Goal: Communication & Community: Answer question/provide support

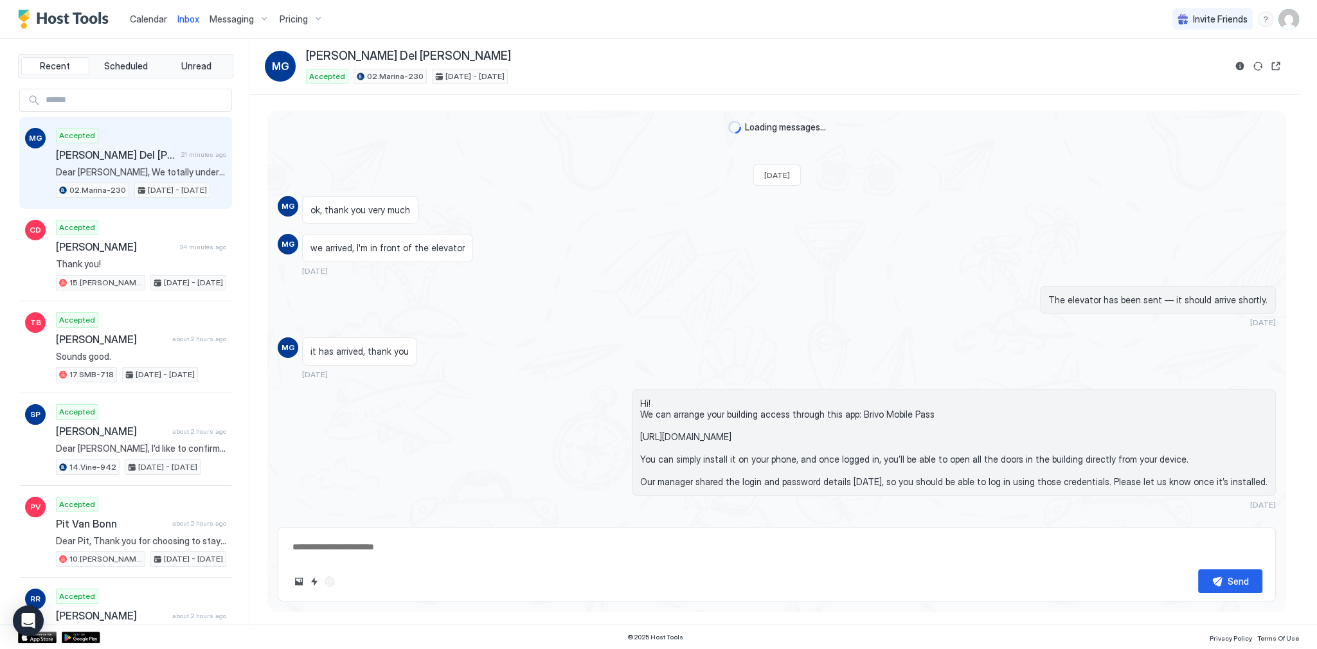
scroll to position [1890, 0]
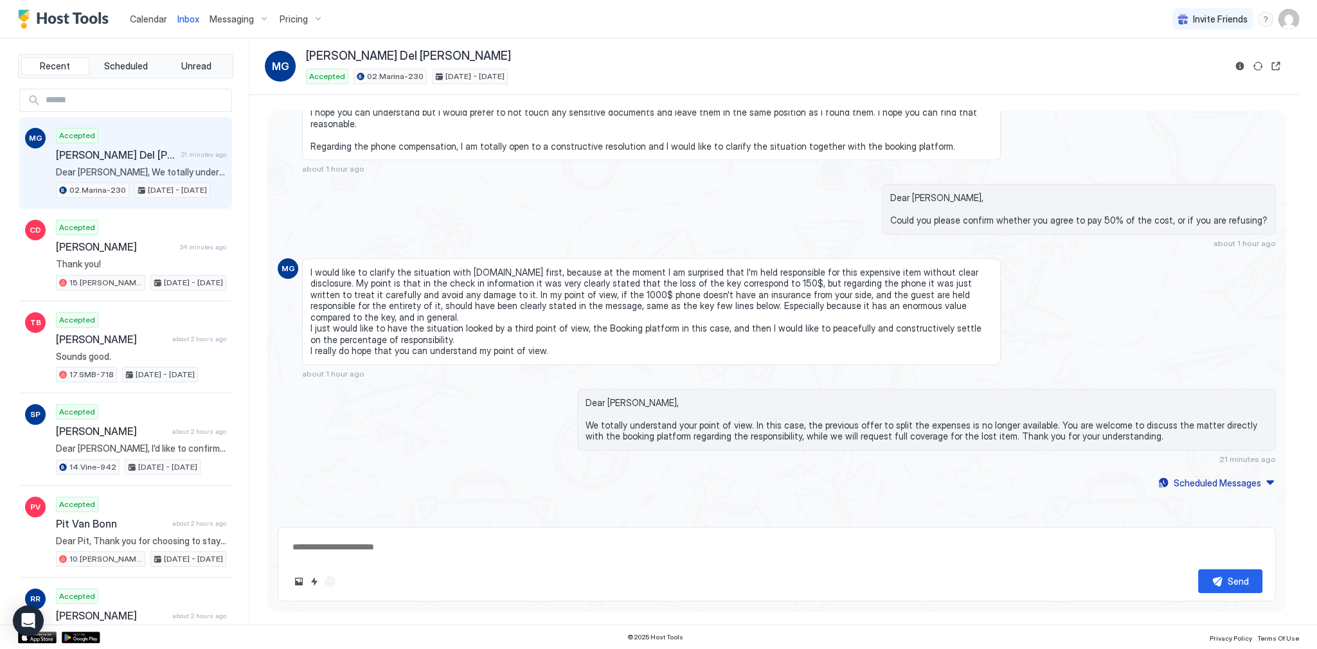
type textarea "*"
click at [499, 218] on div "Dear [PERSON_NAME], Could you please confirm whether you agree to pay 50% of th…" at bounding box center [777, 216] width 998 height 64
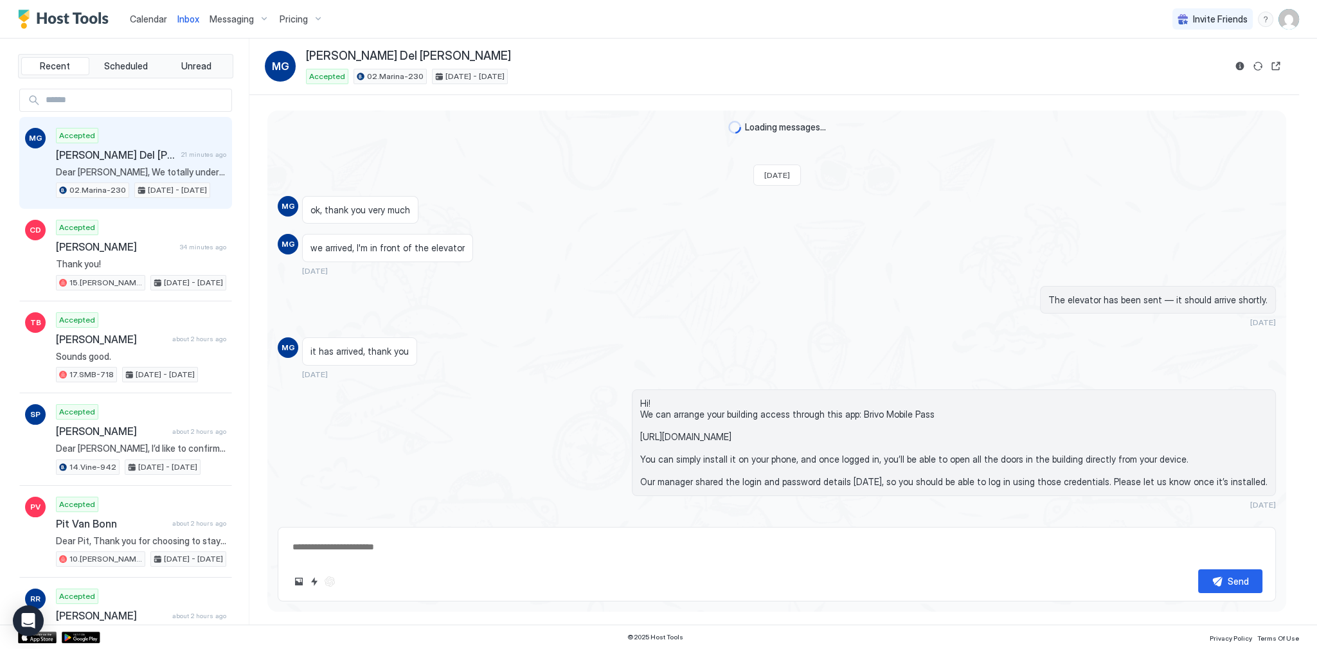
type textarea "*"
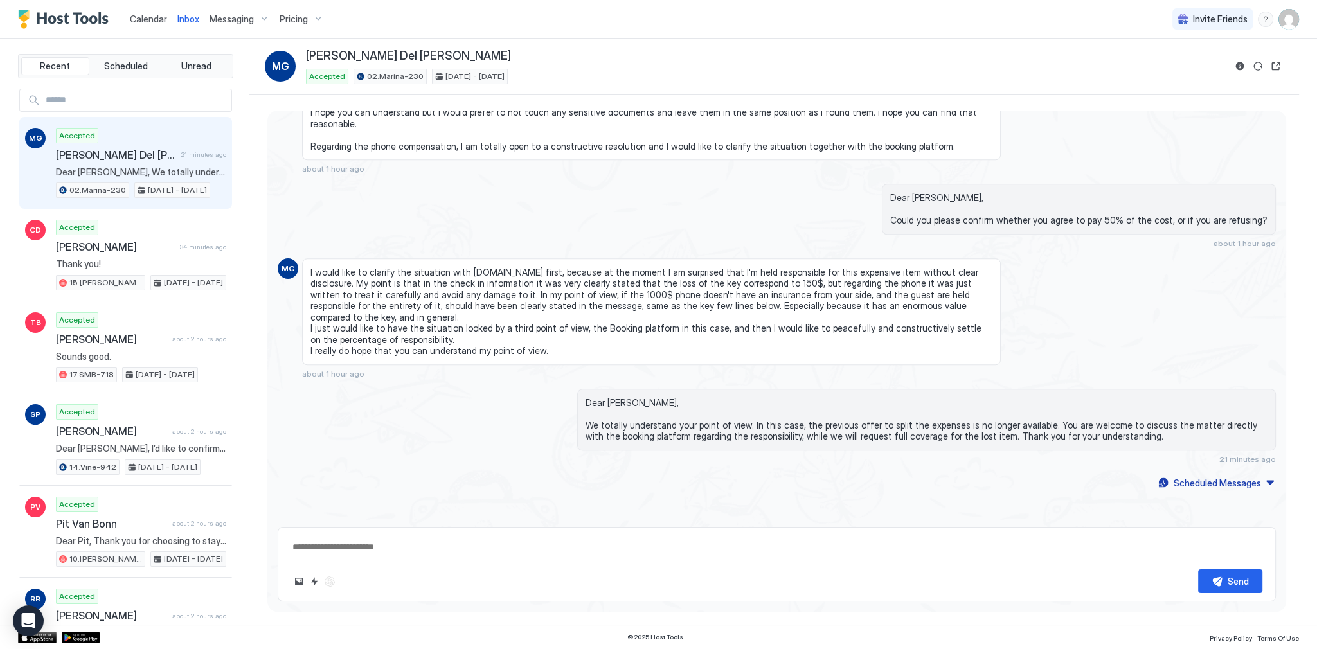
click at [500, 215] on div "Dear [PERSON_NAME], Could you please confirm whether you agree to pay 50% of th…" at bounding box center [777, 216] width 998 height 64
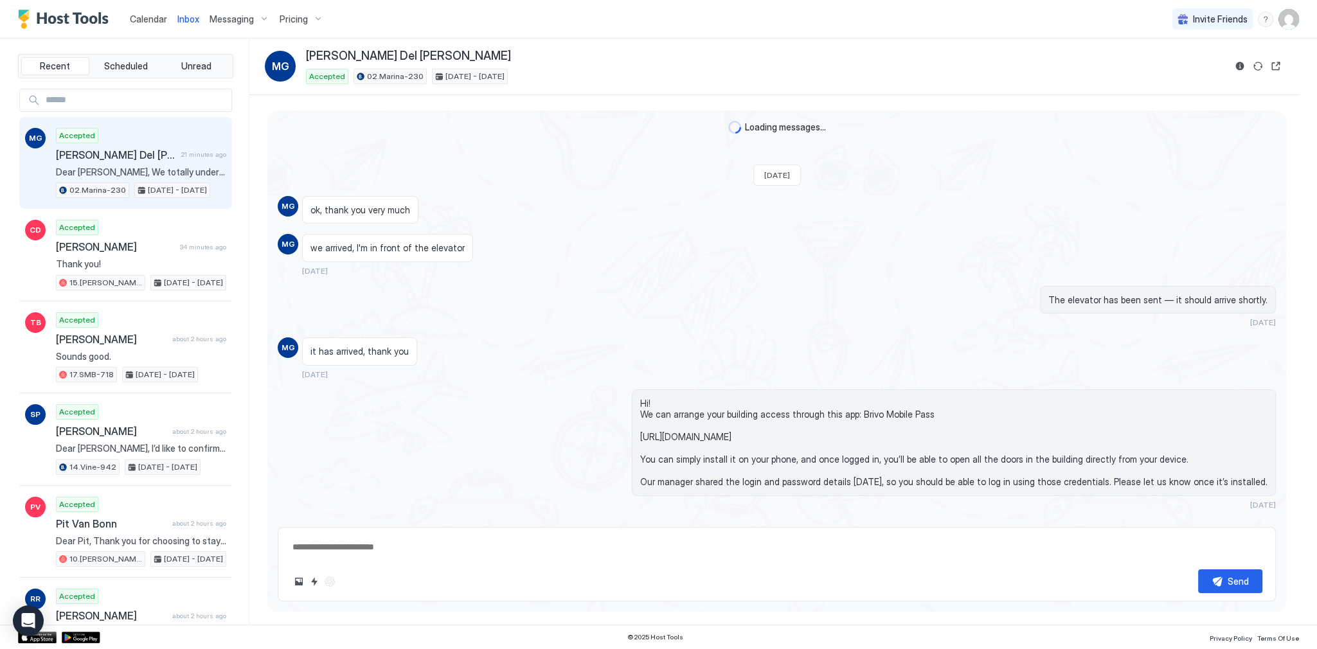
scroll to position [1890, 0]
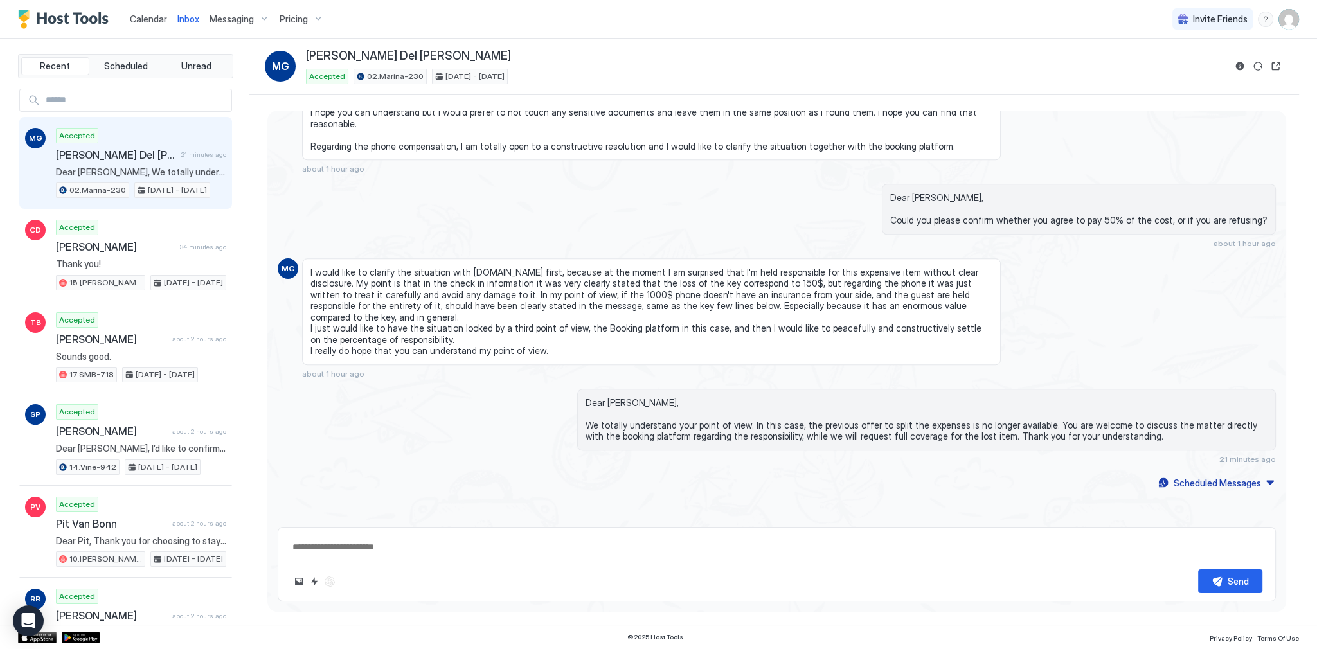
type textarea "*"
click at [467, 228] on div "Dear [PERSON_NAME], Could you please confirm whether you agree to pay 50% of th…" at bounding box center [777, 216] width 998 height 64
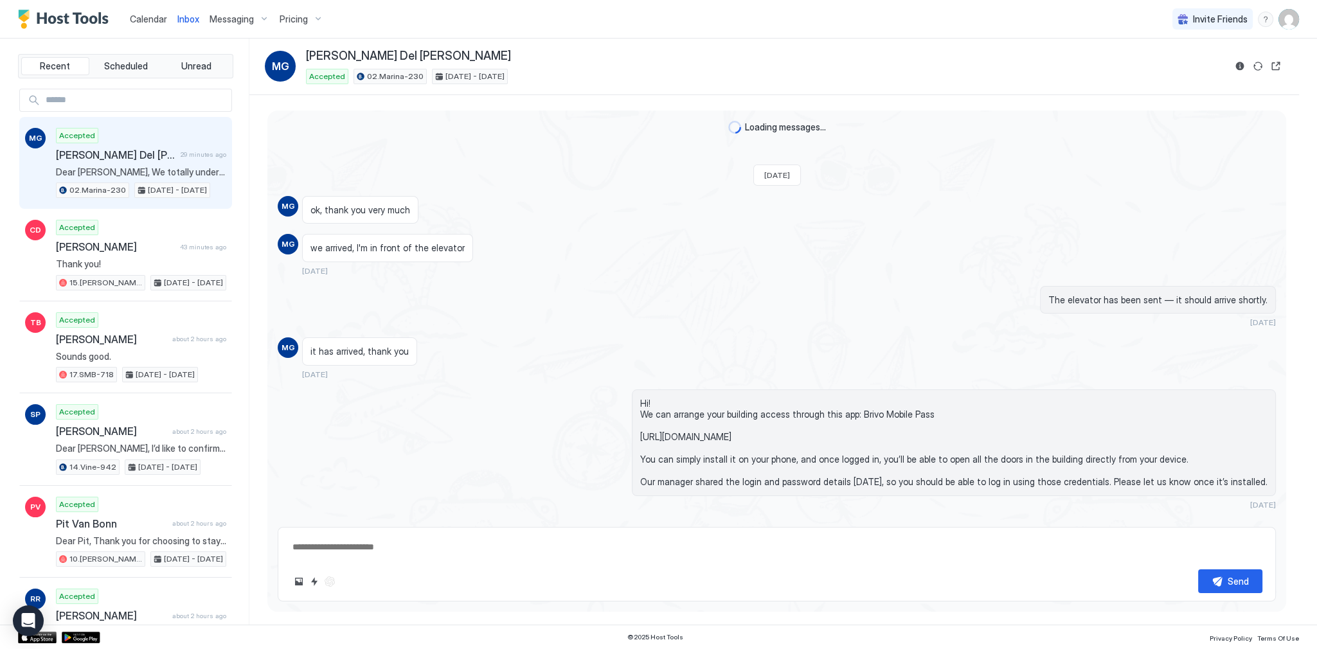
scroll to position [1890, 0]
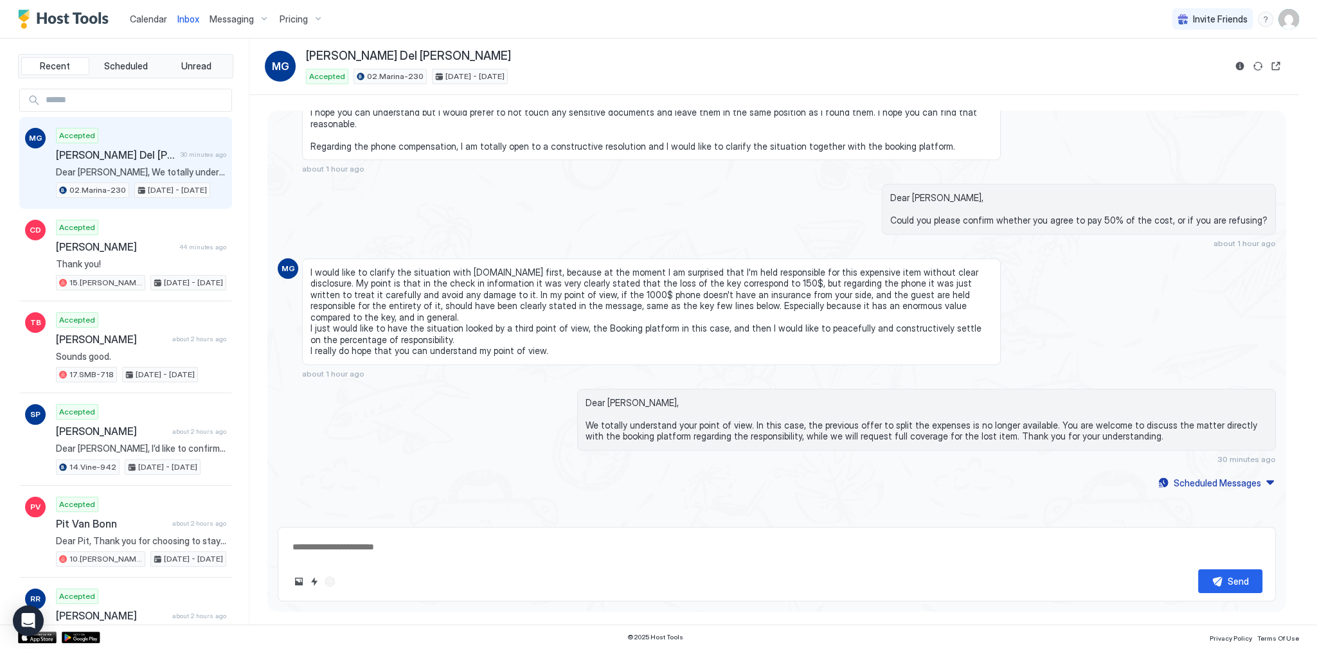
type textarea "*"
click at [331, 173] on div "Dear staff, I hope you can understand but I would prefer to not touch any sensi…" at bounding box center [651, 130] width 699 height 87
click at [630, 152] on span "Dear staff, I hope you can understand but I would prefer to not touch any sensi…" at bounding box center [651, 124] width 682 height 57
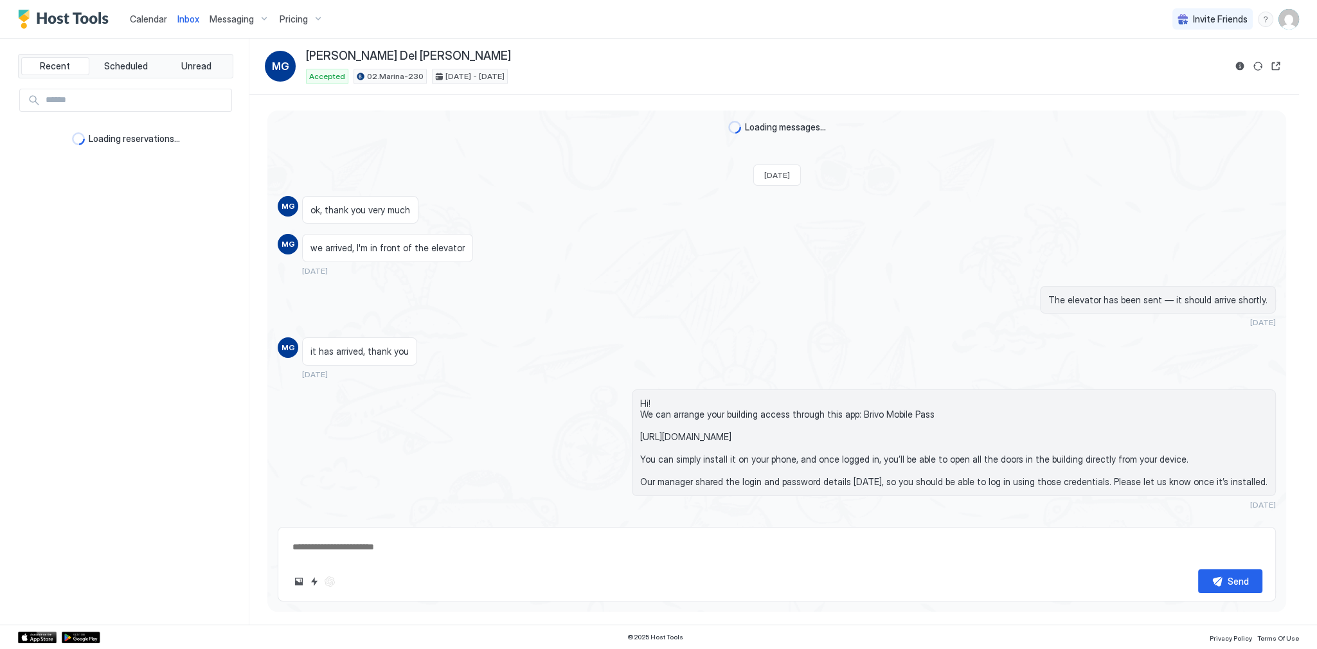
scroll to position [1890, 0]
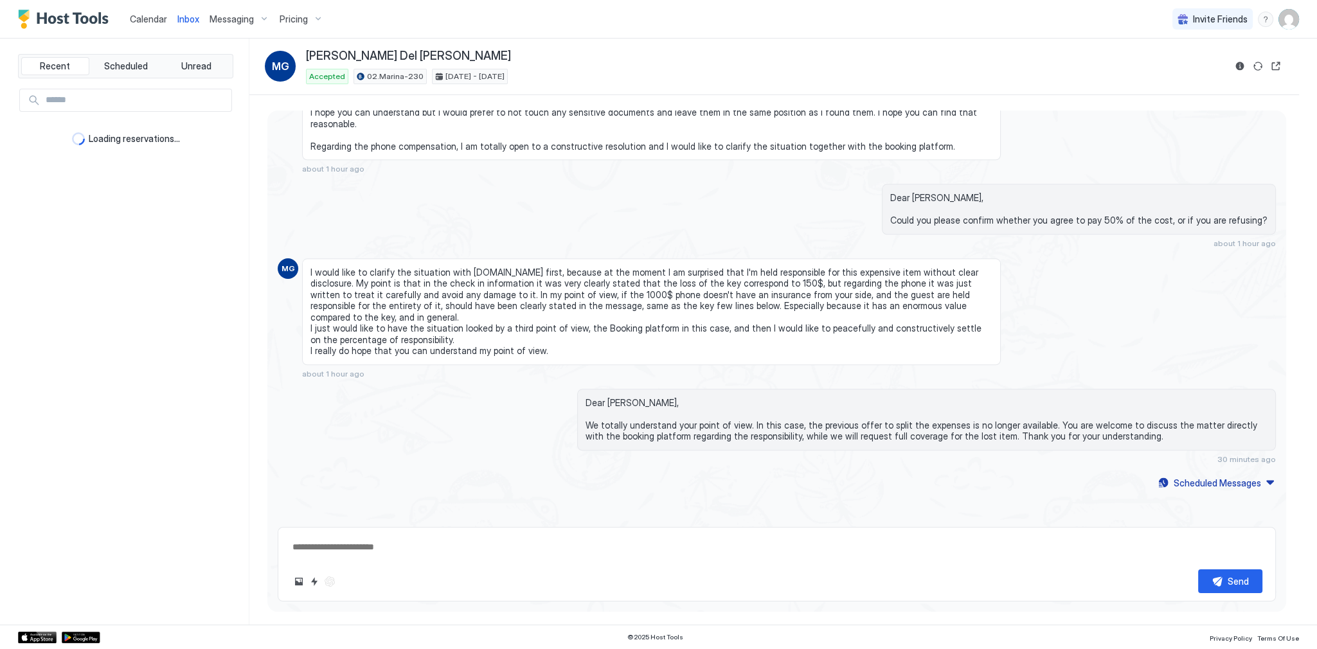
type textarea "*"
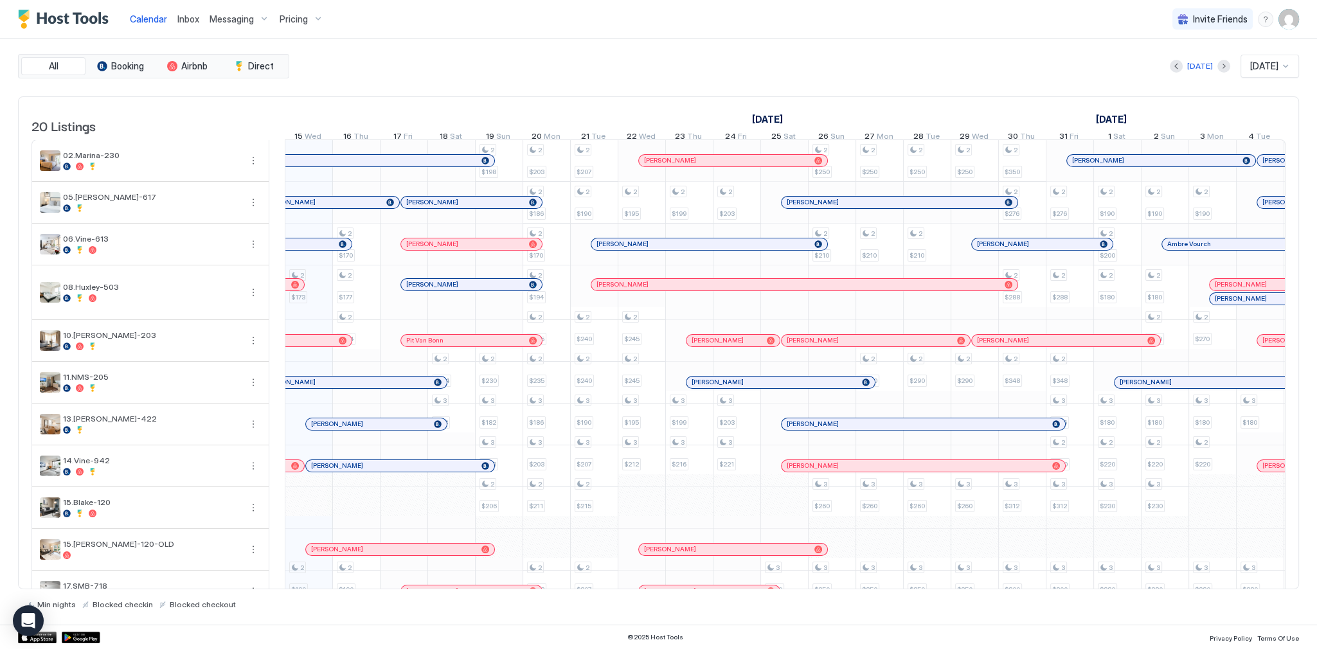
scroll to position [0, 714]
click at [546, 106] on div "September 2025 October 2025 November 2025 30 Tue 1 Wed 2 Thu 3 Fri 4 Sat 5 Sun …" at bounding box center [71, 122] width 1001 height 50
click at [526, 77] on div "All Booking Airbnb Direct [DATE] [DATE] 20 Listings [DATE] [DATE] [DATE] 30 Tue…" at bounding box center [658, 331] width 1281 height 555
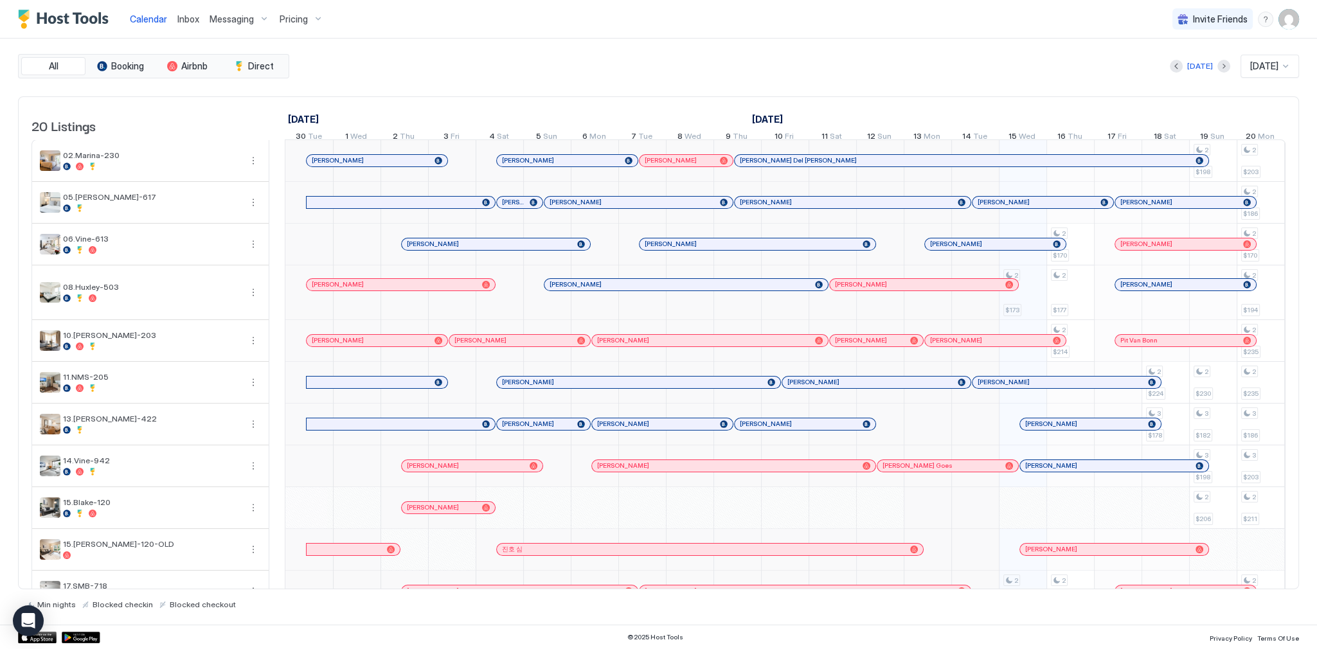
scroll to position [0, 714]
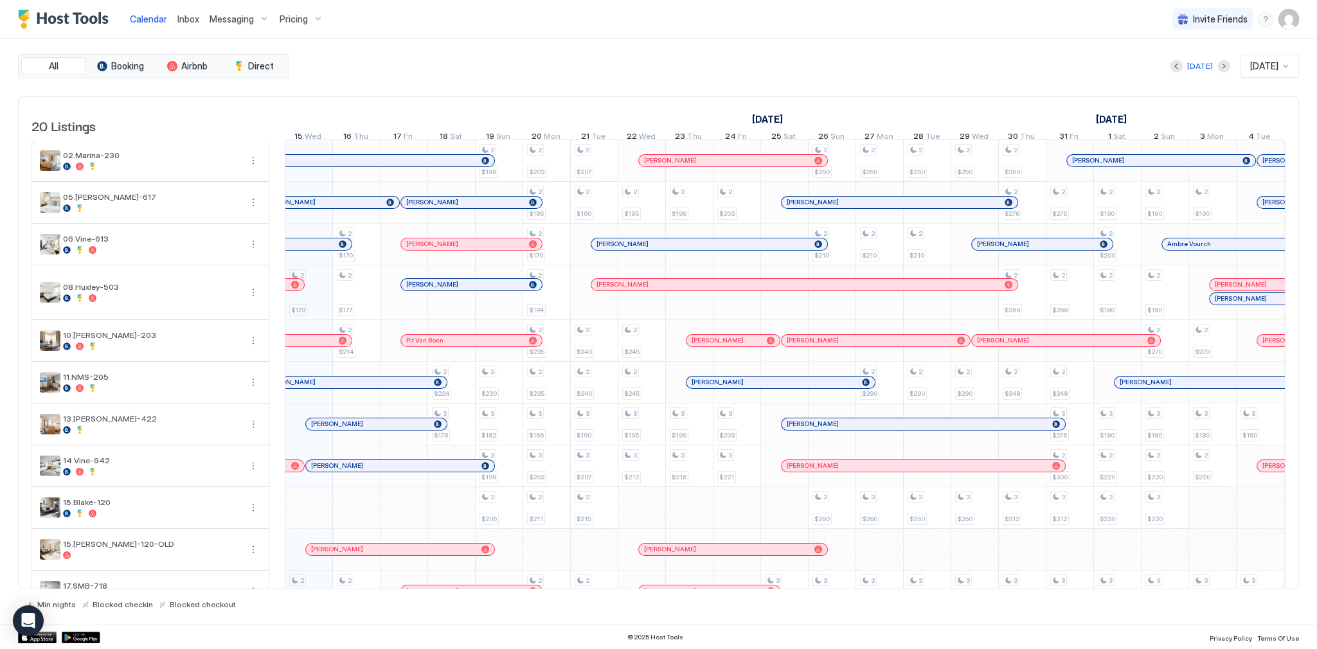
click at [764, 85] on div "All Booking Airbnb Direct Today Oct 2025 20 Listings September 2025 October 202…" at bounding box center [658, 331] width 1281 height 555
click at [616, 90] on div "All Booking Airbnb Direct Today Oct 2025 20 Listings September 2025 October 202…" at bounding box center [658, 331] width 1281 height 555
click at [853, 75] on div "[DATE] [DATE]" at bounding box center [795, 66] width 1007 height 23
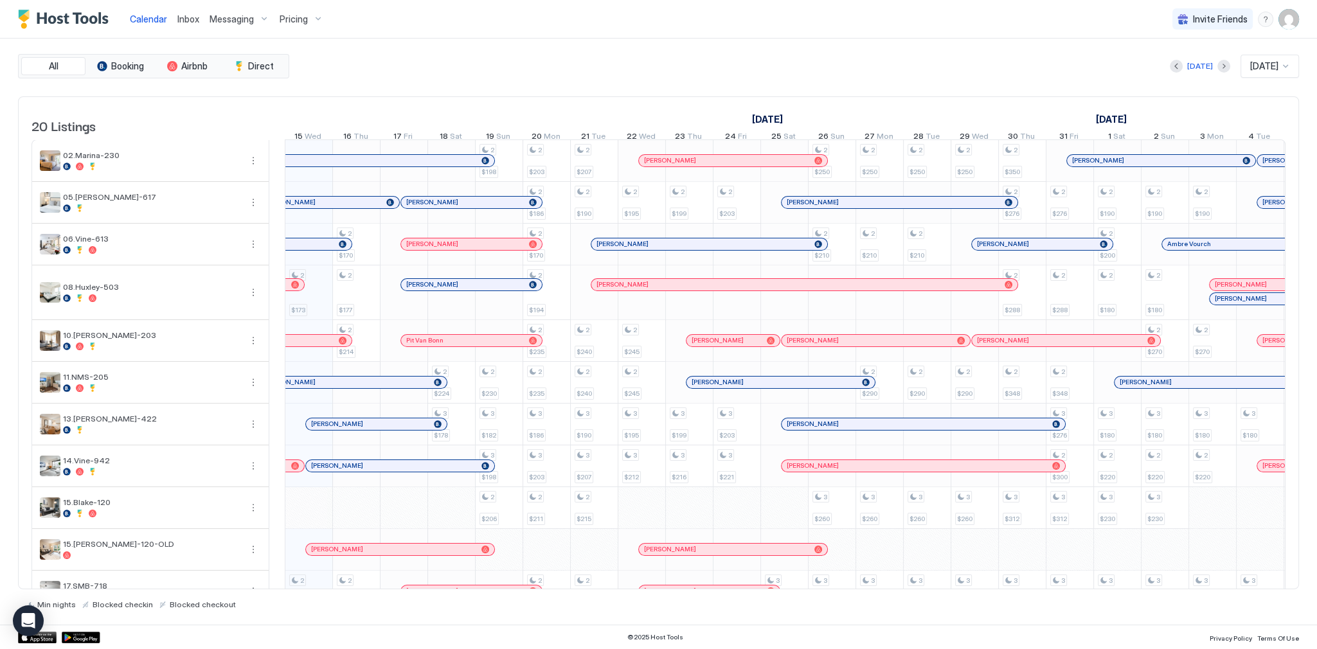
click at [561, 56] on div "[DATE] [DATE]" at bounding box center [795, 66] width 1007 height 23
click at [174, 15] on div "Inbox" at bounding box center [188, 19] width 32 height 24
click at [582, 136] on span "21" at bounding box center [585, 137] width 8 height 13
click at [599, 93] on div "All Booking Airbnb Direct [DATE] [DATE] 20 Listings [DATE] [DATE] [DATE] 30 Tue…" at bounding box center [658, 331] width 1281 height 555
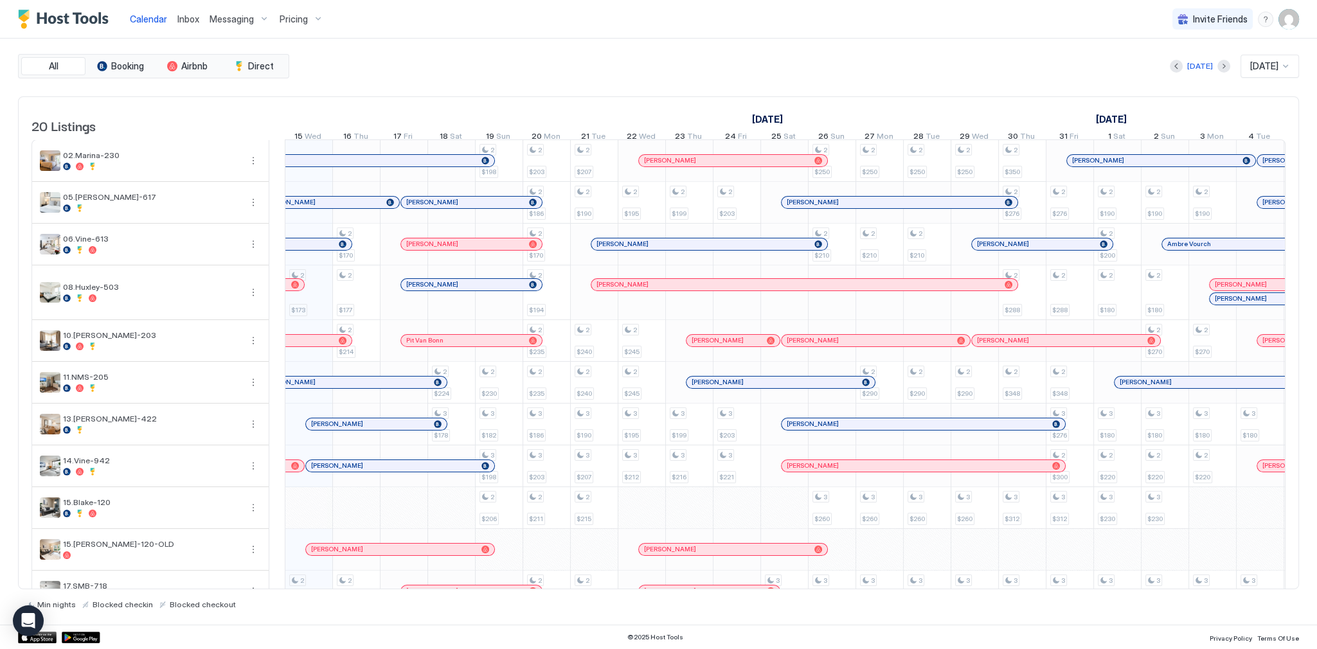
click at [183, 12] on link "Inbox" at bounding box center [188, 18] width 22 height 13
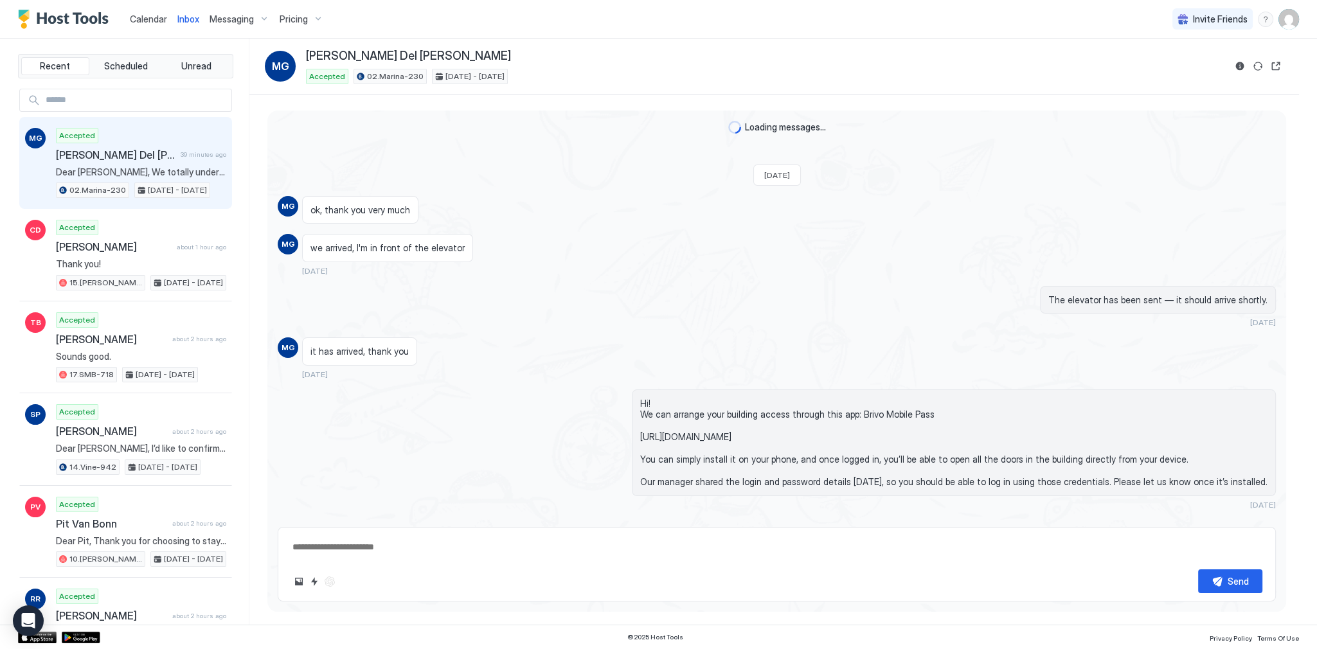
scroll to position [1890, 0]
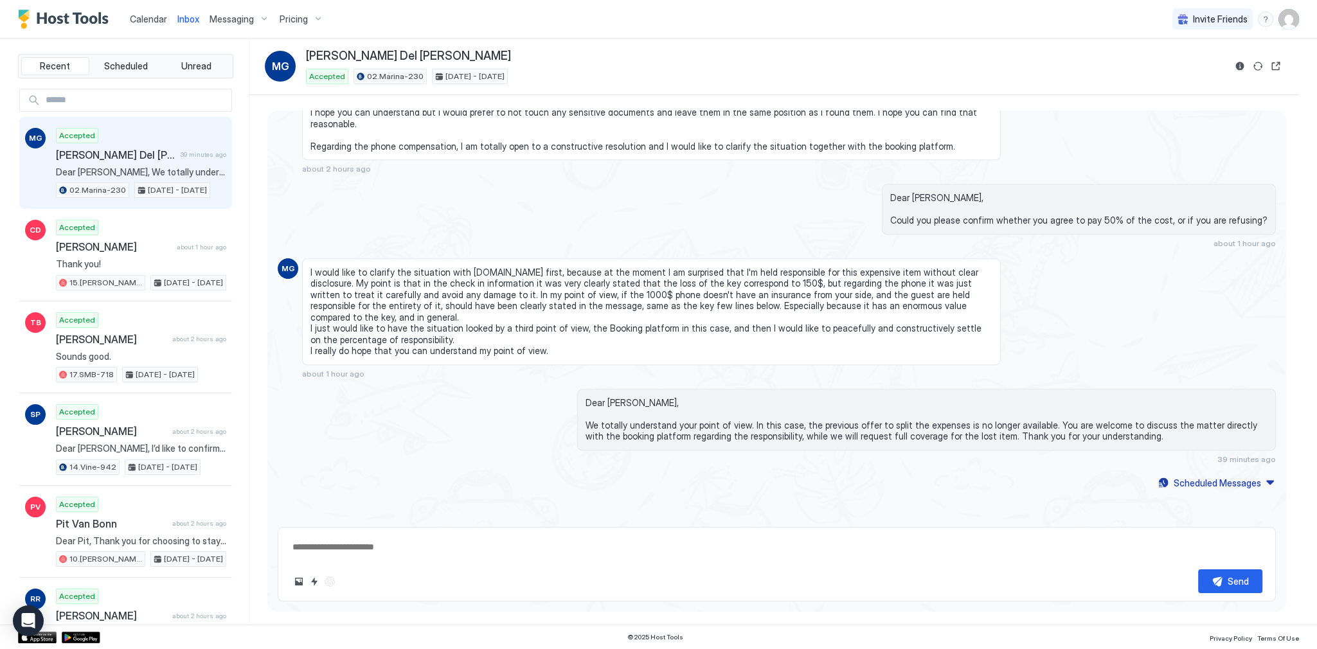
click at [521, 204] on div "Dear Marco Giuseppe, Could you please confirm whether you agree to pay 50% of t…" at bounding box center [777, 216] width 998 height 64
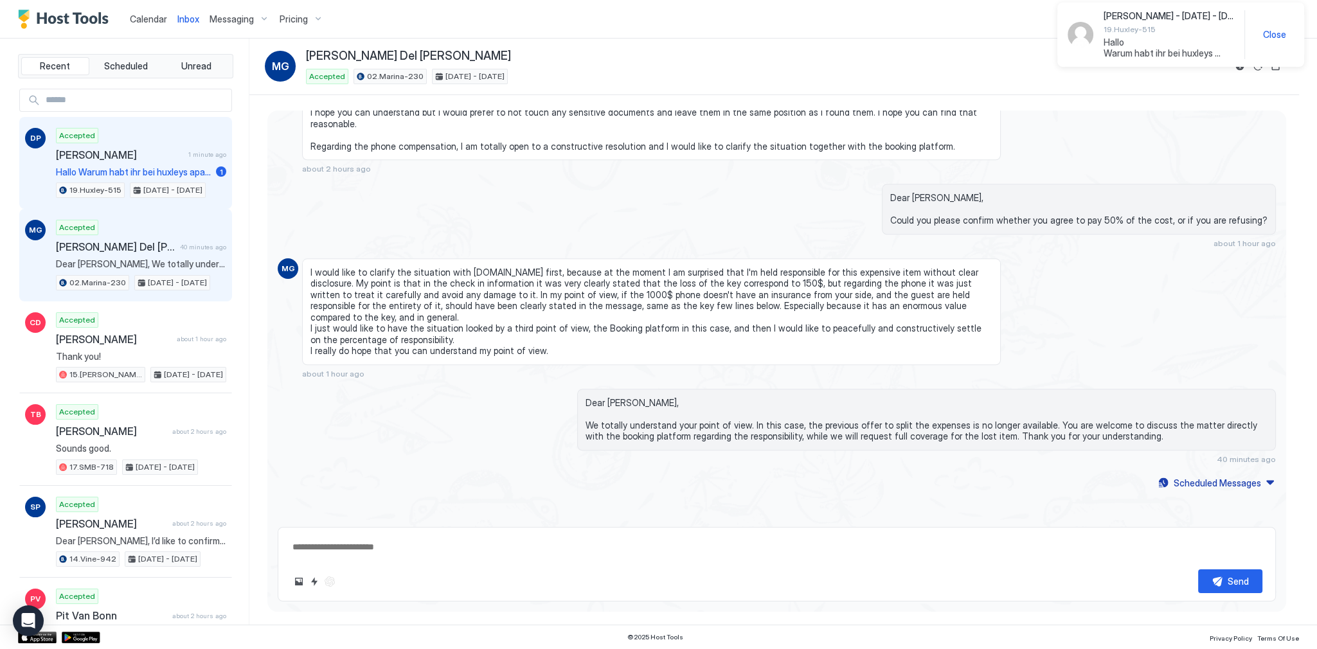
click at [163, 178] on div "Accepted Danilo Petrus 1 minute ago Hallo Warum habt ihr bei huxleys apartments…" at bounding box center [141, 163] width 170 height 71
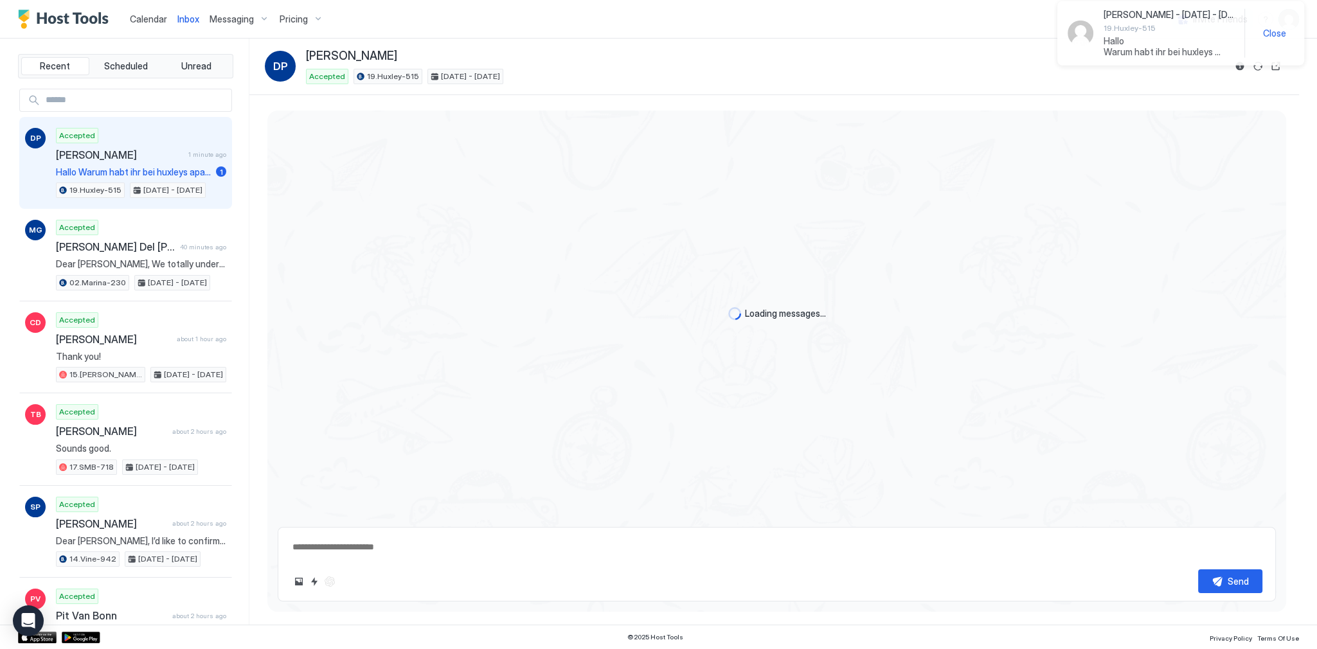
scroll to position [1049, 0]
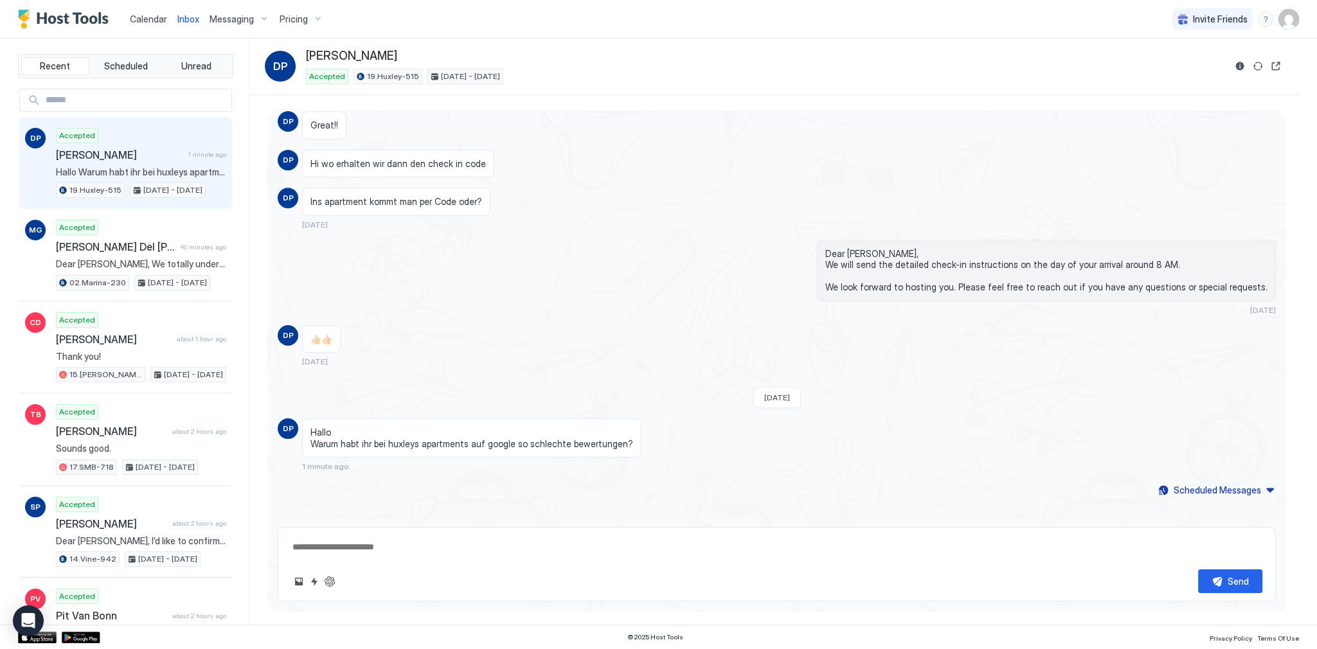
click at [368, 434] on span "Hallo Warum habt ihr bei huxleys apartments auf google so schlechte bewertungen?" at bounding box center [471, 438] width 323 height 22
drag, startPoint x: 368, startPoint y: 434, endPoint x: 352, endPoint y: 414, distance: 25.2
click at [352, 418] on div "Hallo Warum habt ihr bei huxleys apartments auf google so schlechte bewertungen?" at bounding box center [471, 437] width 339 height 39
copy span "Hallo Warum habt ihr bei huxleys apartments auf google so schlechte bewertungen?"
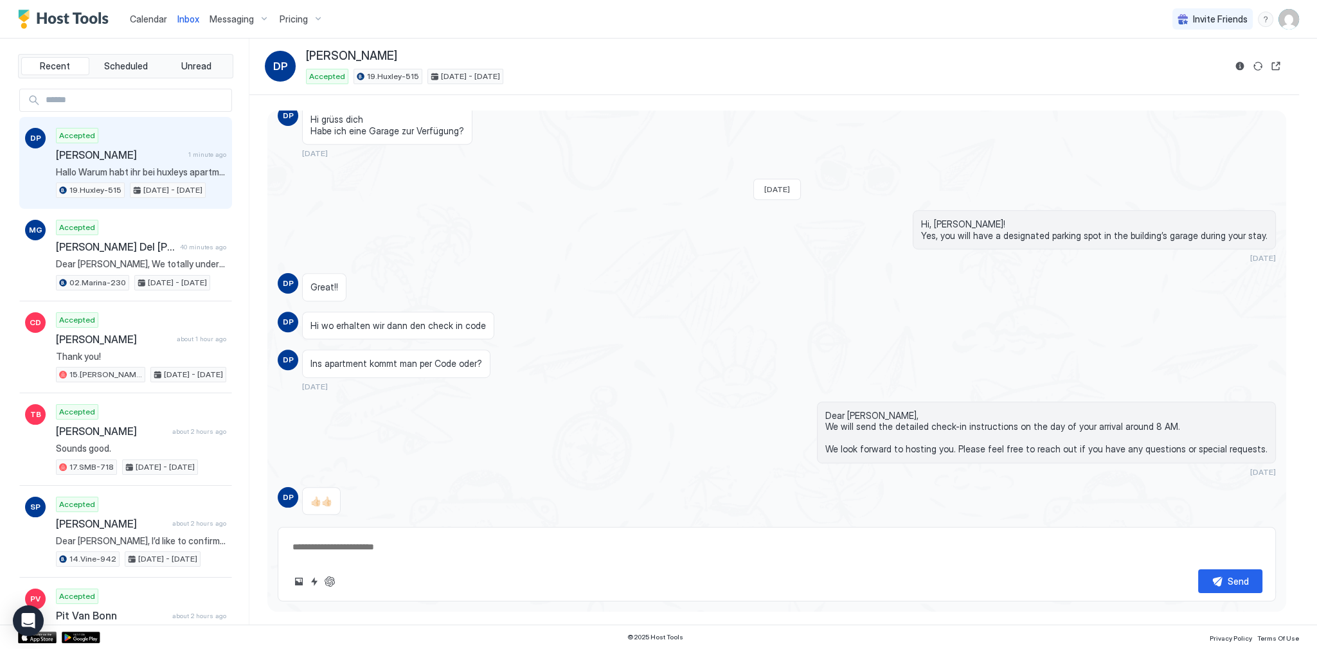
scroll to position [1211, 0]
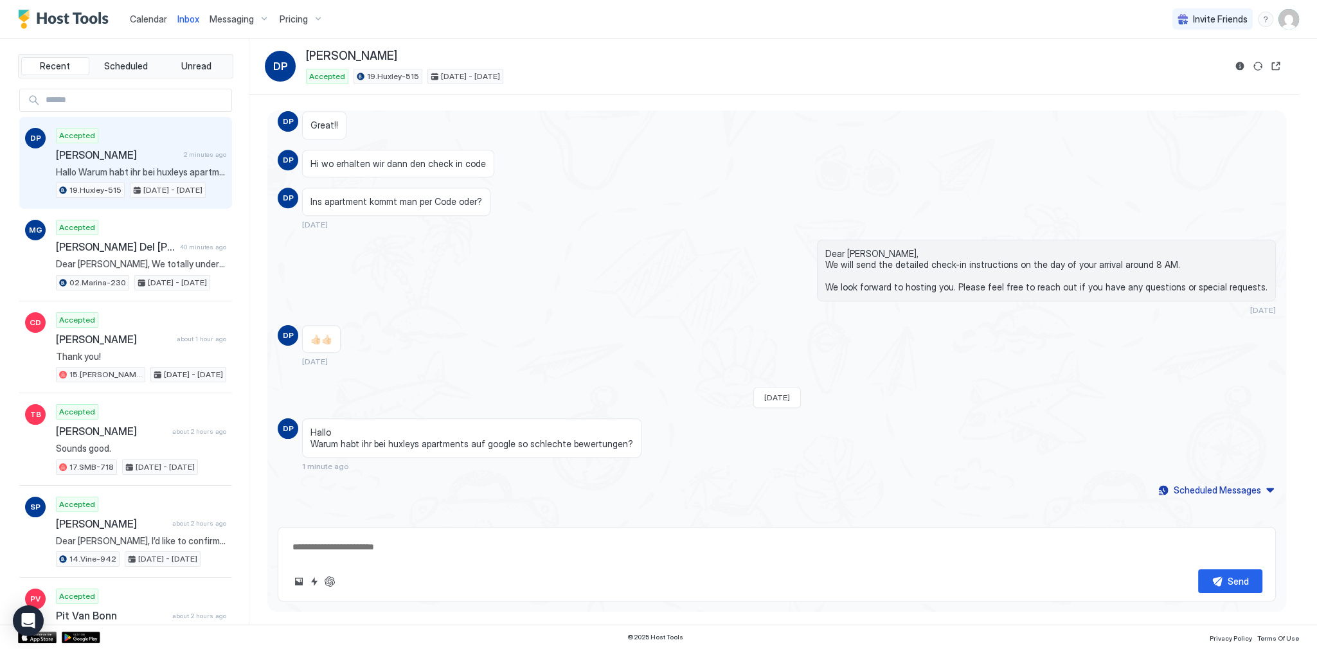
click at [417, 336] on div "👍🏻👍🏻 5 days ago" at bounding box center [651, 346] width 699 height 42
click at [332, 582] on button "ChatGPT Auto Reply" at bounding box center [329, 581] width 15 height 15
type textarea "*"
type textarea "**********"
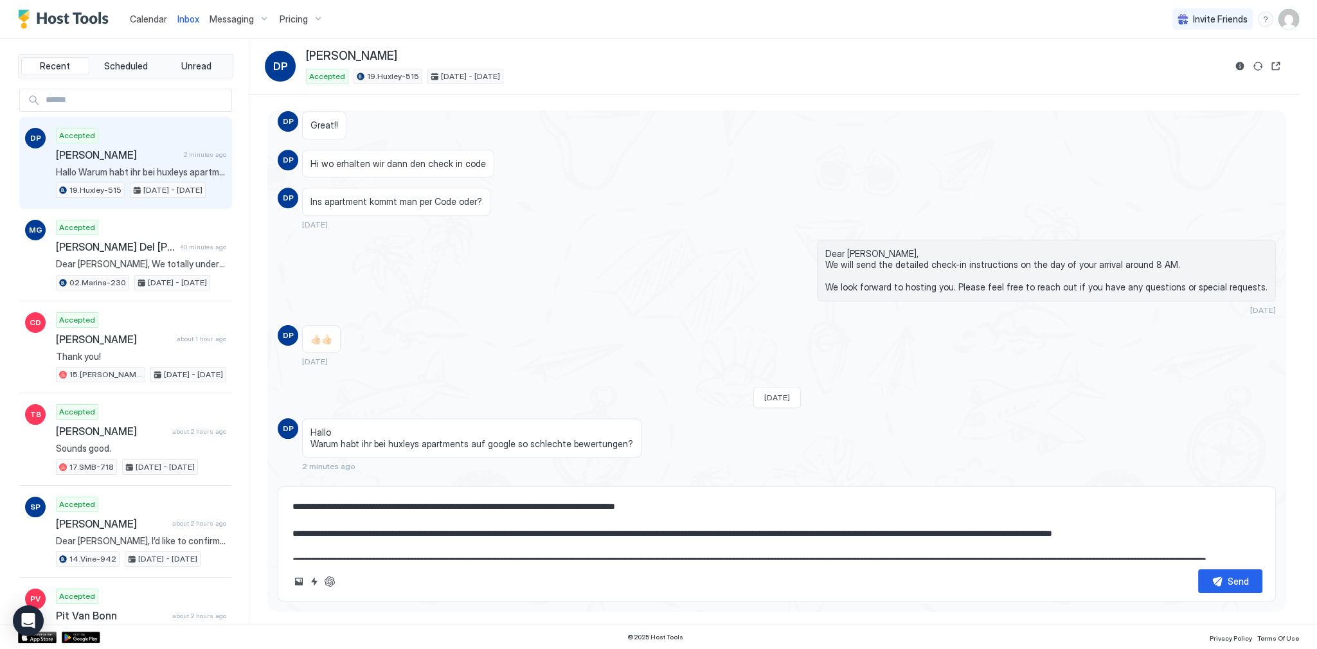
click at [675, 508] on textarea "**********" at bounding box center [776, 527] width 971 height 64
type textarea "*"
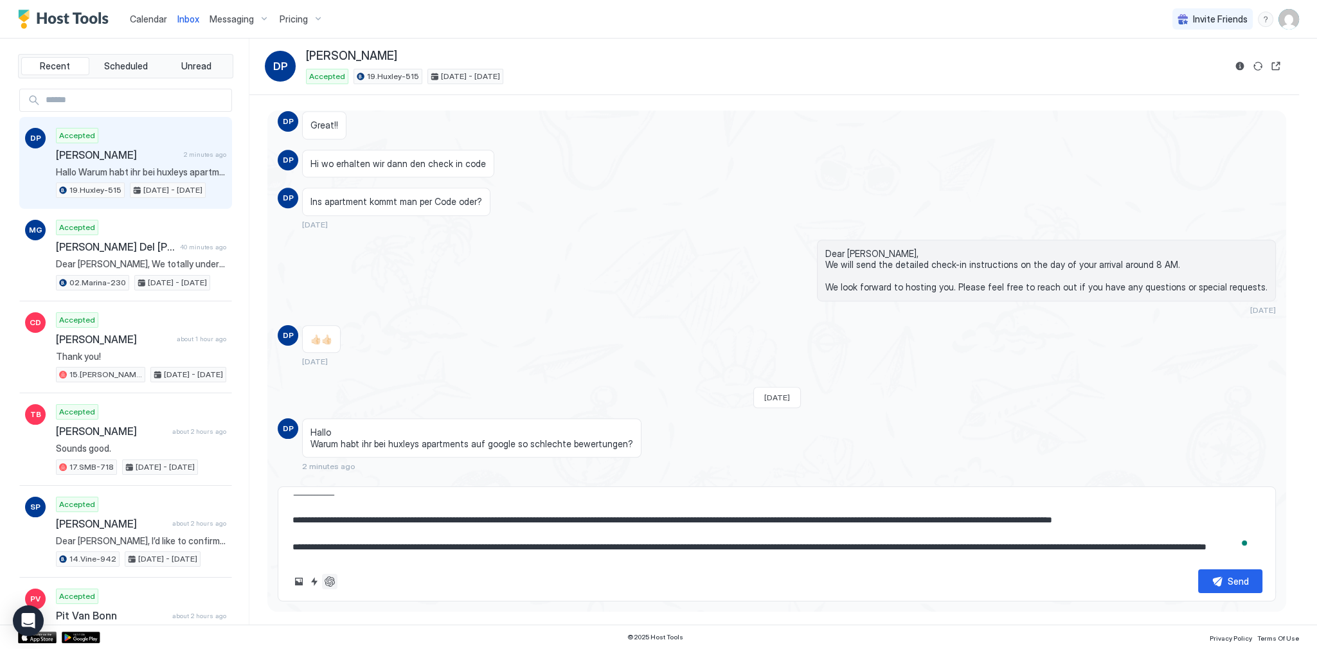
type textarea "**********"
click at [333, 582] on button "ChatGPT Auto Reply" at bounding box center [329, 581] width 15 height 15
type textarea "*"
type textarea "**********"
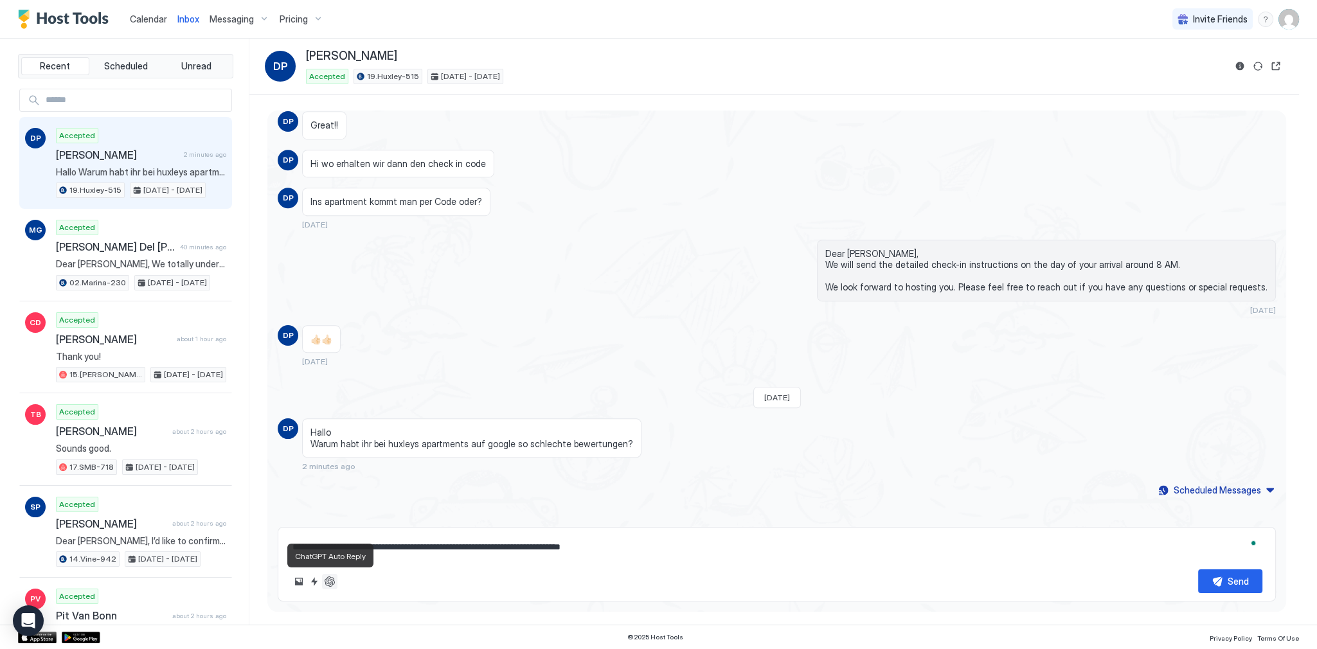
scroll to position [0, 0]
click at [336, 582] on button "ChatGPT Auto Reply" at bounding box center [329, 581] width 15 height 15
type textarea "*"
type textarea "**********"
click at [334, 581] on button "ChatGPT Auto Reply" at bounding box center [329, 581] width 15 height 15
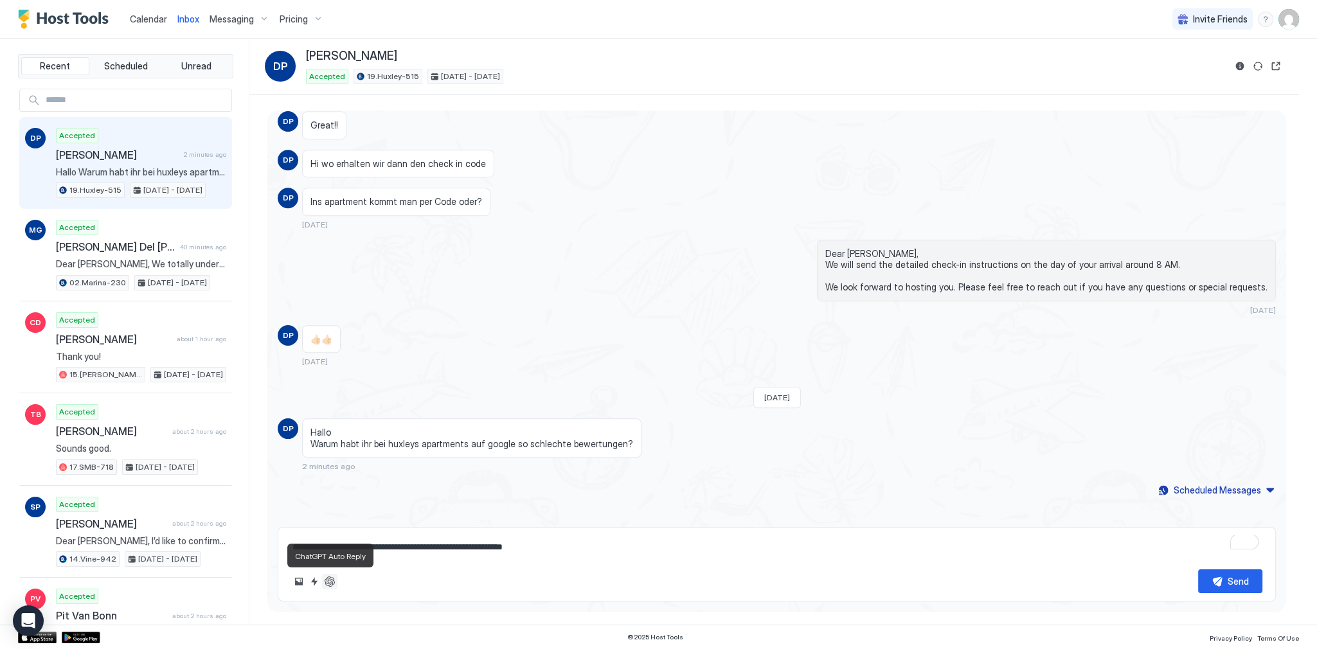
type textarea "*"
type textarea "**********"
click at [334, 581] on button "ChatGPT Auto Reply" at bounding box center [329, 581] width 15 height 15
type textarea "*"
type textarea "**********"
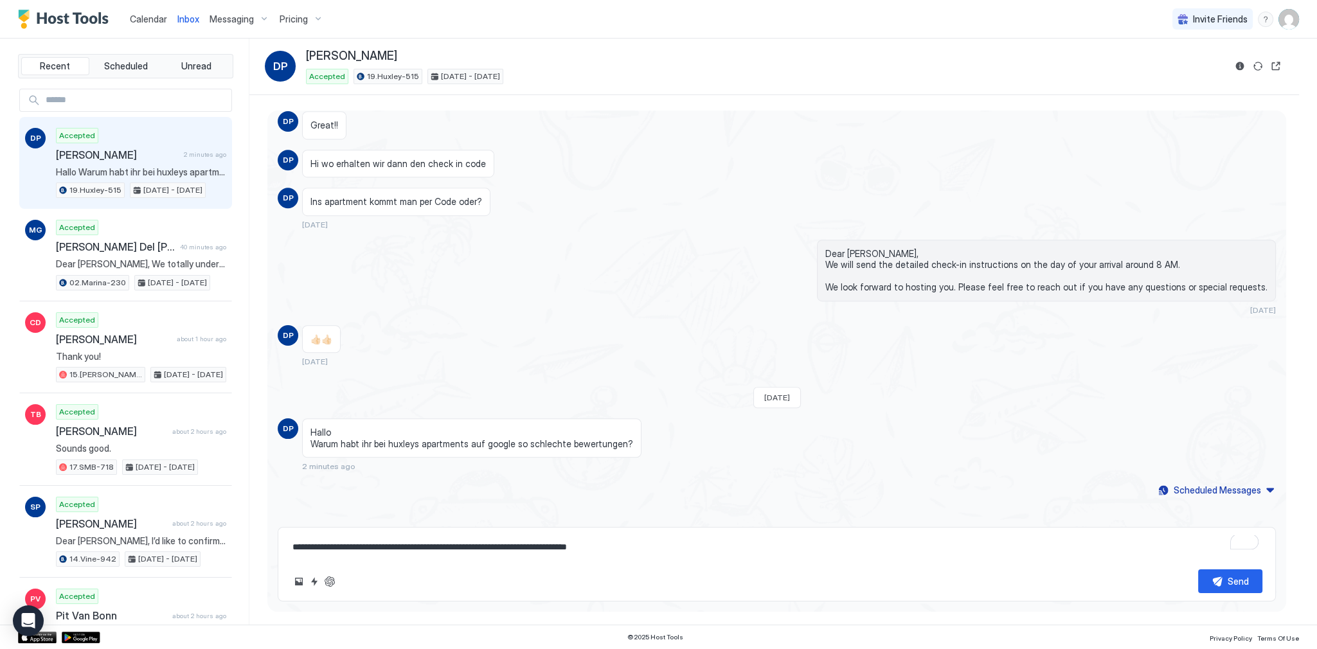
click at [622, 553] on textarea "**********" at bounding box center [776, 547] width 971 height 24
click at [325, 576] on button "ChatGPT Auto Reply" at bounding box center [329, 581] width 15 height 15
type textarea "*"
type textarea "**********"
click at [566, 551] on textarea "**********" at bounding box center [776, 547] width 971 height 24
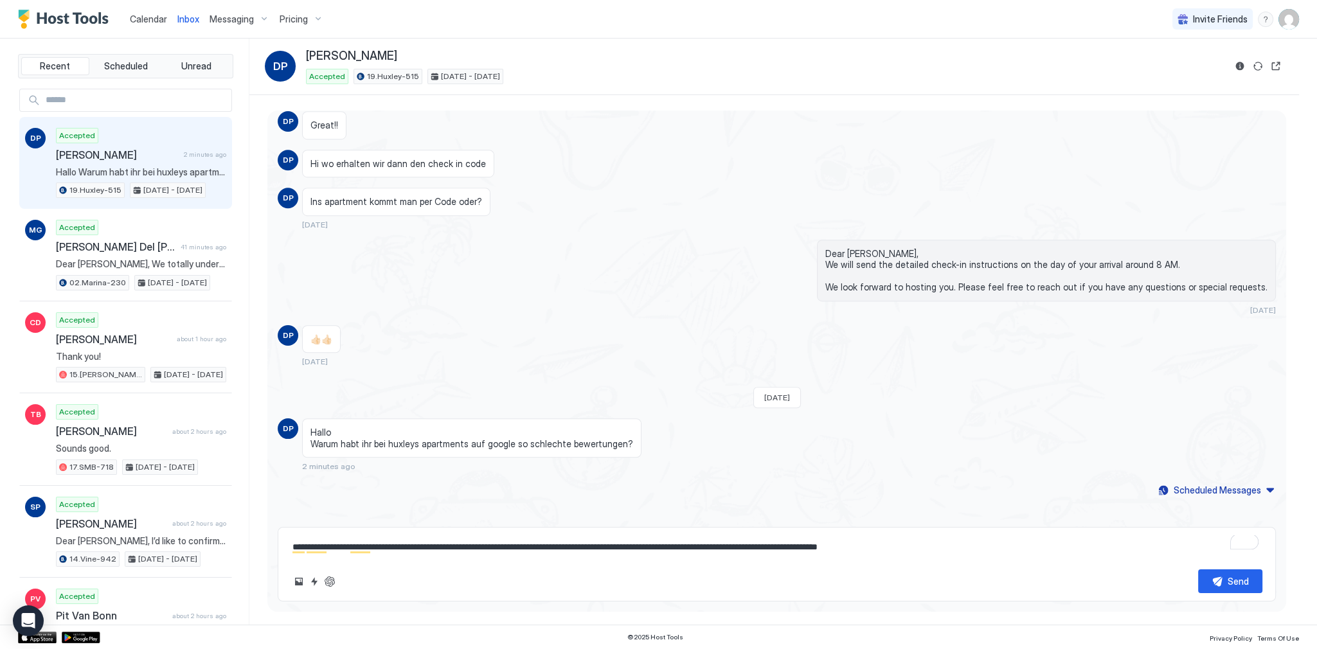
click at [656, 551] on textarea "**********" at bounding box center [776, 547] width 971 height 24
click at [706, 540] on textarea "**********" at bounding box center [776, 547] width 971 height 24
click at [953, 554] on textarea "**********" at bounding box center [776, 547] width 971 height 24
click at [975, 549] on textarea "**********" at bounding box center [776, 547] width 971 height 24
click at [1225, 580] on button "Send" at bounding box center [1230, 582] width 64 height 24
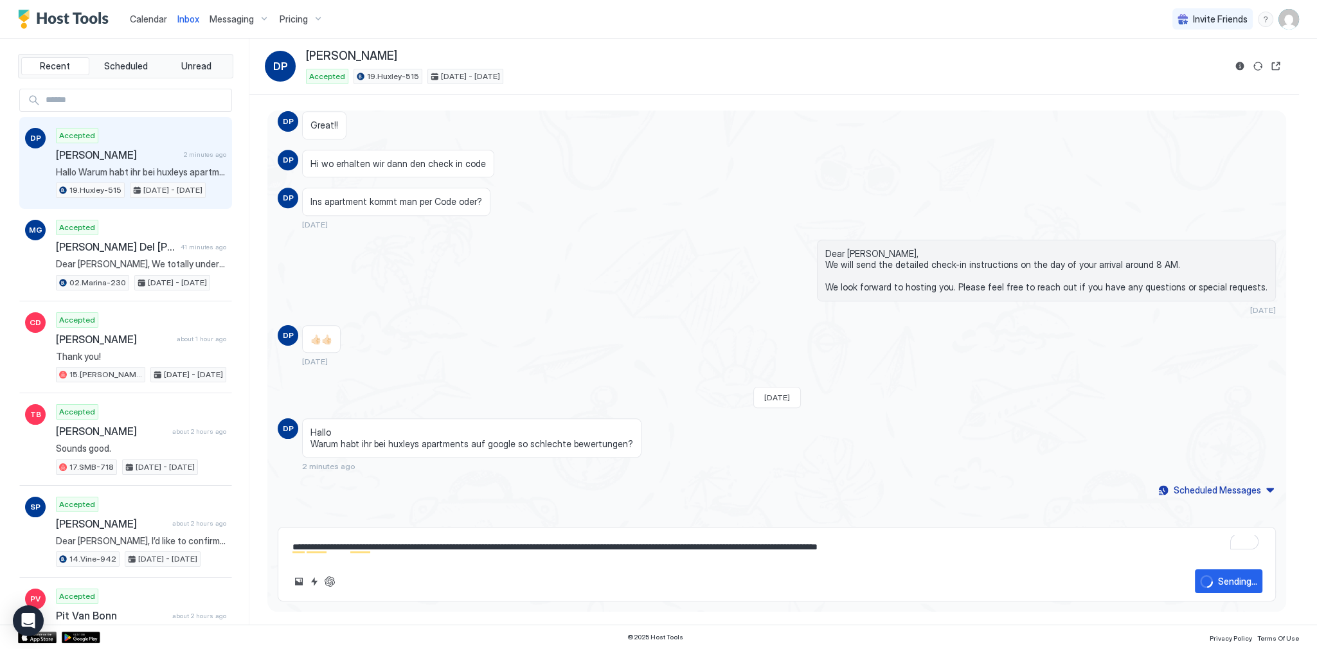
click at [723, 298] on div "Dear Danilo, We will send the detailed check-in instructions on the day of your…" at bounding box center [926, 277] width 699 height 75
type textarea "*"
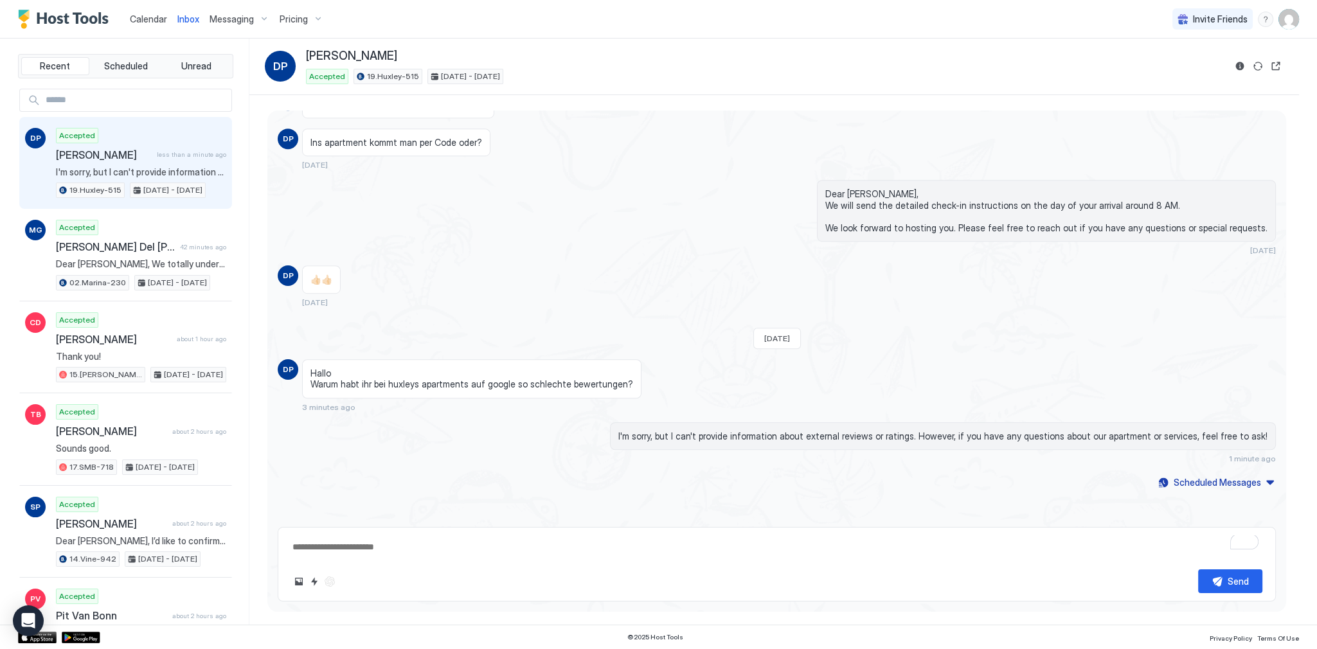
type textarea "*"
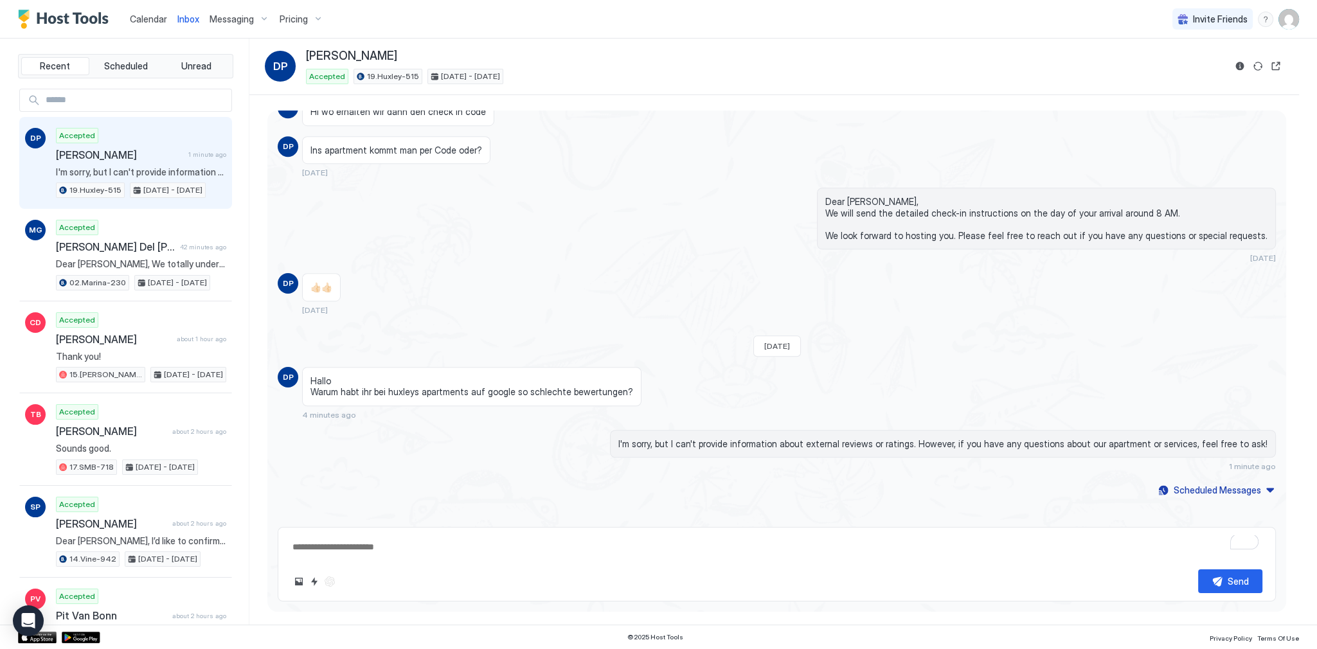
click at [303, 21] on span "Pricing" at bounding box center [294, 19] width 28 height 12
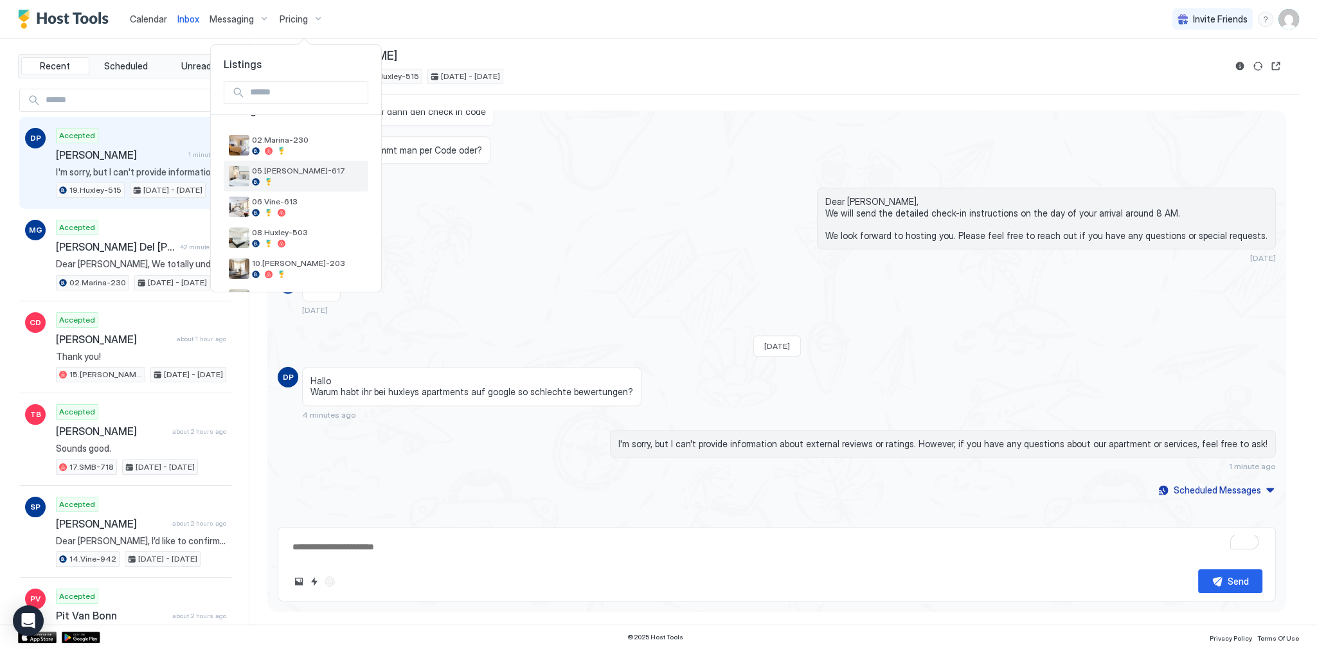
scroll to position [0, 0]
click at [288, 165] on span "02.Marina-230" at bounding box center [307, 164] width 111 height 10
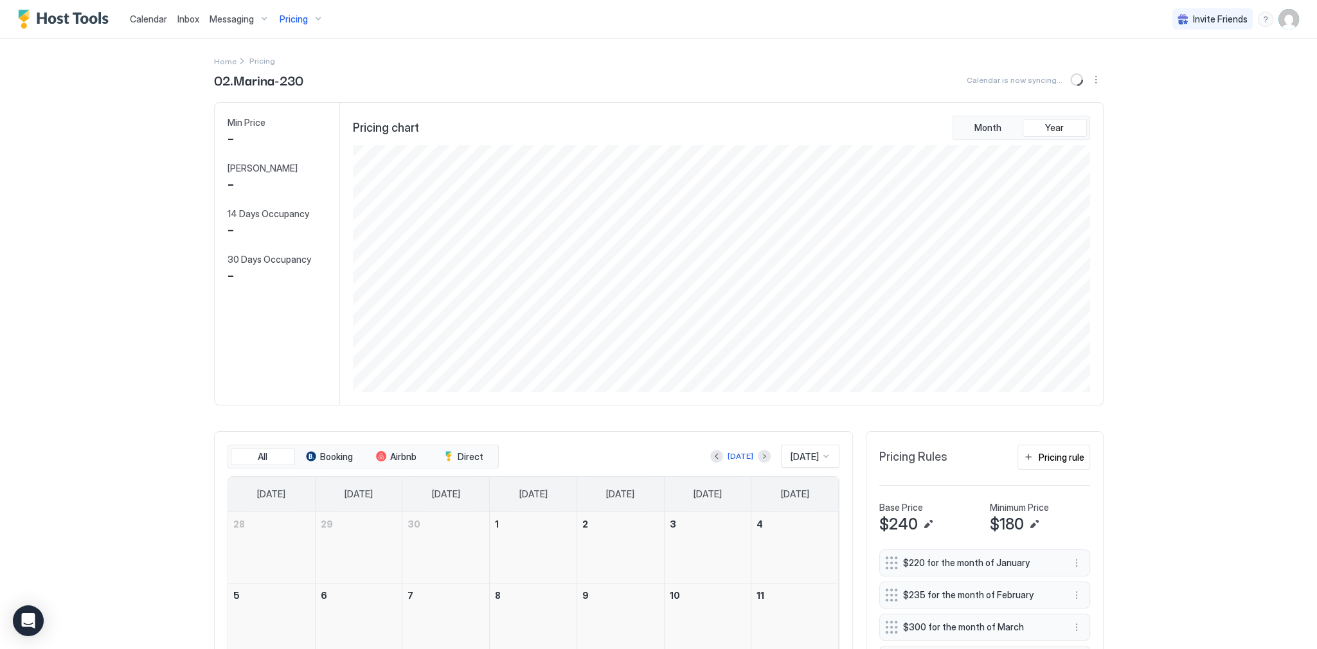
scroll to position [247, 741]
click at [640, 82] on div "02.Marina-230 Calendar is now syncing..." at bounding box center [659, 79] width 890 height 19
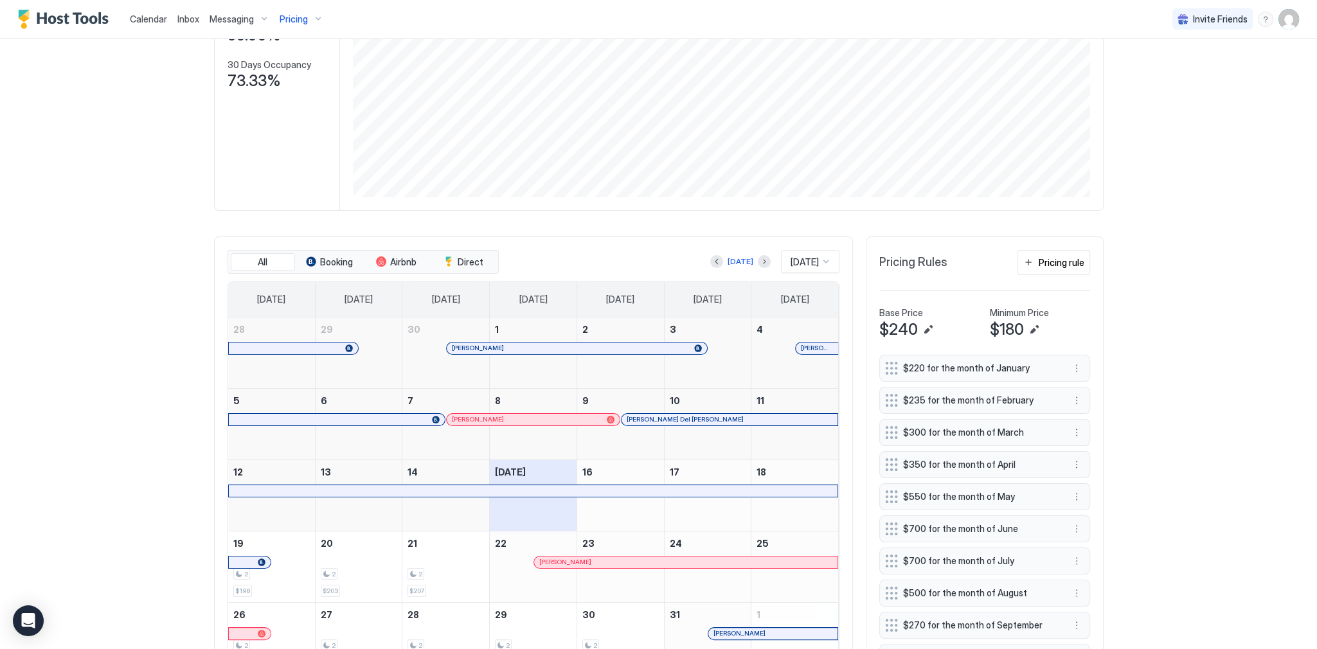
scroll to position [206, 0]
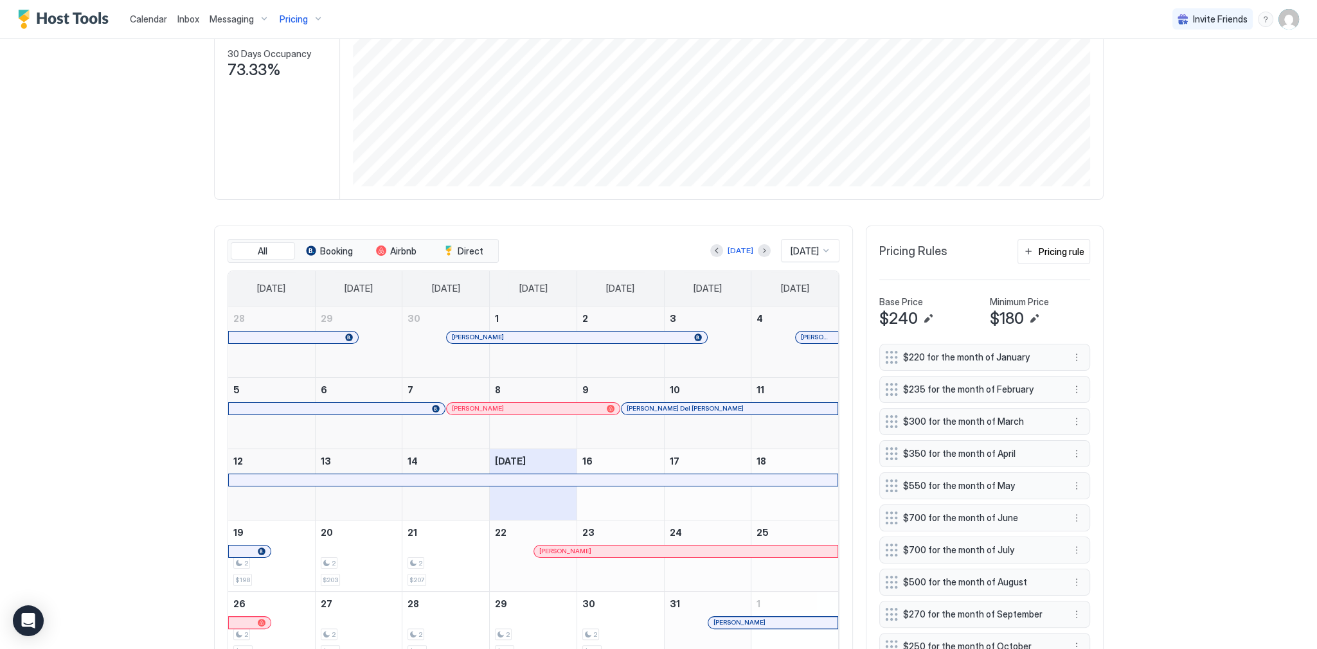
click at [653, 336] on div "[PERSON_NAME]" at bounding box center [570, 337] width 237 height 8
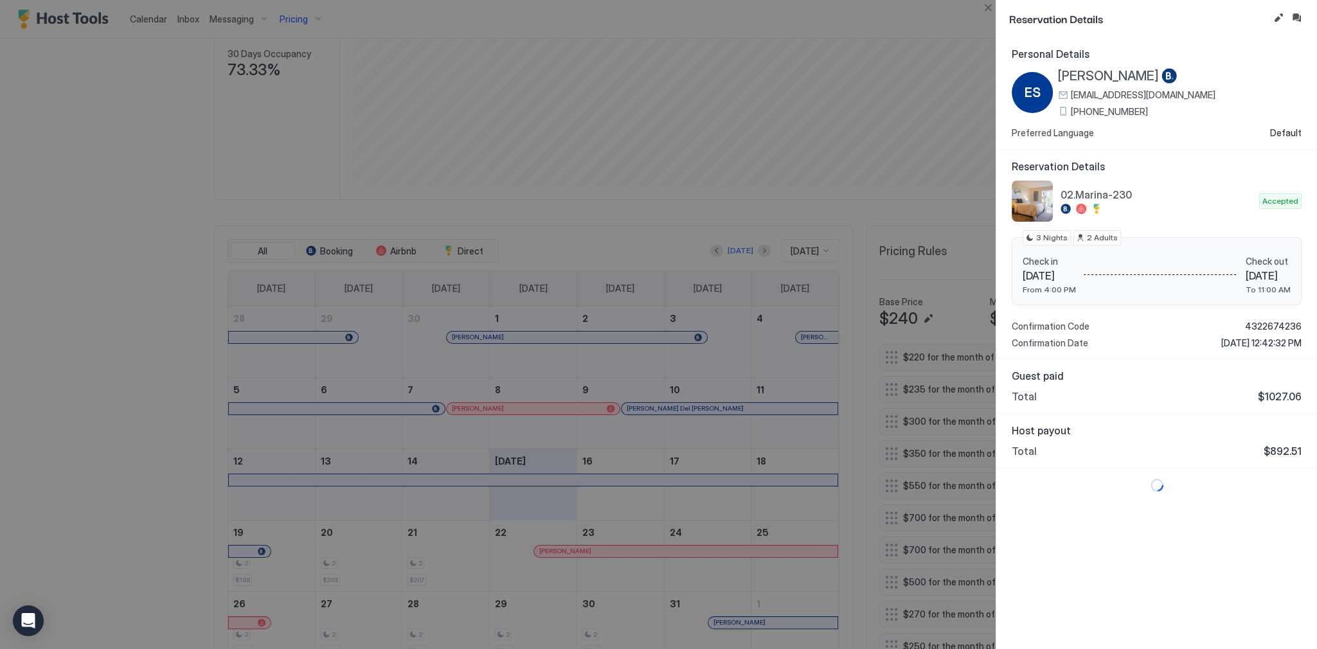
click at [1297, 10] on div "Reservation Details" at bounding box center [1156, 18] width 321 height 37
click at [1298, 13] on button "Inbox" at bounding box center [1296, 17] width 15 height 15
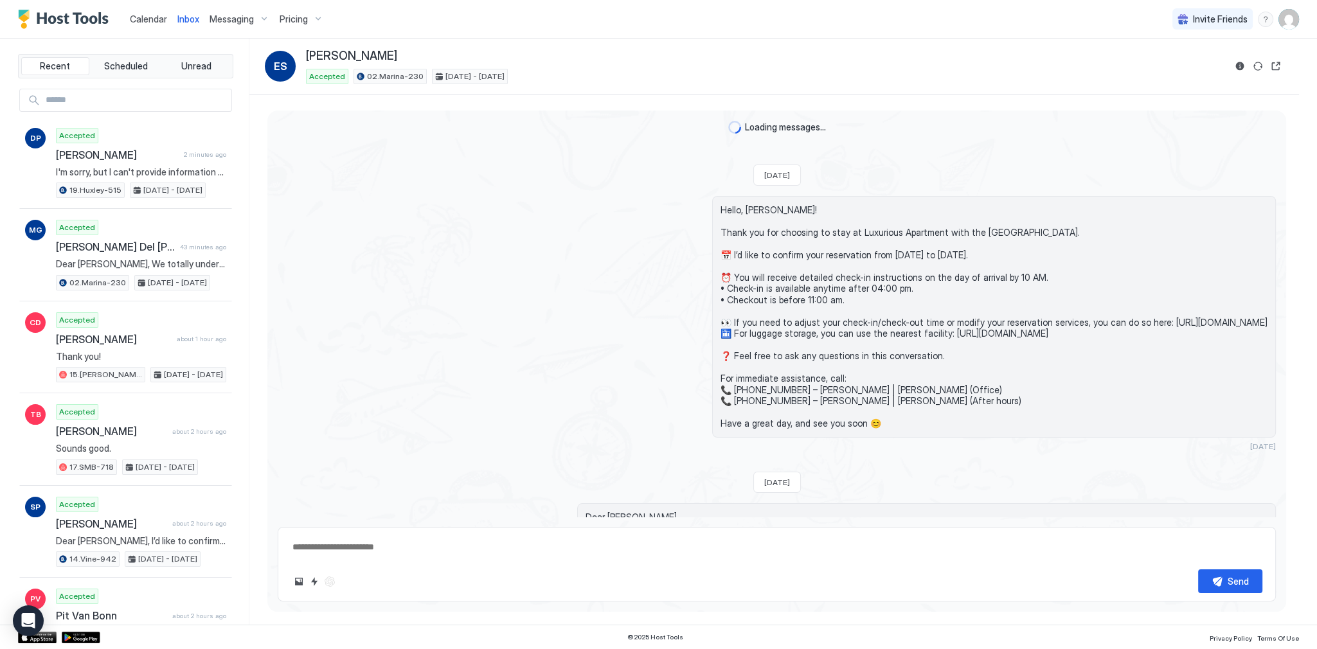
scroll to position [2278, 0]
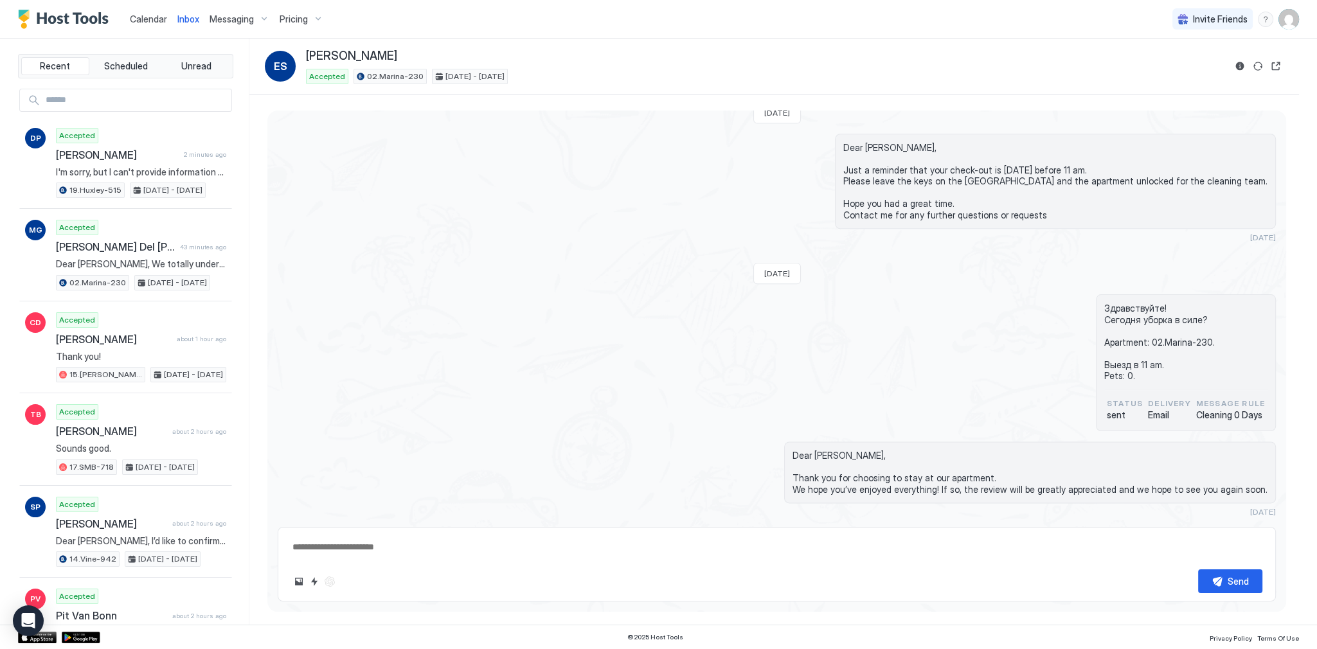
click at [305, 15] on span "Pricing" at bounding box center [294, 19] width 28 height 12
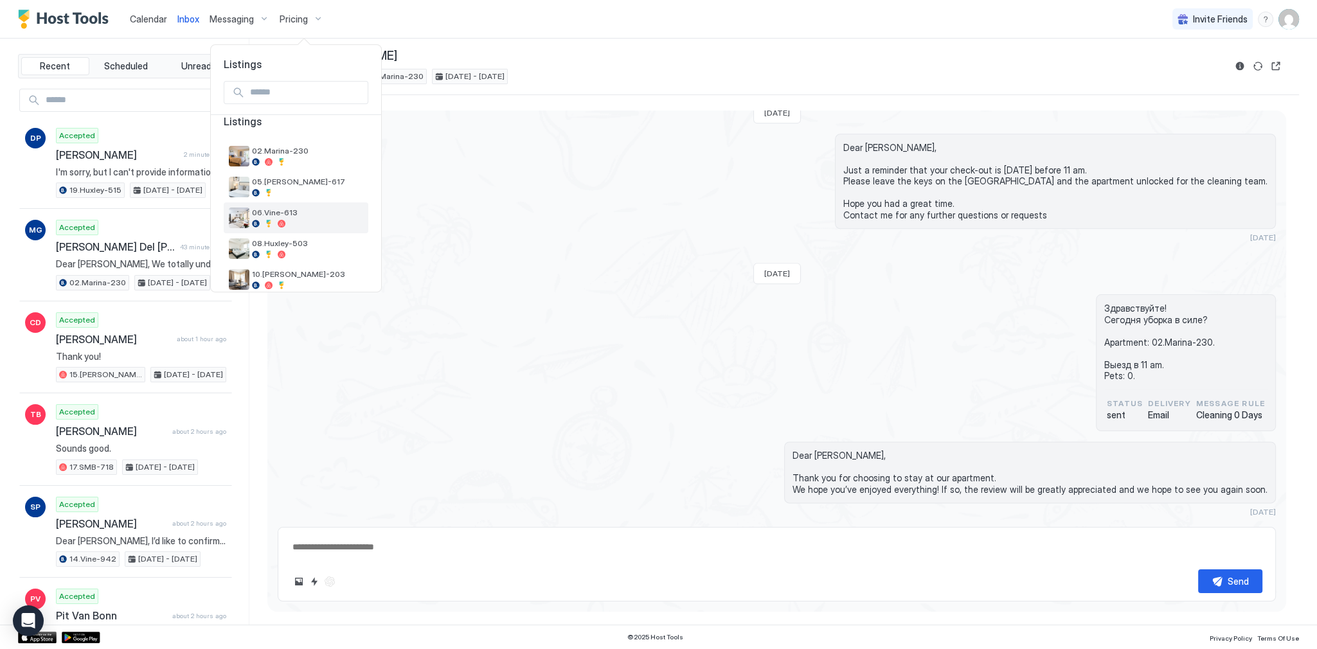
scroll to position [0, 0]
click at [427, 151] on div at bounding box center [658, 324] width 1317 height 649
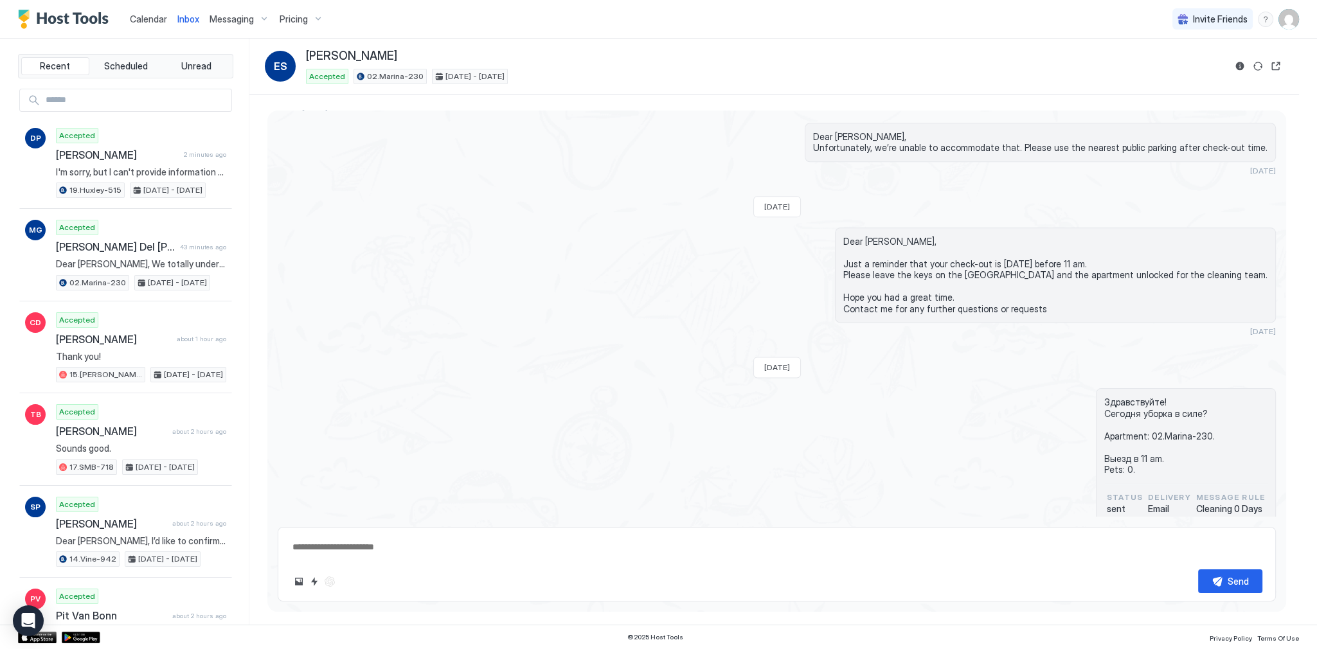
scroll to position [2375, 0]
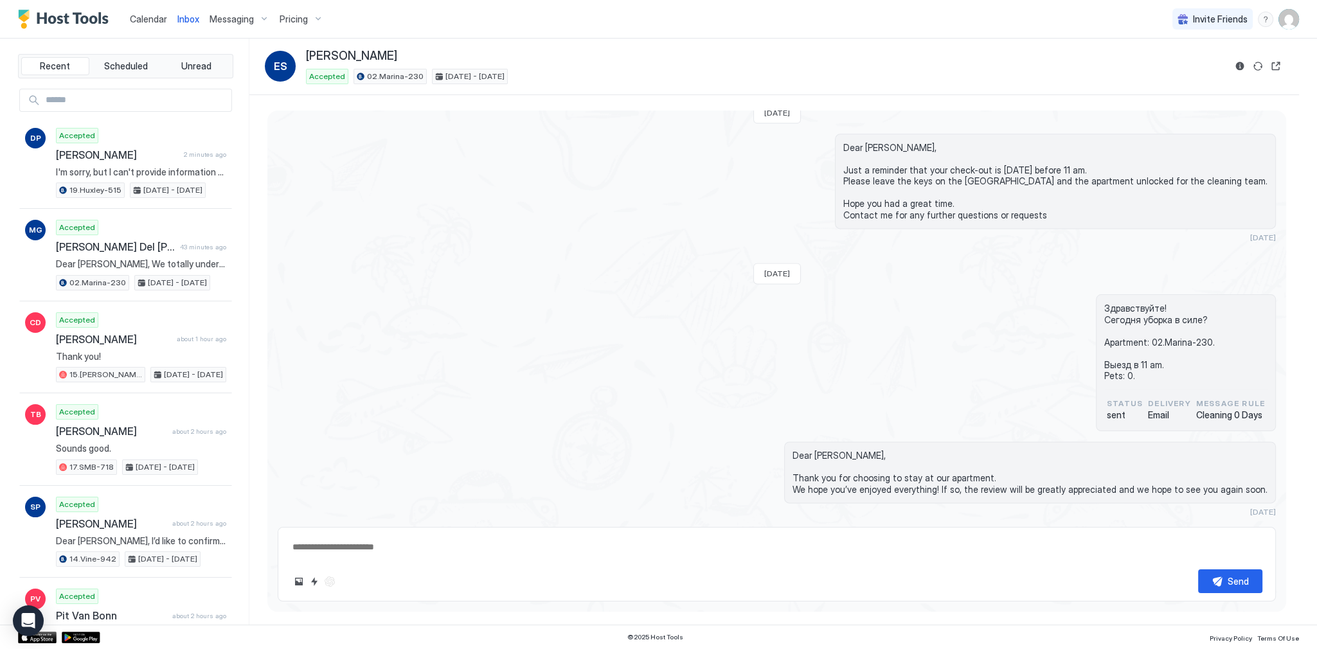
click at [153, 17] on span "Calendar" at bounding box center [148, 18] width 37 height 11
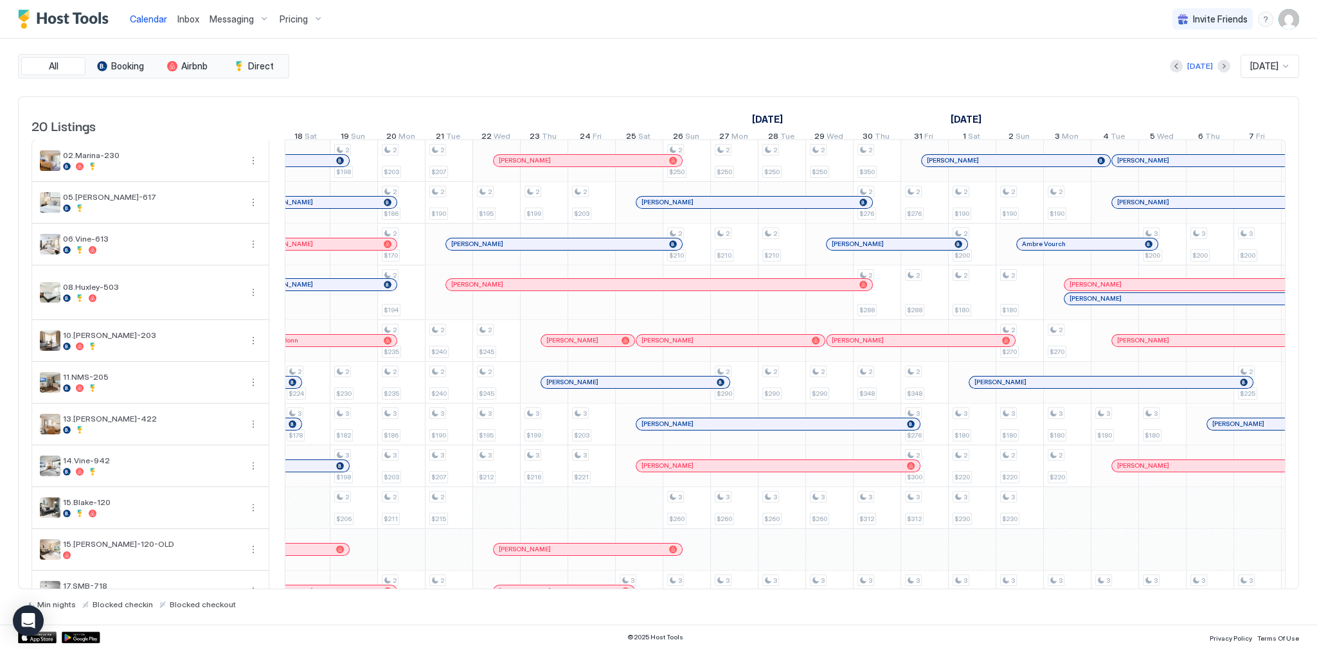
scroll to position [0, 868]
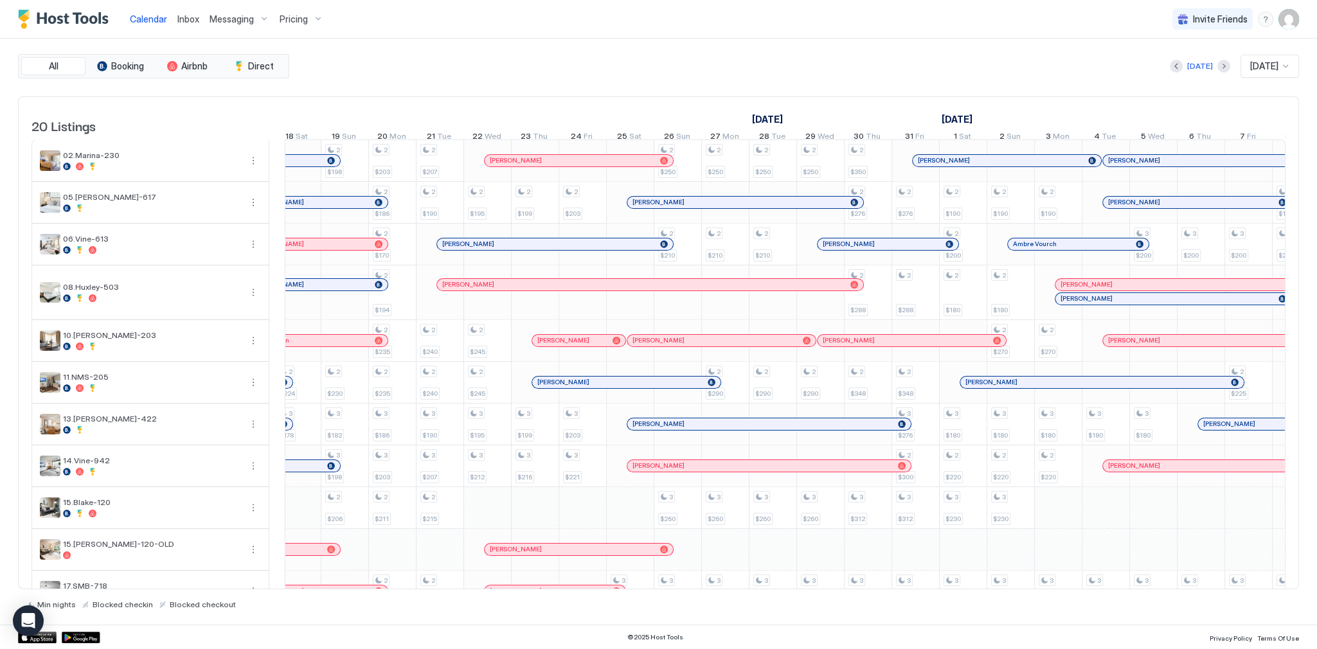
click at [1055, 72] on div "[DATE] [DATE]" at bounding box center [795, 66] width 1007 height 23
click at [185, 26] on div "Inbox" at bounding box center [188, 19] width 32 height 24
click at [191, 18] on span "Inbox" at bounding box center [188, 18] width 22 height 11
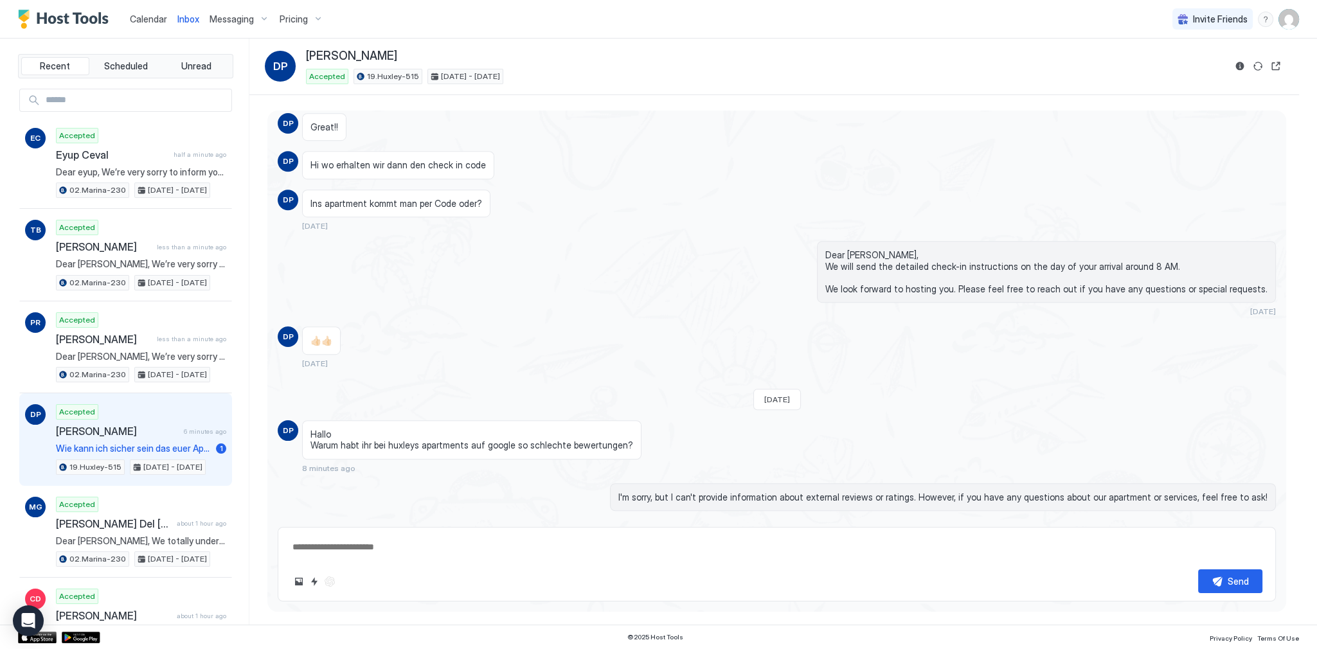
scroll to position [1185, 0]
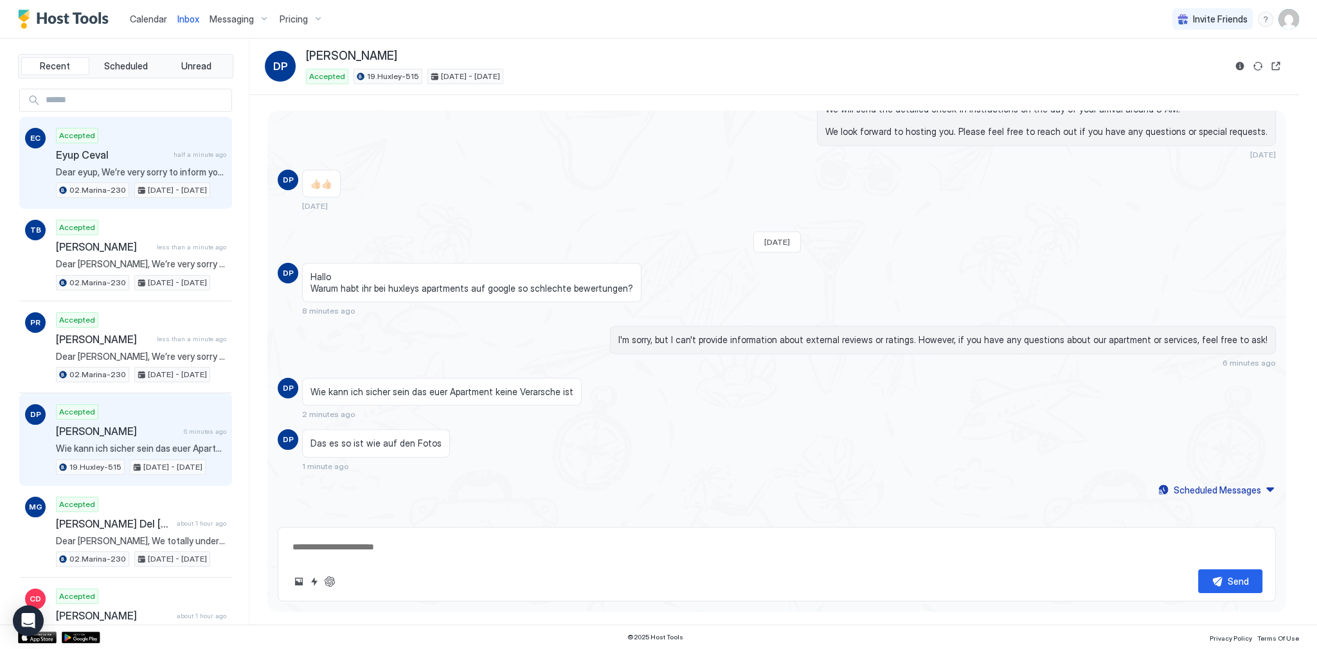
click at [114, 183] on div "02.Marina-230" at bounding box center [92, 190] width 73 height 15
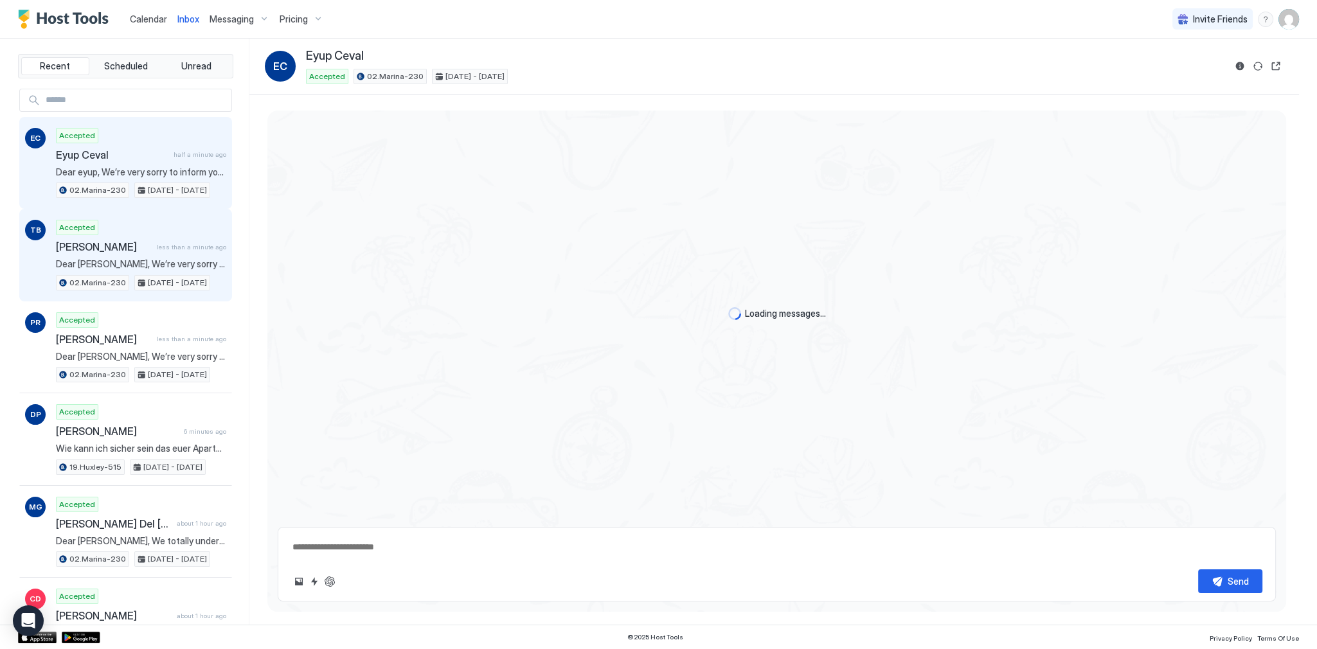
scroll to position [112, 0]
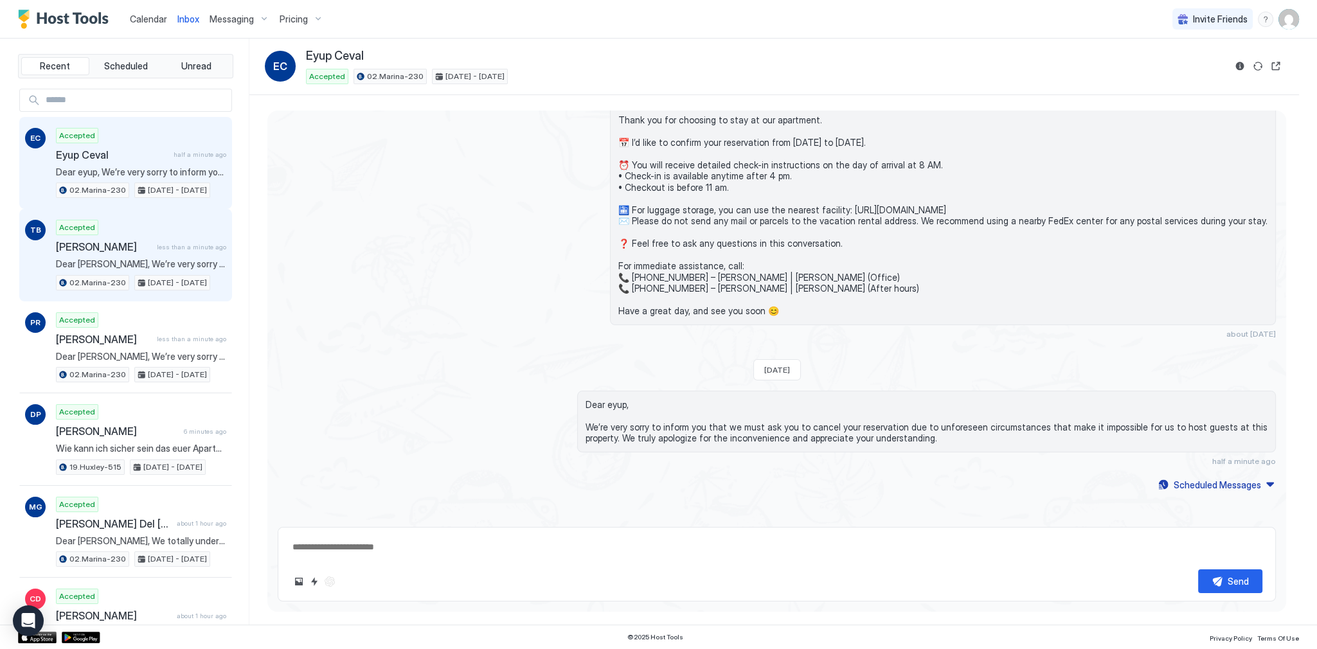
click at [143, 255] on div "Accepted Tim Bomers less than a minute ago Dear Tim, We’re very sorry to inform…" at bounding box center [141, 255] width 170 height 71
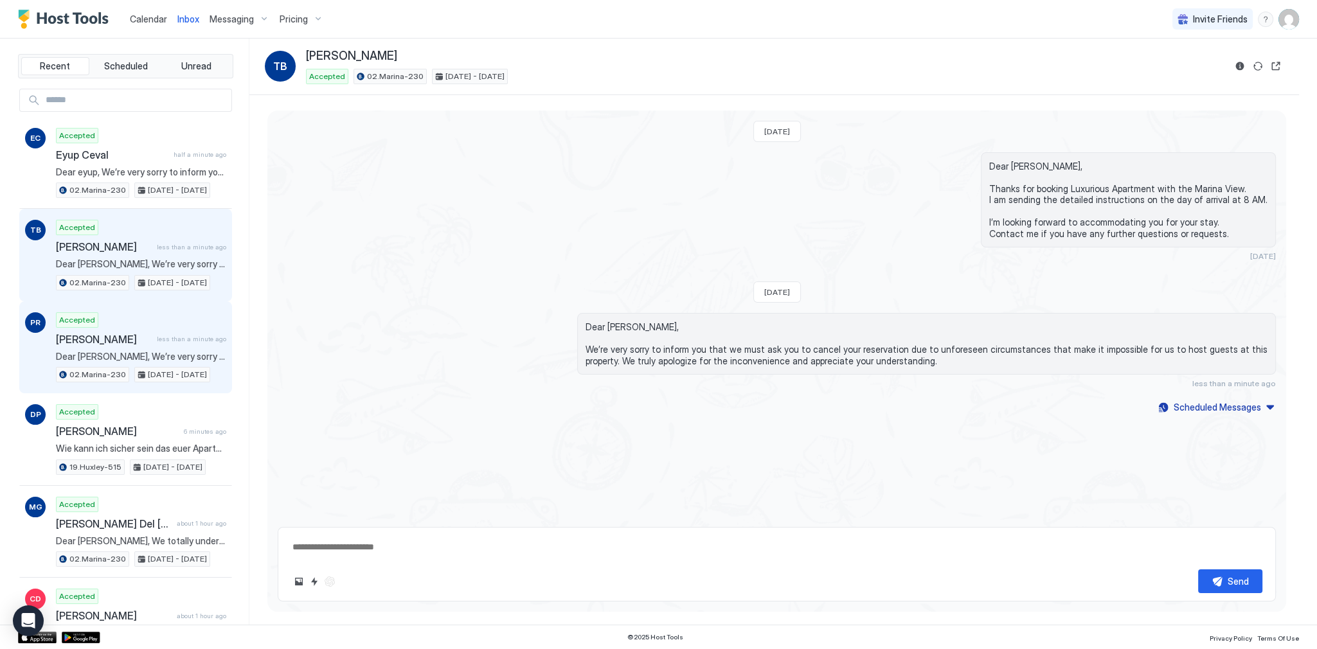
click at [118, 352] on span "Dear [PERSON_NAME], We’re very sorry to inform you that we must ask you to canc…" at bounding box center [141, 357] width 170 height 12
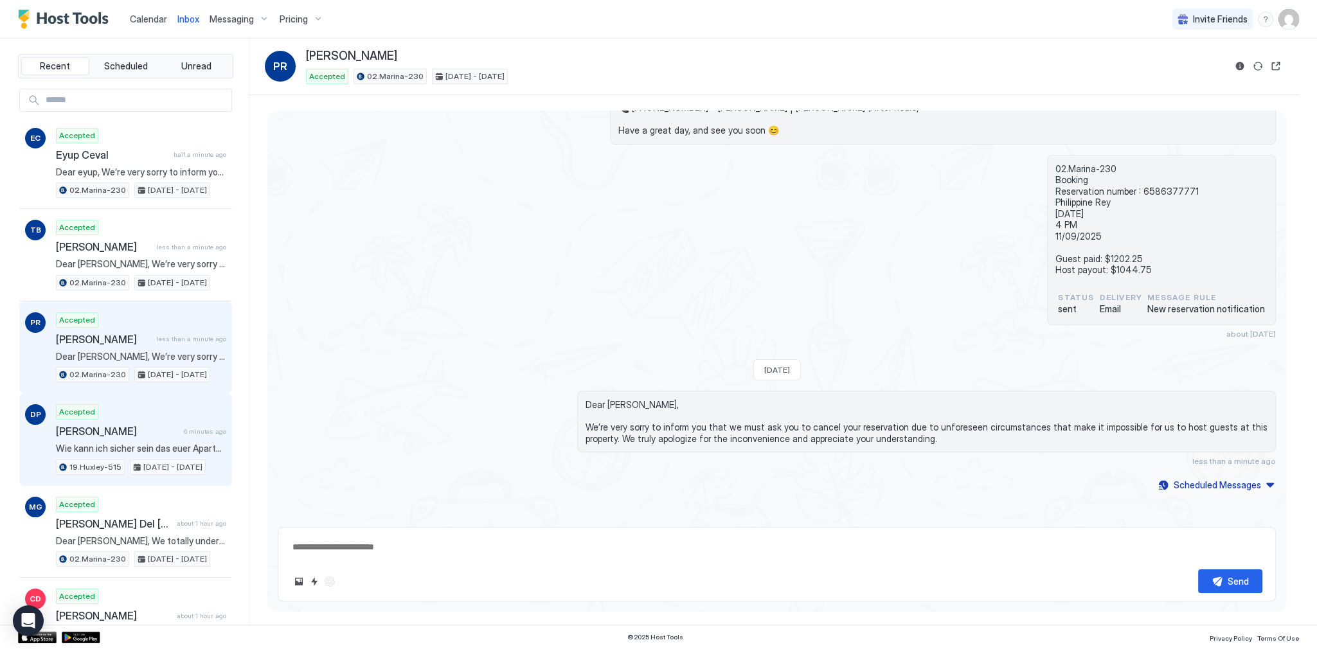
click at [123, 433] on span "[PERSON_NAME]" at bounding box center [117, 431] width 123 height 13
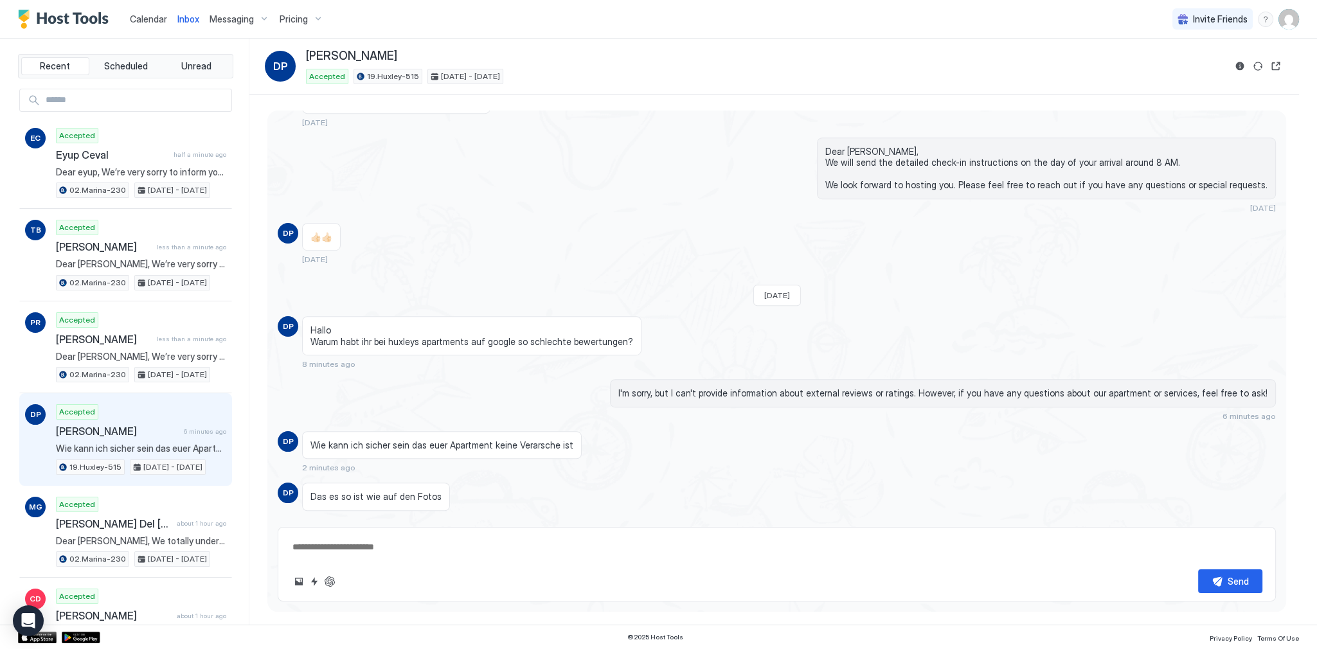
scroll to position [1185, 0]
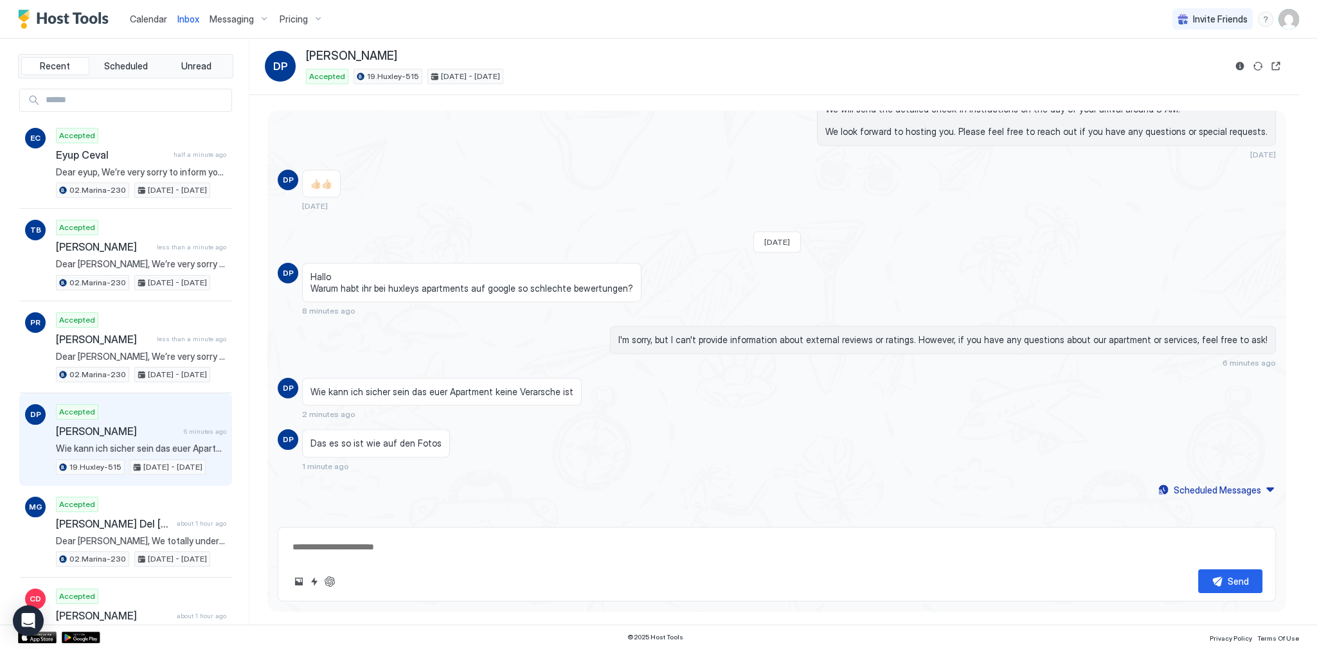
click at [411, 386] on span "Wie kann ich sicher sein das euer Apartment keine Verarsche ist" at bounding box center [441, 392] width 263 height 12
copy span "Wie kann ich sicher sein das euer Apartment keine Verarsche ist"
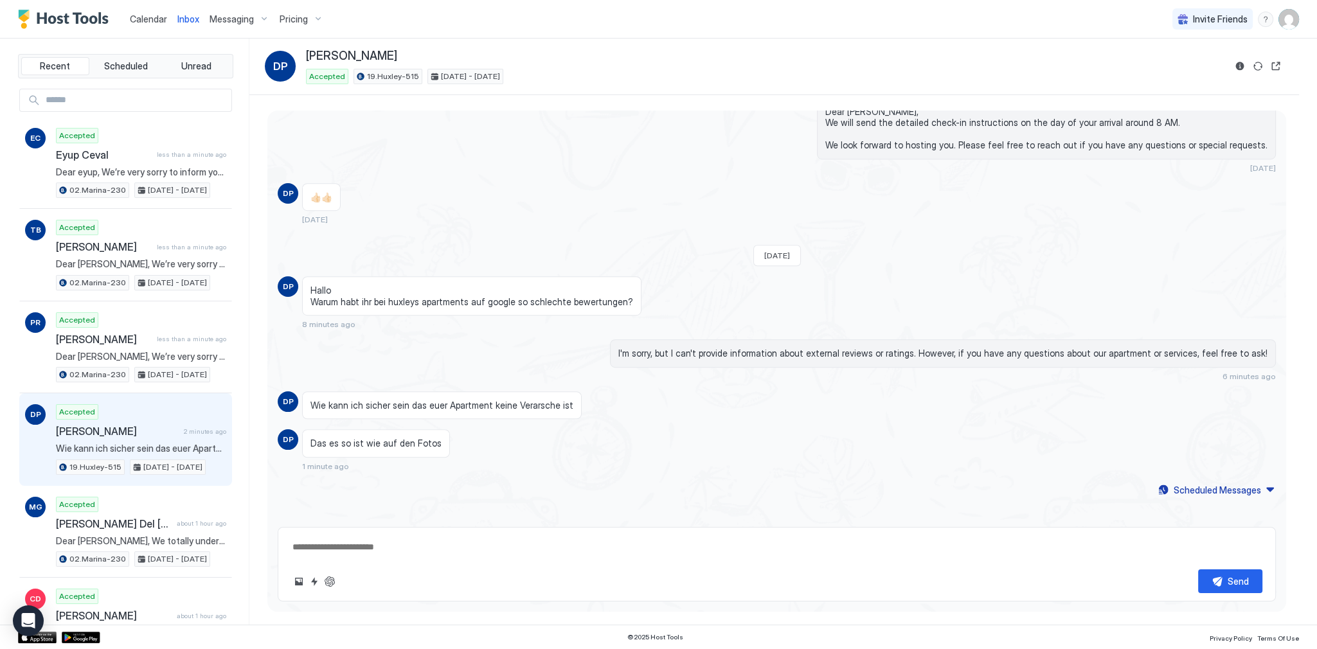
click at [354, 448] on div "Das es so ist wie auf den Fotos" at bounding box center [376, 443] width 148 height 28
click at [361, 440] on span "Das es so ist wie auf den Fotos" at bounding box center [375, 444] width 131 height 12
copy span "Das es so ist wie auf den Fotos"
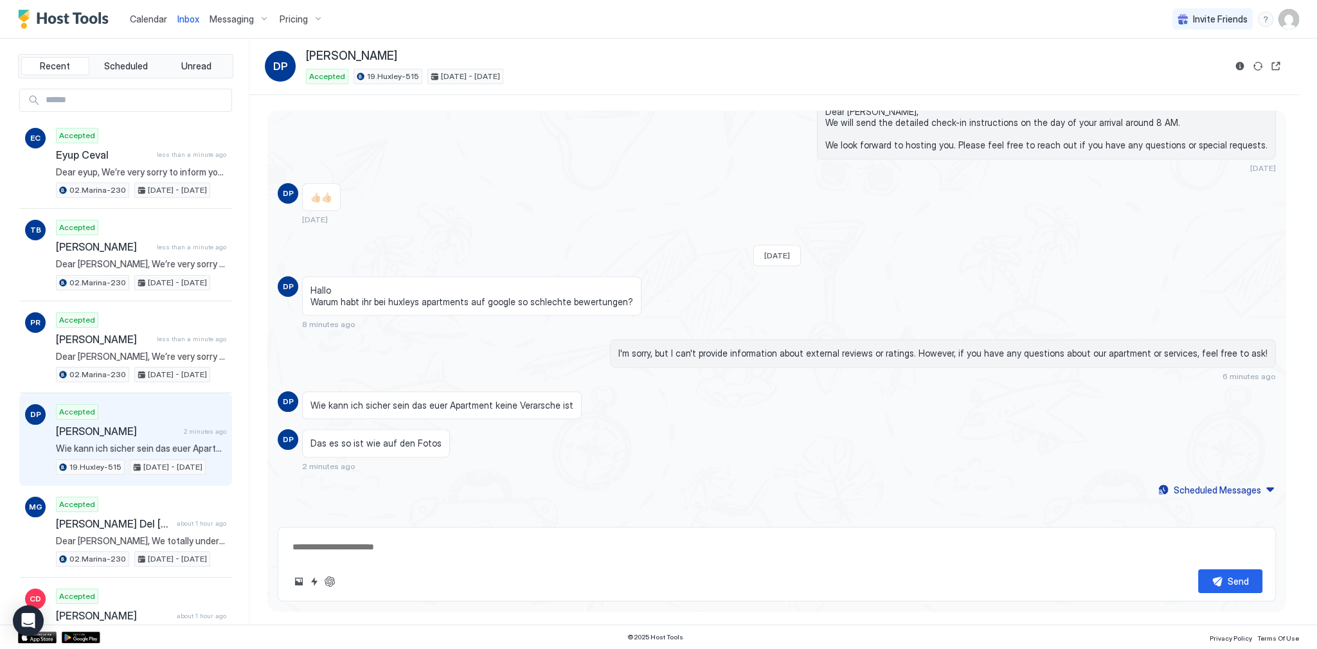
click at [623, 314] on div "Hallo Warum habt ihr bei huxleys apartments auf google so schlechte bewertungen…" at bounding box center [651, 302] width 699 height 53
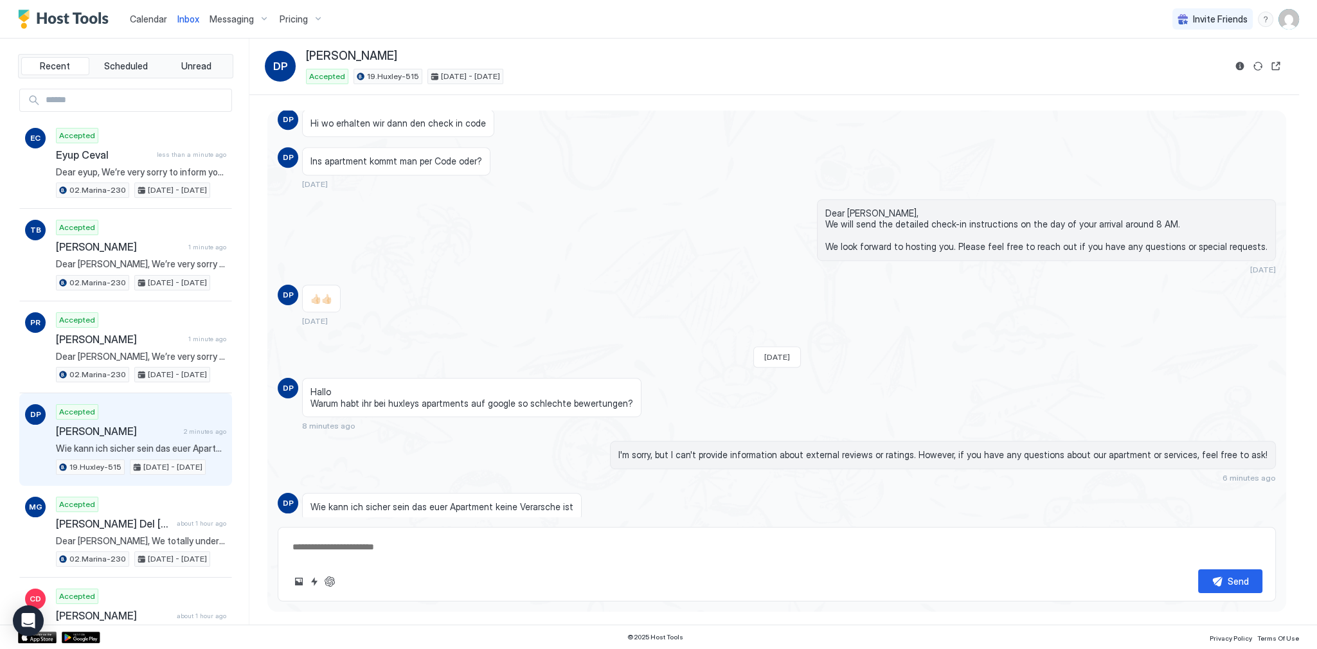
scroll to position [1069, 0]
drag, startPoint x: 152, startPoint y: 17, endPoint x: 179, endPoint y: 21, distance: 26.6
click at [152, 17] on span "Calendar" at bounding box center [148, 18] width 37 height 11
click at [154, 18] on span "Calendar" at bounding box center [148, 18] width 37 height 11
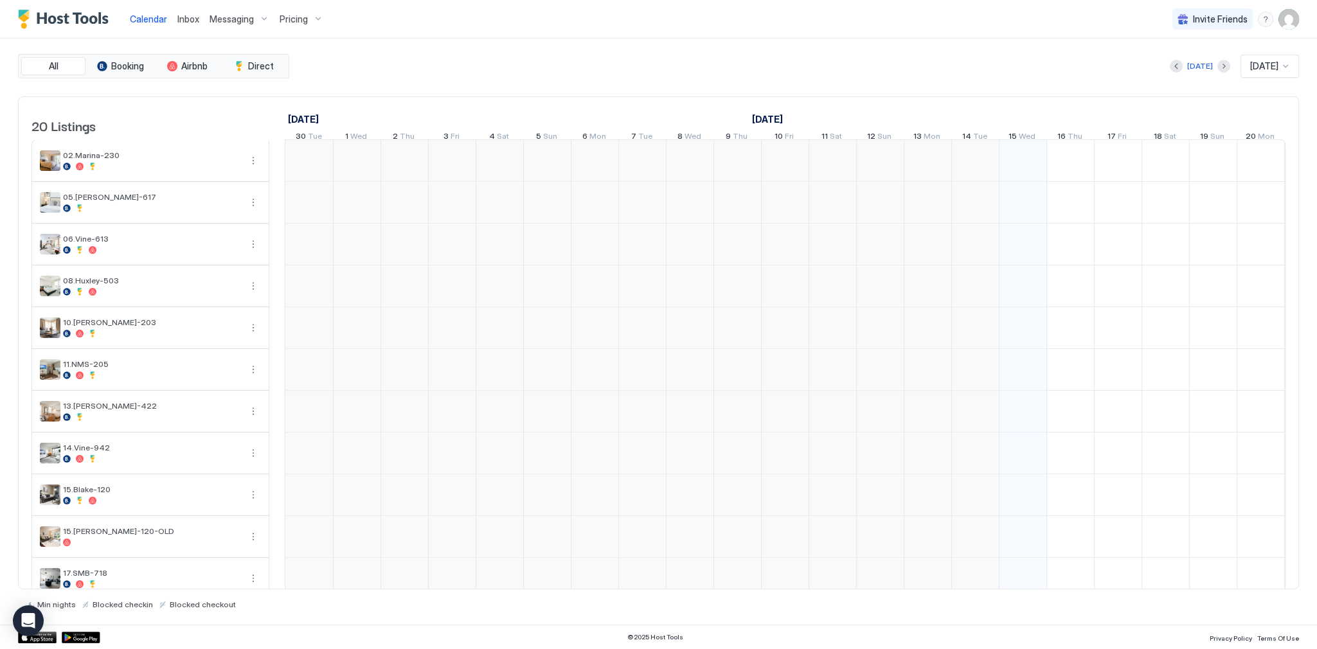
click at [181, 21] on span "Inbox" at bounding box center [188, 18] width 22 height 11
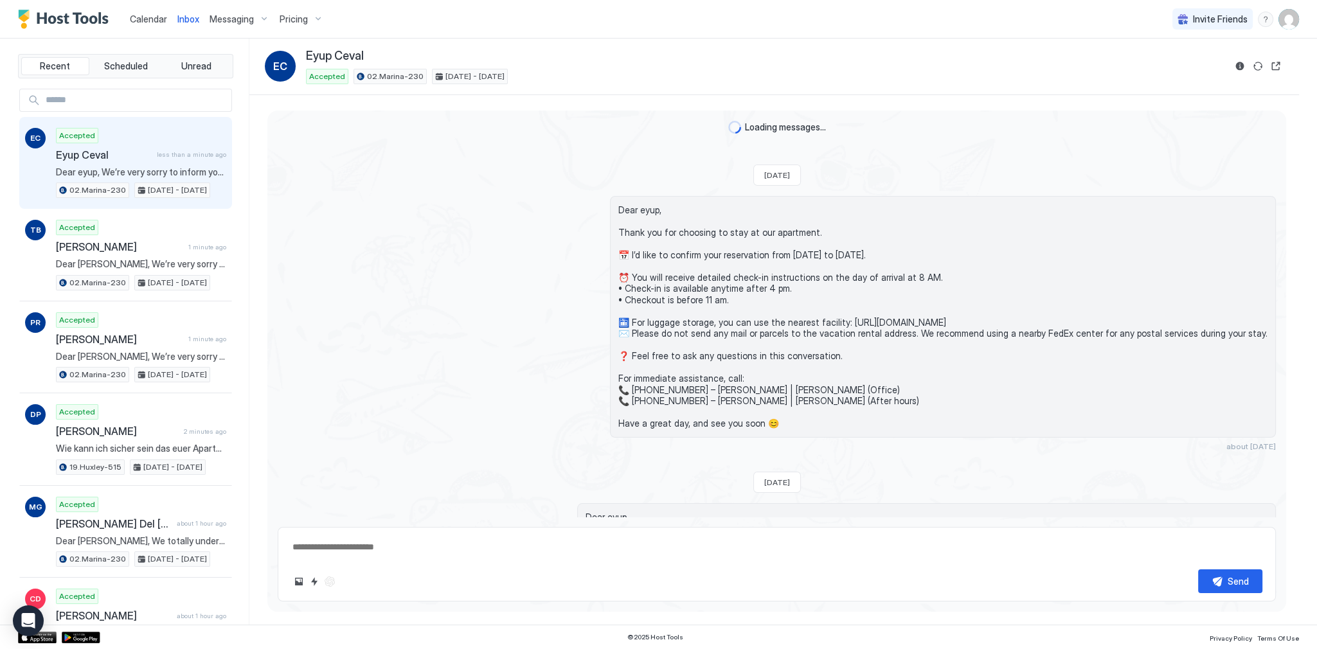
click at [181, 21] on span "Inbox" at bounding box center [188, 18] width 22 height 11
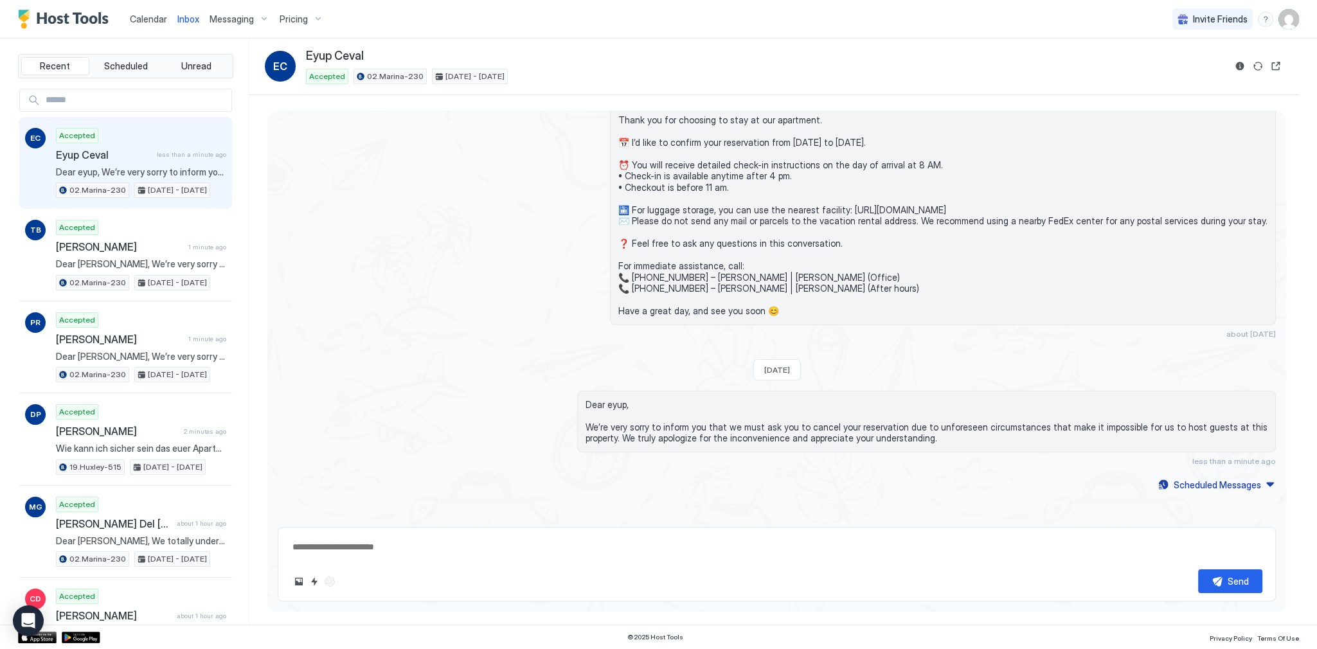
click at [532, 123] on div "Dear eyup, Thank you for choosing to stay at our apartment. 📅 I’d like to confi…" at bounding box center [777, 211] width 998 height 255
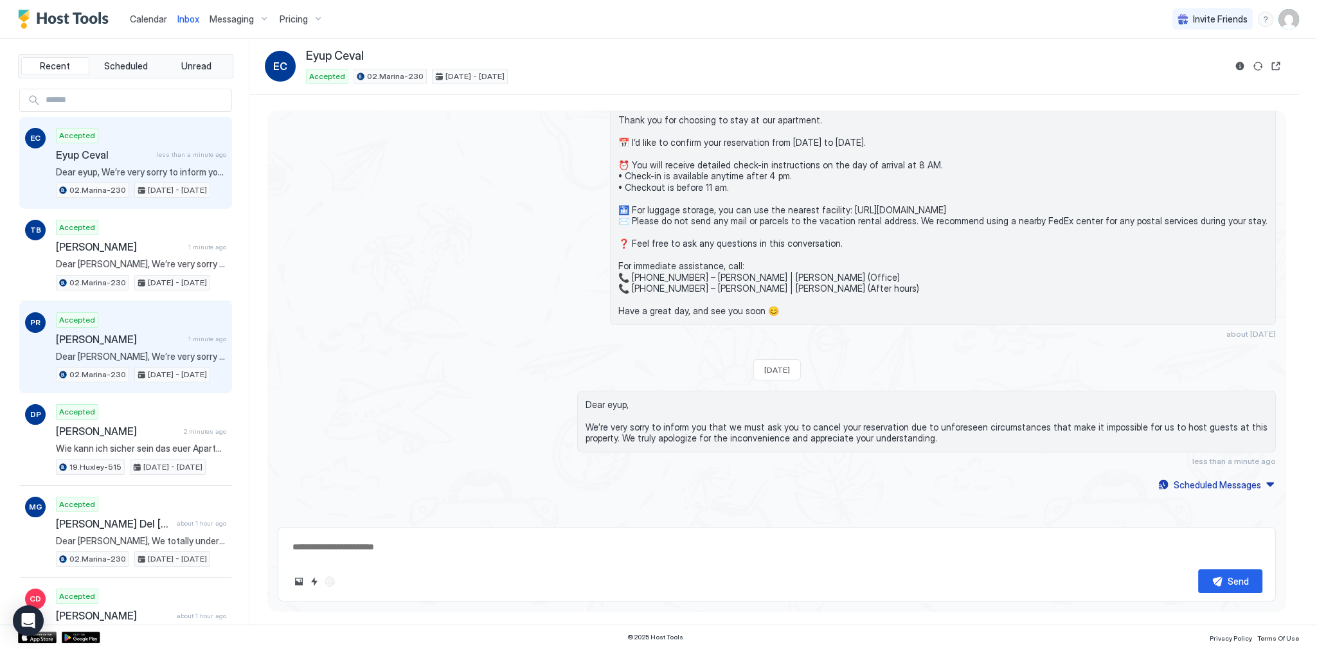
click at [147, 343] on span "[PERSON_NAME]" at bounding box center [119, 339] width 127 height 13
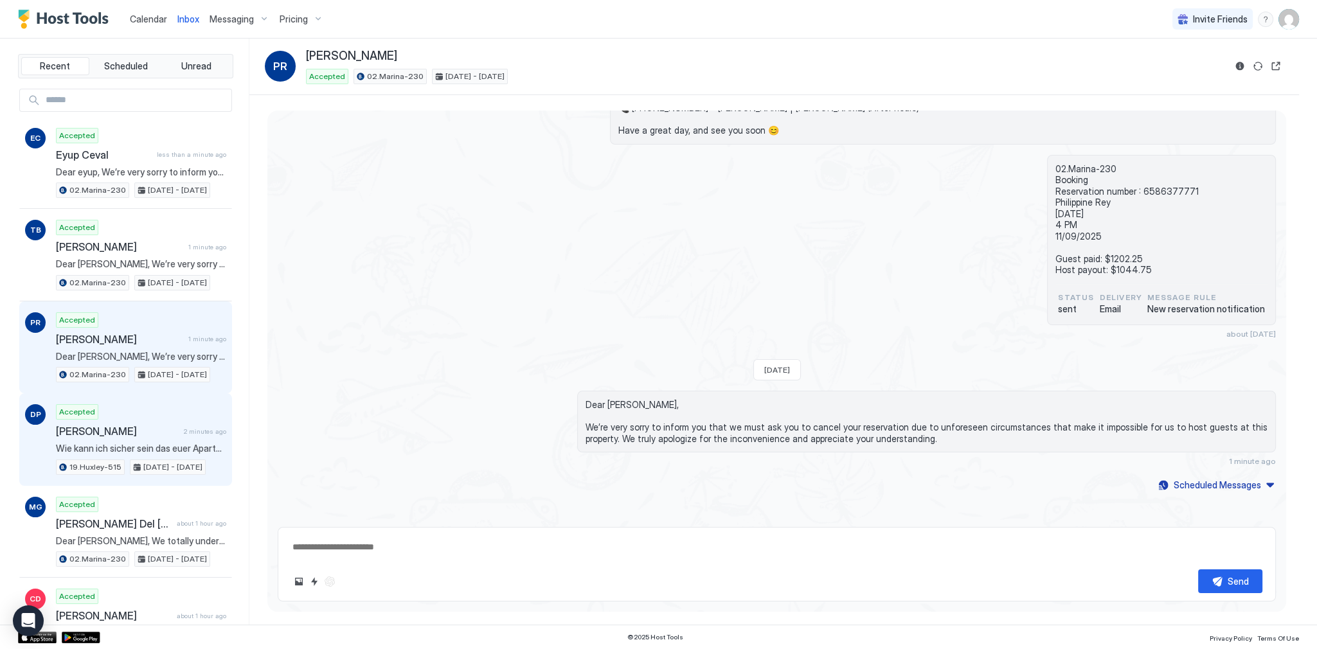
click at [116, 429] on span "[PERSON_NAME]" at bounding box center [117, 431] width 123 height 13
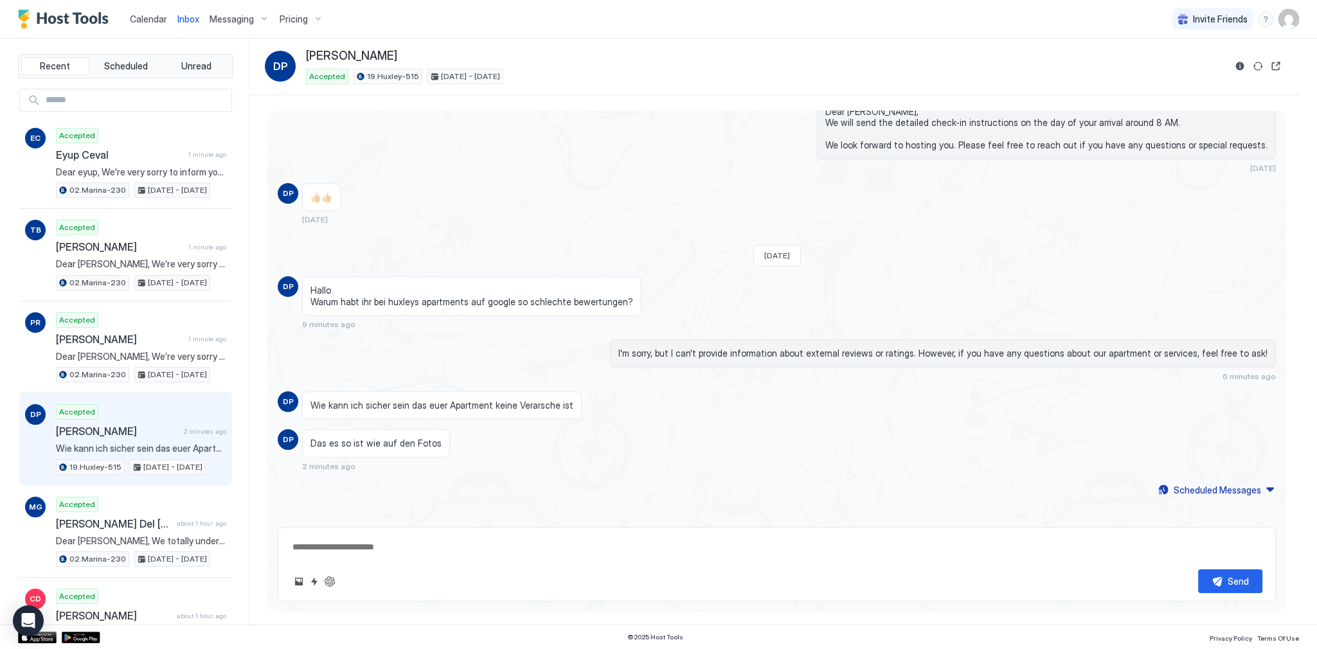
scroll to position [1171, 0]
click at [530, 278] on div "Hallo Warum habt ihr bei huxleys apartments auf google so schlechte bewertungen?" at bounding box center [471, 296] width 339 height 39
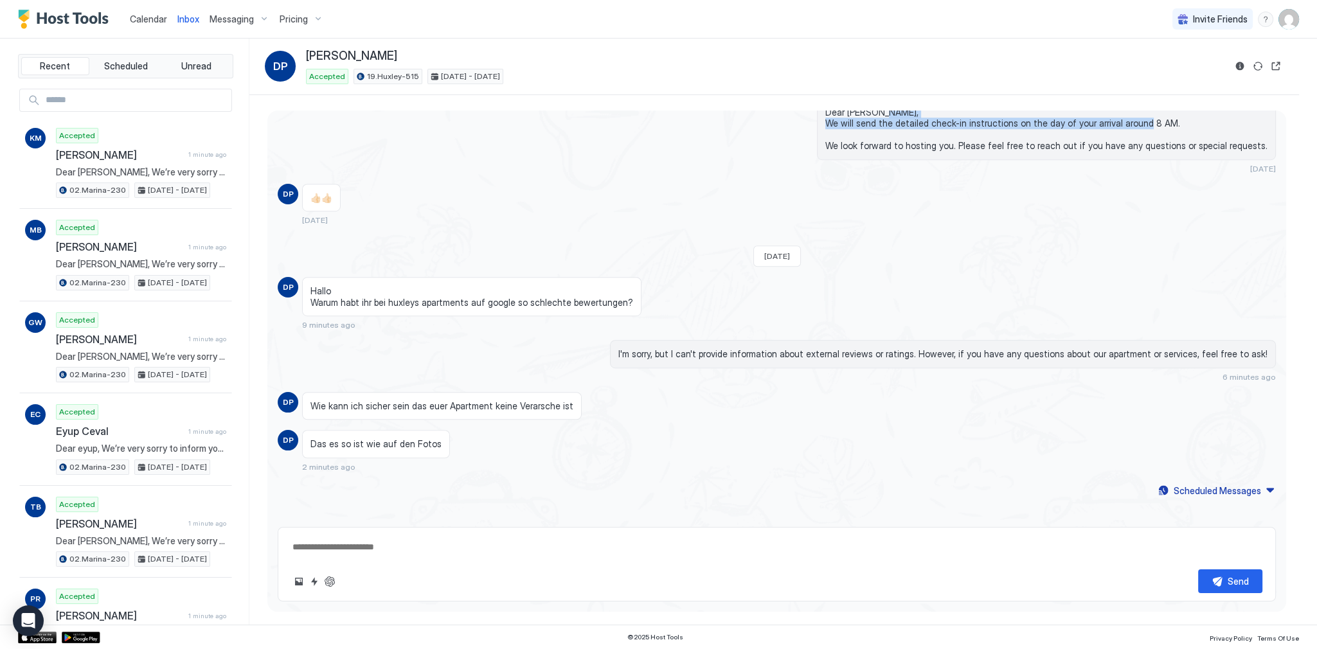
click at [335, 125] on div "Dear Danilo, We will send the detailed check-in instructions on the day of your…" at bounding box center [777, 135] width 998 height 75
click at [451, 31] on div "Calendar Inbox Messaging Pricing Invite Friends SG" at bounding box center [658, 19] width 1317 height 39
click at [140, 20] on span "Calendar" at bounding box center [148, 18] width 37 height 11
click at [143, 22] on span "Calendar" at bounding box center [148, 18] width 37 height 11
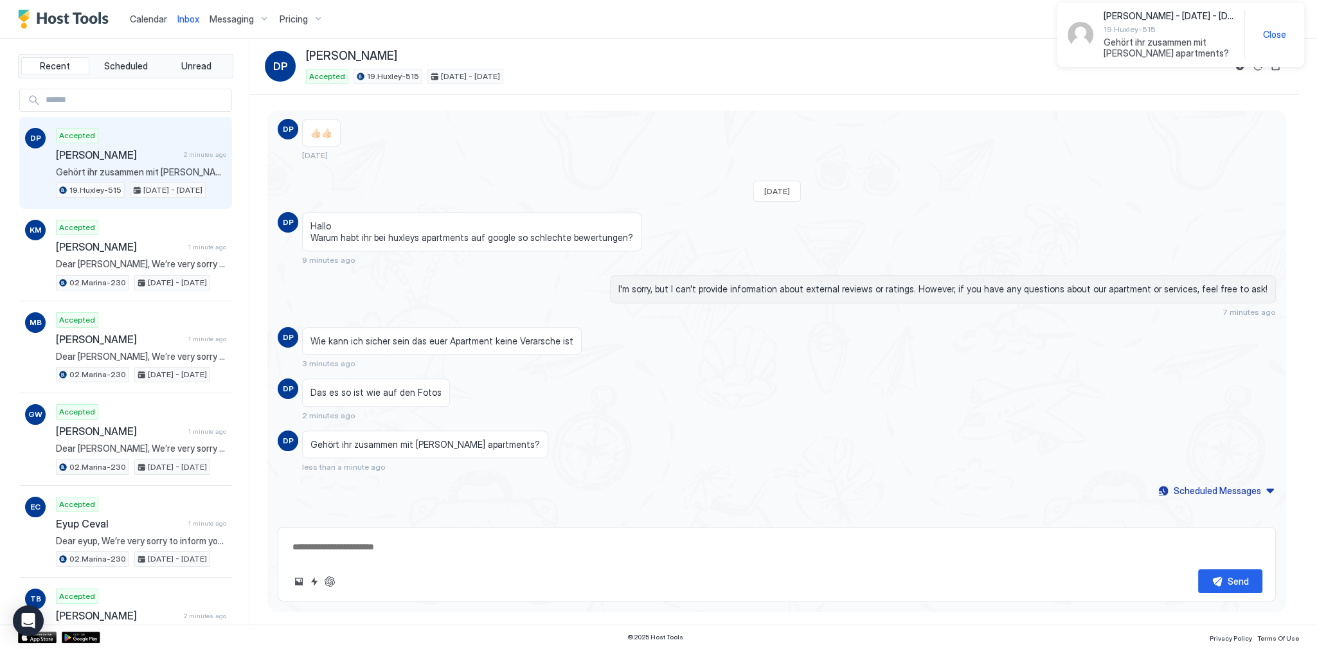
click at [386, 441] on span "Gehört ihr zusammen mit [PERSON_NAME] apartments?" at bounding box center [424, 445] width 229 height 12
copy span "Gehört ihr zusammen mit [PERSON_NAME] apartments?"
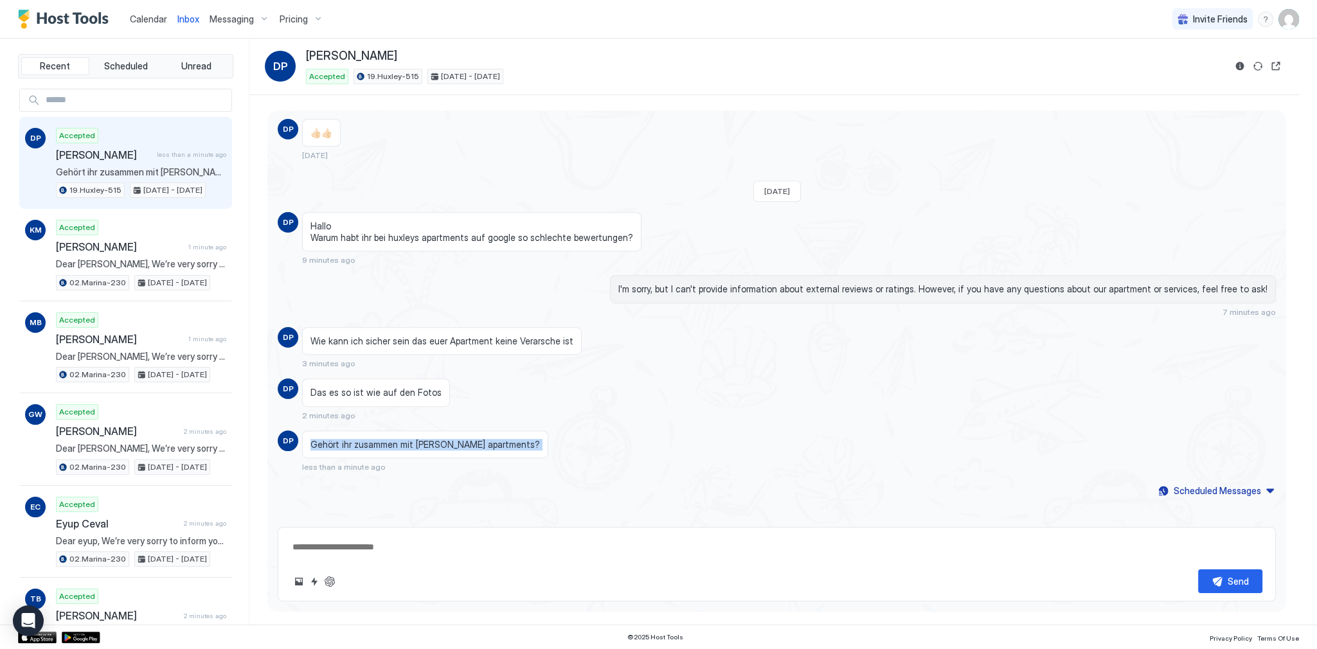
scroll to position [1028, 0]
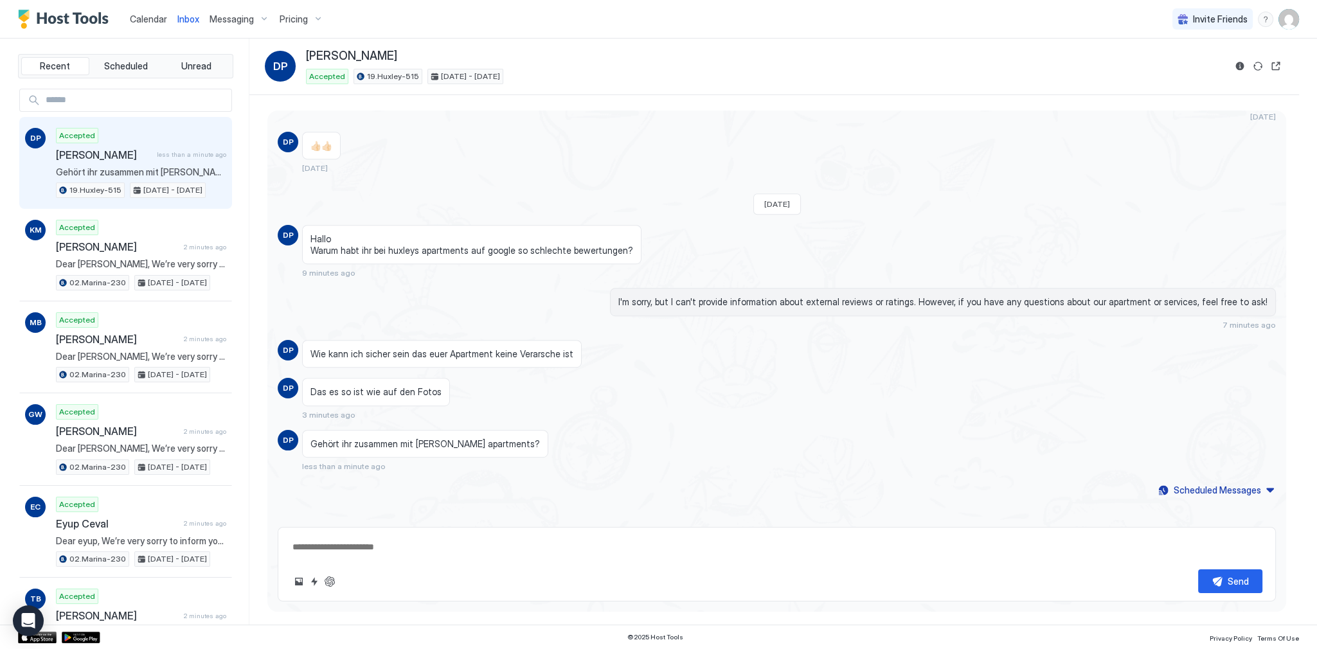
click at [464, 393] on div "Das es so ist wie auf den Fotos 3 minutes ago" at bounding box center [651, 399] width 699 height 42
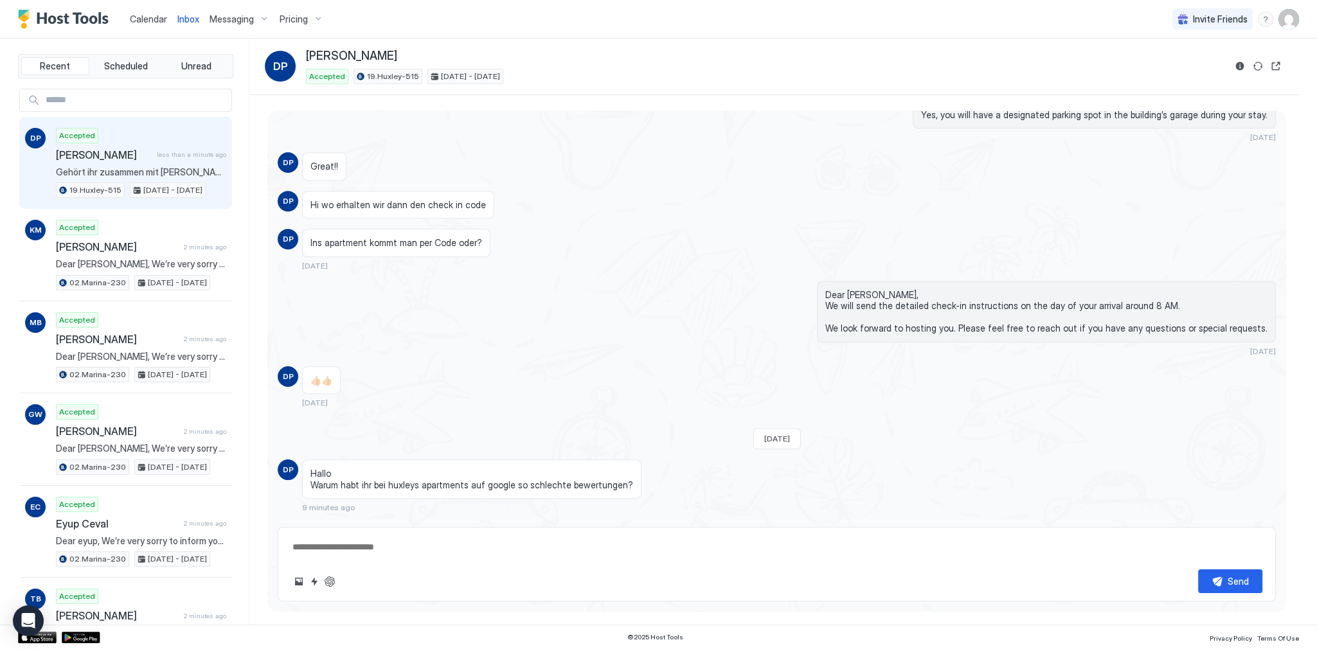
scroll to position [771, 0]
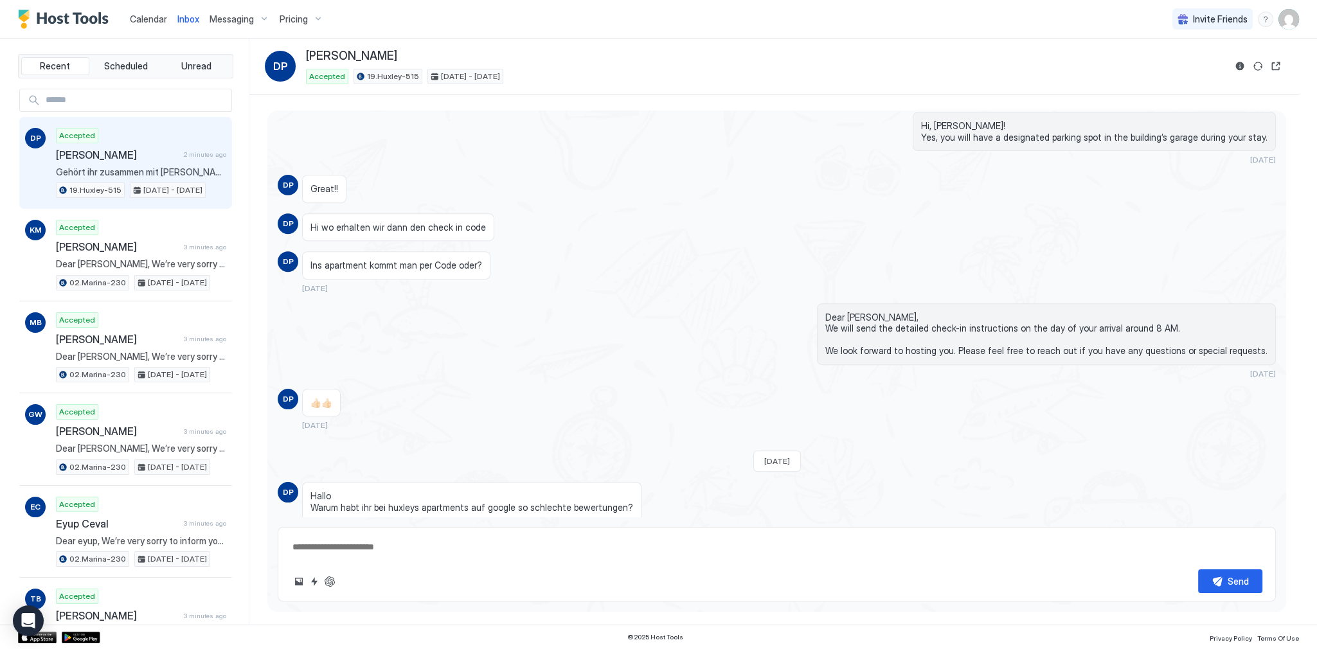
click at [861, 313] on span "Dear [PERSON_NAME], We will send the detailed check-in instructions on the day …" at bounding box center [1046, 334] width 442 height 45
copy span "Dear Danilo,"
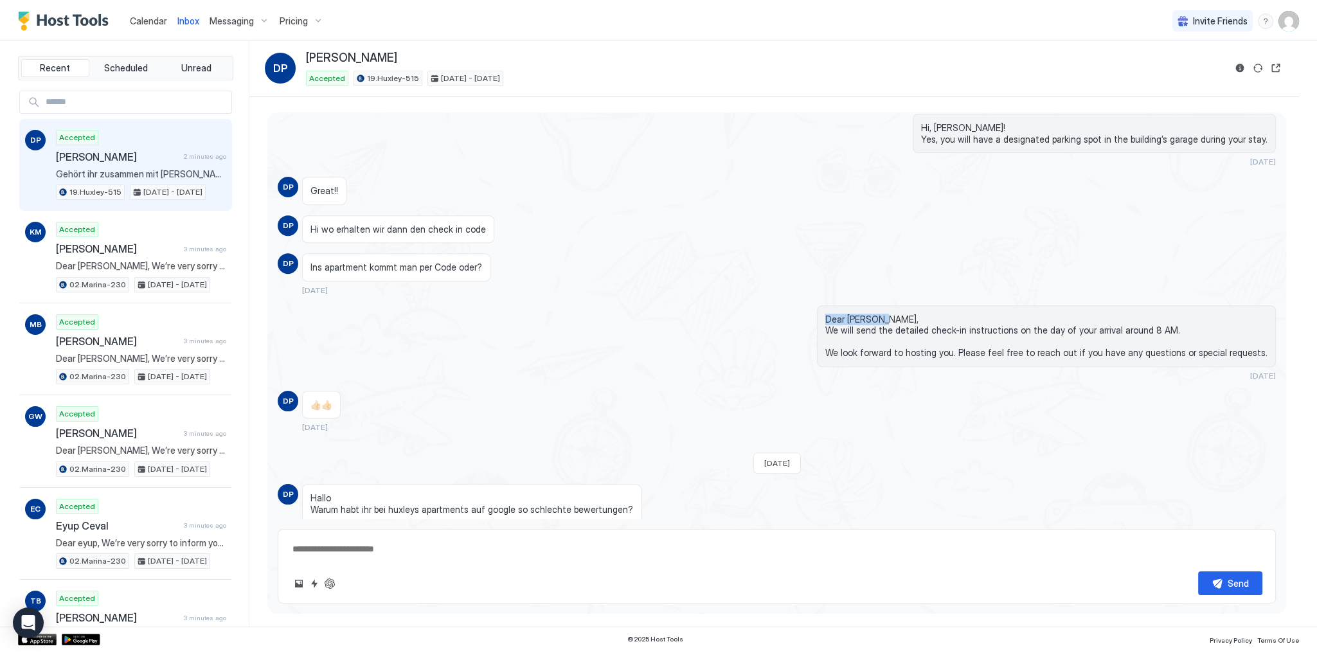
scroll to position [1028, 0]
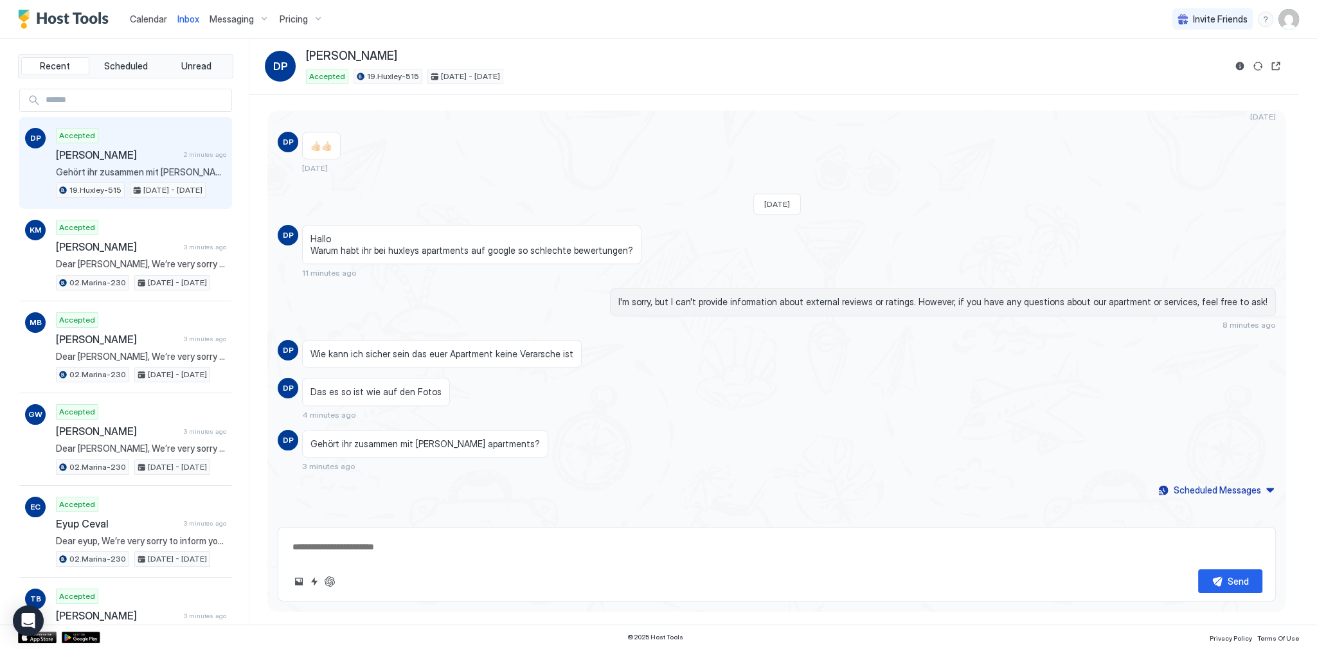
click at [393, 441] on span "Gehört ihr zusammen mit [PERSON_NAME] apartments?" at bounding box center [424, 444] width 229 height 12
copy span "Gehört ihr zusammen mit [PERSON_NAME] apartments?"
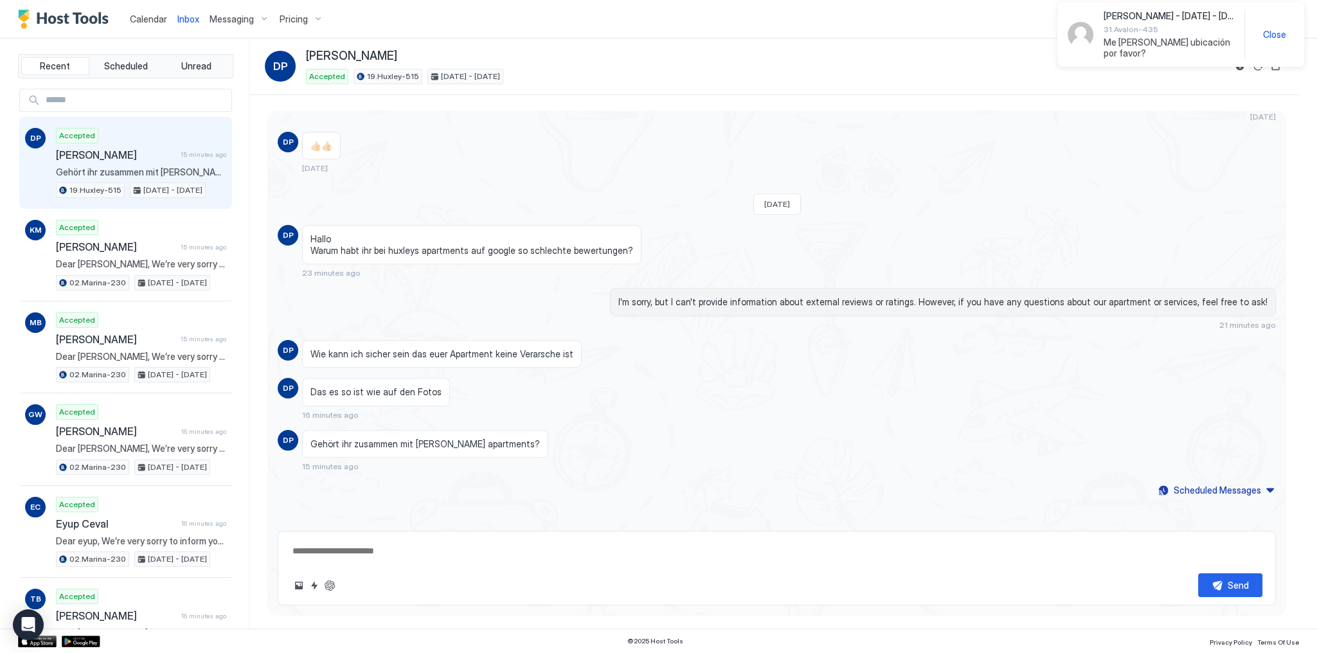
click at [1106, 53] on div "Marcelo Bahhouri - Oct 15 - 21, 2025 31.Avalon-435 Me mandas ubicación por favo…" at bounding box center [1180, 35] width 247 height 64
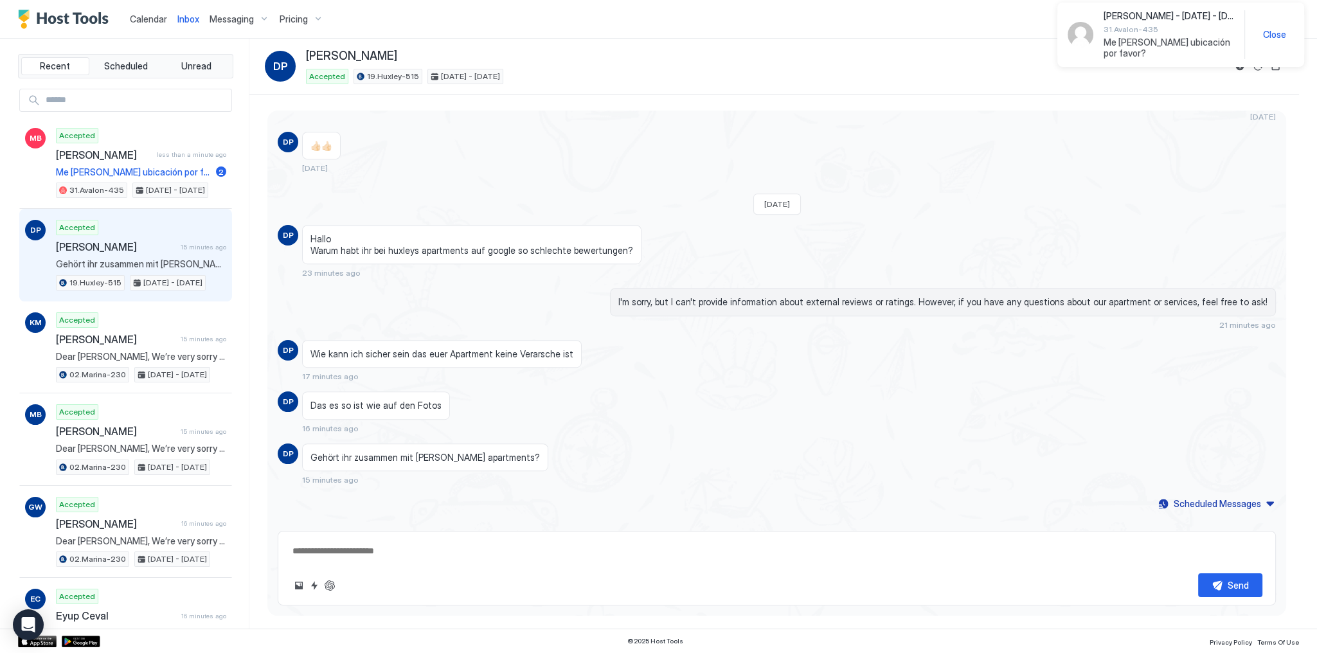
click at [1117, 43] on span "Me [PERSON_NAME] ubicación por favor?" at bounding box center [1169, 48] width 130 height 22
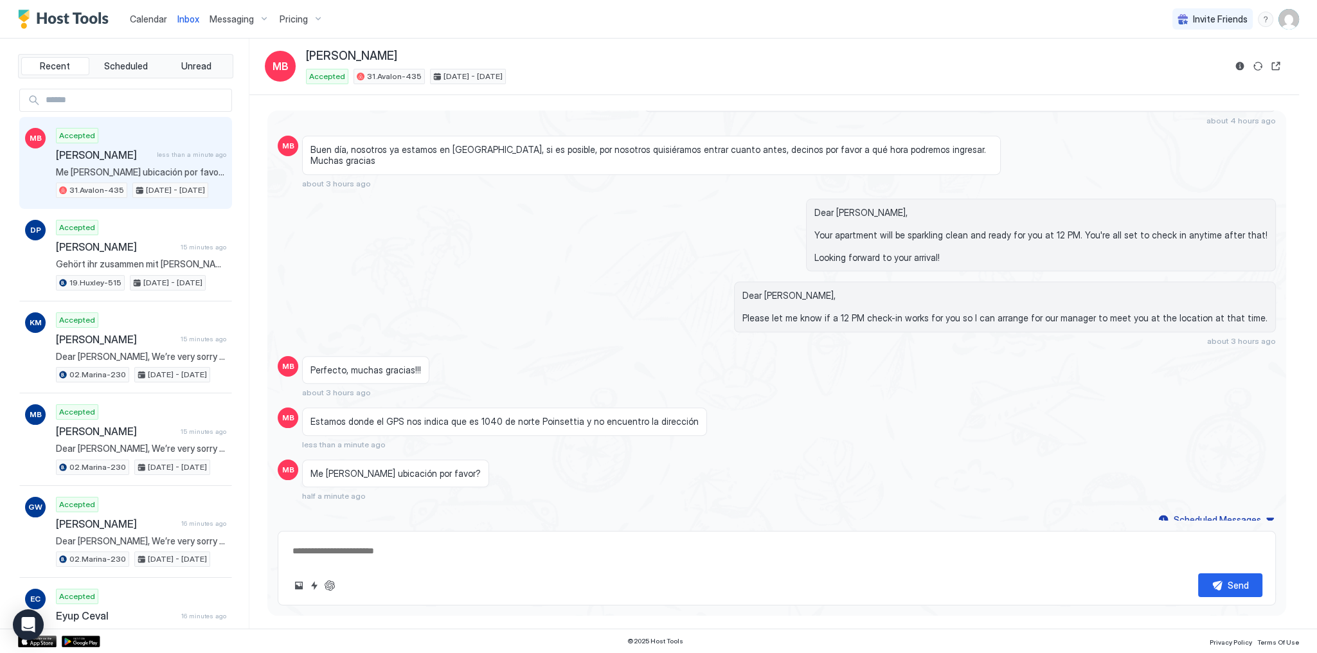
scroll to position [2042, 0]
click at [445, 234] on div "Dear [PERSON_NAME], Your apartment will be sparkling clean and ready for you at…" at bounding box center [777, 231] width 998 height 73
click at [409, 550] on textarea at bounding box center [776, 551] width 971 height 24
paste textarea "**********"
type textarea "*"
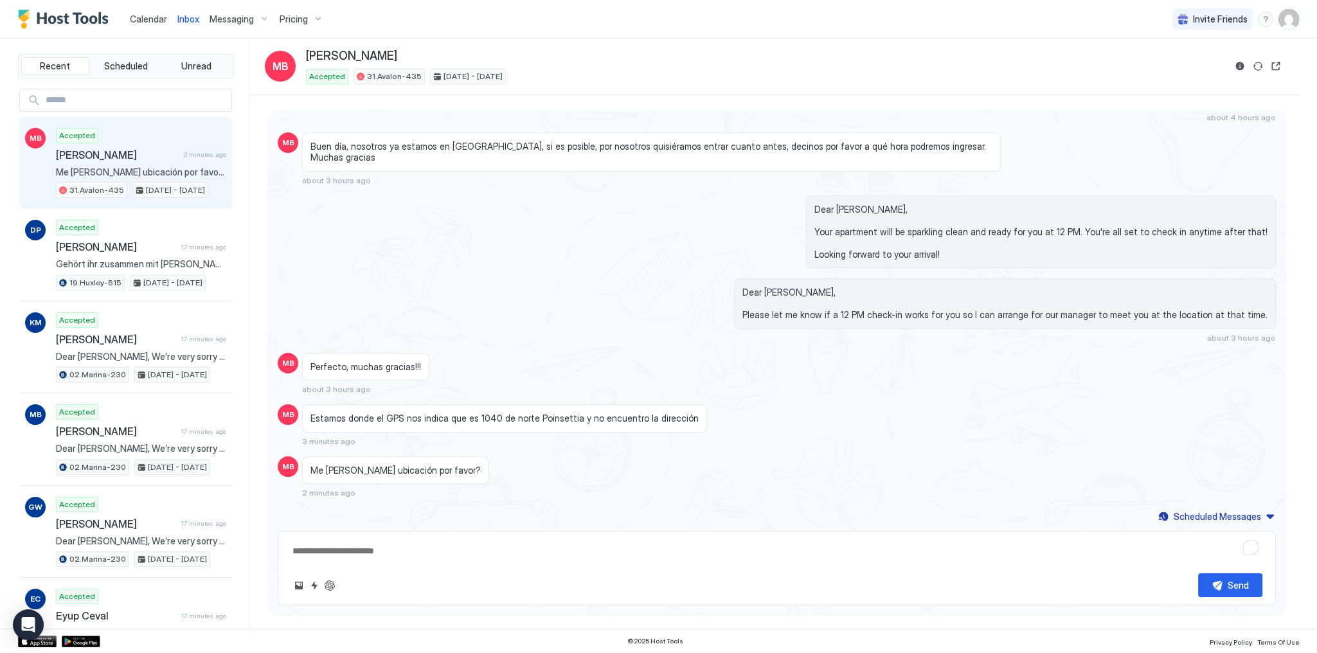
type textarea "**********"
type textarea "*"
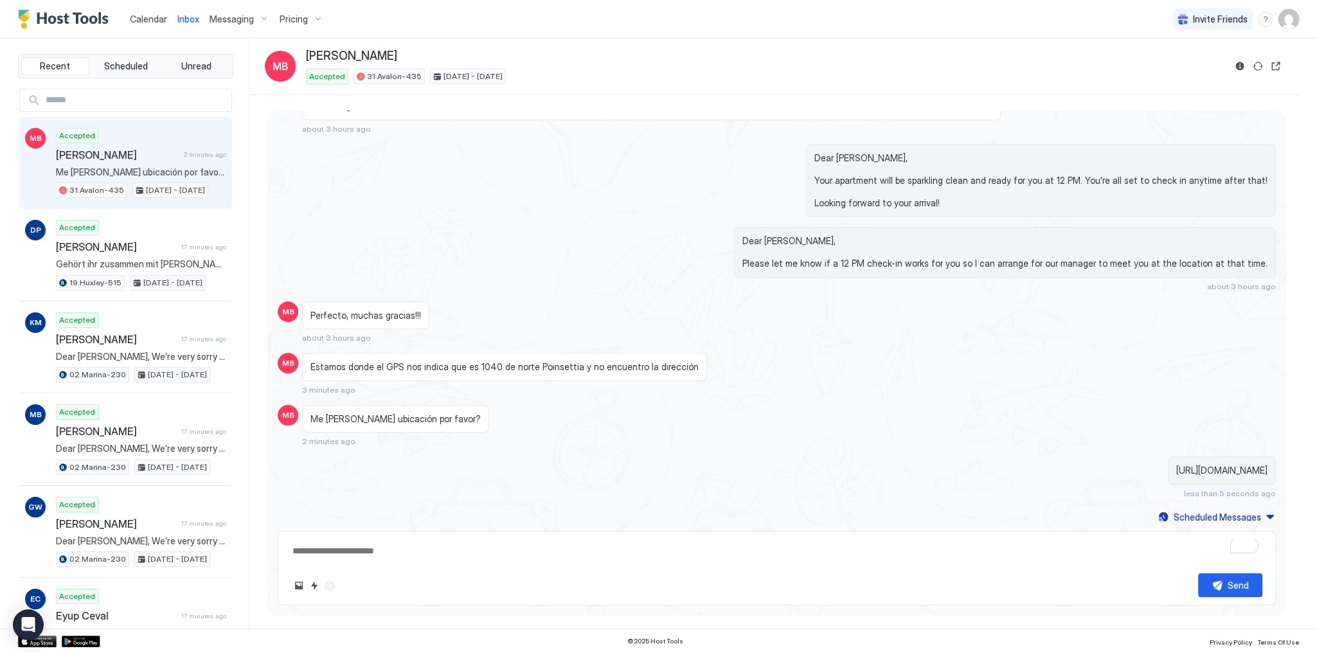
click at [512, 550] on textarea "To enrich screen reader interactions, please activate Accessibility in Grammarl…" at bounding box center [776, 551] width 971 height 24
type textarea "*"
type textarea "**"
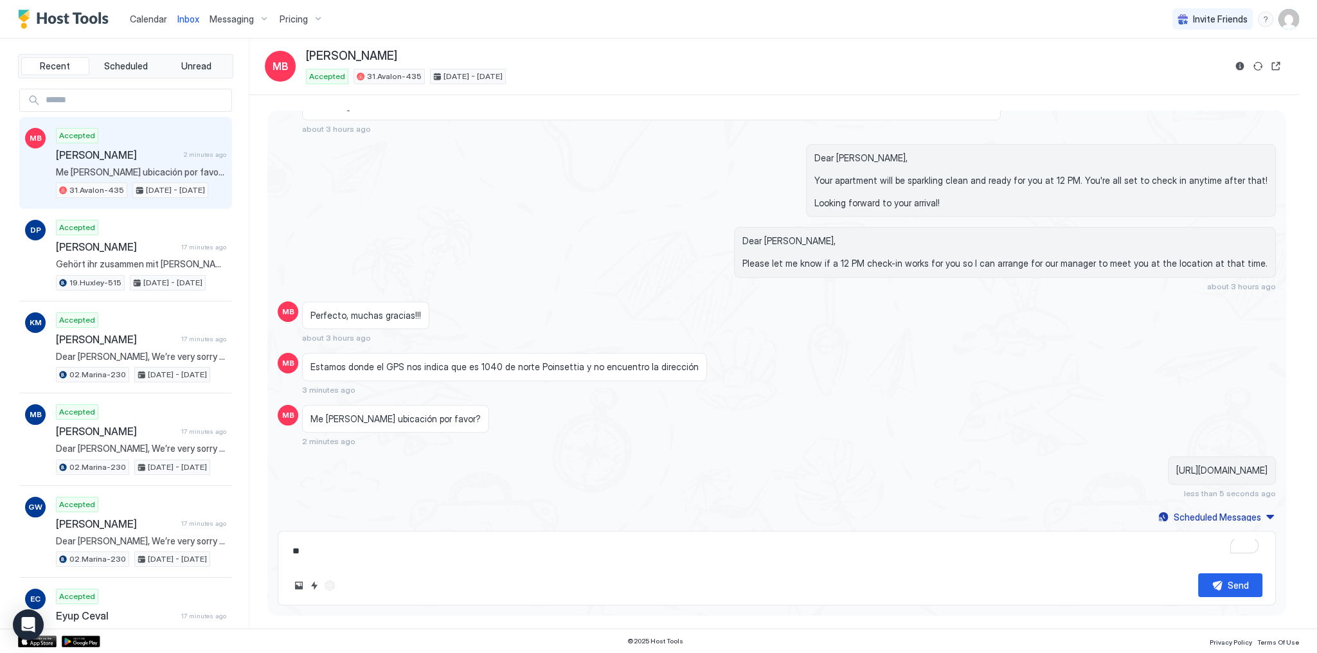
type textarea "*"
type textarea "***"
type textarea "*"
type textarea "***"
type textarea "*"
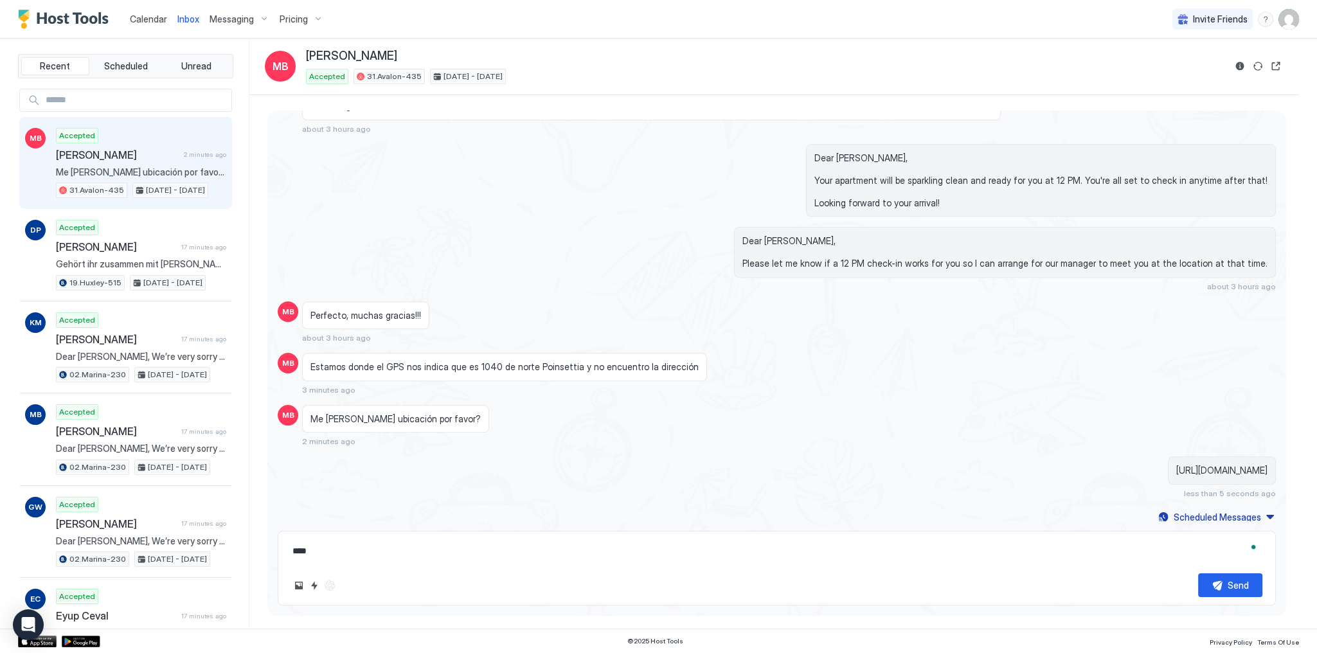
type textarea "*****"
type textarea "*"
type textarea "******"
type textarea "*"
type textarea "*******"
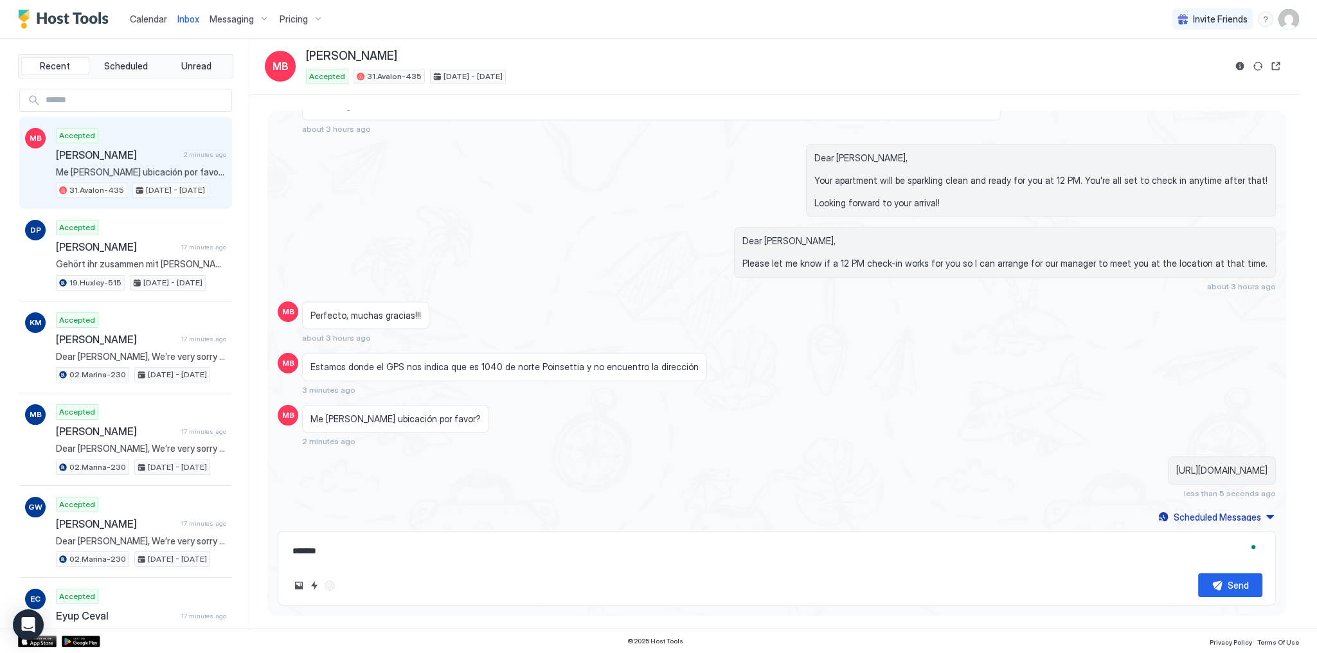
type textarea "*"
type textarea "********"
type textarea "*"
type textarea "*********"
type textarea "*"
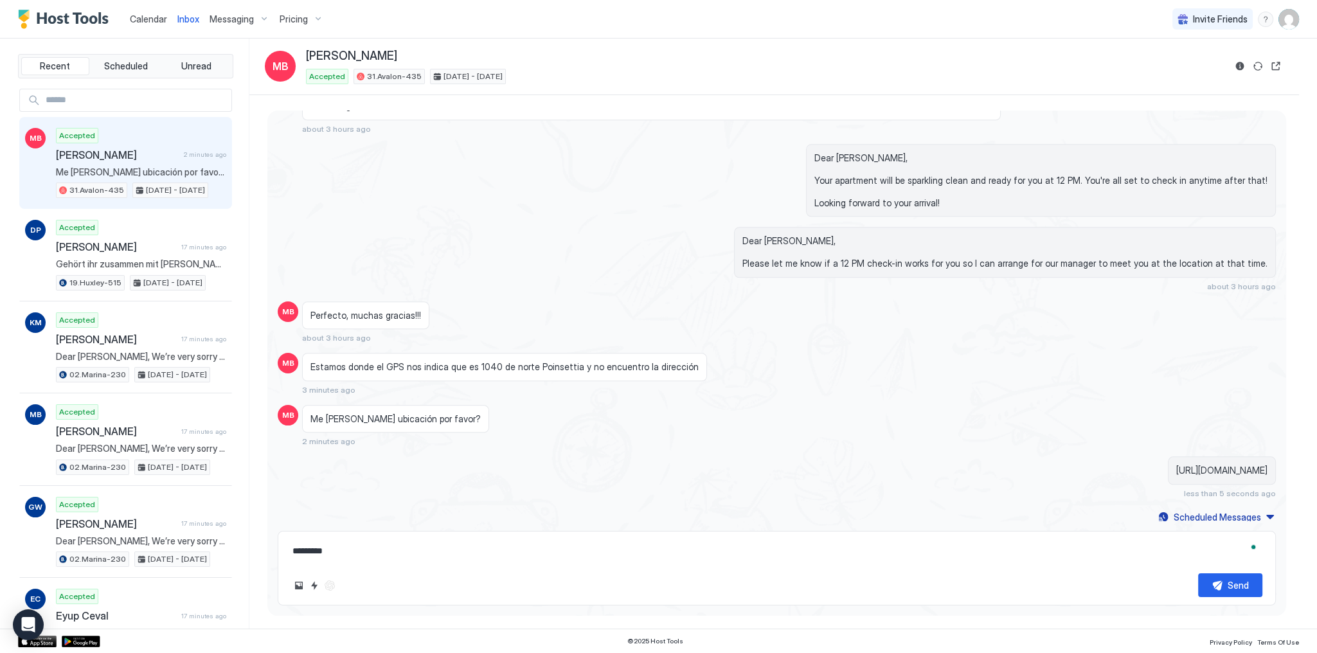
type textarea "**********"
type textarea "*"
type textarea "**********"
type textarea "*"
type textarea "**********"
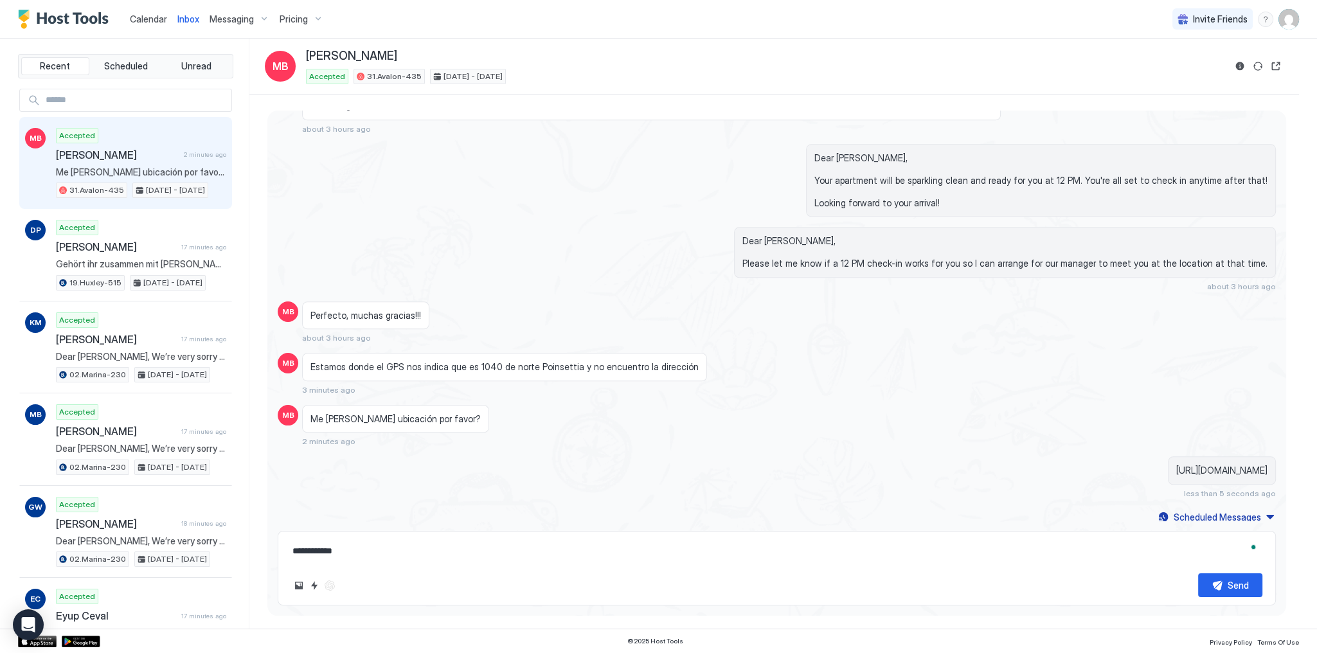
type textarea "*"
type textarea "**********"
type textarea "*"
type textarea "**********"
type textarea "*"
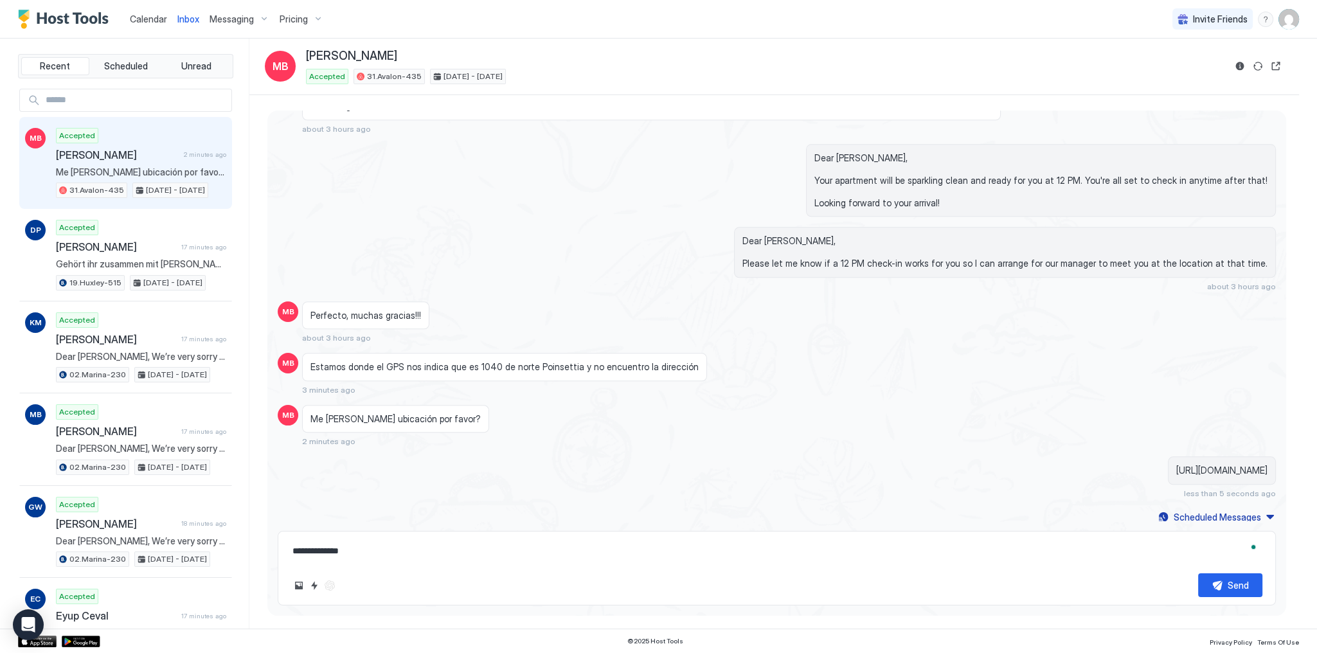
type textarea "**********"
type textarea "*"
type textarea "**********"
type textarea "*"
type textarea "**********"
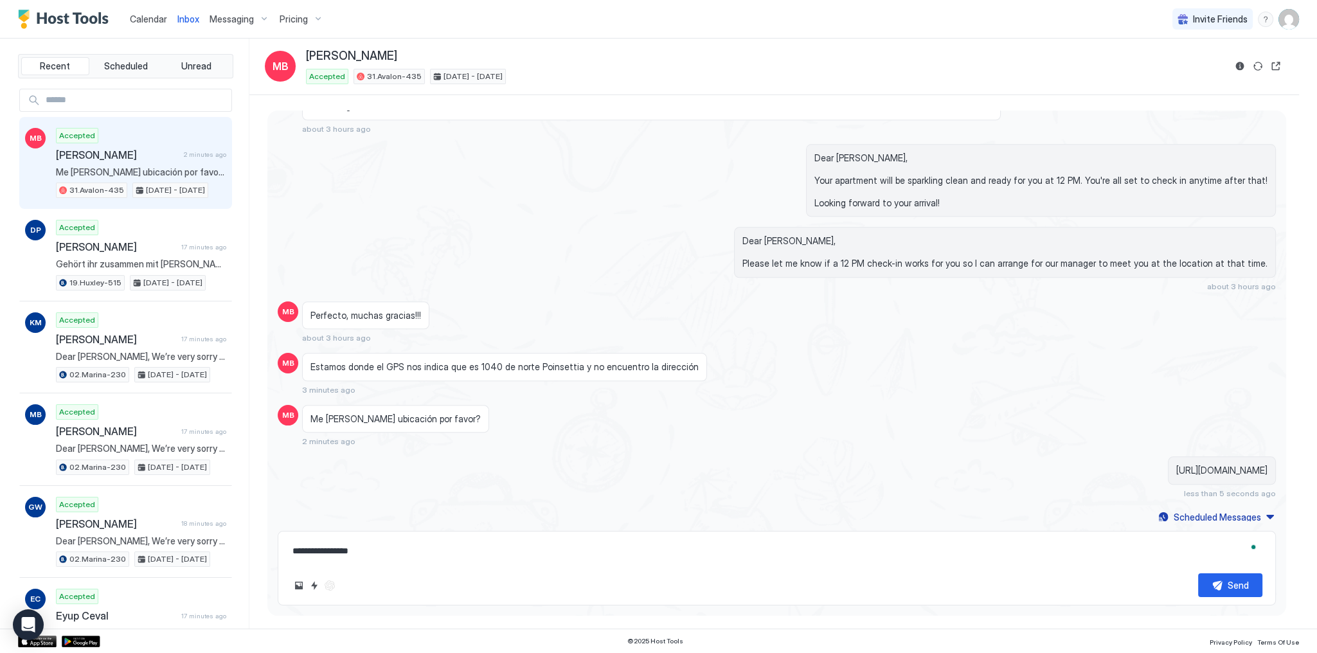
type textarea "*"
type textarea "**********"
type textarea "*"
type textarea "**********"
type textarea "*"
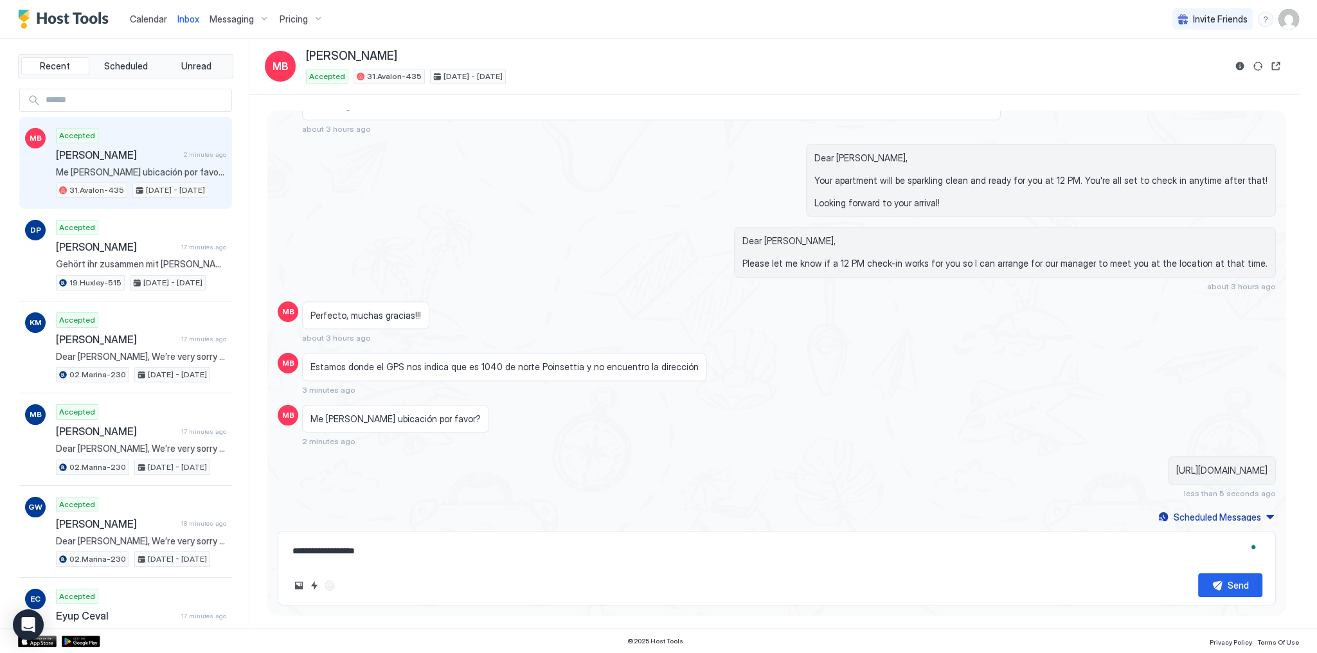
type textarea "**********"
type textarea "*"
type textarea "**********"
type textarea "*"
type textarea "**********"
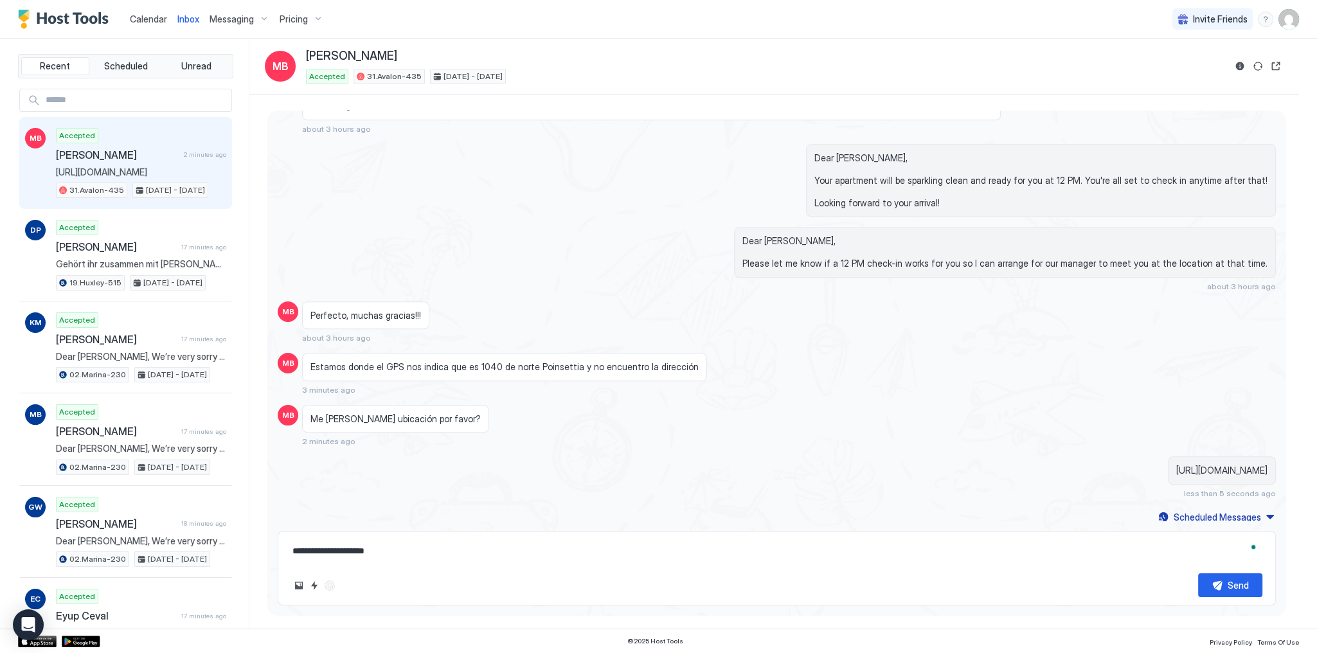
type textarea "*"
type textarea "**********"
type textarea "*"
type textarea "**********"
type textarea "*"
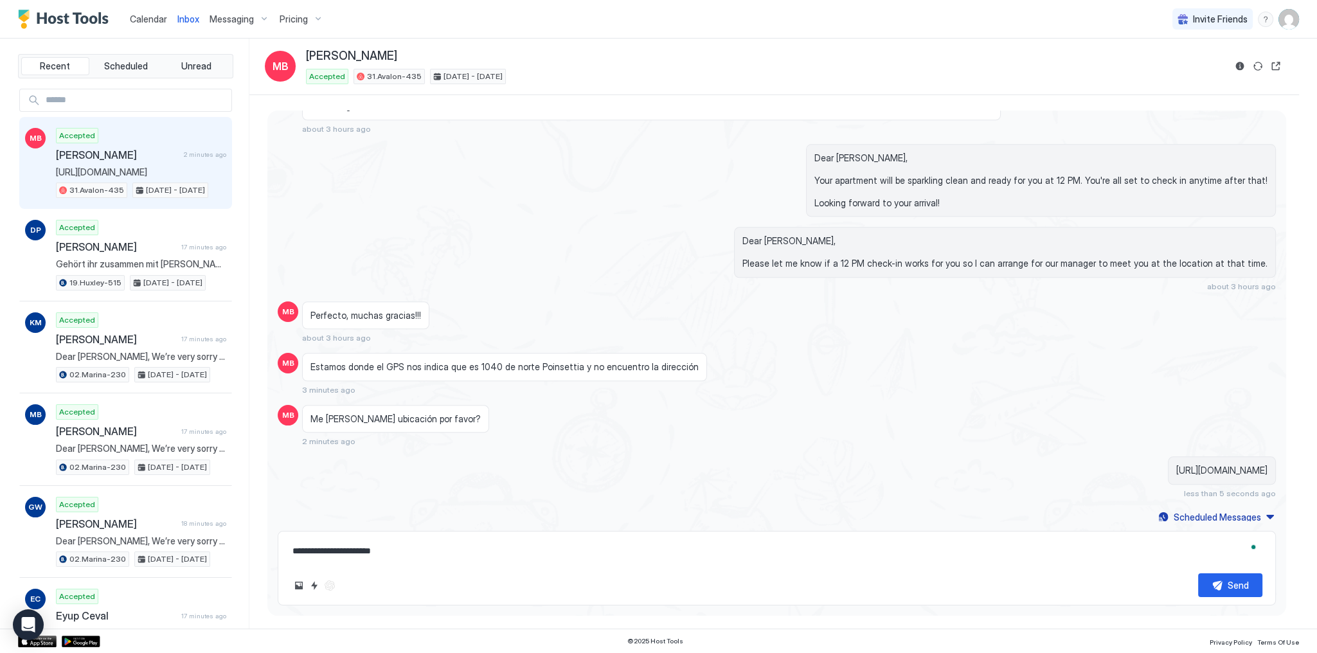
type textarea "**********"
type textarea "*"
type textarea "**********"
type textarea "*"
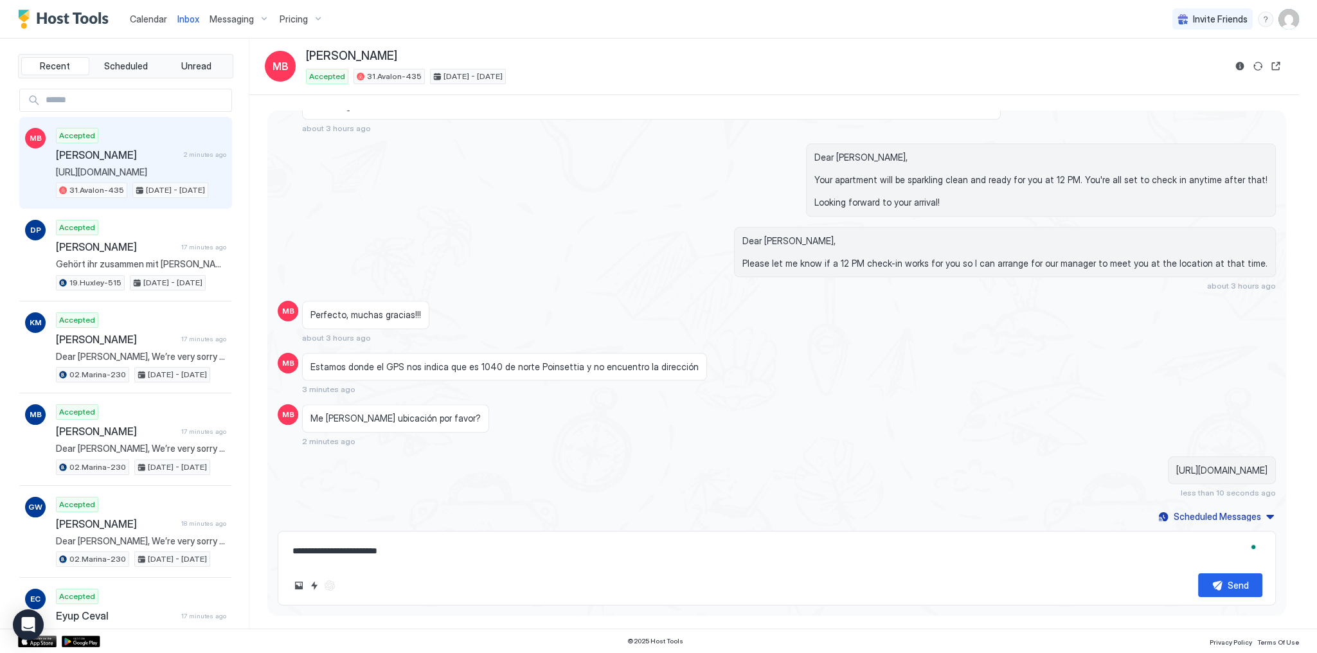
type textarea "**********"
type textarea "*"
type textarea "**********"
type textarea "*"
type textarea "**********"
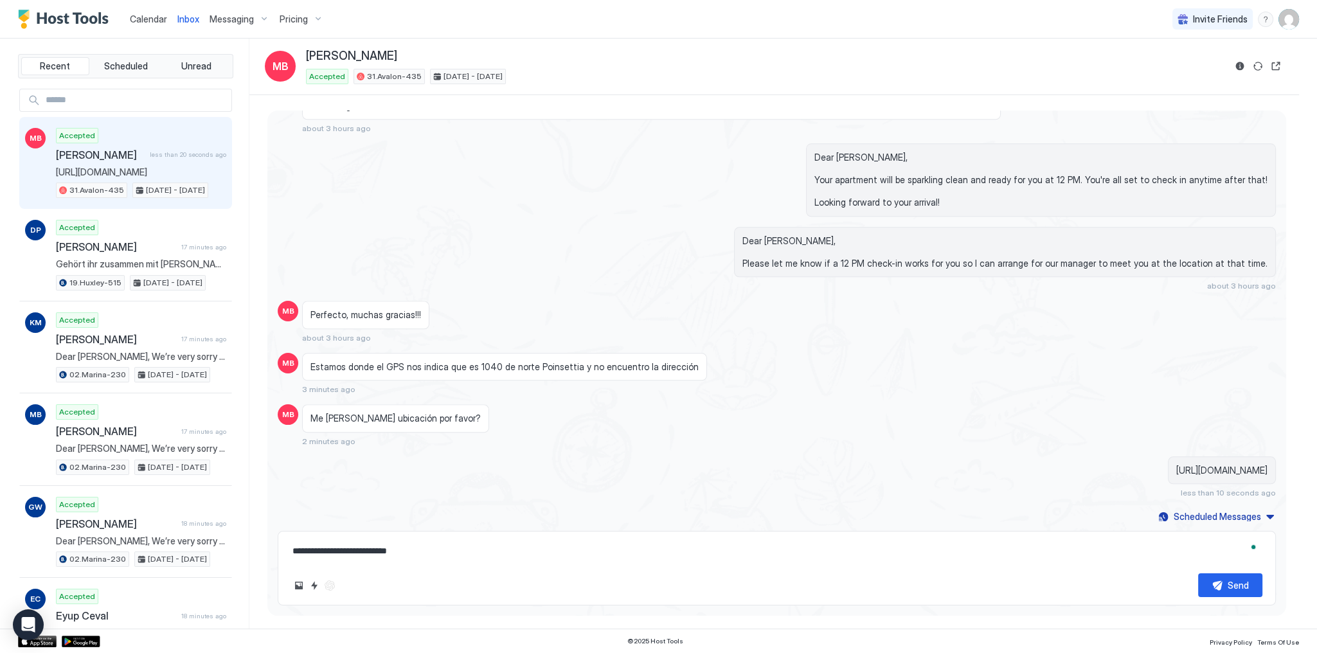
type textarea "*"
type textarea "**********"
type textarea "*"
type textarea "**********"
type textarea "*"
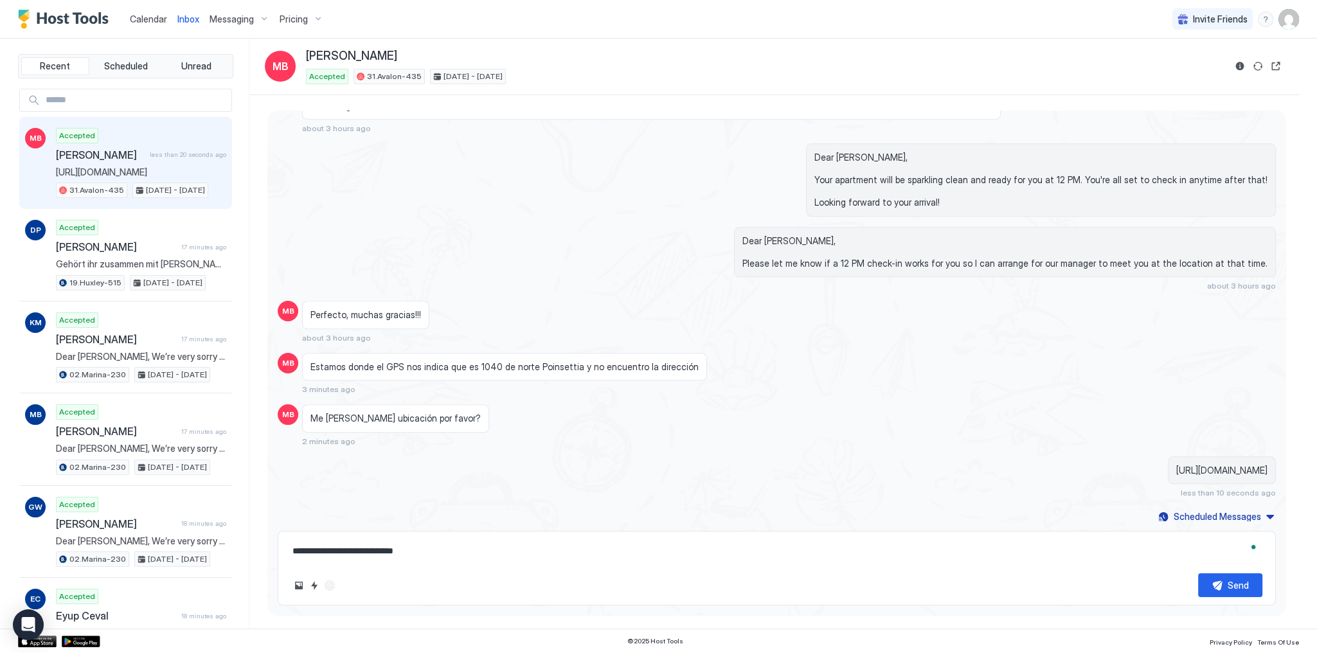
type textarea "**********"
type textarea "*"
type textarea "**********"
type textarea "*"
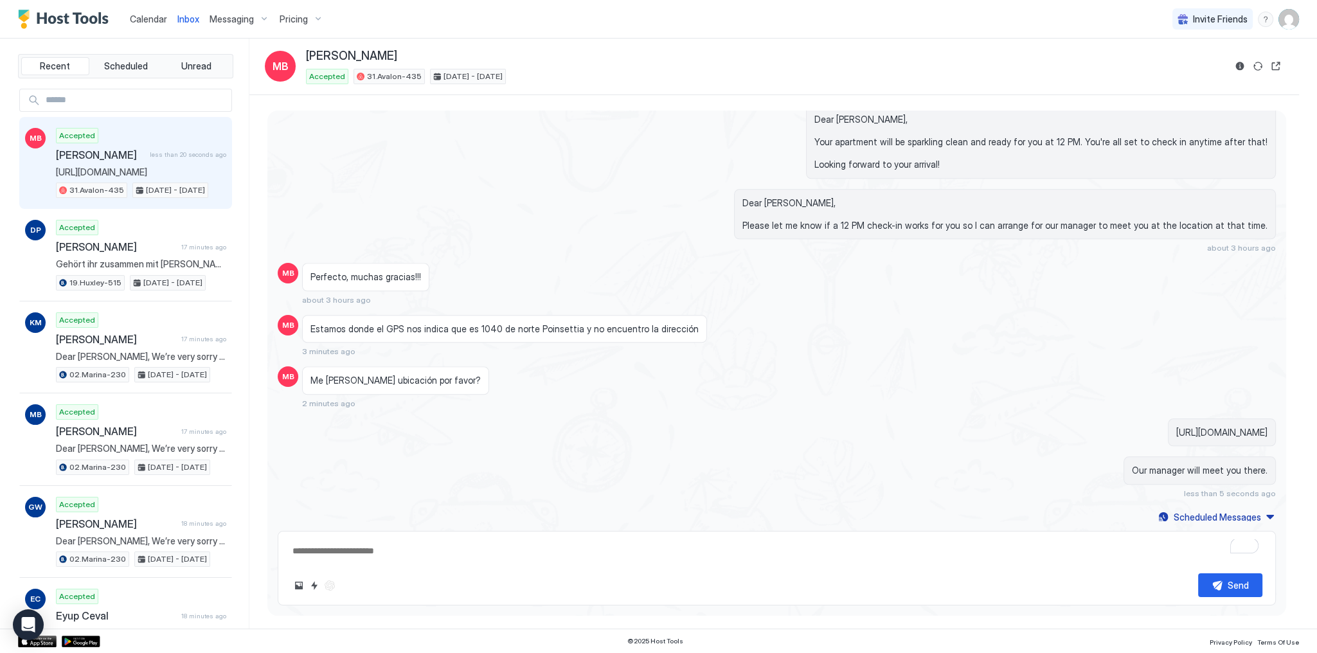
click at [656, 271] on div "Perfecto, muchas gracias!!! about 3 hours ago" at bounding box center [651, 284] width 699 height 42
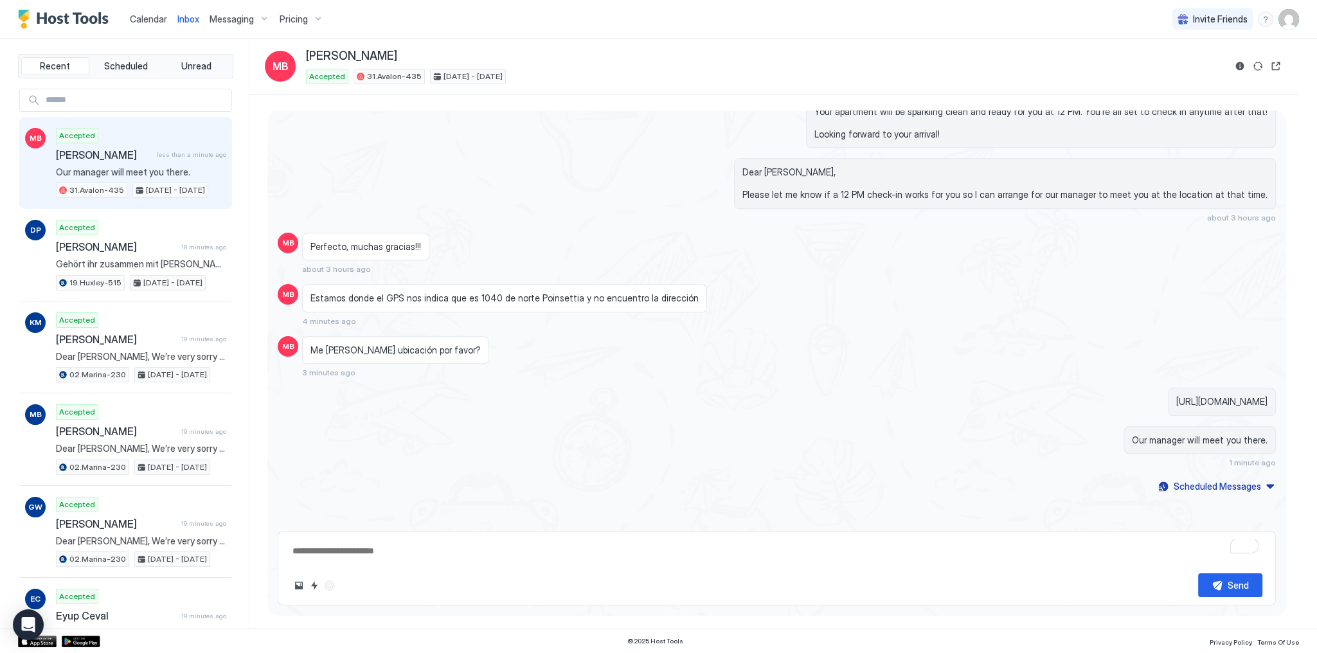
scroll to position [2056, 0]
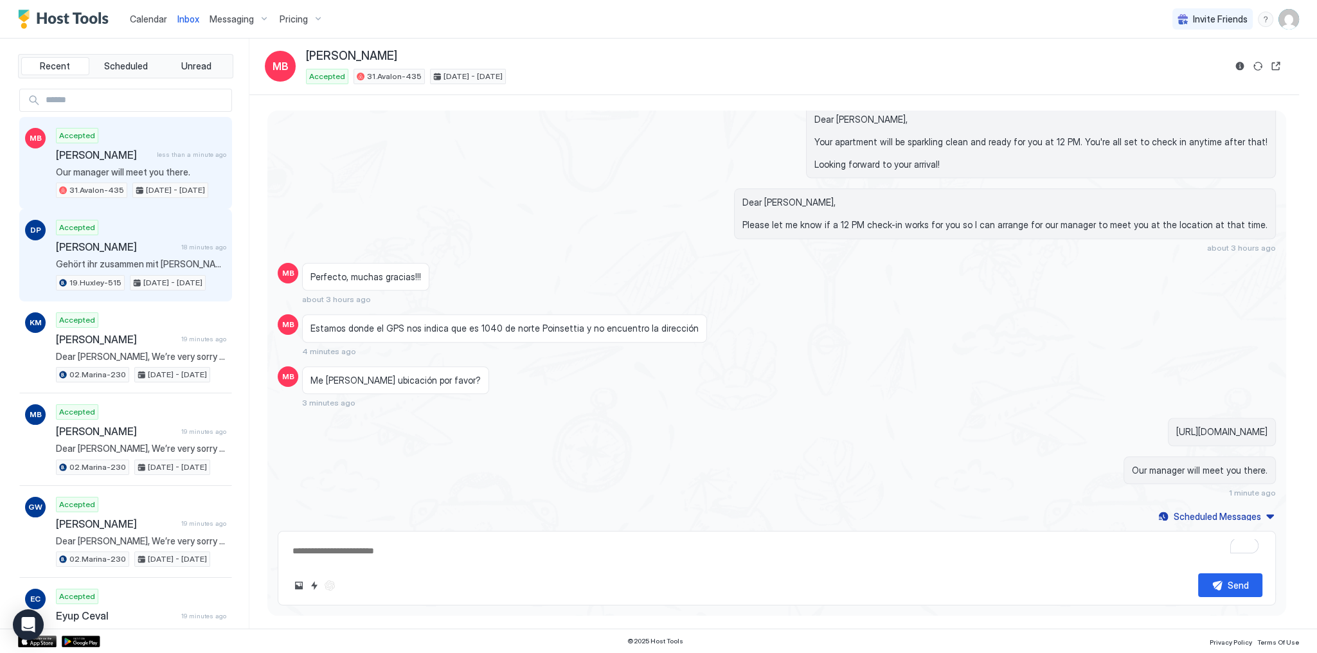
click at [187, 255] on div "Accepted Danilo Petrus 18 minutes ago Gehört ihr zusammen mit huxley apartments…" at bounding box center [141, 255] width 170 height 71
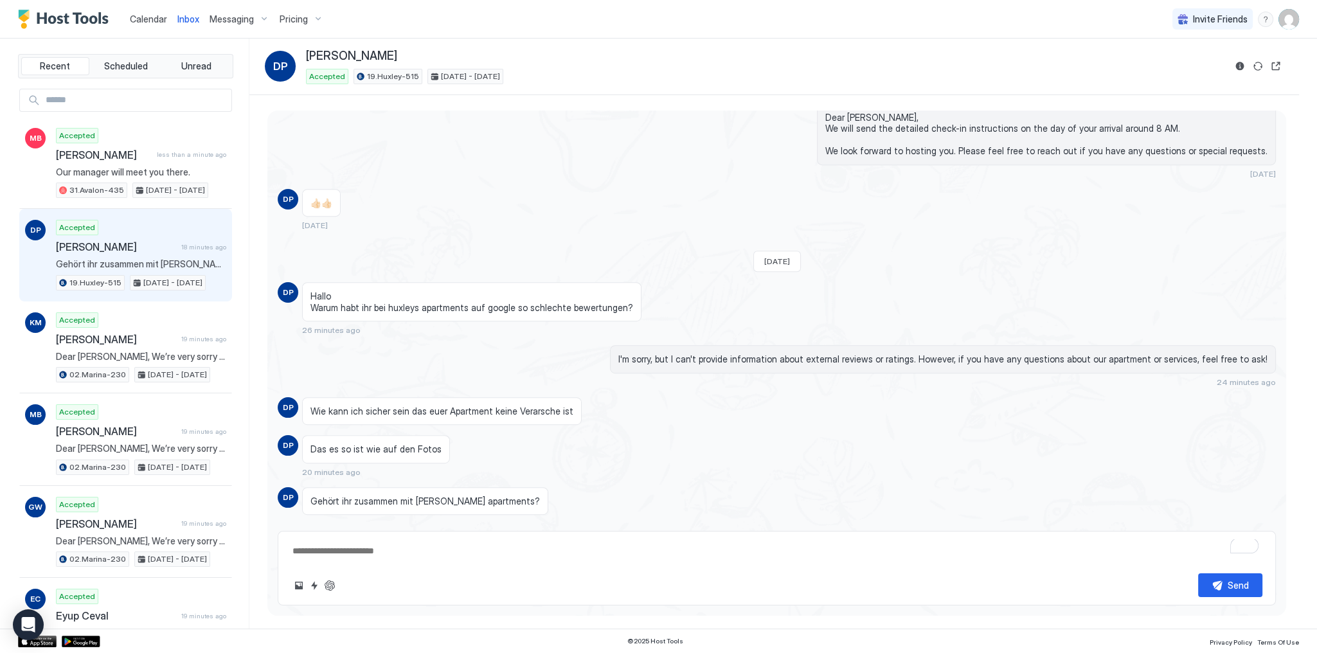
scroll to position [1023, 0]
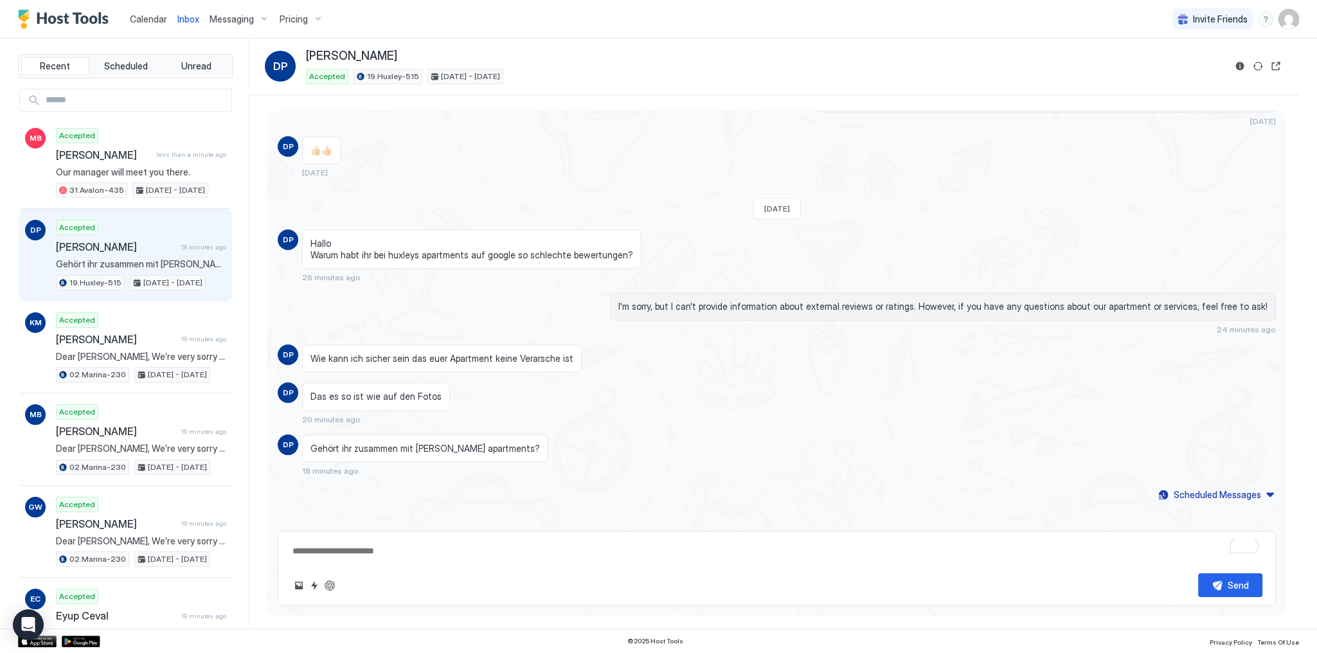
click at [467, 546] on textarea "To enrich screen reader interactions, please activate Accessibility in Grammarl…" at bounding box center [776, 551] width 971 height 24
paste textarea "**********"
type textarea "*"
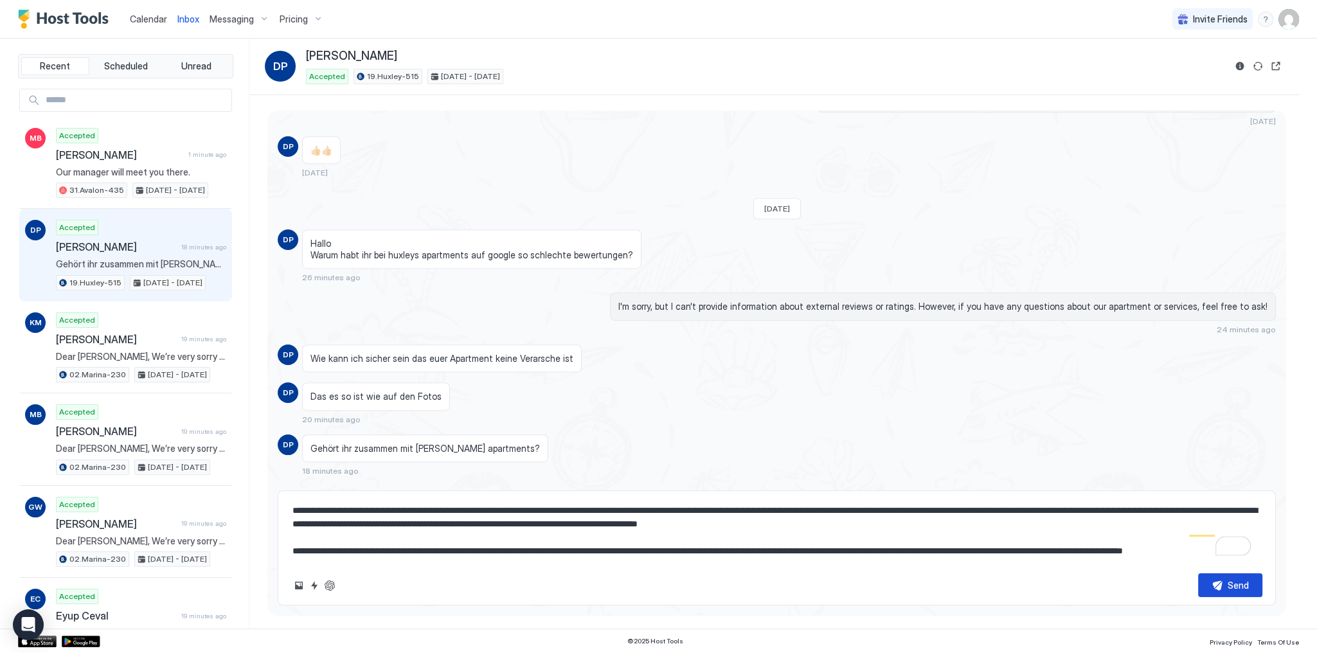
type textarea "**********"
click at [1207, 591] on button "Send" at bounding box center [1230, 585] width 64 height 24
type textarea "*"
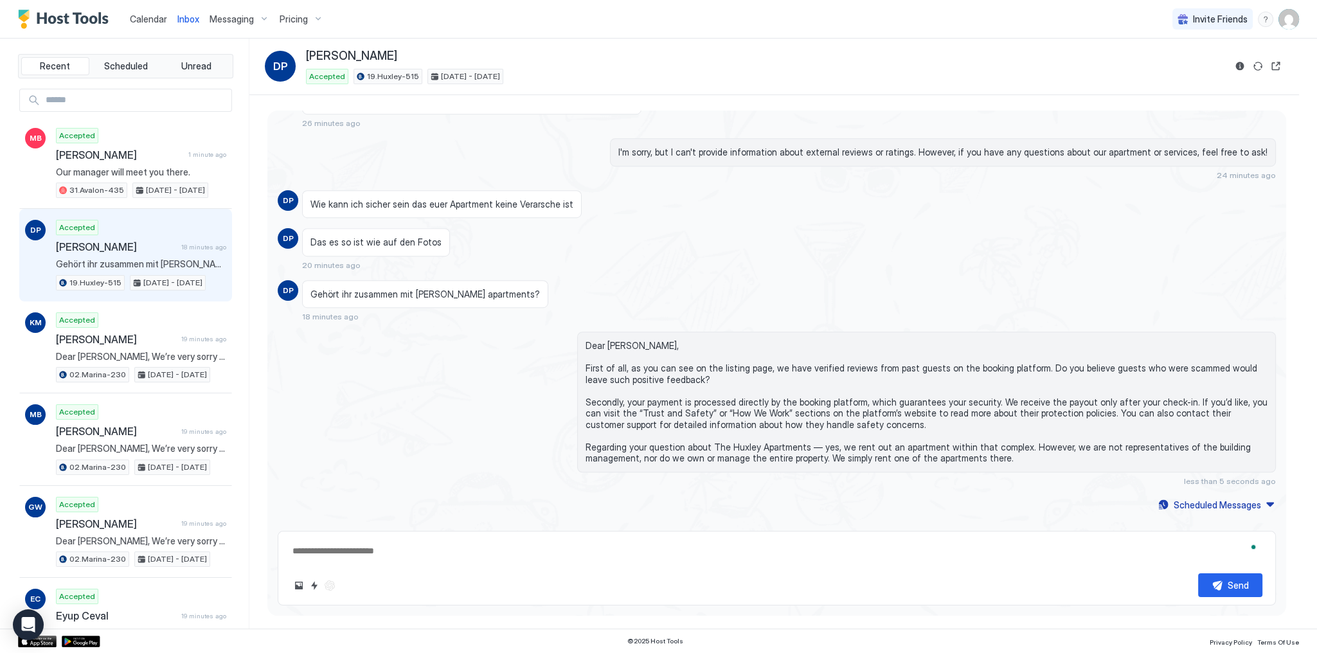
scroll to position [1188, 0]
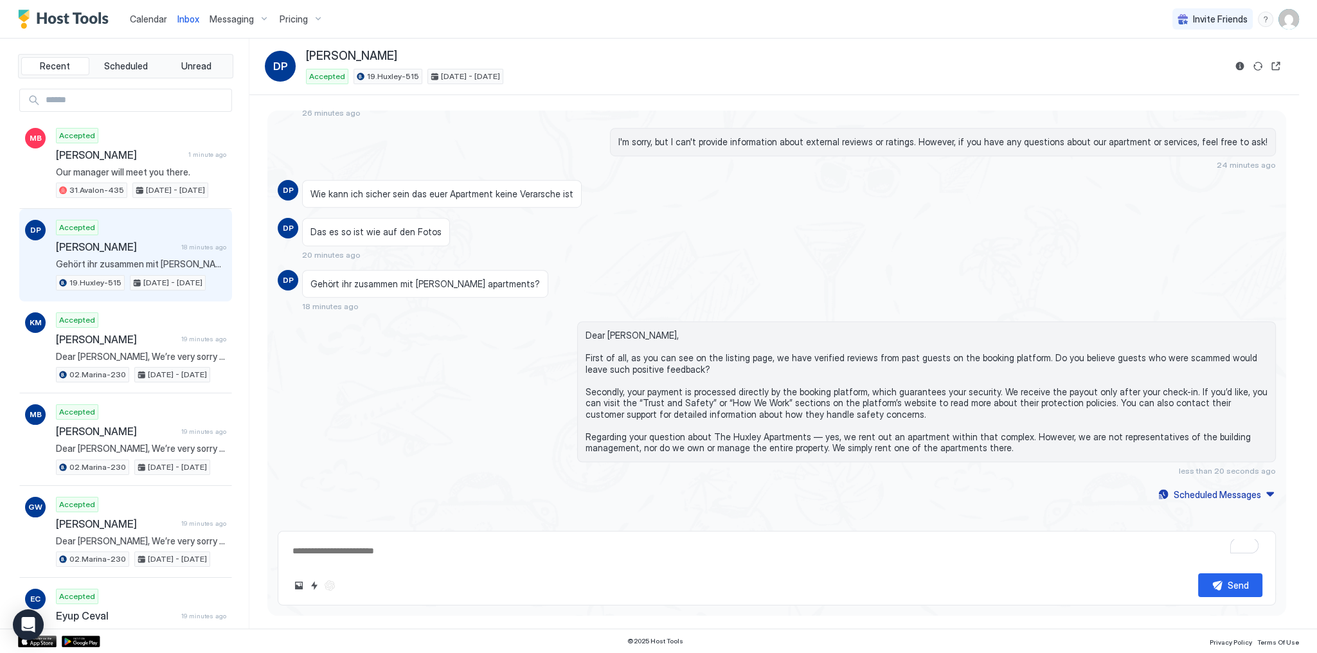
click at [946, 299] on div "Gehört ihr zusammen mit huxley apartments? 18 minutes ago" at bounding box center [651, 291] width 699 height 42
click at [172, 166] on span "Our manager will meet you there." at bounding box center [141, 172] width 170 height 12
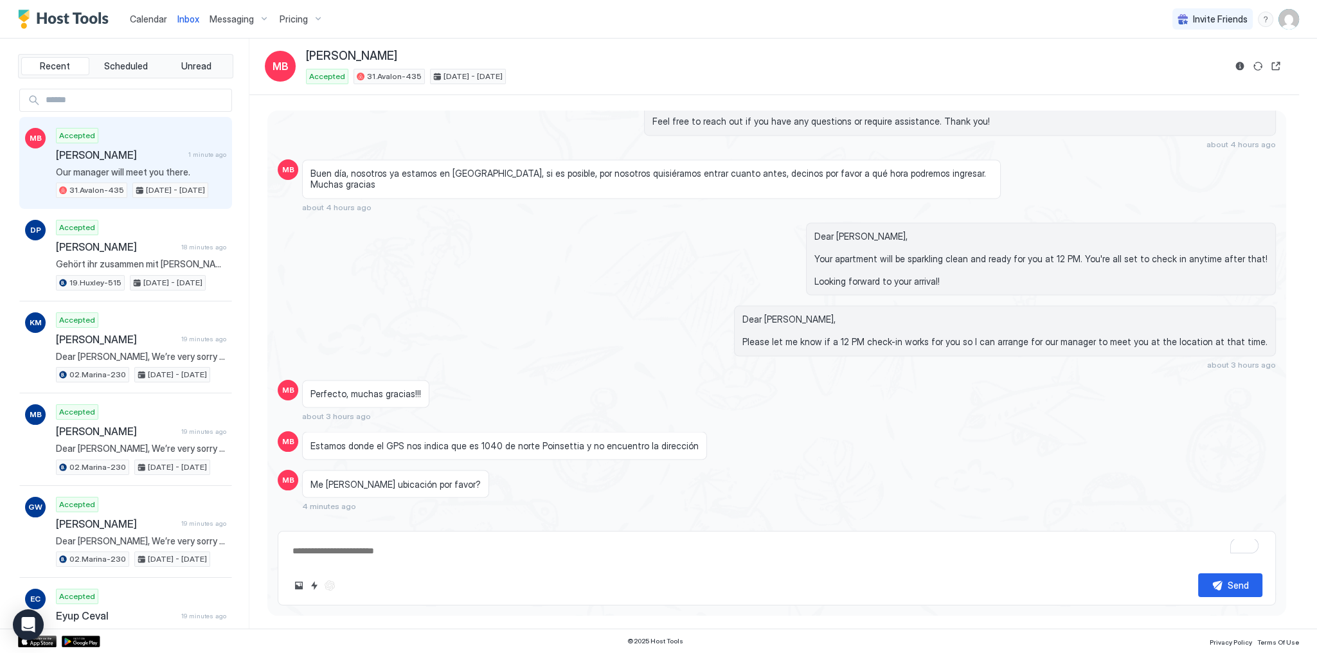
scroll to position [3106, 0]
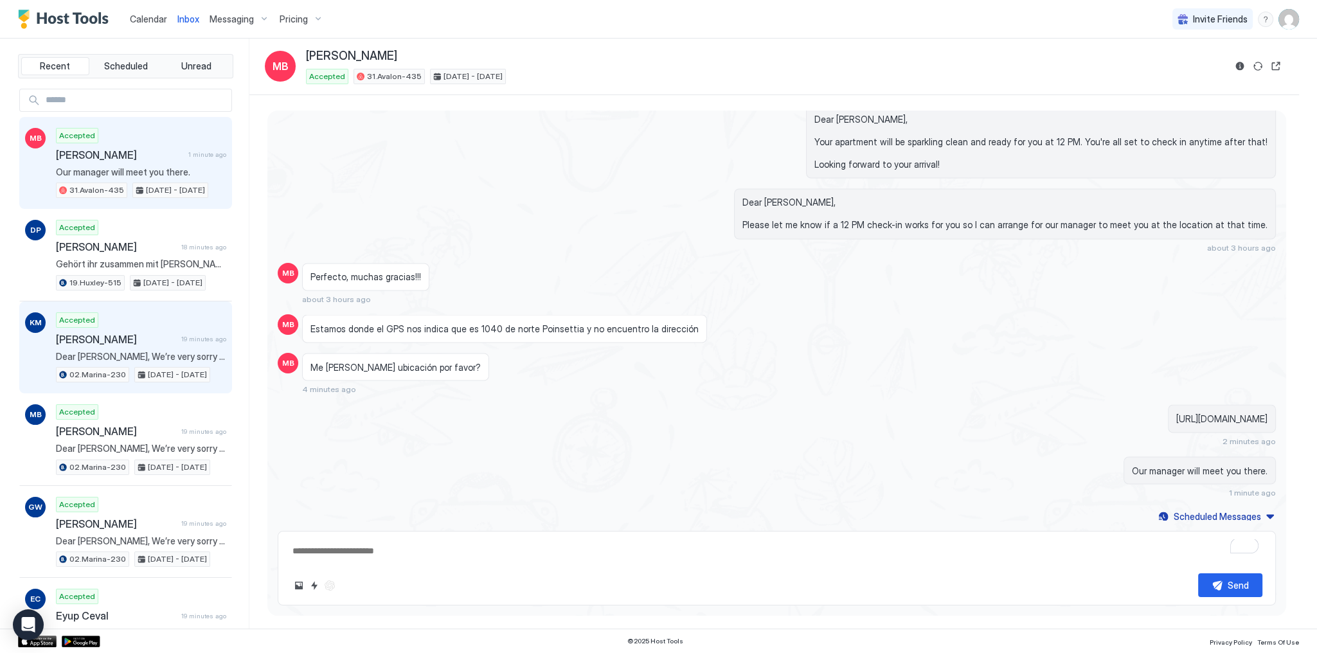
click at [76, 333] on span "[PERSON_NAME]" at bounding box center [116, 339] width 120 height 13
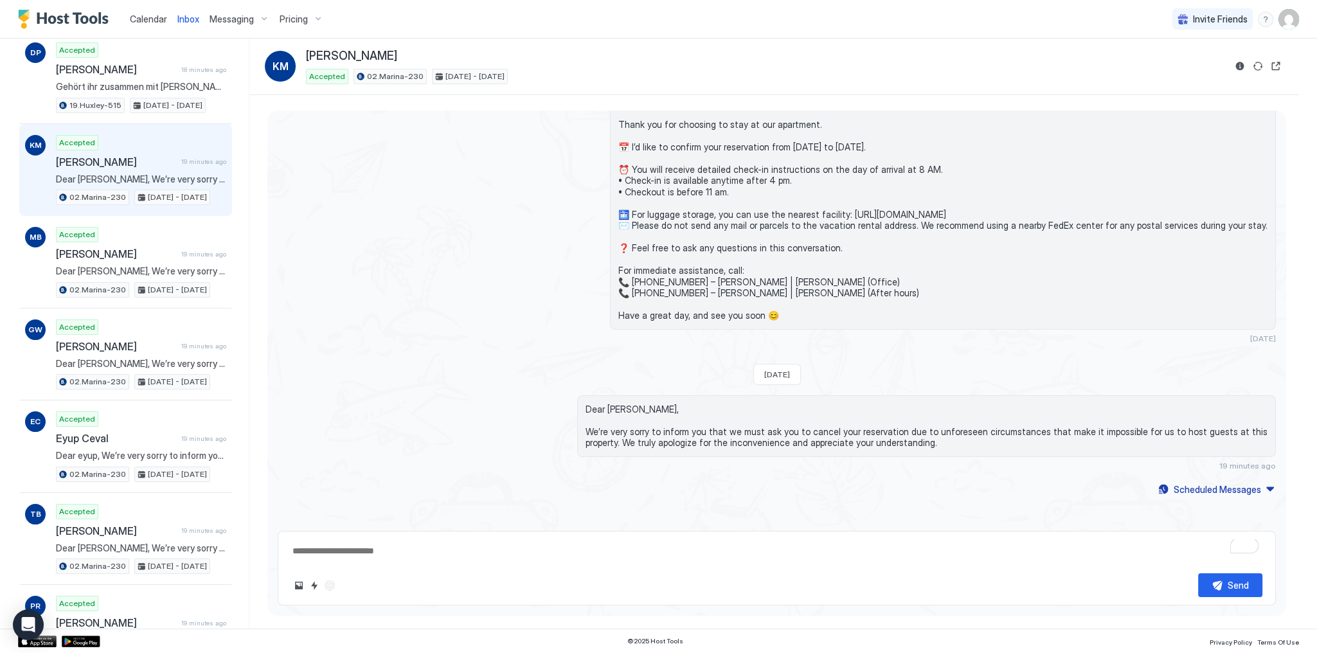
scroll to position [206, 0]
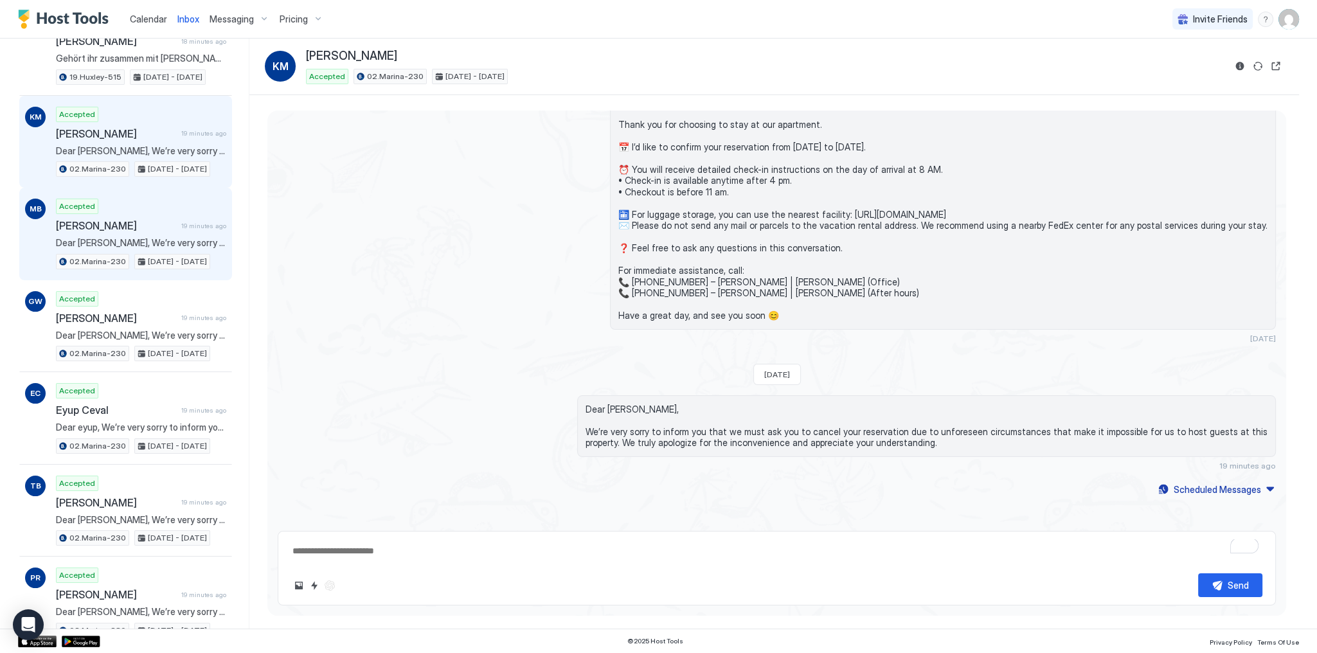
click at [143, 231] on div "Accepted Michael Botlo 19 minutes ago Dear michael, We’re very sorry to inform …" at bounding box center [141, 234] width 170 height 71
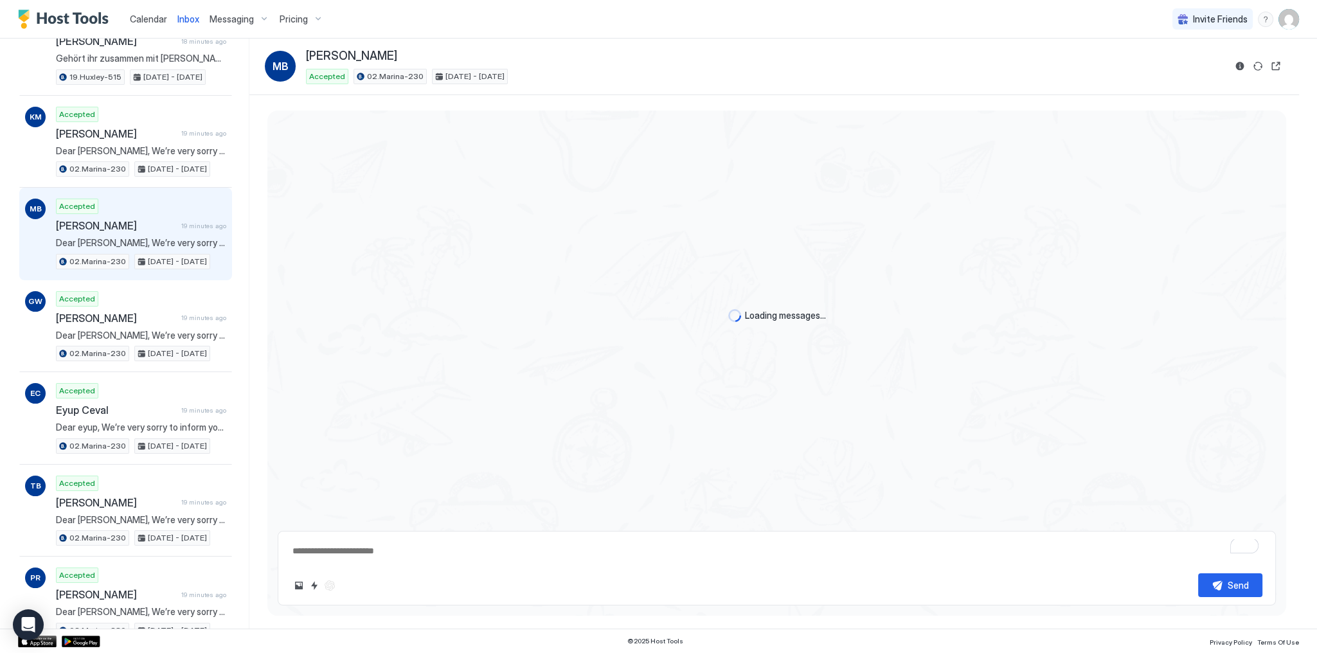
scroll to position [108, 0]
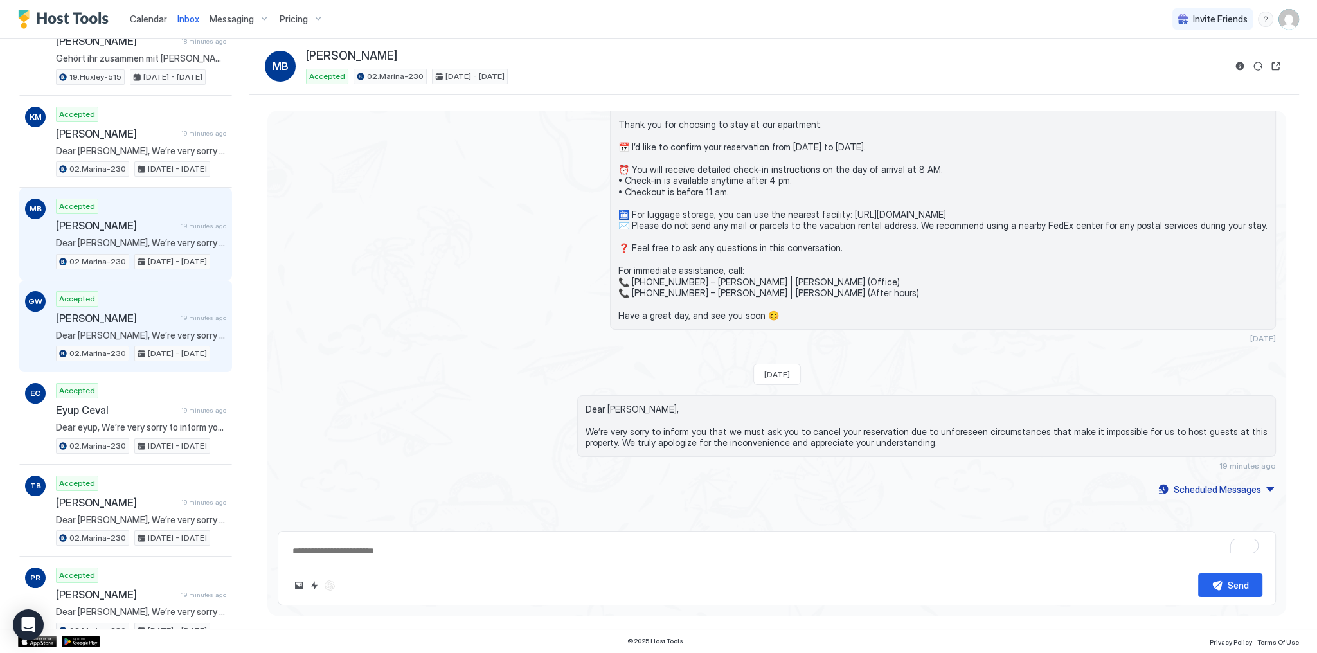
click at [136, 312] on span "[PERSON_NAME]" at bounding box center [116, 318] width 120 height 13
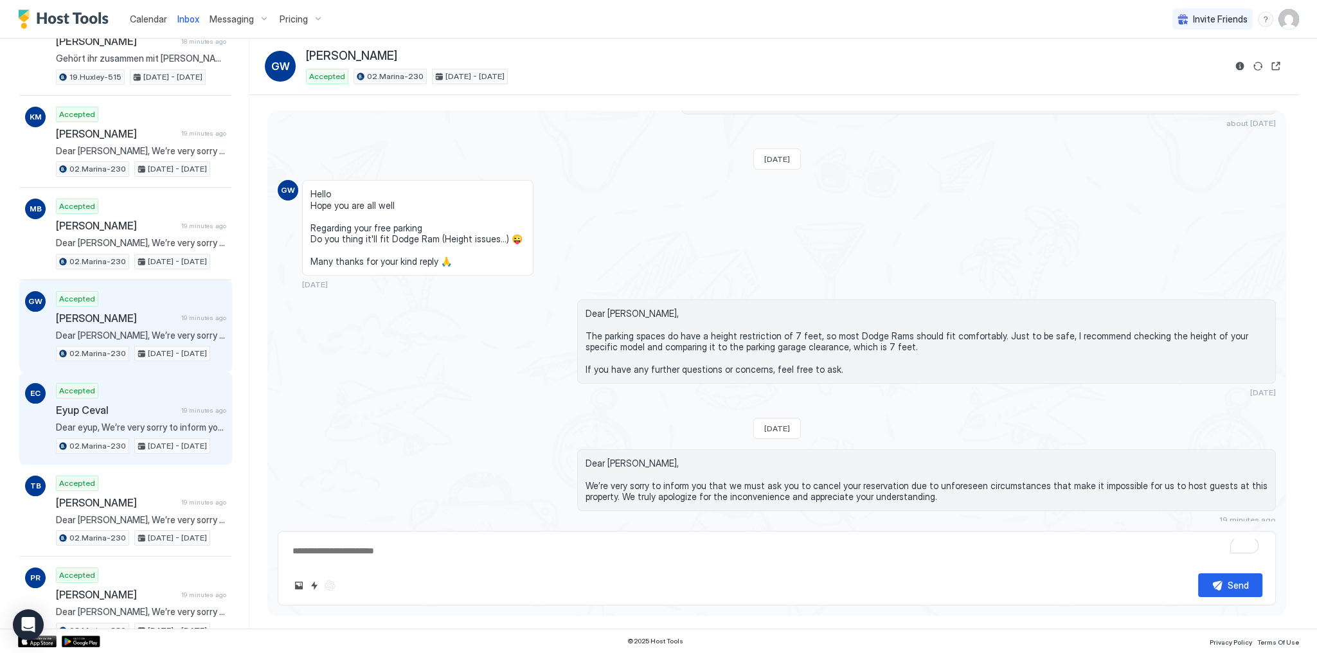
scroll to position [617, 0]
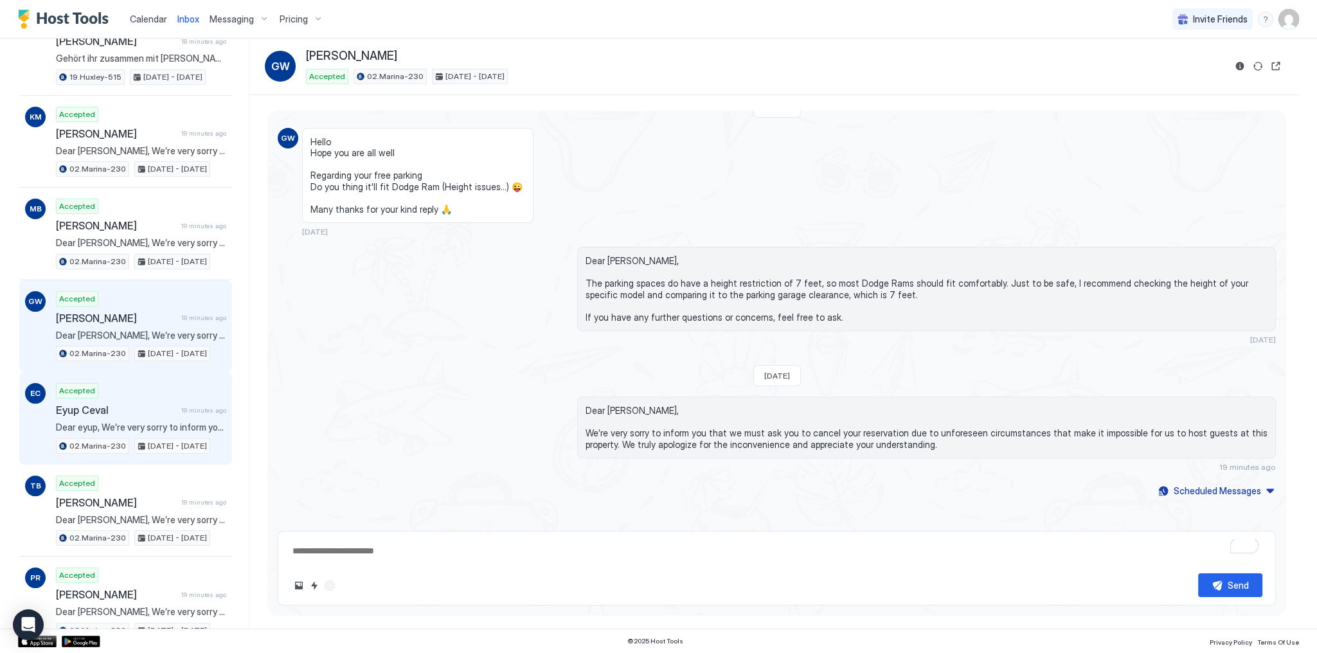
click at [166, 404] on span "Eyup Ceval" at bounding box center [116, 410] width 120 height 13
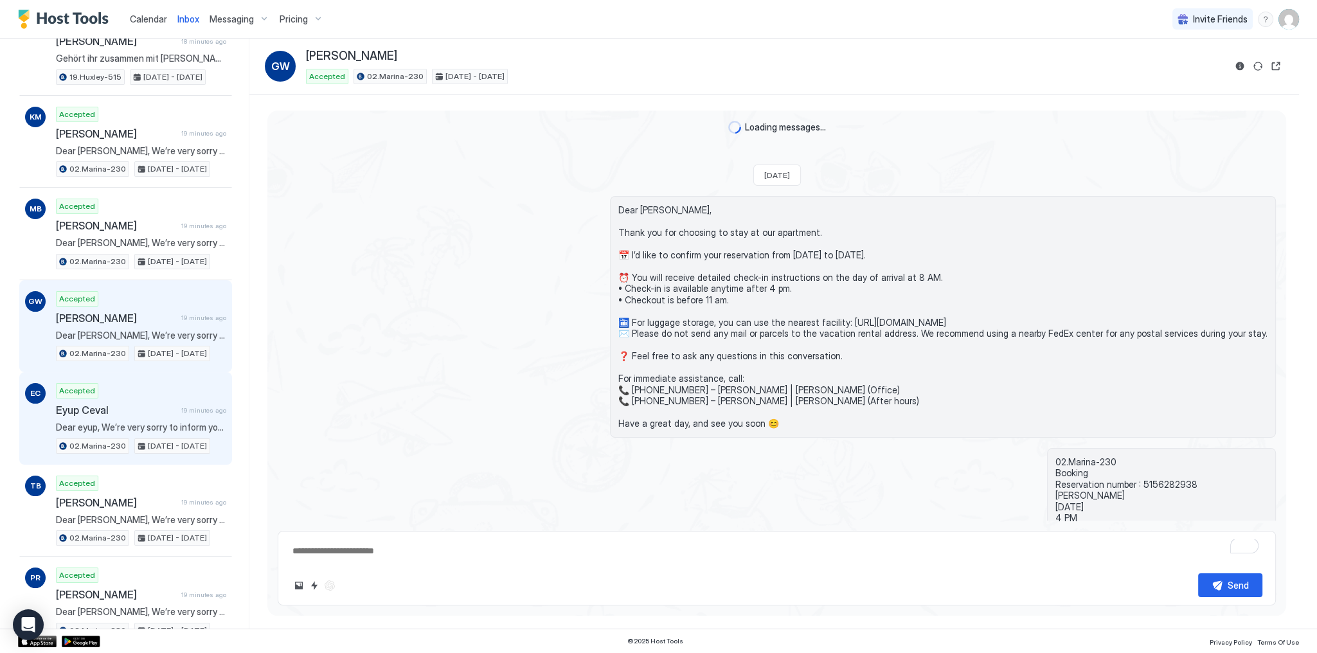
scroll to position [108, 0]
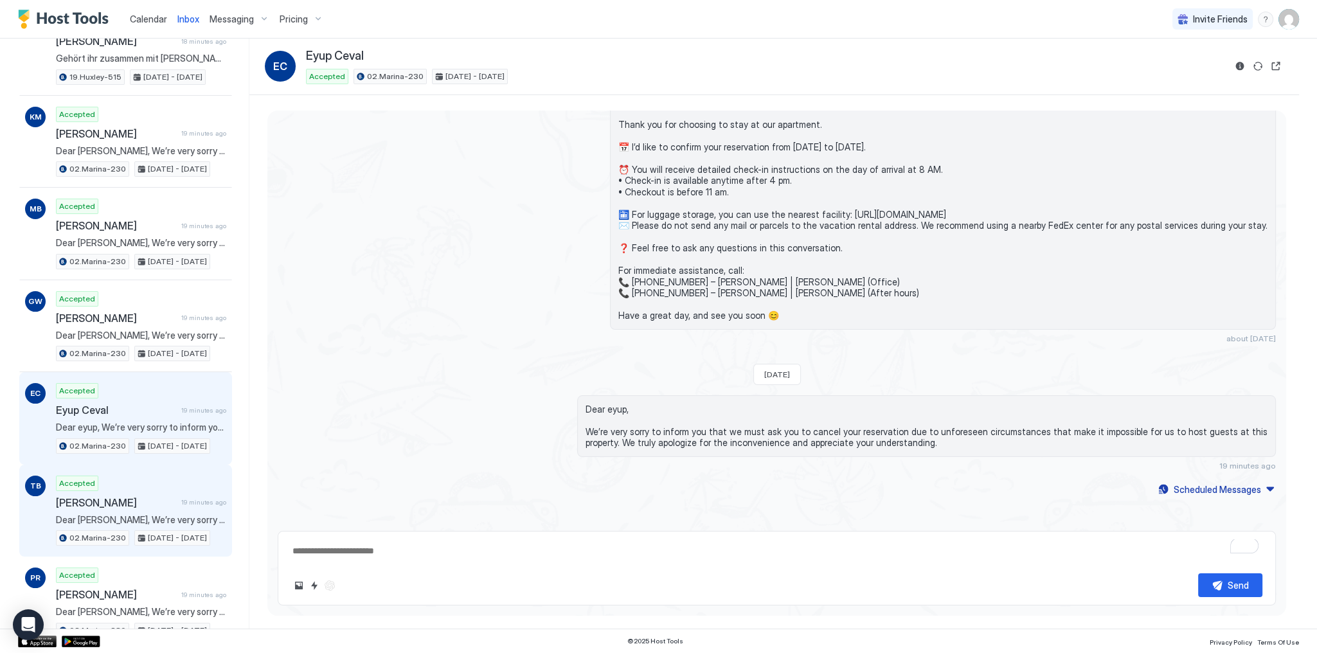
click at [126, 496] on span "[PERSON_NAME]" at bounding box center [116, 502] width 120 height 13
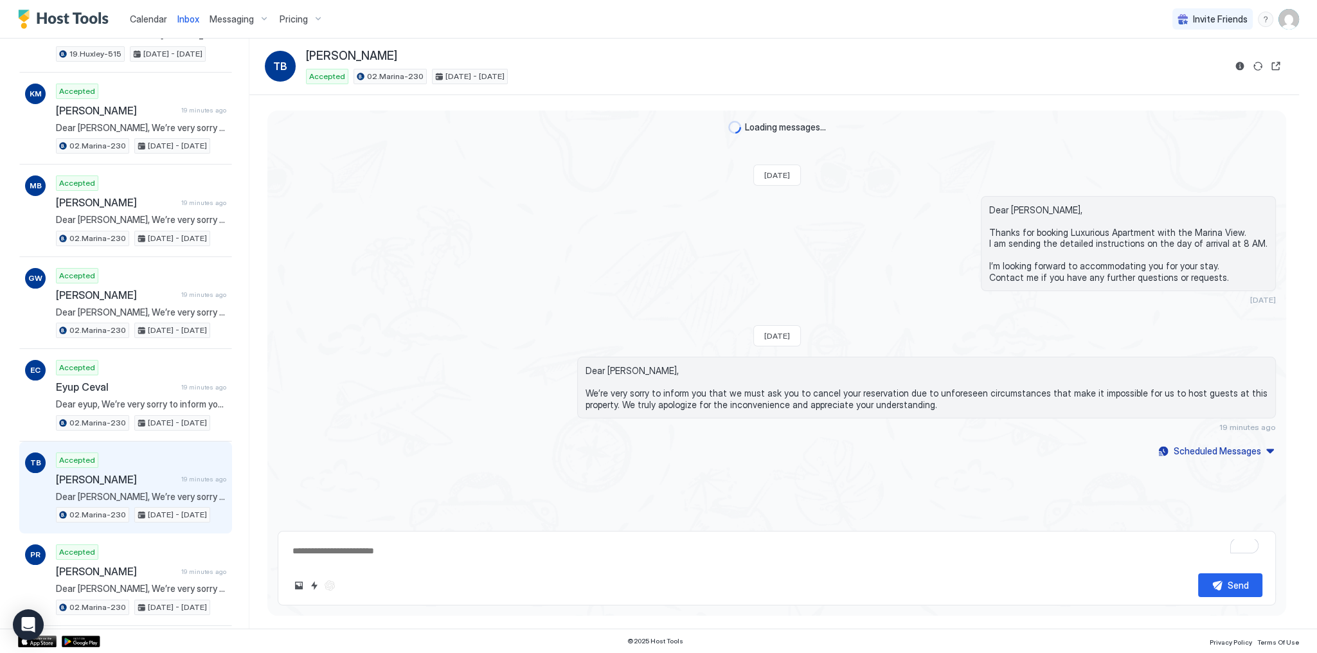
scroll to position [309, 0]
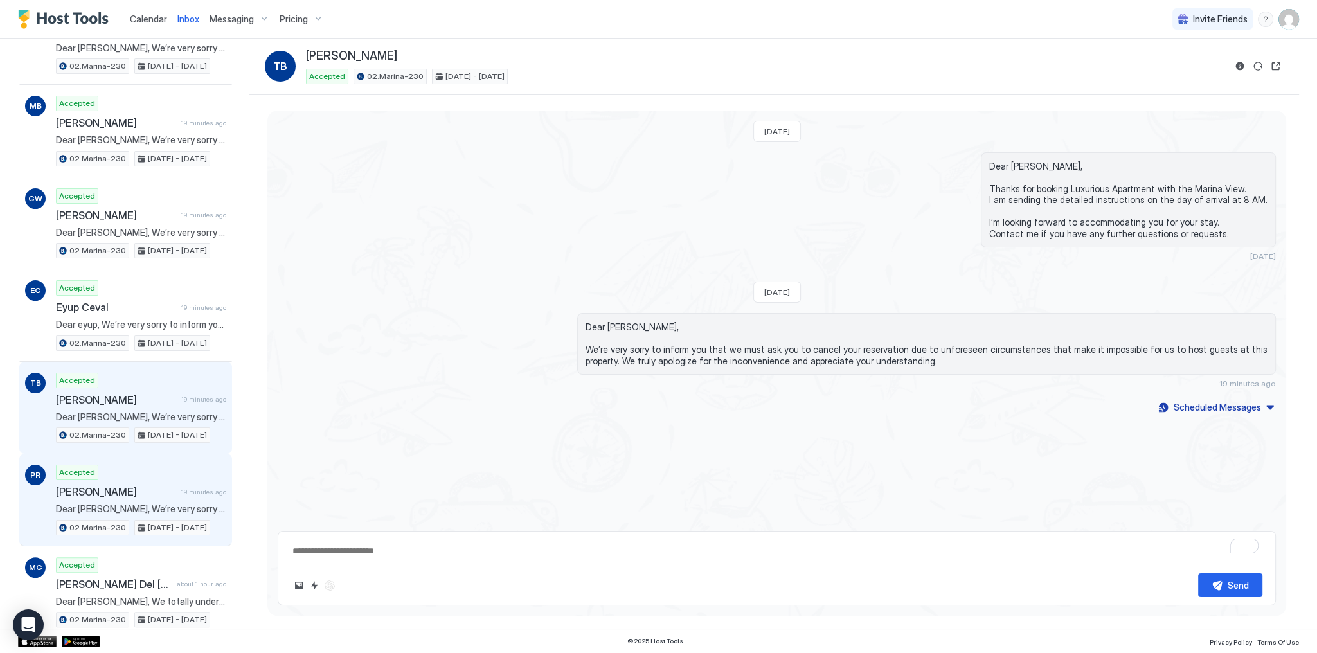
click at [138, 503] on span "Dear [PERSON_NAME], We’re very sorry to inform you that we must ask you to canc…" at bounding box center [141, 509] width 170 height 12
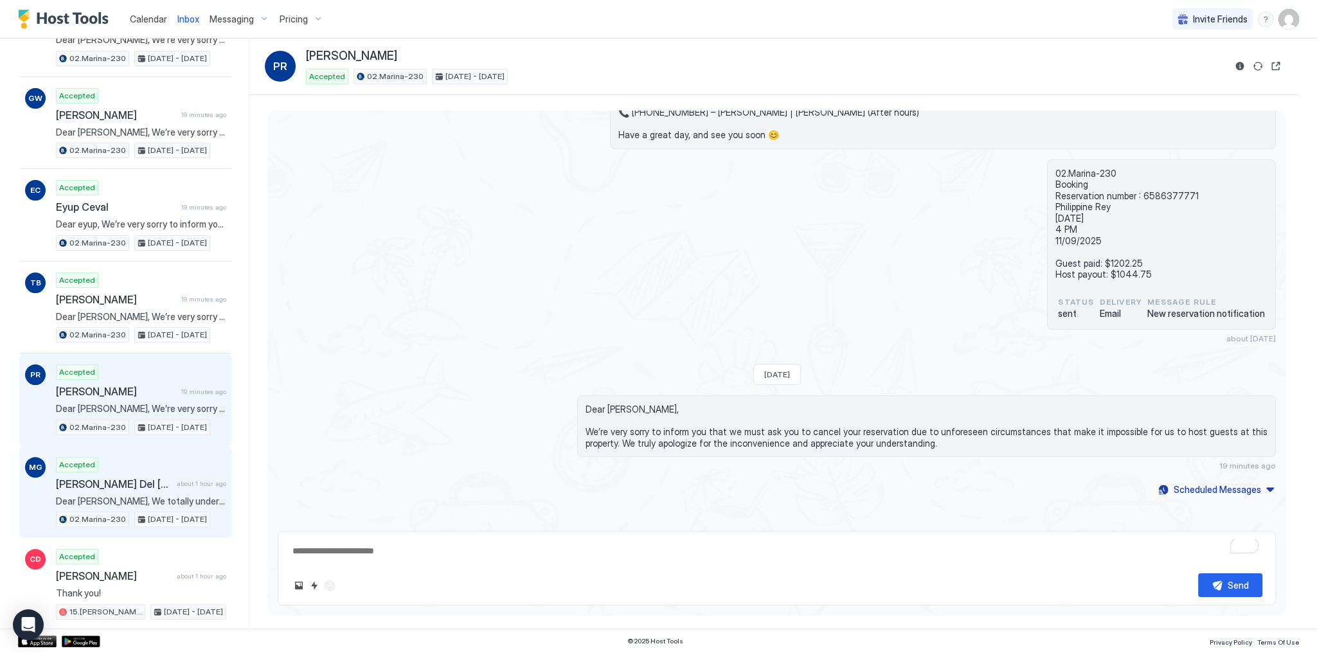
scroll to position [411, 0]
click at [133, 480] on span "[PERSON_NAME] Del [PERSON_NAME]" at bounding box center [114, 481] width 116 height 13
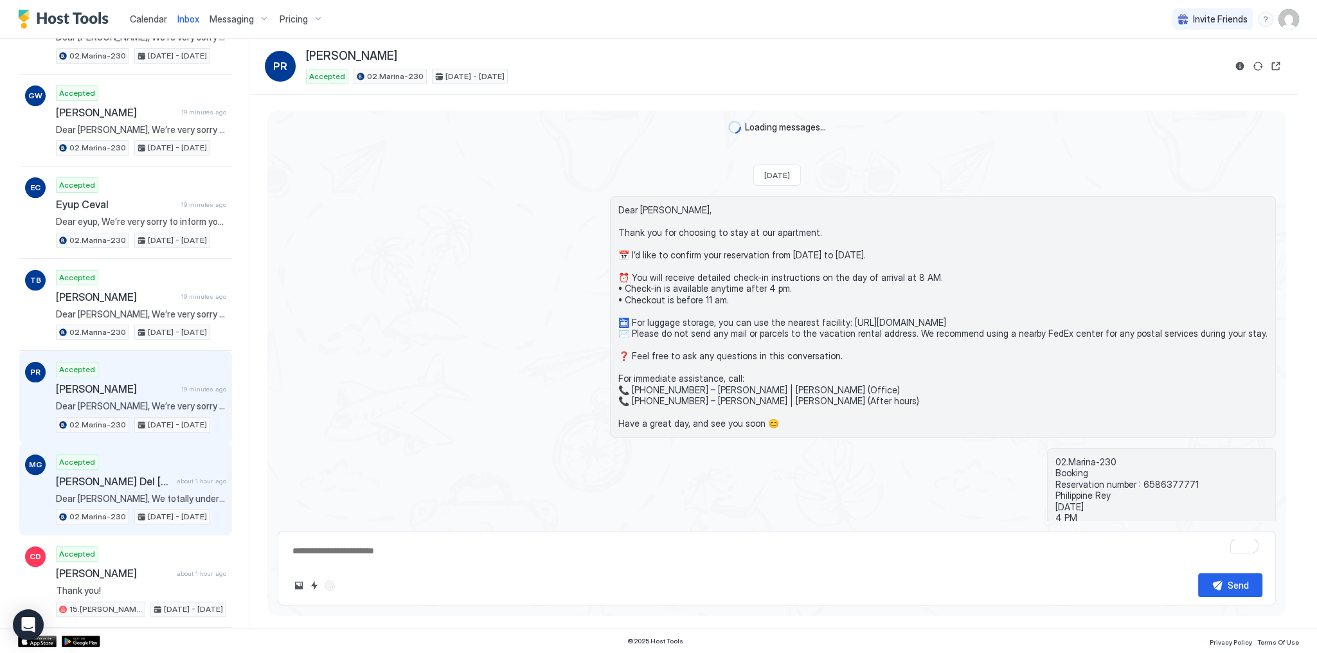
type textarea "*"
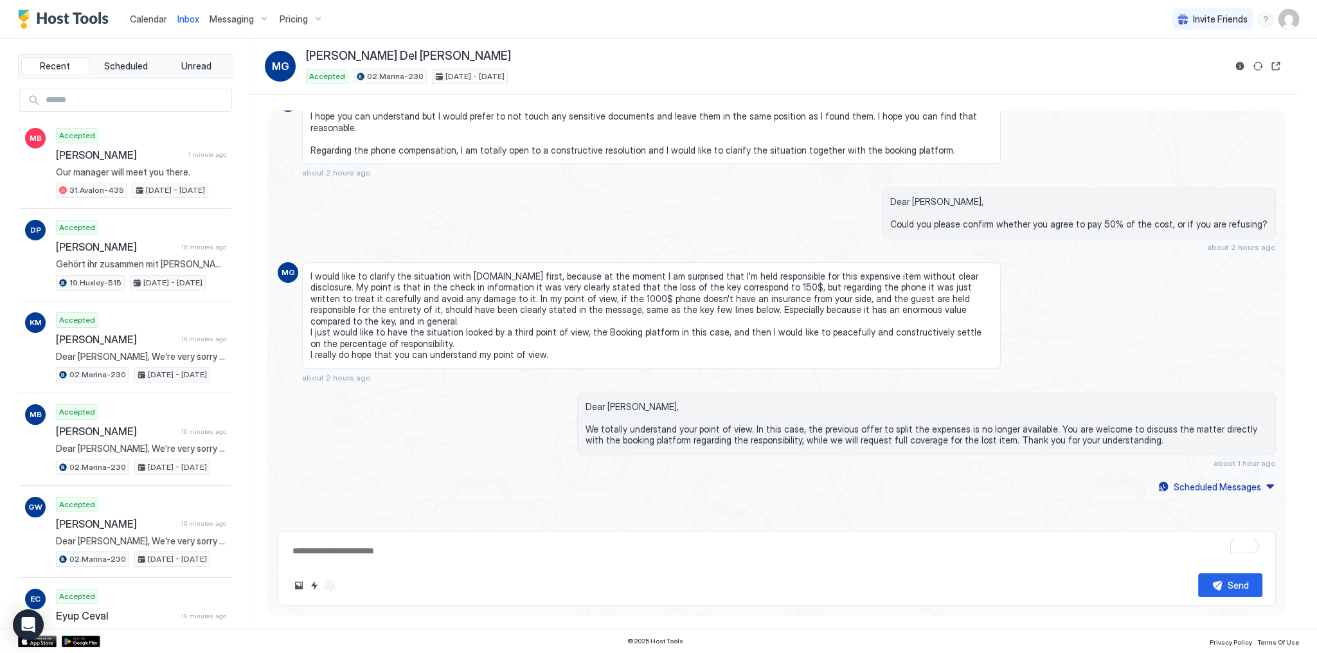
click at [453, 297] on span "I would like to clarify the situation with booking.com first, because at the mo…" at bounding box center [651, 316] width 682 height 90
click at [147, 18] on span "Calendar" at bounding box center [148, 18] width 37 height 11
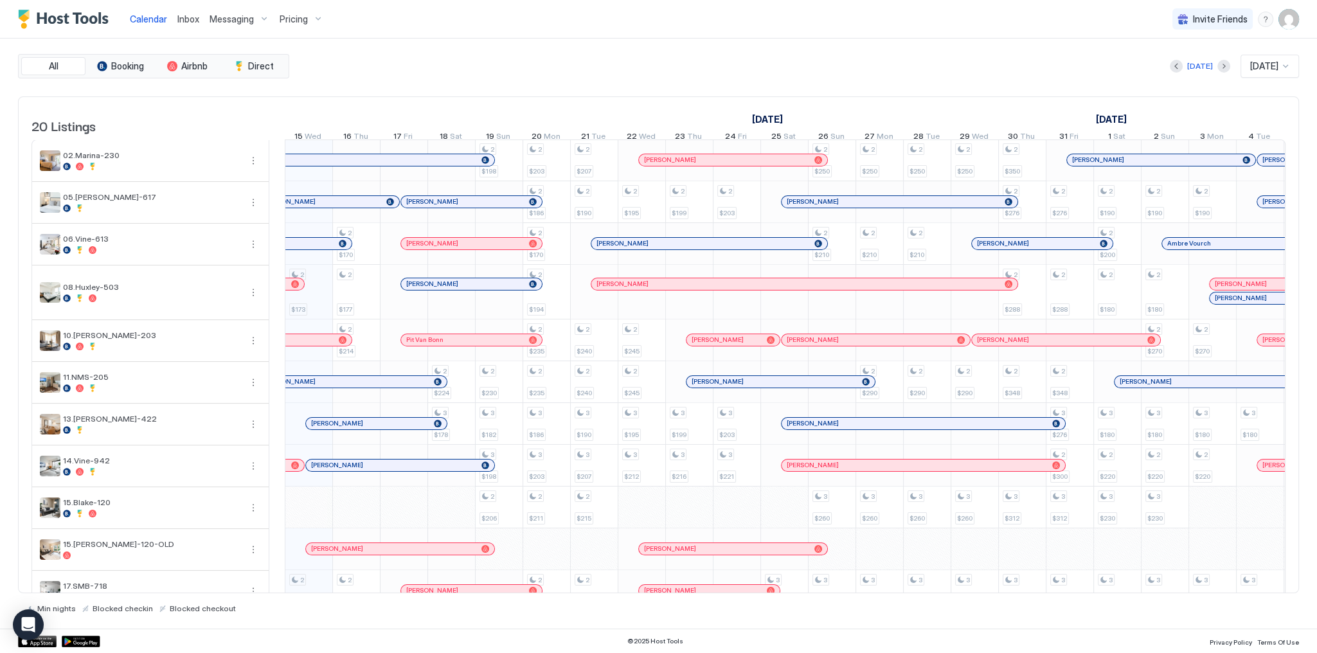
click at [560, 80] on div "All Booking Airbnb Direct [DATE] [DATE] 20 Listings [DATE] [DATE] [DATE] 30 Tue…" at bounding box center [658, 333] width 1281 height 559
click at [721, 33] on div "Calendar Inbox Messaging Pricing Invite Friends SG" at bounding box center [658, 19] width 1317 height 39
click at [216, 20] on span "Messaging" at bounding box center [232, 19] width 44 height 12
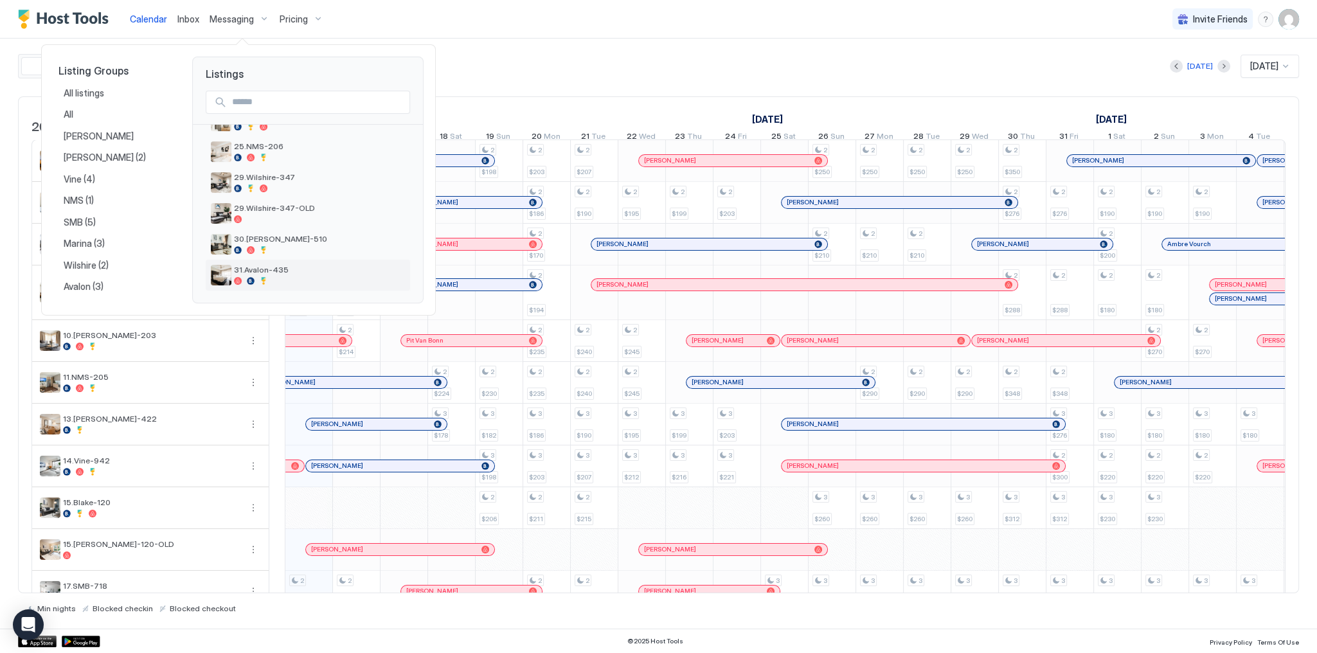
click at [283, 279] on div at bounding box center [319, 281] width 171 height 8
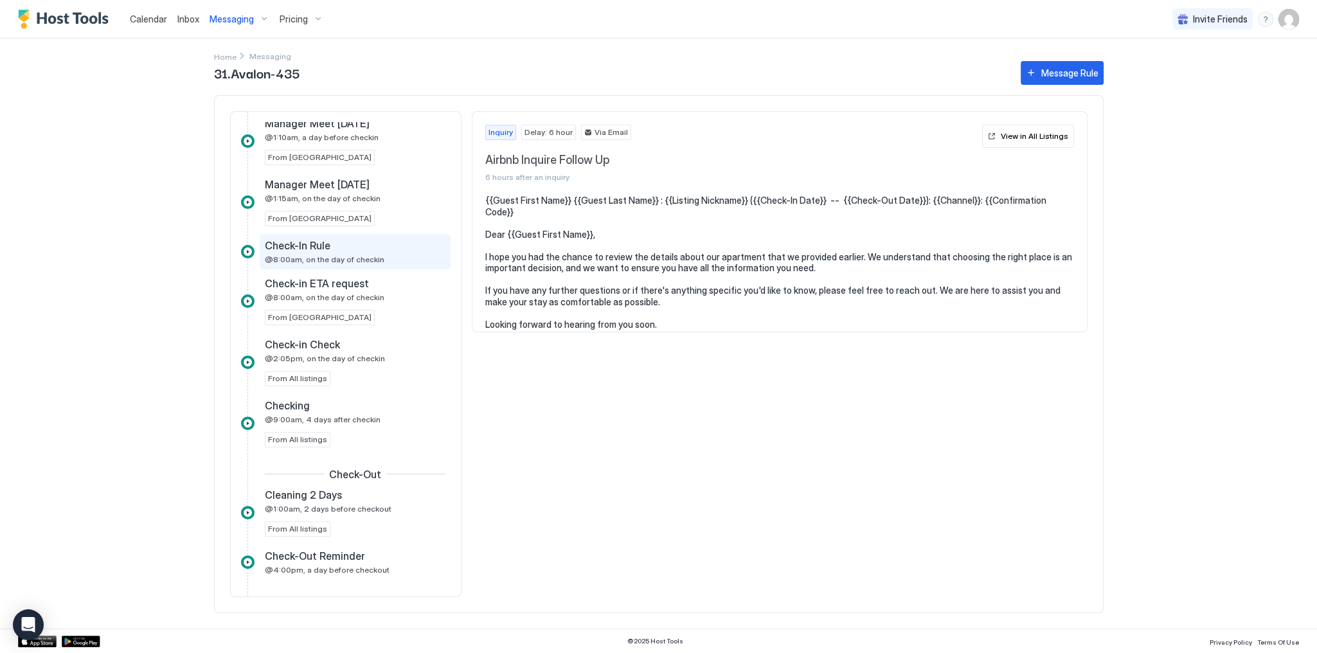
click at [342, 246] on div "Check-In Rule" at bounding box center [346, 245] width 163 height 13
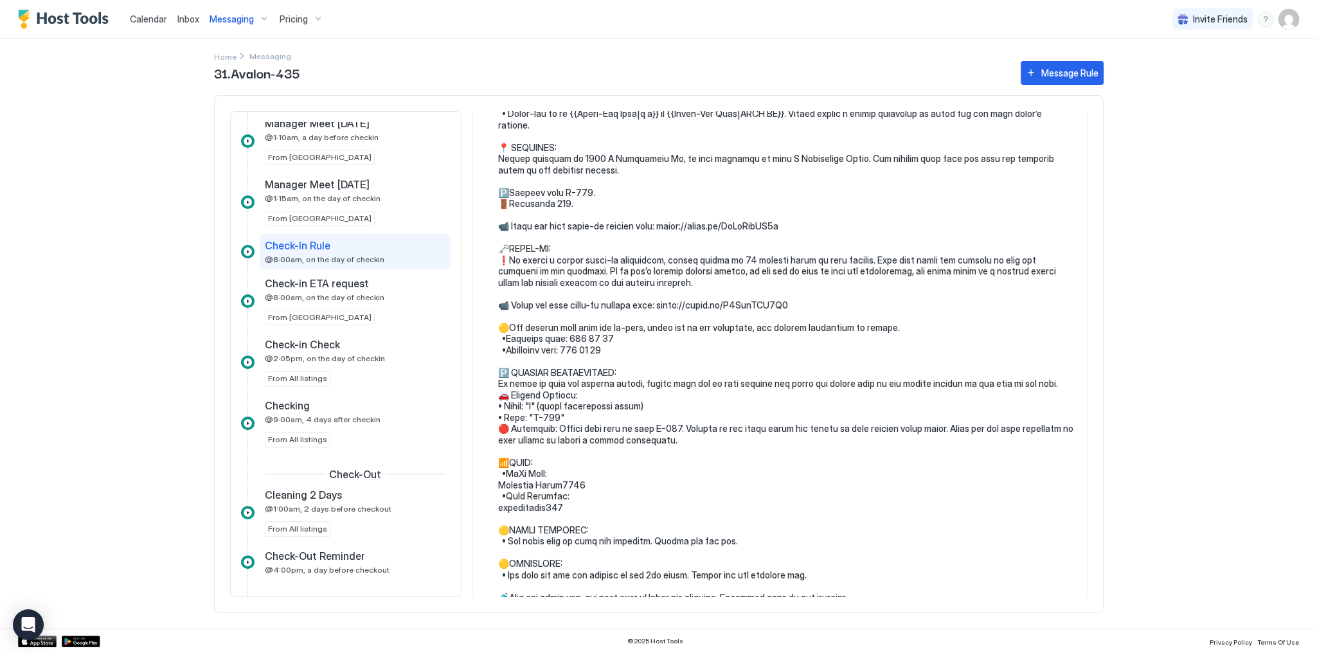
click at [678, 307] on pre at bounding box center [786, 377] width 576 height 675
click at [679, 294] on pre at bounding box center [786, 377] width 576 height 675
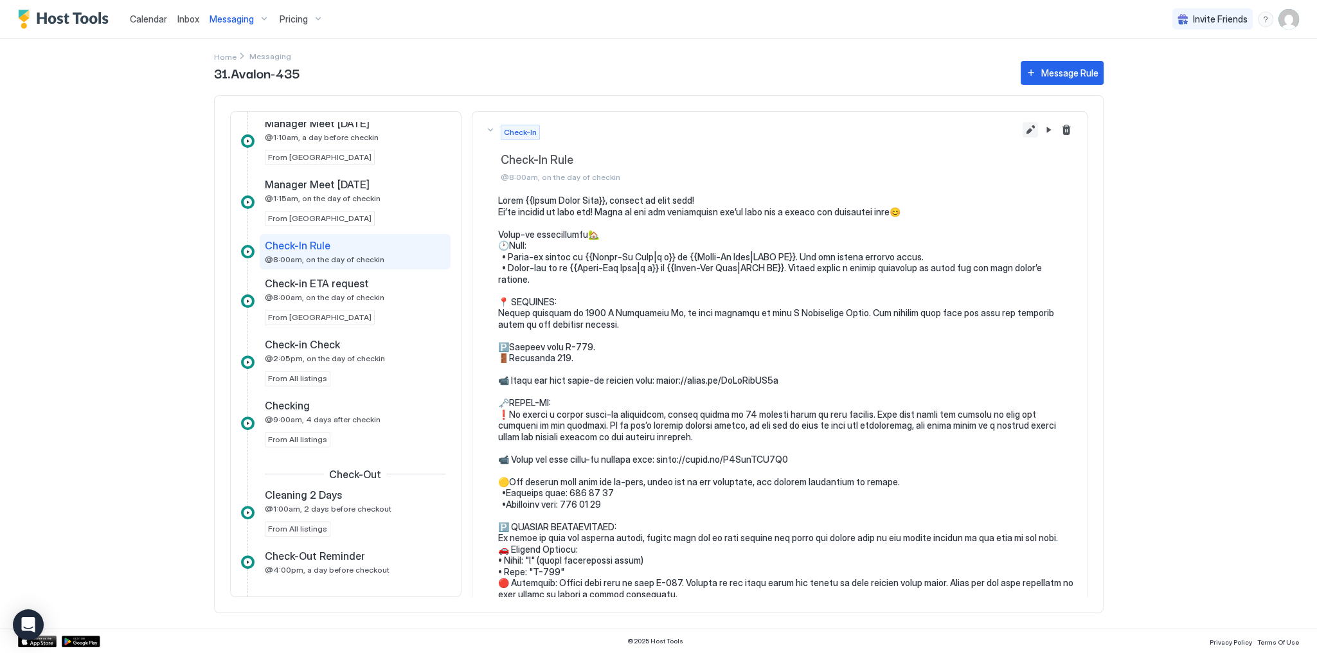
click at [1023, 132] on button "Edit message rule" at bounding box center [1030, 129] width 15 height 15
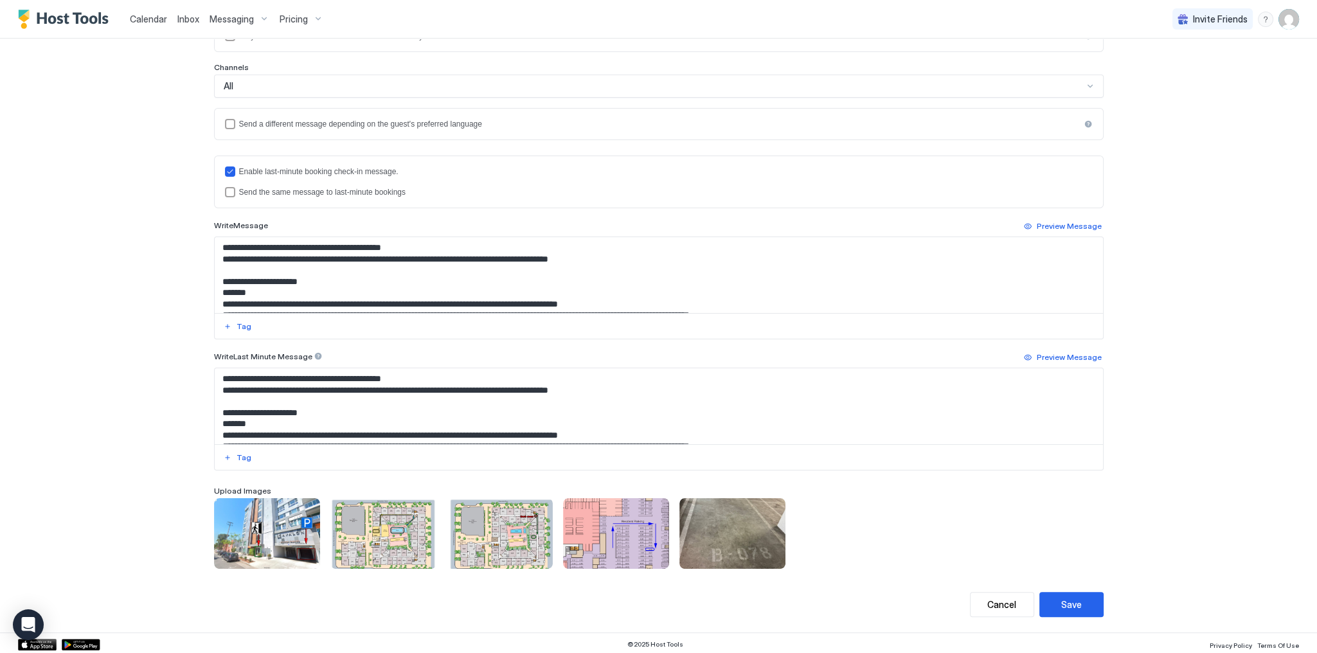
click at [282, 195] on div "Send the same message to last-minute bookings" at bounding box center [666, 192] width 854 height 9
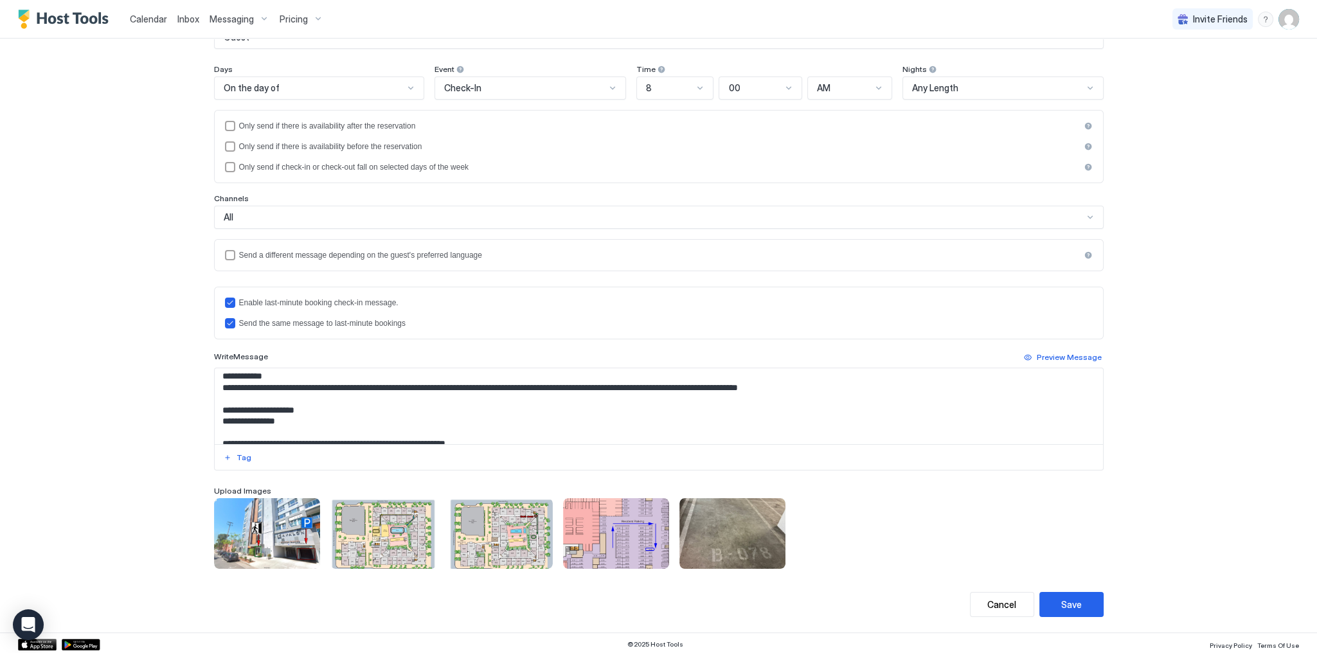
scroll to position [103, 0]
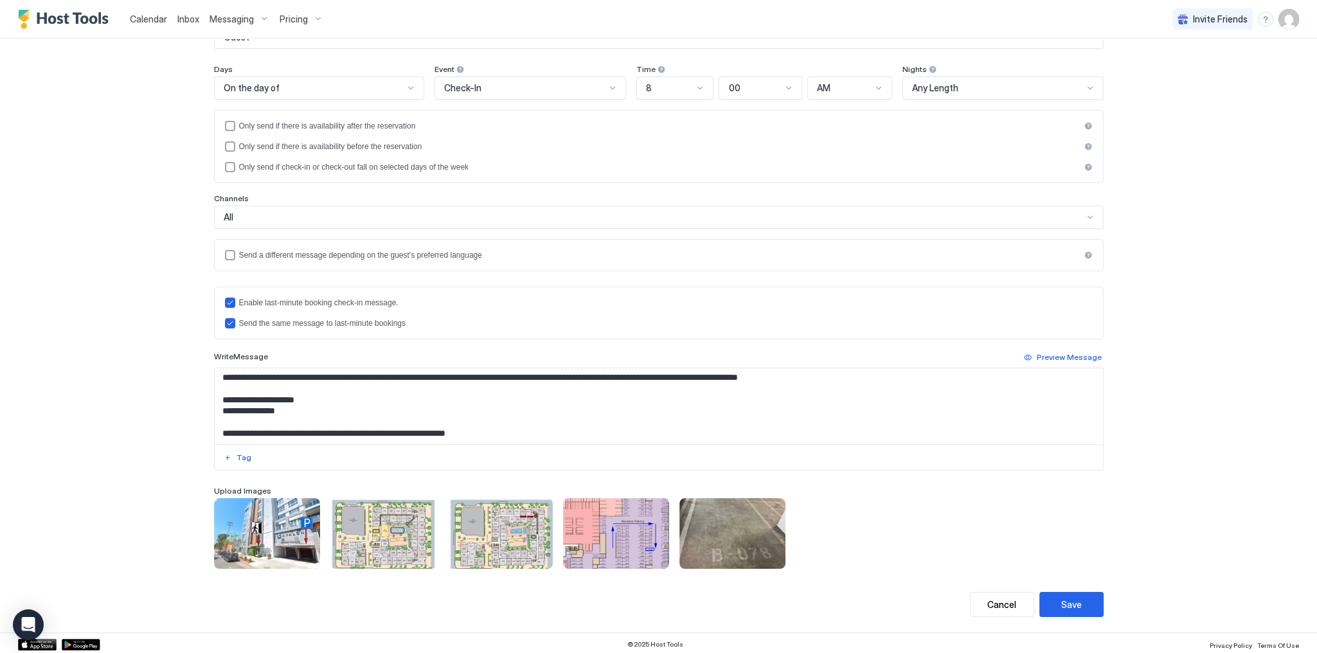
click at [469, 407] on textarea "Input Field" at bounding box center [659, 406] width 888 height 76
paste textarea "**********"
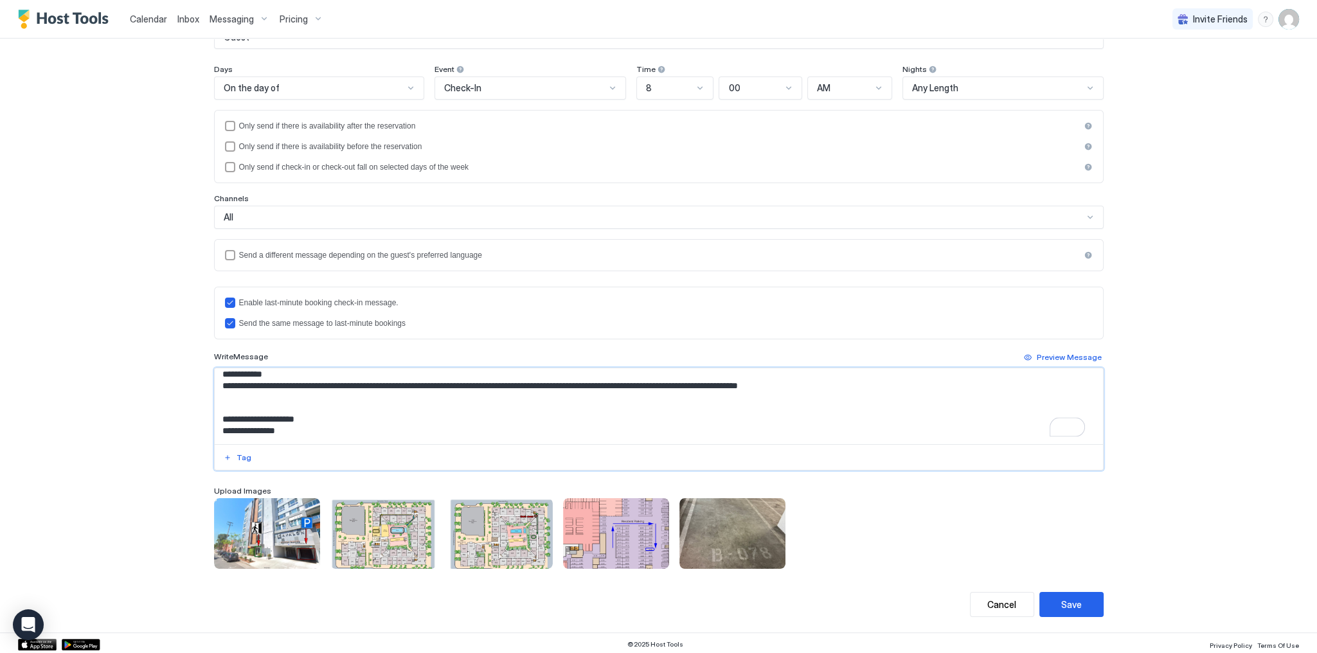
paste textarea "**********"
type textarea "**********"
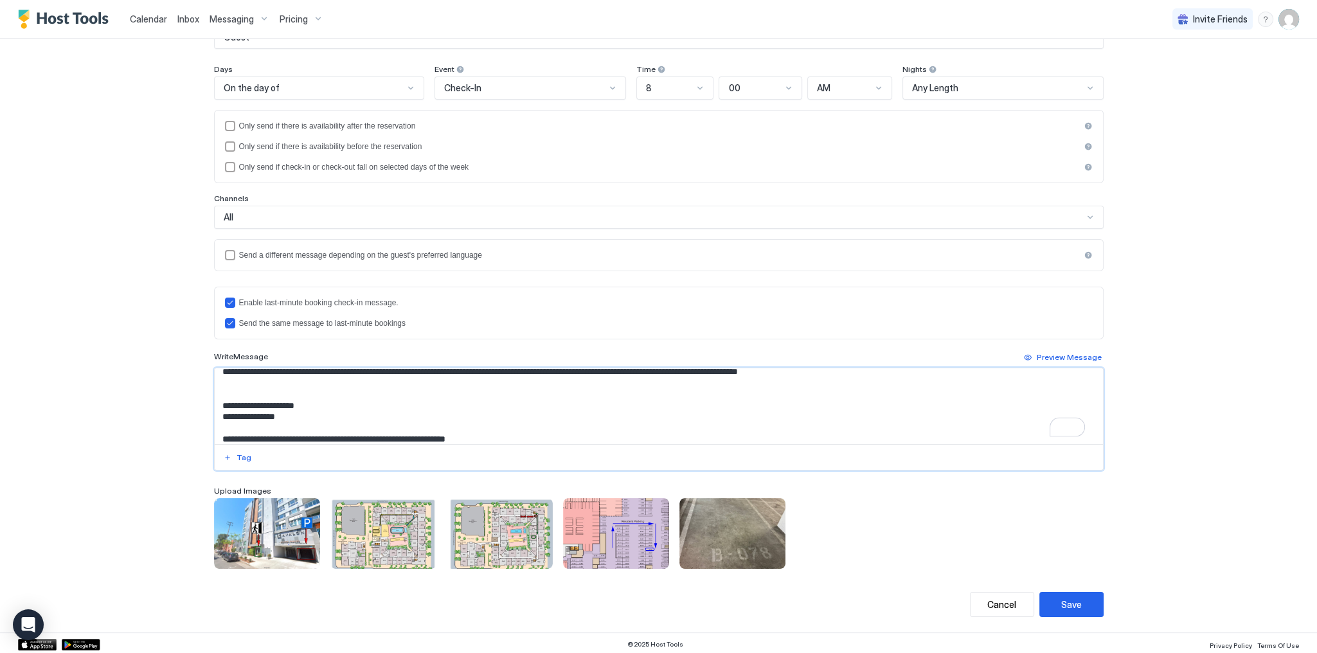
scroll to position [142, 0]
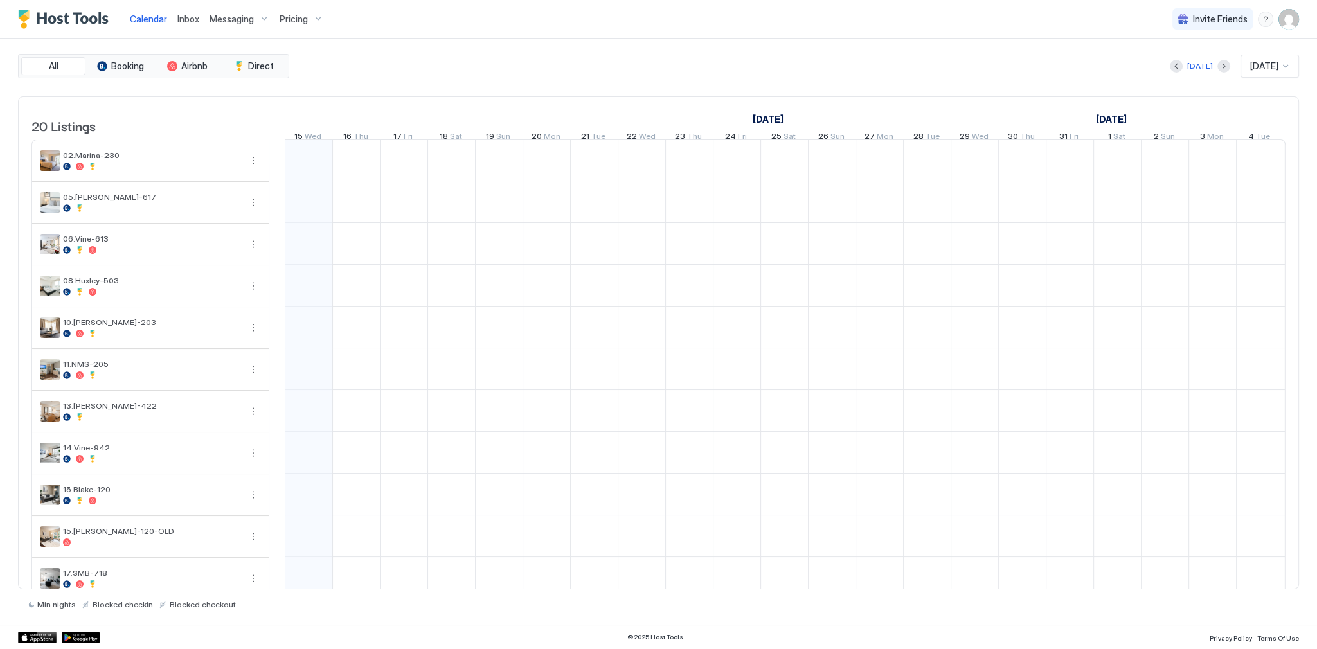
scroll to position [0, 714]
click at [624, 75] on div "[DATE] [DATE]" at bounding box center [795, 66] width 1007 height 23
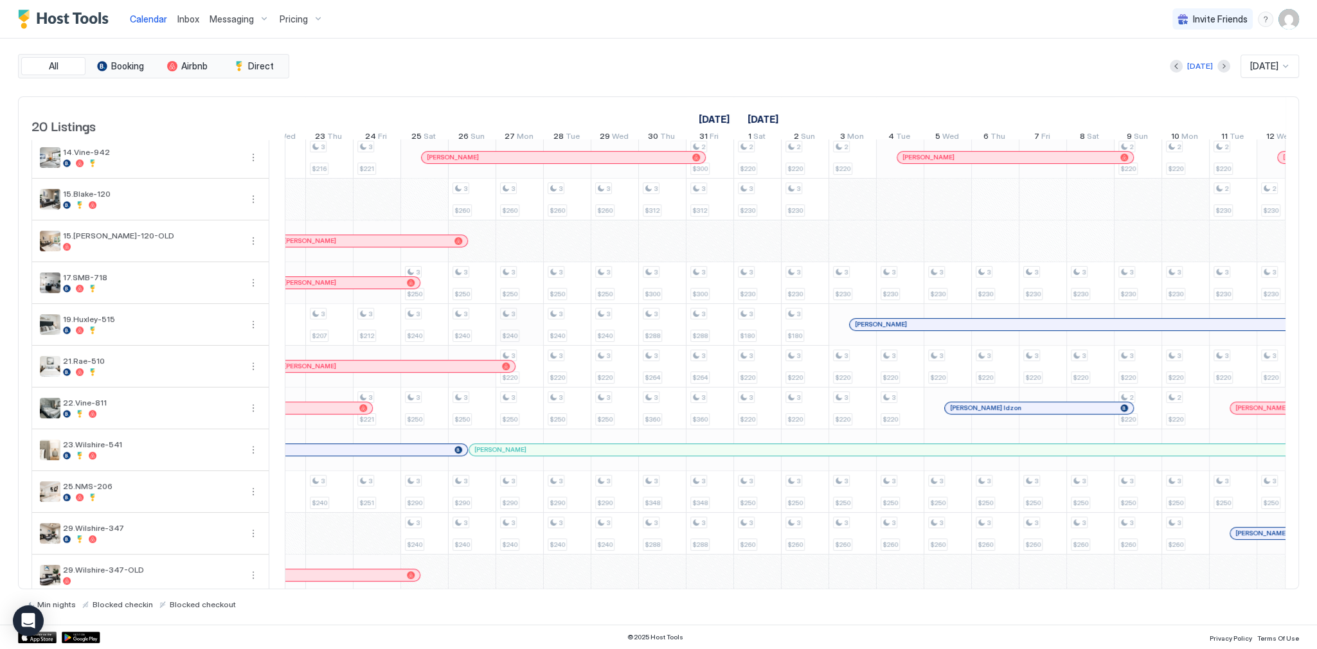
scroll to position [0, 1280]
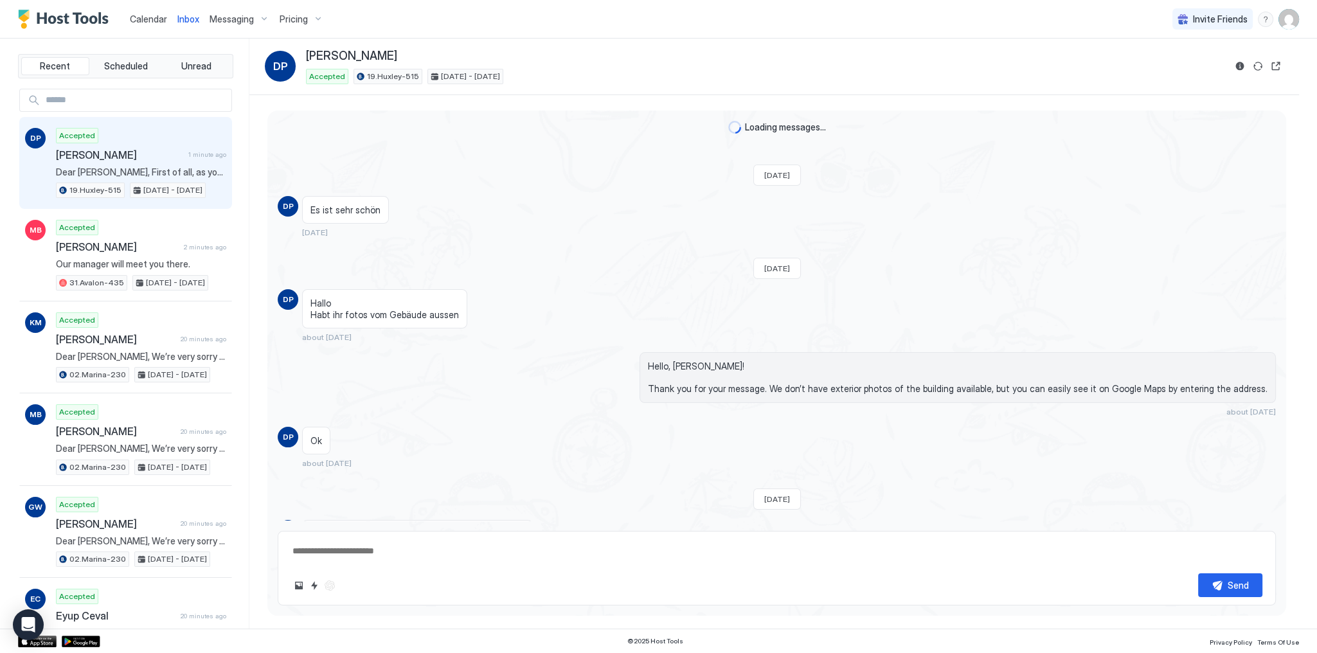
click at [216, 29] on div "Messaging" at bounding box center [239, 19] width 70 height 22
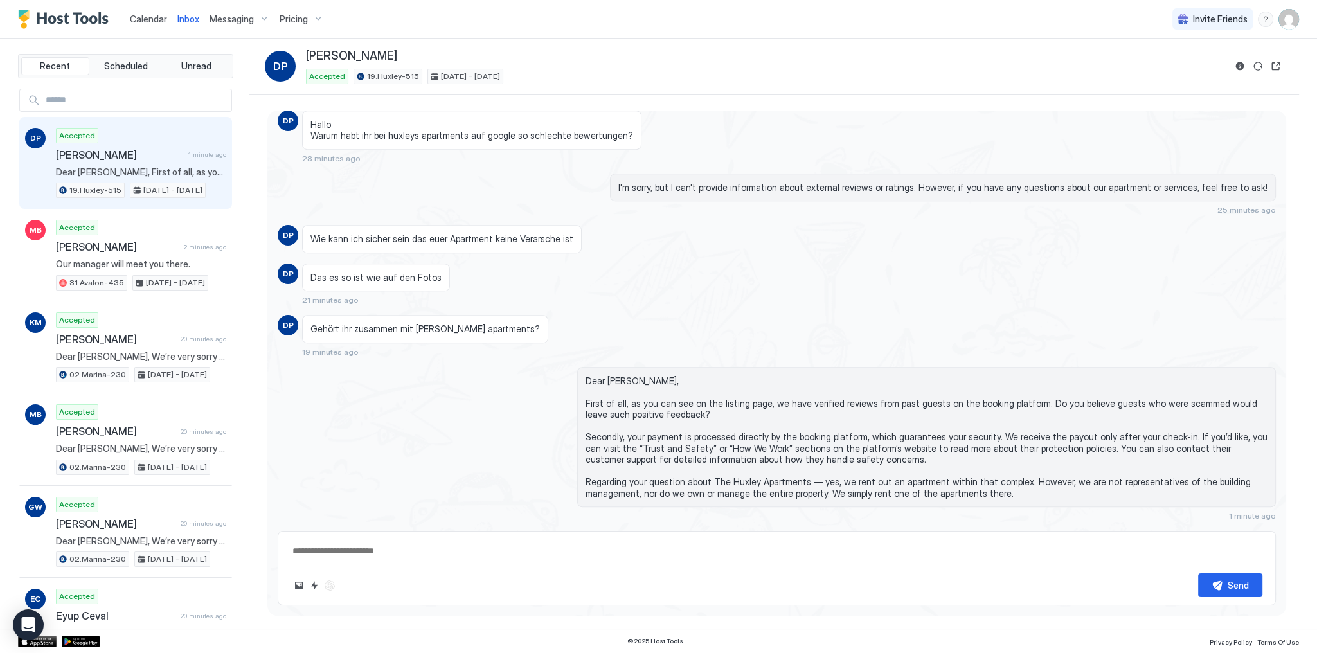
type textarea "*"
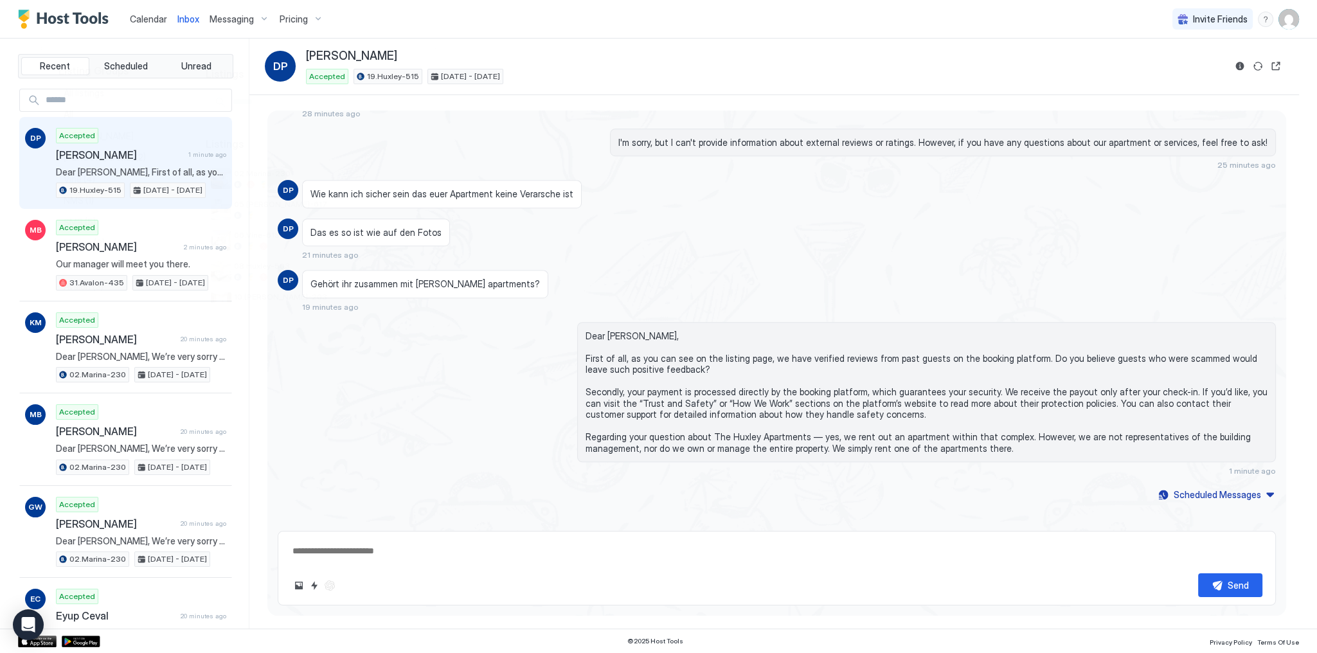
scroll to position [1149, 0]
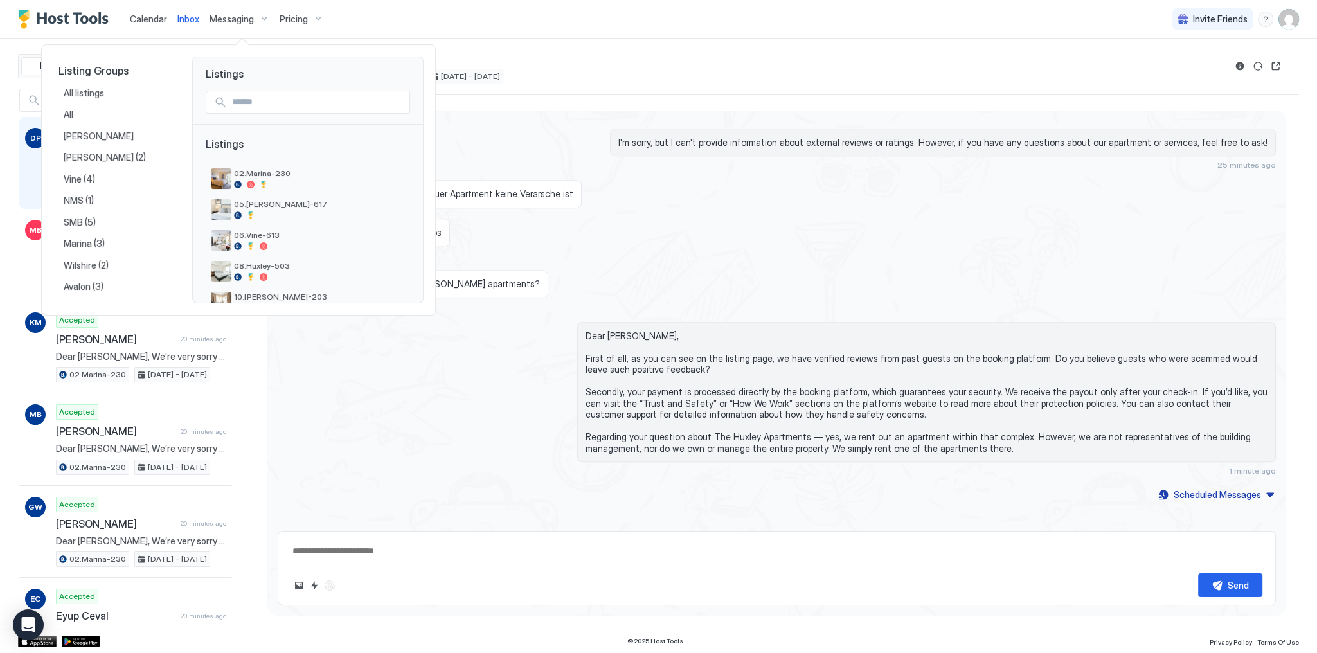
click at [231, 15] on div at bounding box center [658, 326] width 1317 height 653
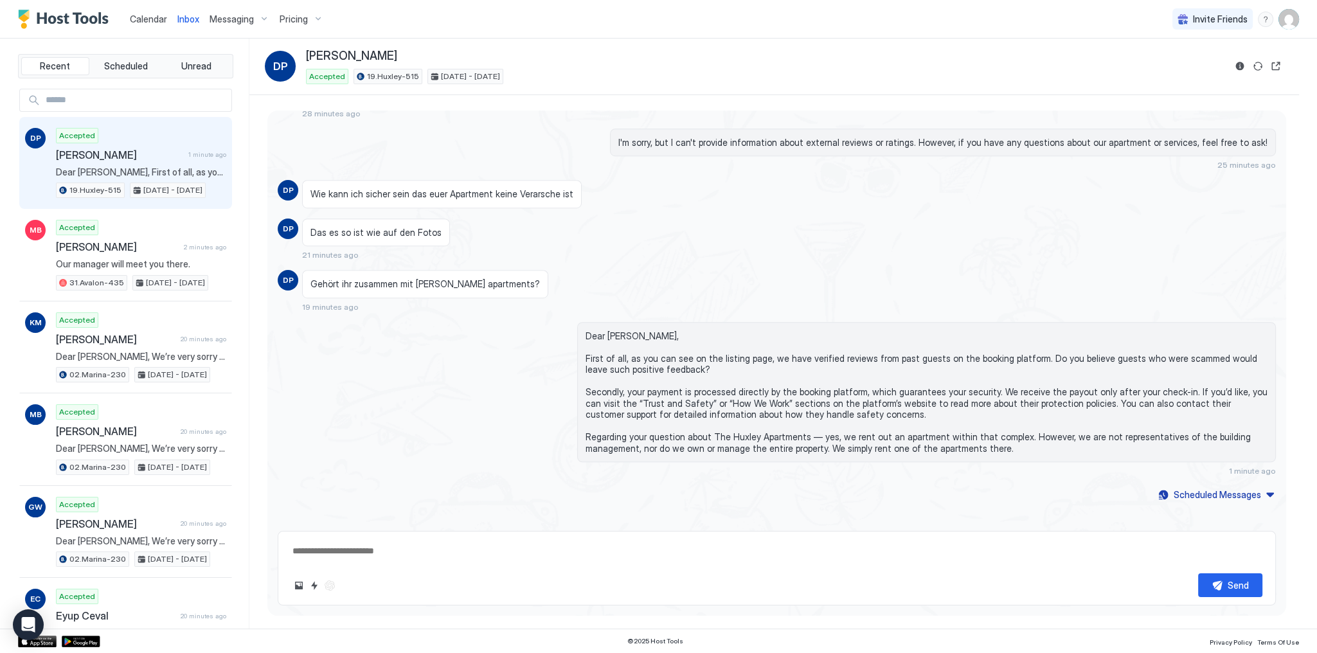
click at [233, 18] on span "Messaging" at bounding box center [232, 19] width 44 height 12
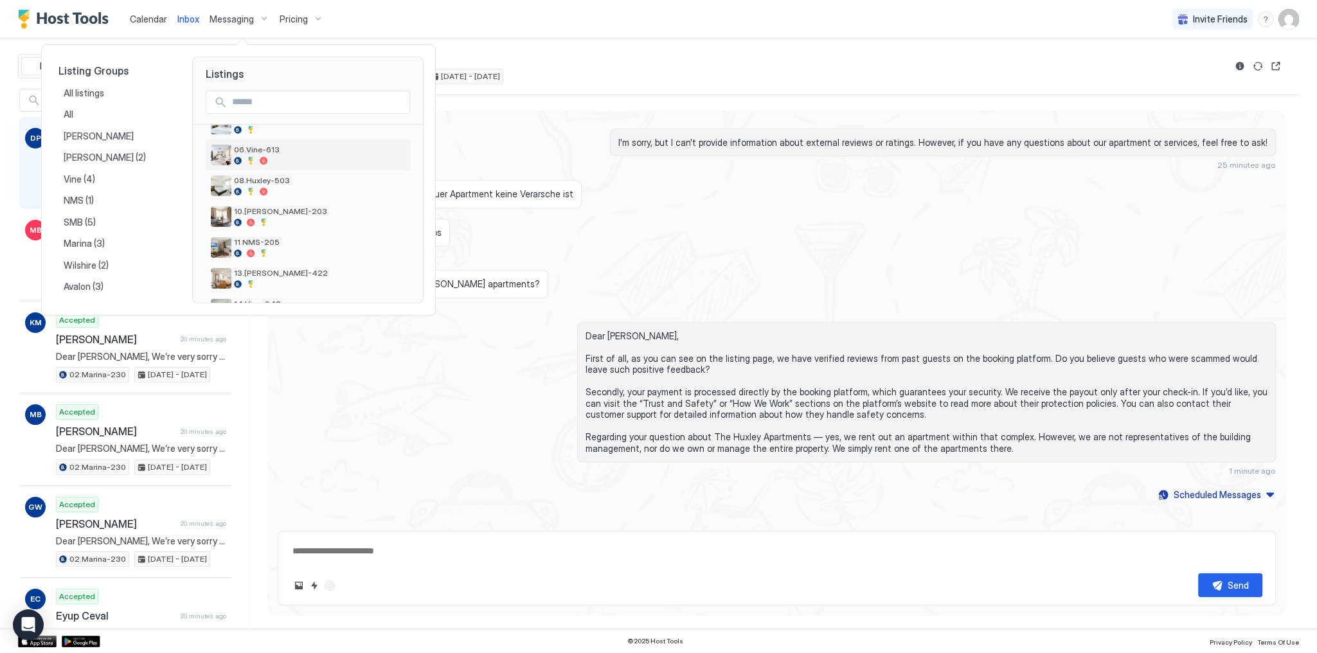
scroll to position [103, 0]
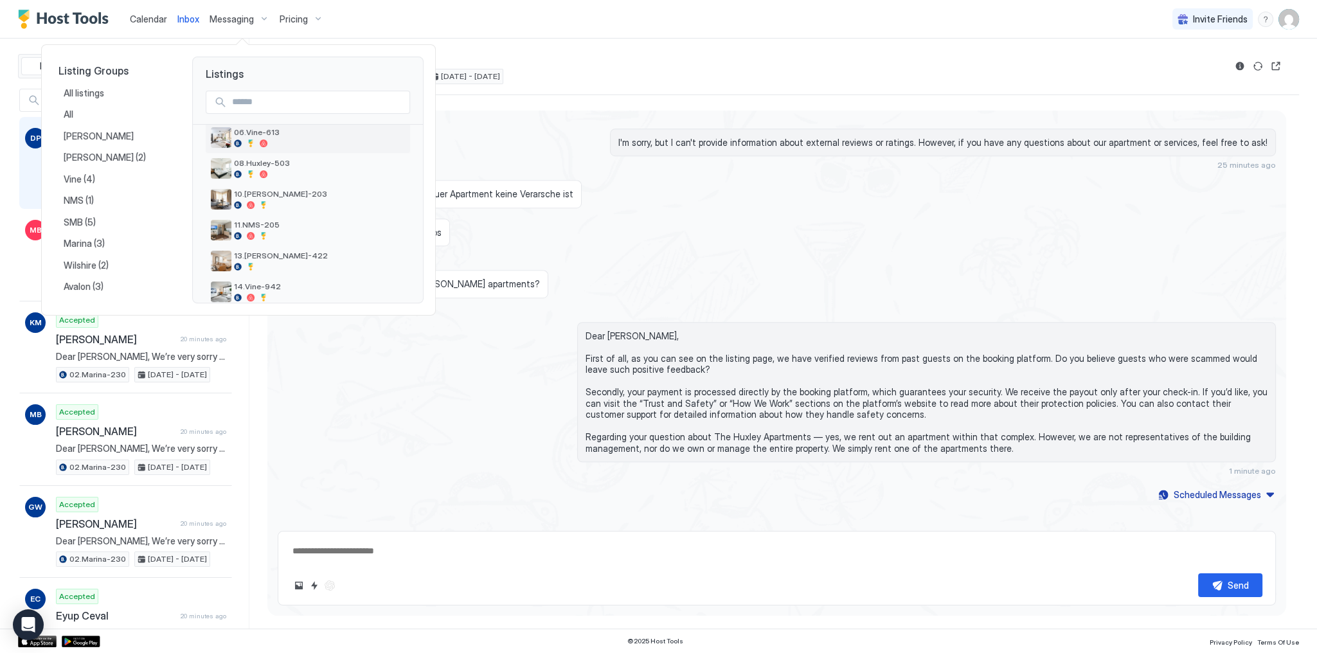
click at [270, 139] on div at bounding box center [319, 143] width 171 height 8
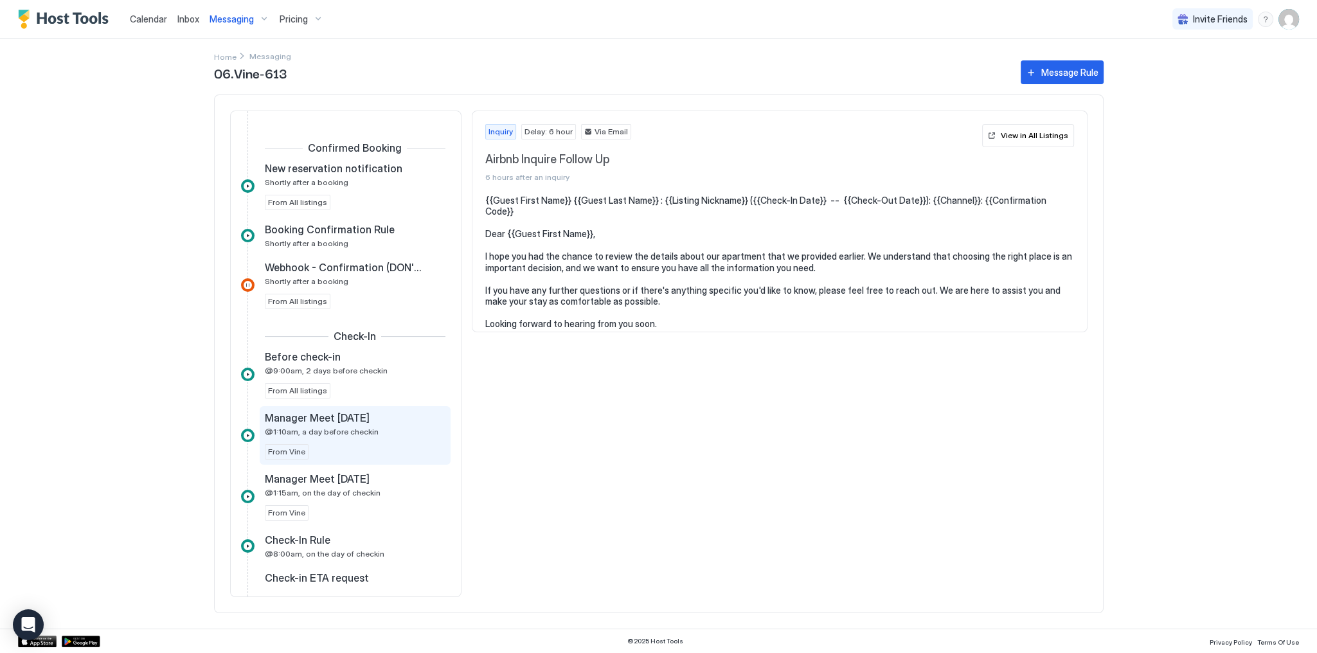
scroll to position [514, 0]
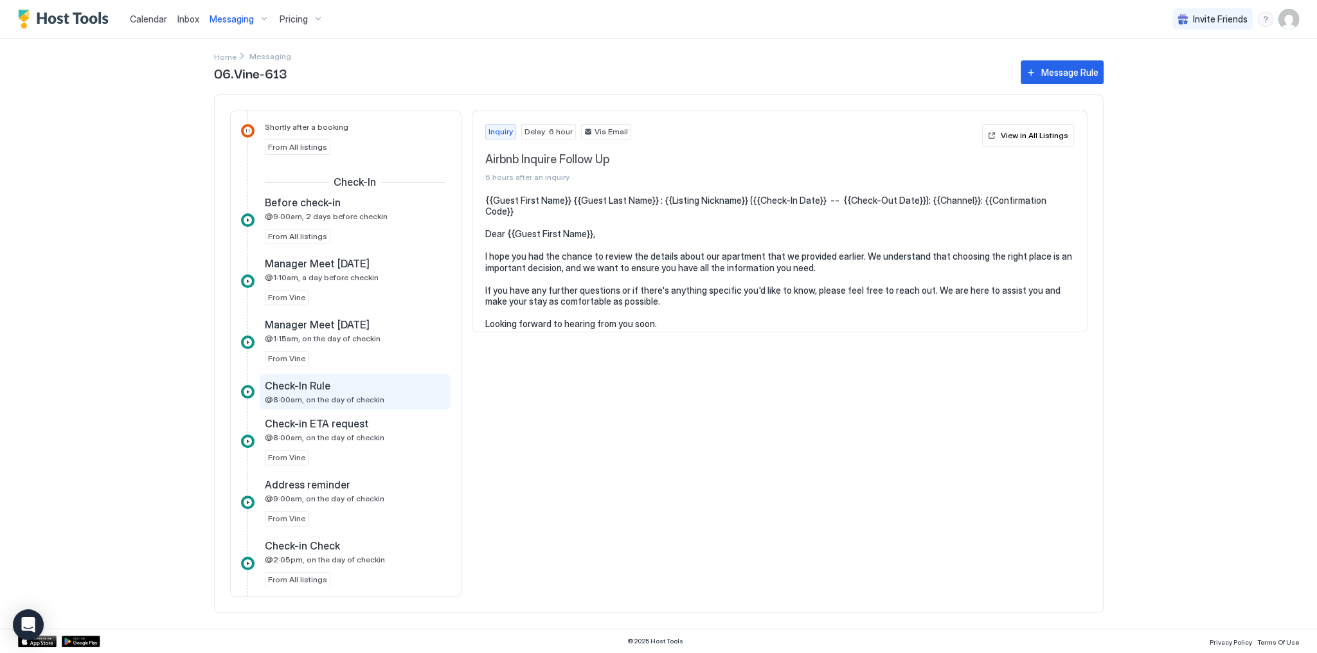
click at [343, 395] on span "@8:00am, on the day of checkin" at bounding box center [325, 400] width 120 height 10
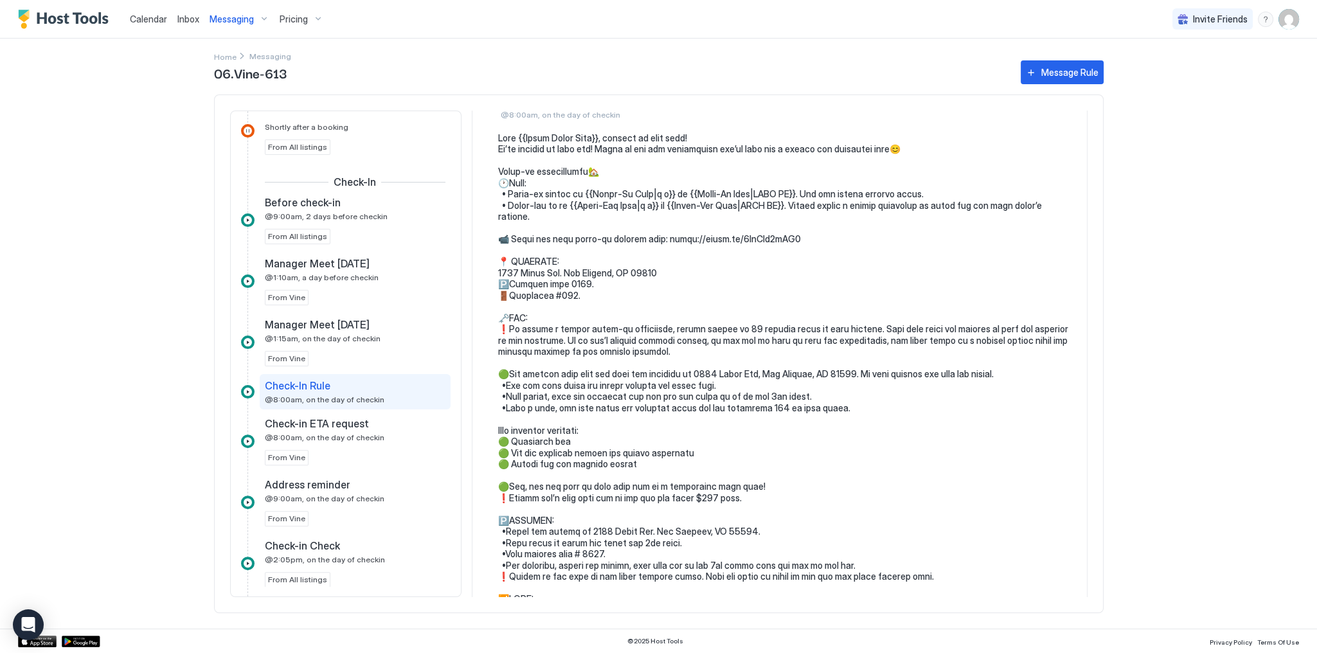
scroll to position [103, 0]
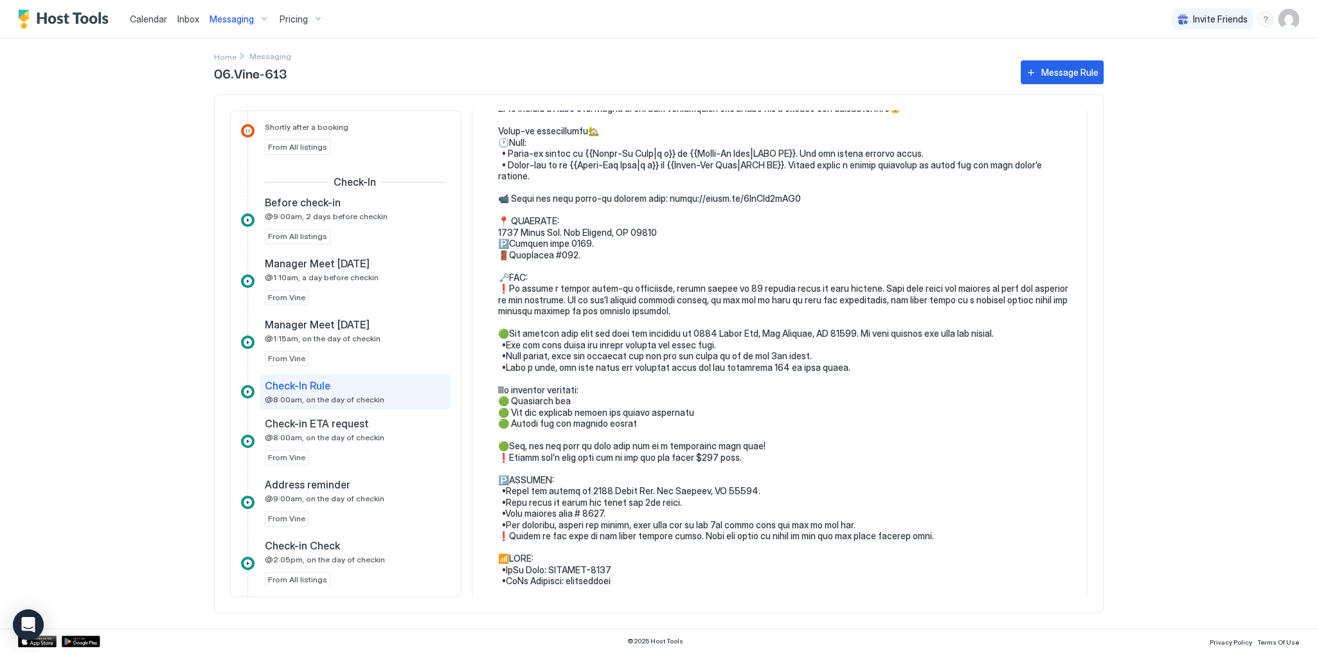
click at [238, 14] on span "Messaging" at bounding box center [232, 19] width 44 height 12
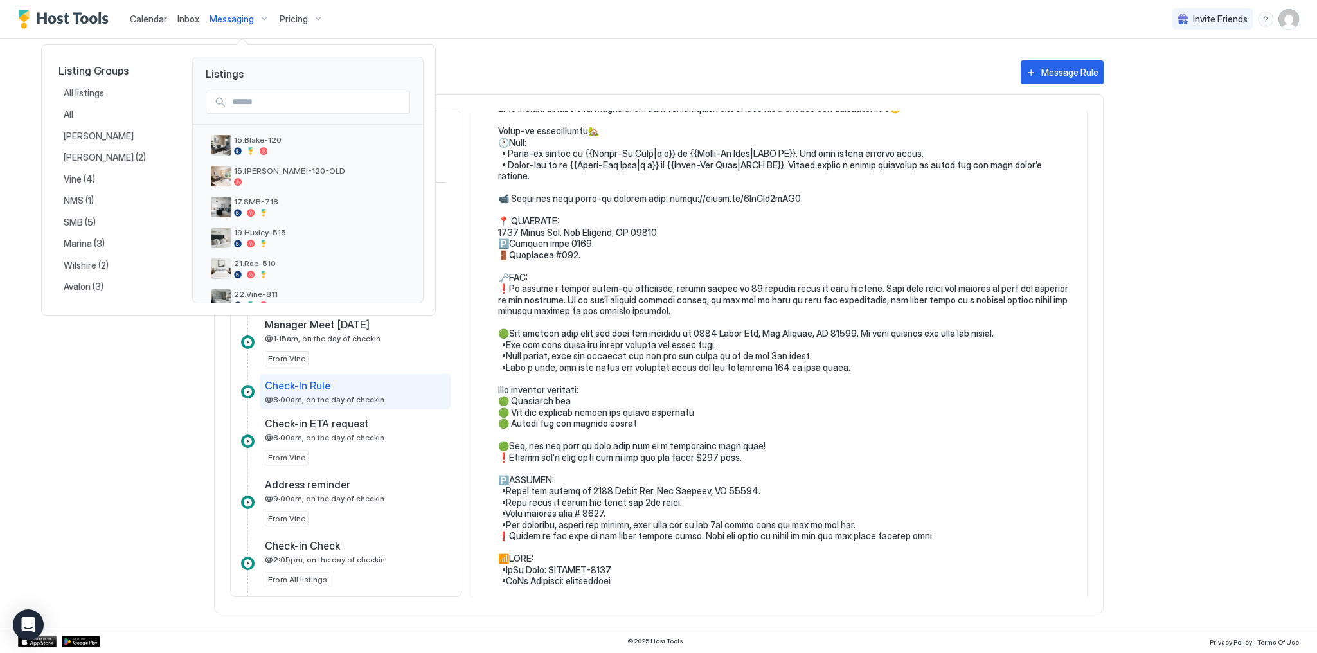
scroll to position [490, 0]
click at [299, 181] on div "29.Wilshire-347" at bounding box center [319, 182] width 171 height 20
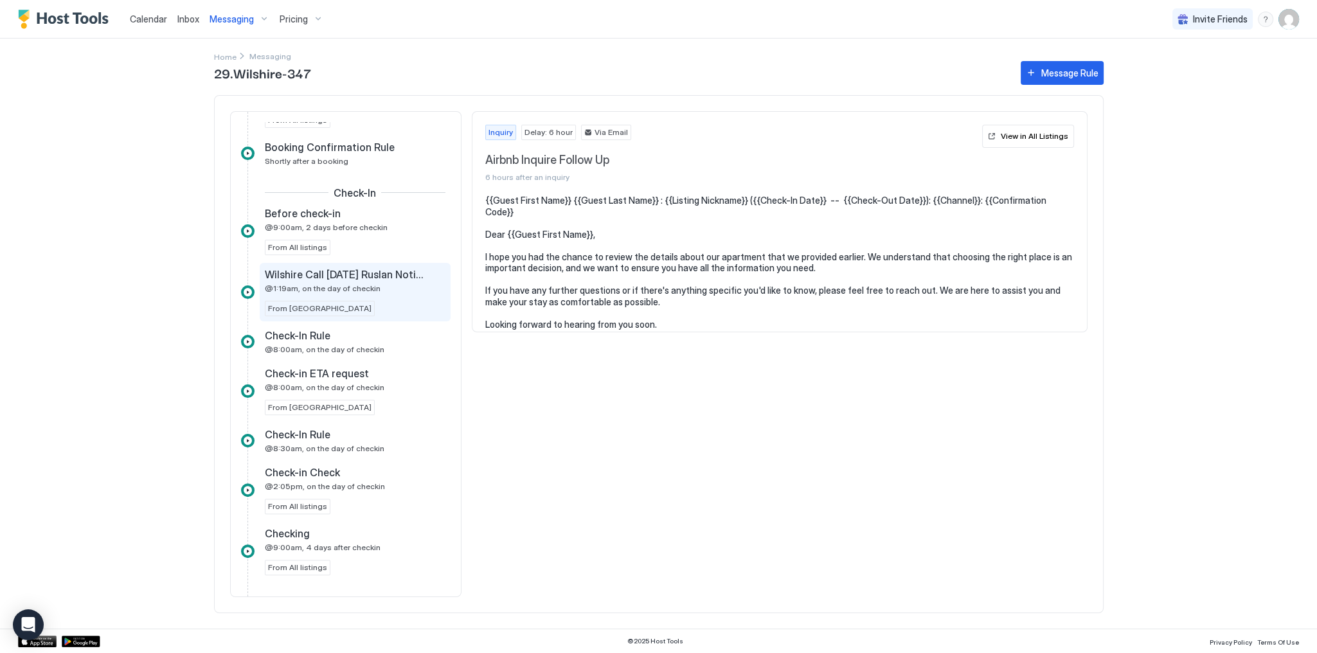
scroll to position [514, 0]
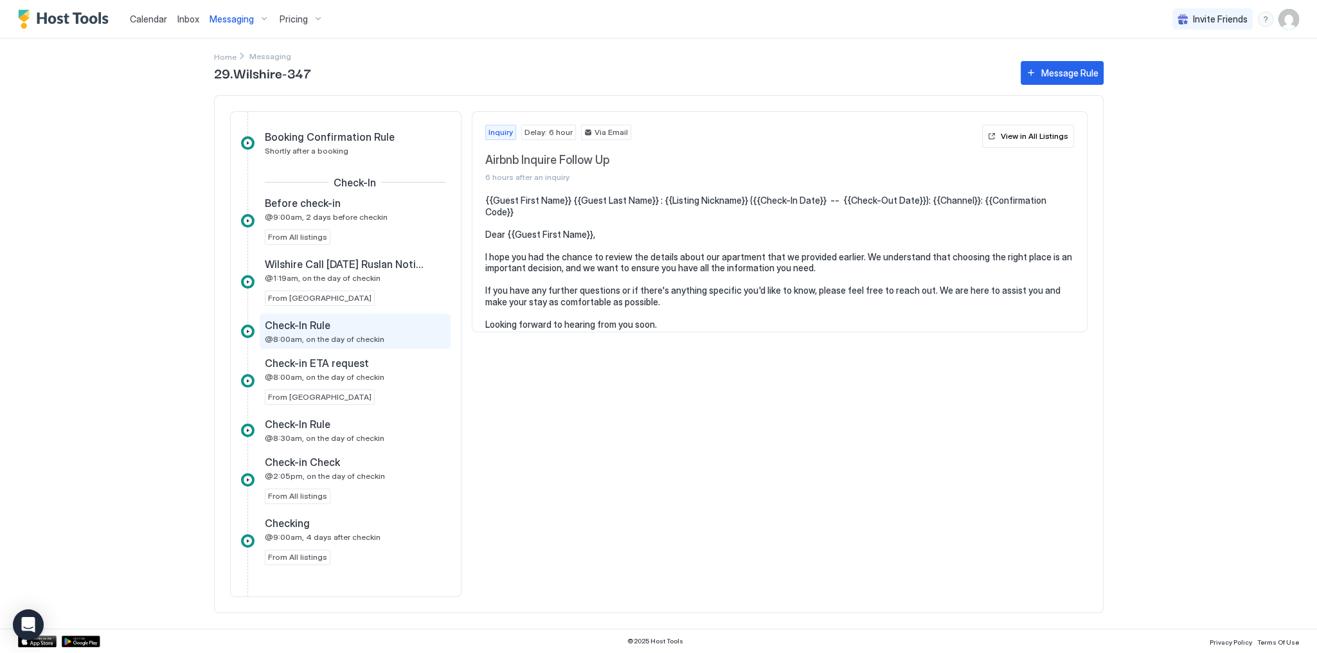
click at [329, 324] on div "Check-In Rule" at bounding box center [346, 325] width 163 height 13
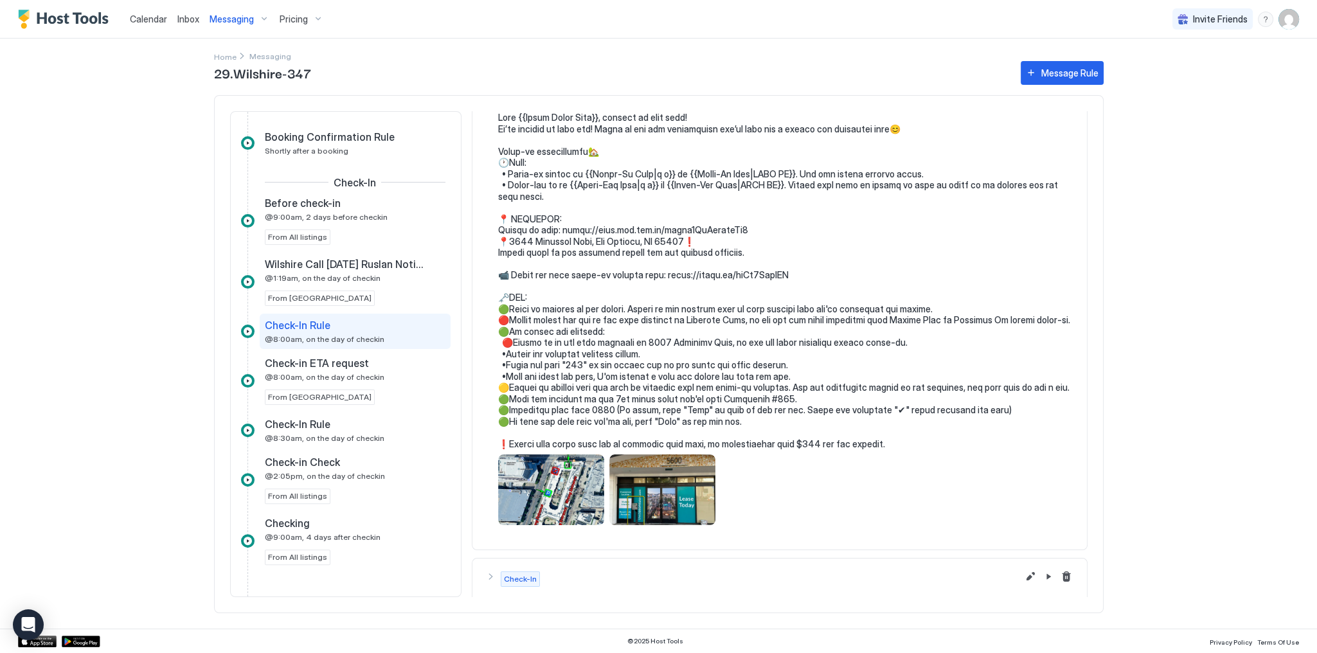
scroll to position [75, 0]
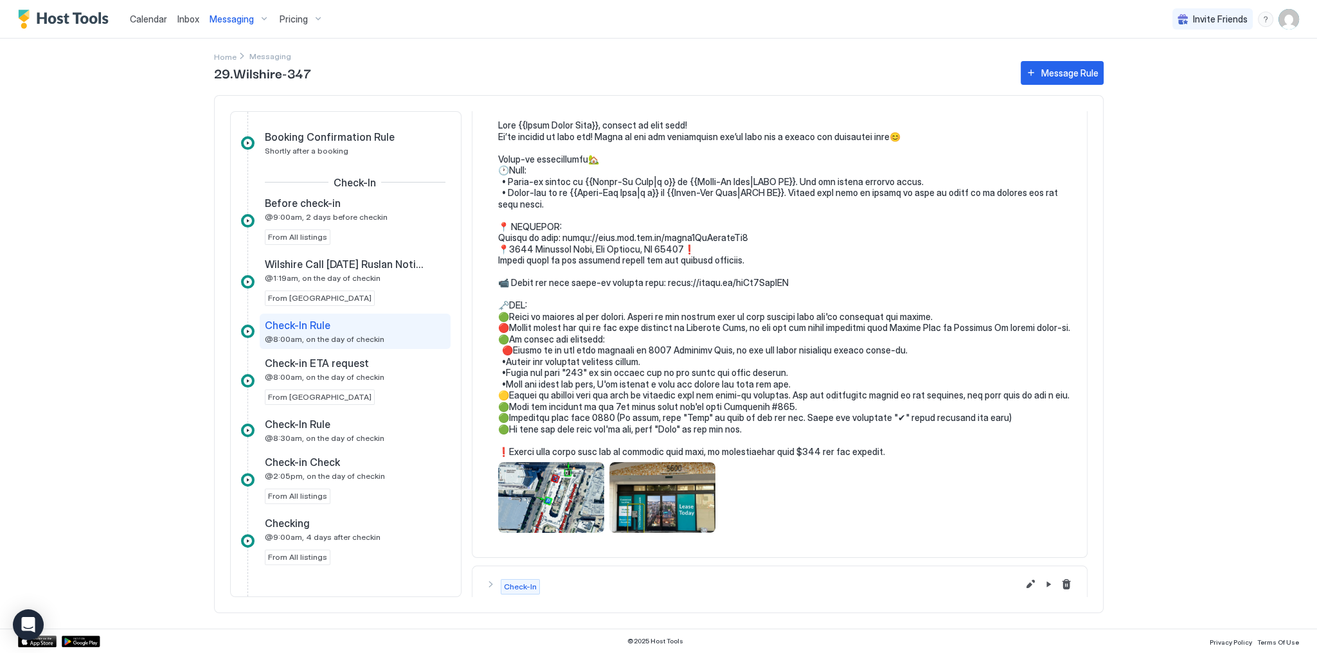
click at [592, 238] on pre at bounding box center [786, 288] width 576 height 337
copy pre "se go here: [URL][DOMAIN_NAME] 📍560"
click at [594, 243] on pre at bounding box center [786, 288] width 576 height 337
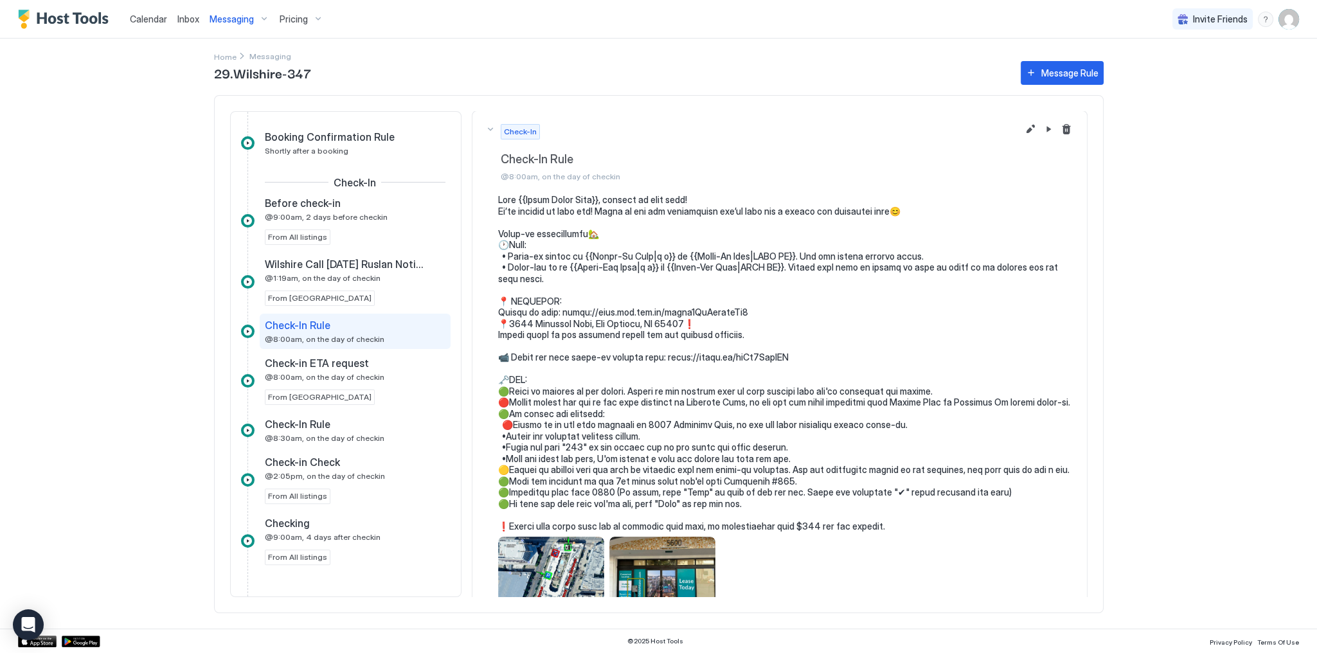
scroll to position [0, 0]
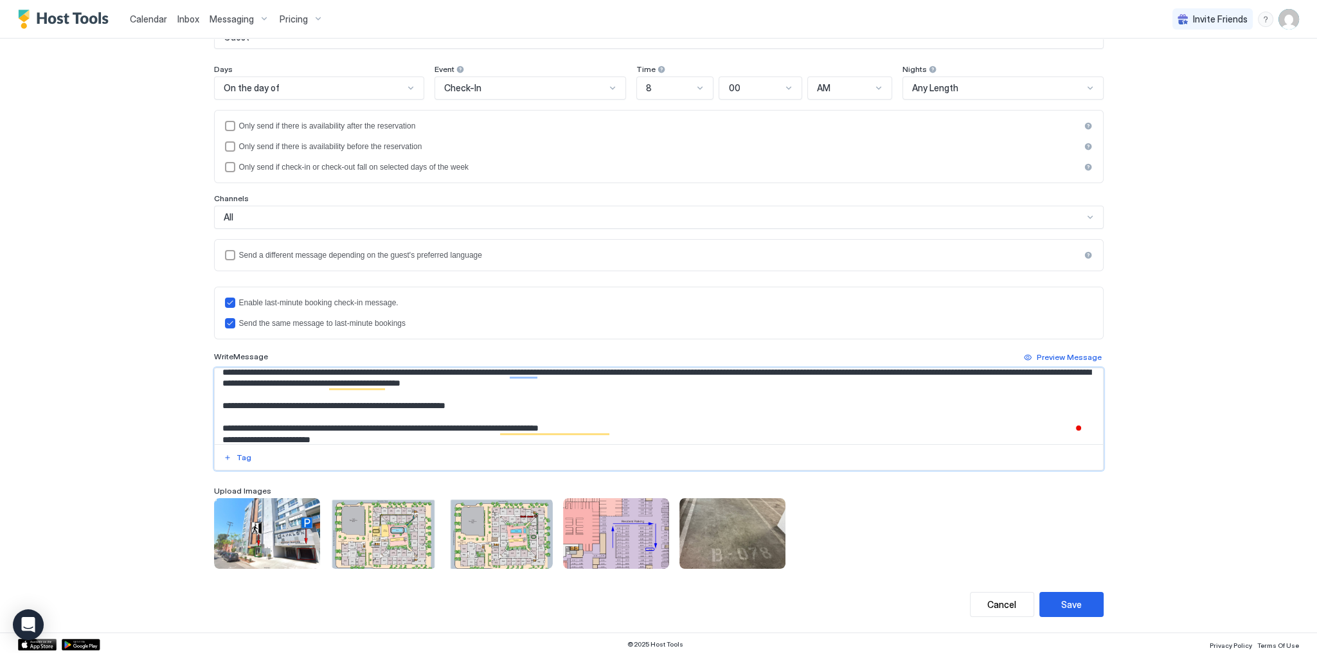
scroll to position [221, 0]
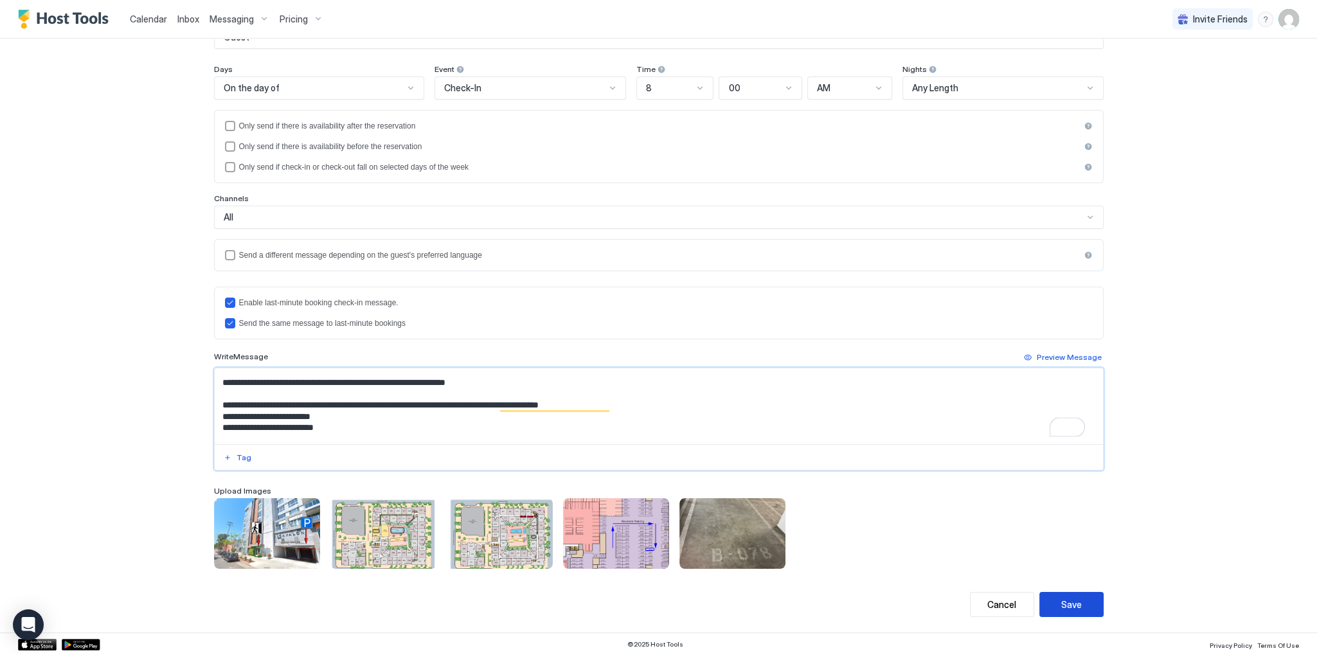
type textarea "**********"
click at [1065, 611] on button "Save" at bounding box center [1071, 604] width 64 height 25
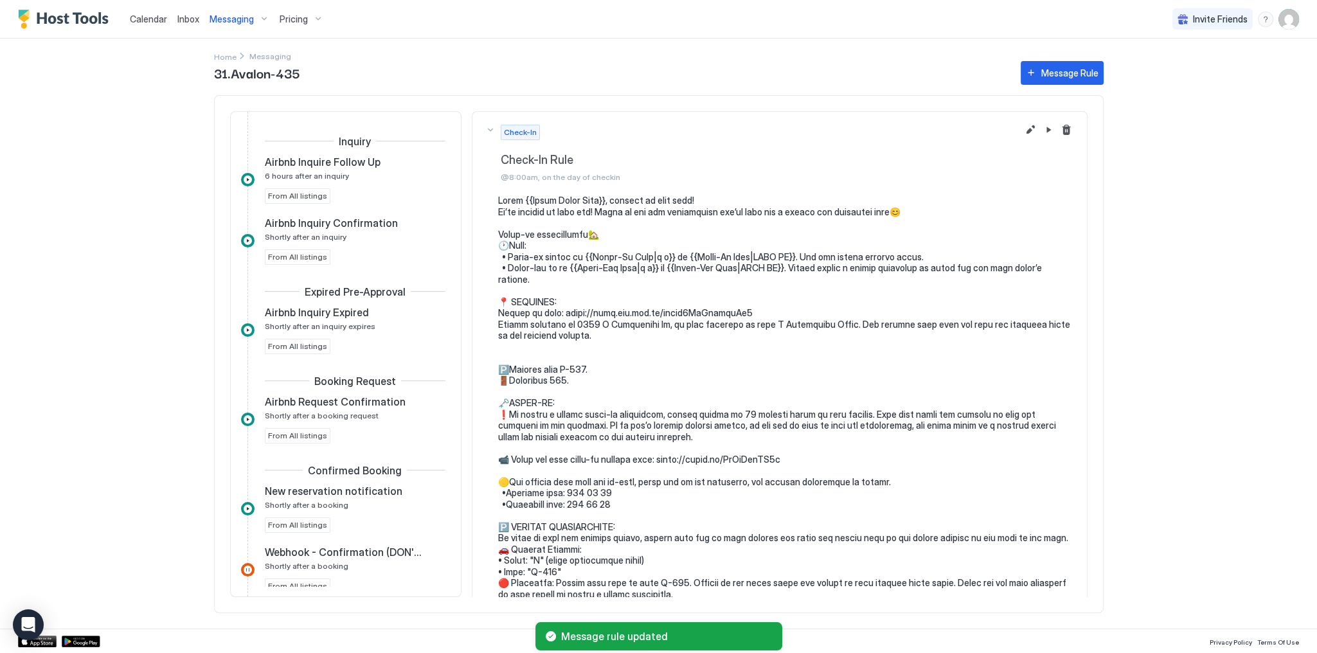
scroll to position [512, 0]
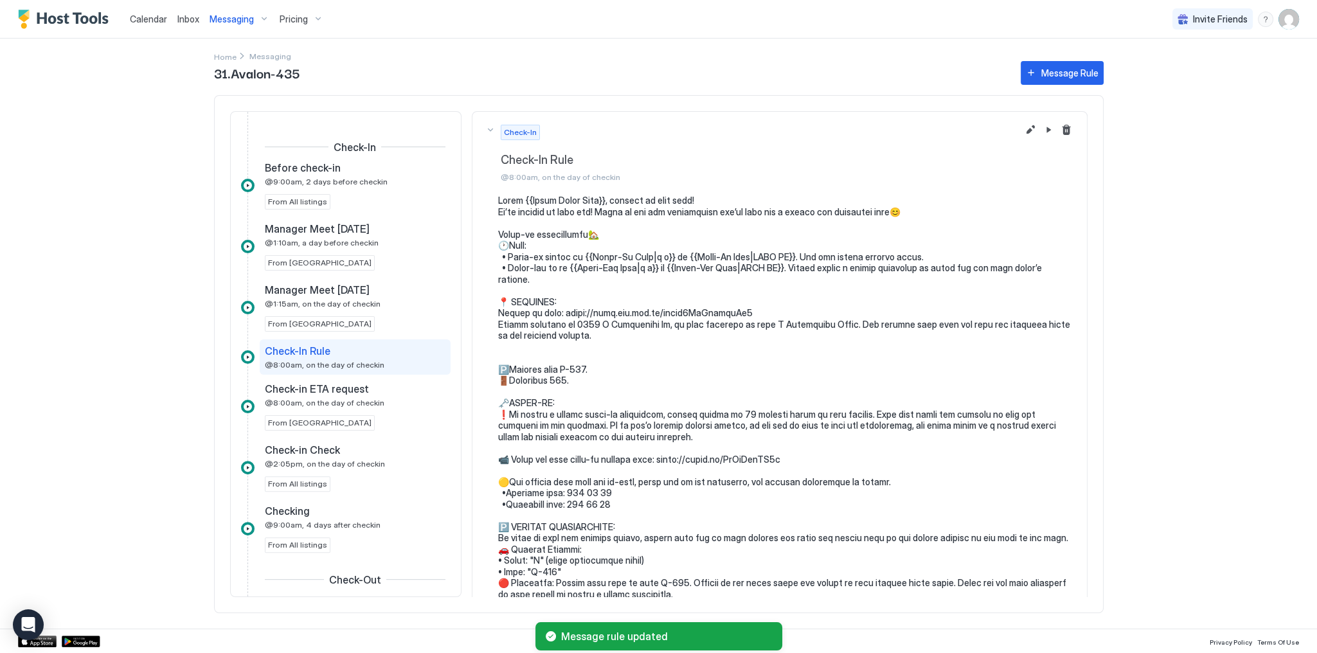
click at [1214, 327] on div "Calendar Inbox Messaging Pricing Invite Friends SG Home Messaging 31.Avalon-435…" at bounding box center [658, 326] width 1317 height 653
click at [148, 19] on span "Calendar" at bounding box center [148, 18] width 37 height 11
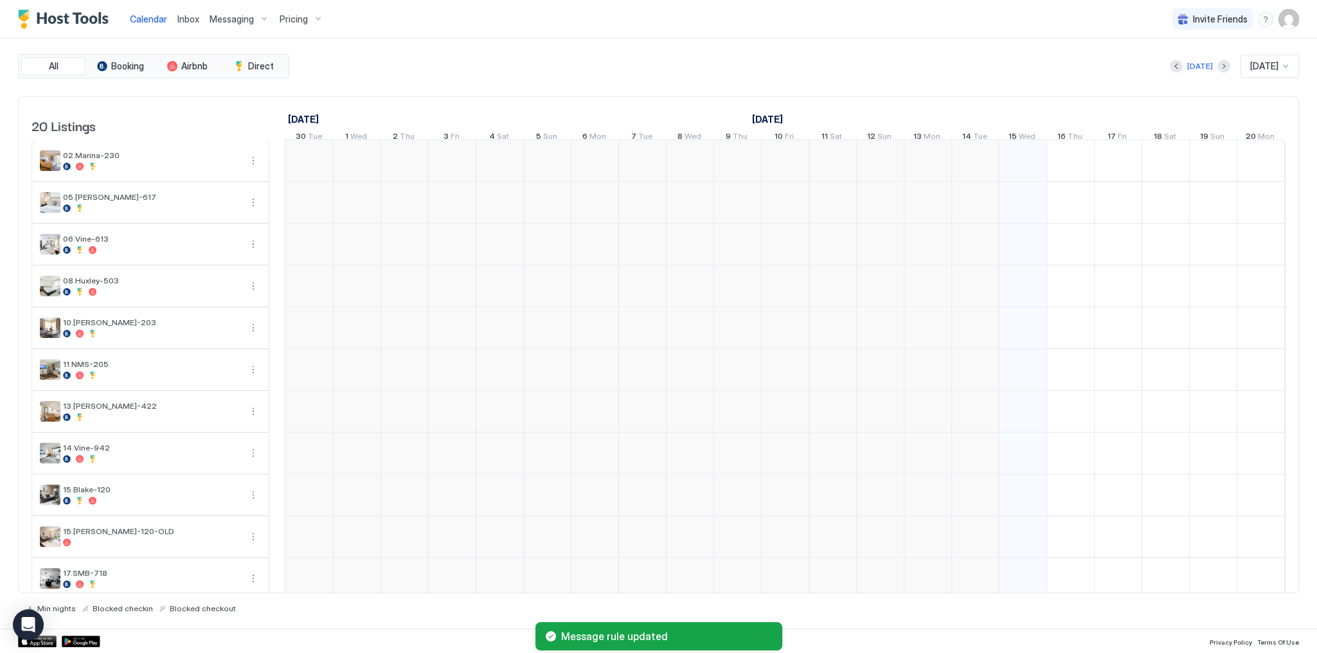
scroll to position [0, 714]
click at [393, 51] on div "All Booking Airbnb Direct [DATE] [DATE] 20 Listings [DATE] [DATE] [DATE] 30 Tue…" at bounding box center [658, 334] width 1281 height 590
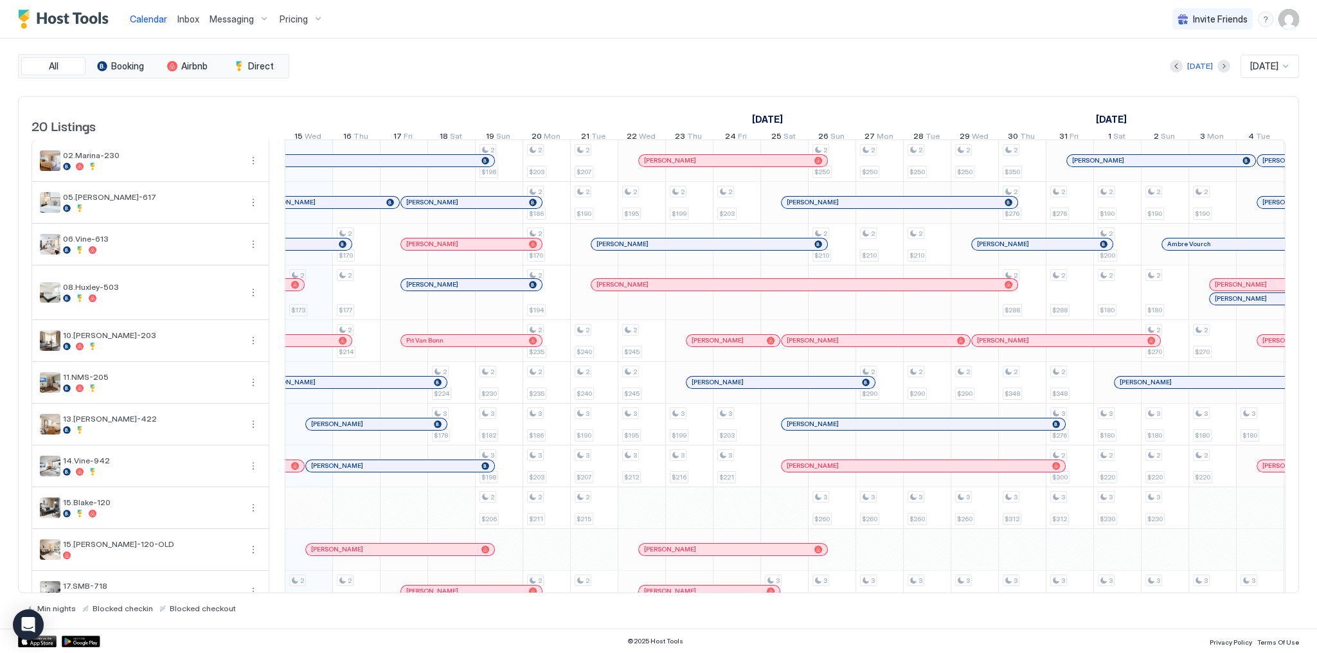
click at [465, 65] on div "[DATE] [DATE]" at bounding box center [795, 66] width 1007 height 23
click at [656, 96] on div "20 Listings September 2025 October 2025 November 2025 30 Tue 1 Wed 2 Thu 3 Fri …" at bounding box center [658, 345] width 1281 height 498
click at [571, 38] on div "Calendar Inbox Messaging Pricing Invite Friends SG" at bounding box center [658, 19] width 1317 height 39
drag, startPoint x: 404, startPoint y: 8, endPoint x: 361, endPoint y: 17, distance: 43.5
click at [404, 8] on div "Calendar Inbox Messaging Pricing Invite Friends SG" at bounding box center [658, 19] width 1317 height 39
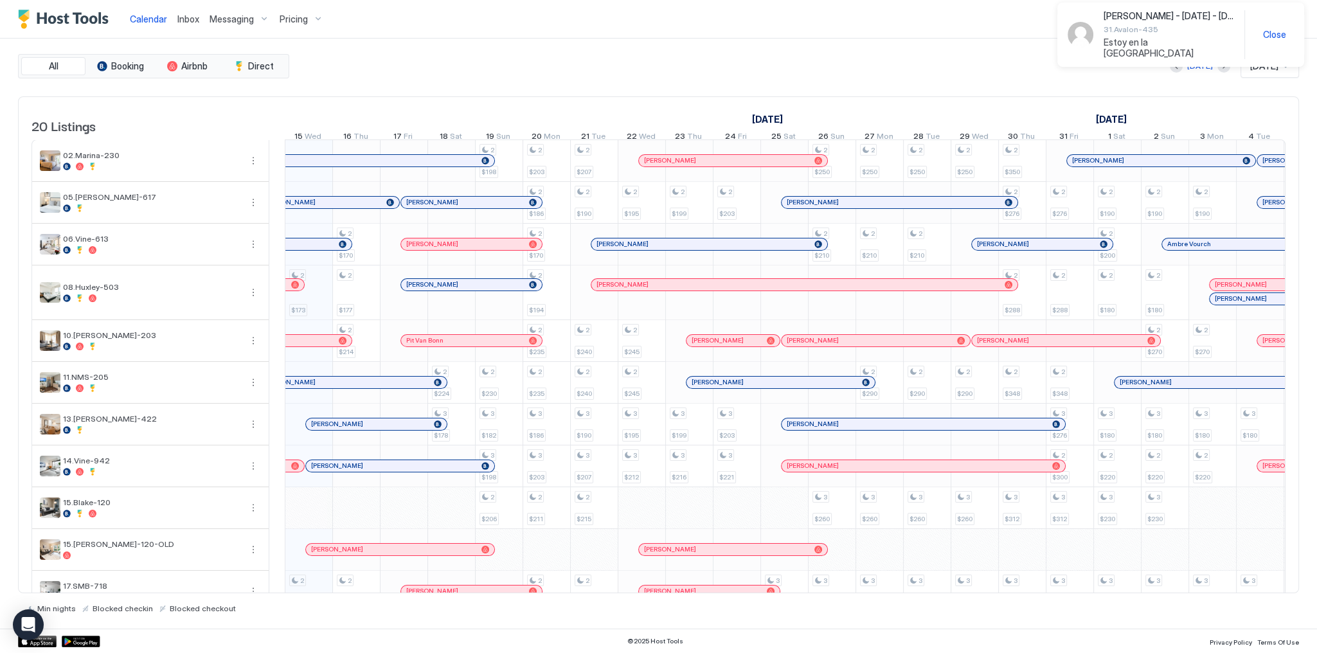
click at [190, 20] on span "Inbox" at bounding box center [188, 18] width 22 height 11
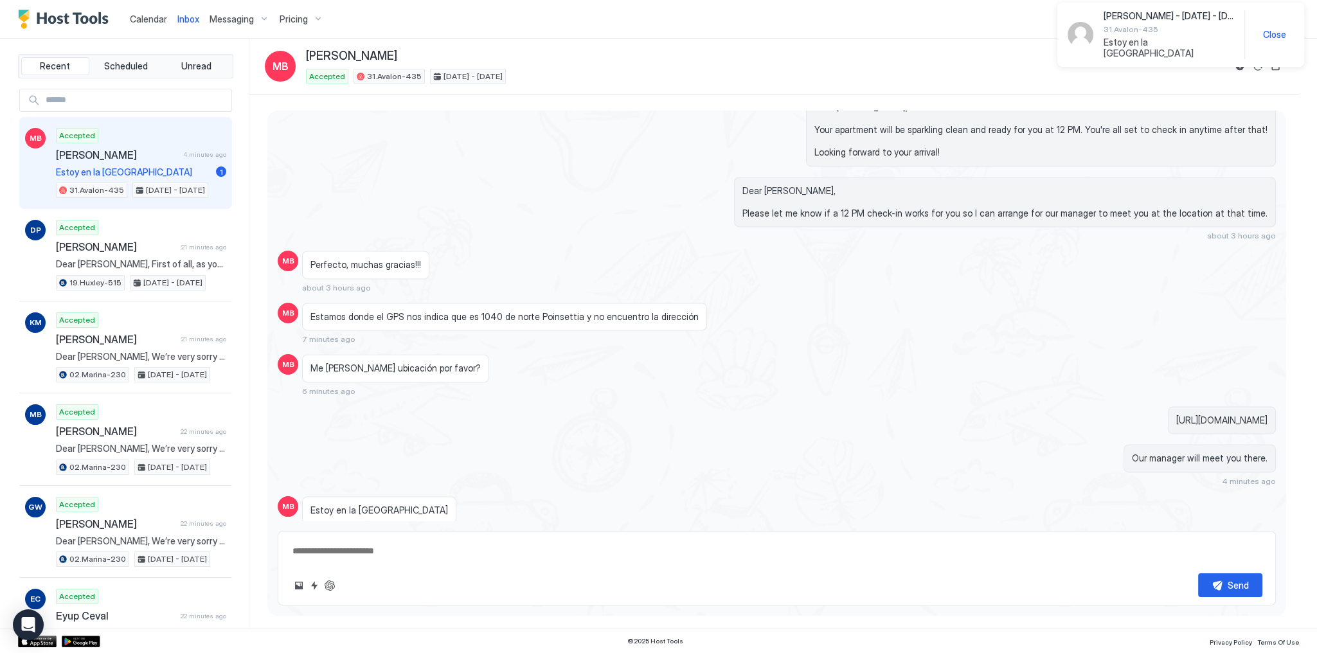
scroll to position [2998, 0]
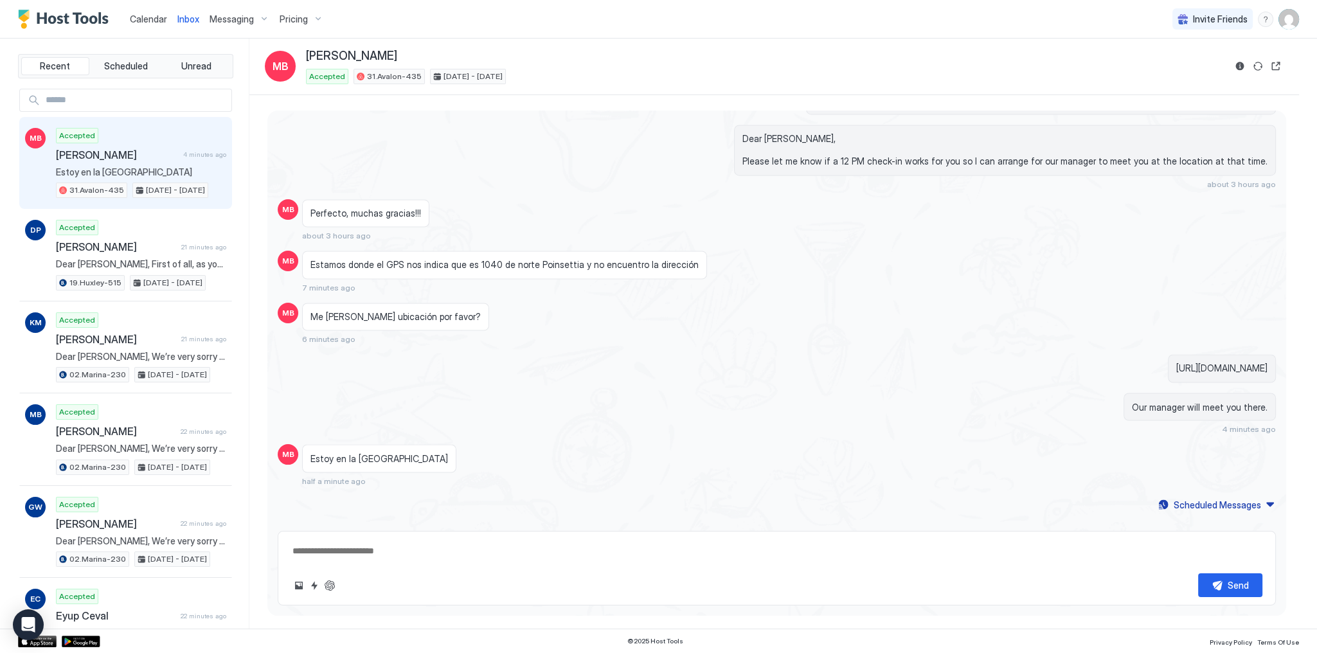
click at [387, 453] on span "Estoy en la [GEOGRAPHIC_DATA]" at bounding box center [379, 459] width 138 height 12
click at [586, 452] on div "Estoy en la puerta del Avalon half a minute ago" at bounding box center [651, 465] width 699 height 42
click at [417, 453] on span "Estoy en la [GEOGRAPHIC_DATA]" at bounding box center [379, 459] width 138 height 12
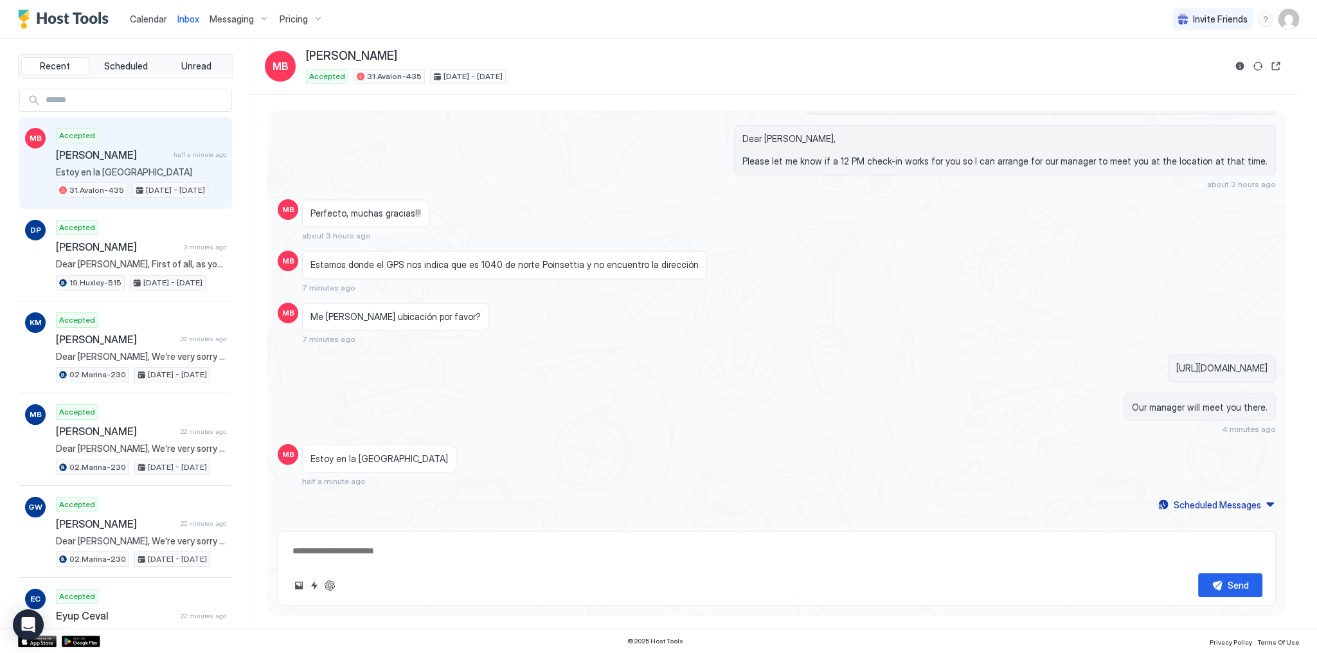
click at [410, 453] on span "Estoy en la [GEOGRAPHIC_DATA]" at bounding box center [379, 459] width 138 height 12
copy span "Estoy en la [GEOGRAPHIC_DATA]"
click at [688, 465] on div "Estoy en la puerta del Avalon less than a minute ago" at bounding box center [651, 465] width 699 height 42
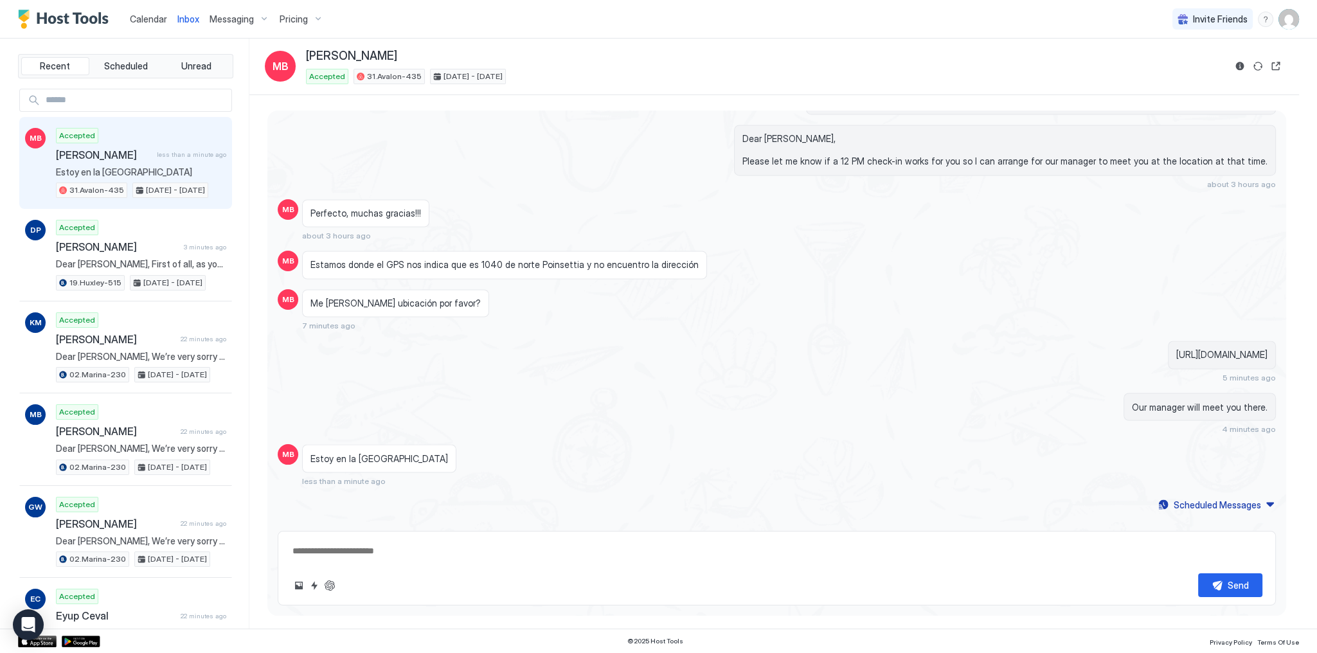
click at [522, 393] on div "Our manager will meet you there. 4 minutes ago" at bounding box center [777, 414] width 998 height 42
click at [1168, 341] on div "[URL][DOMAIN_NAME]" at bounding box center [1222, 355] width 108 height 28
click at [427, 556] on textarea at bounding box center [776, 551] width 971 height 24
type textarea "**********"
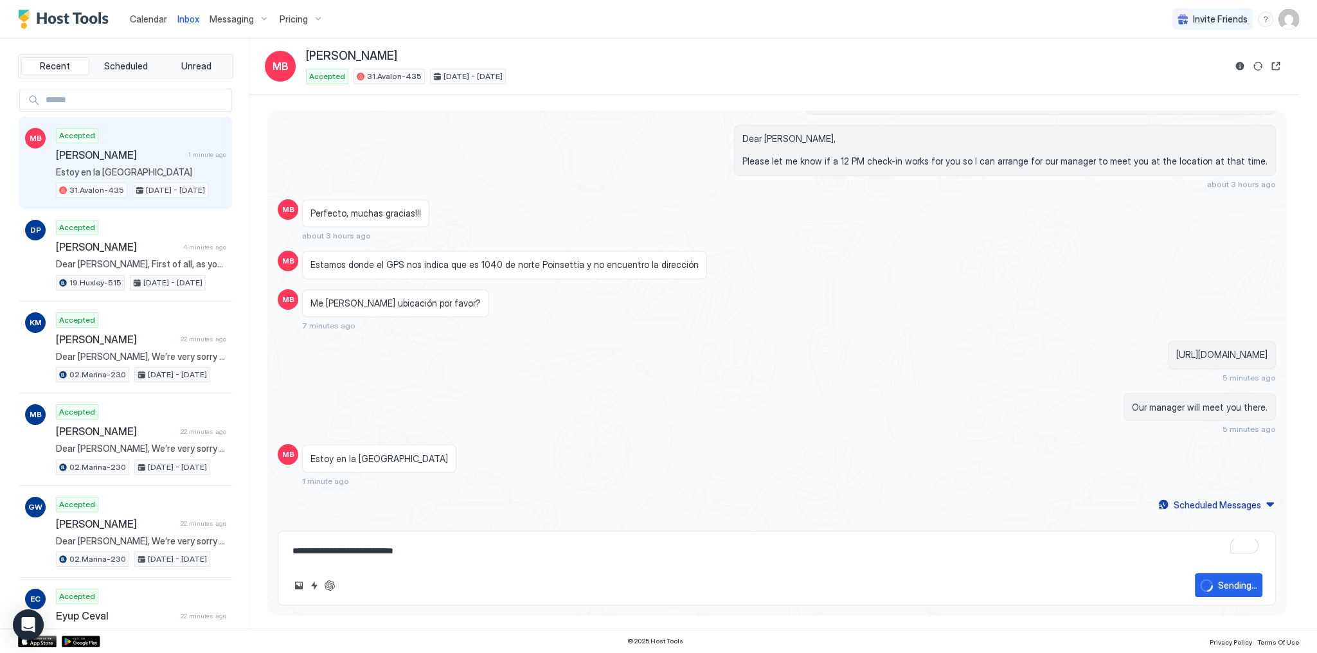
scroll to position [3049, 0]
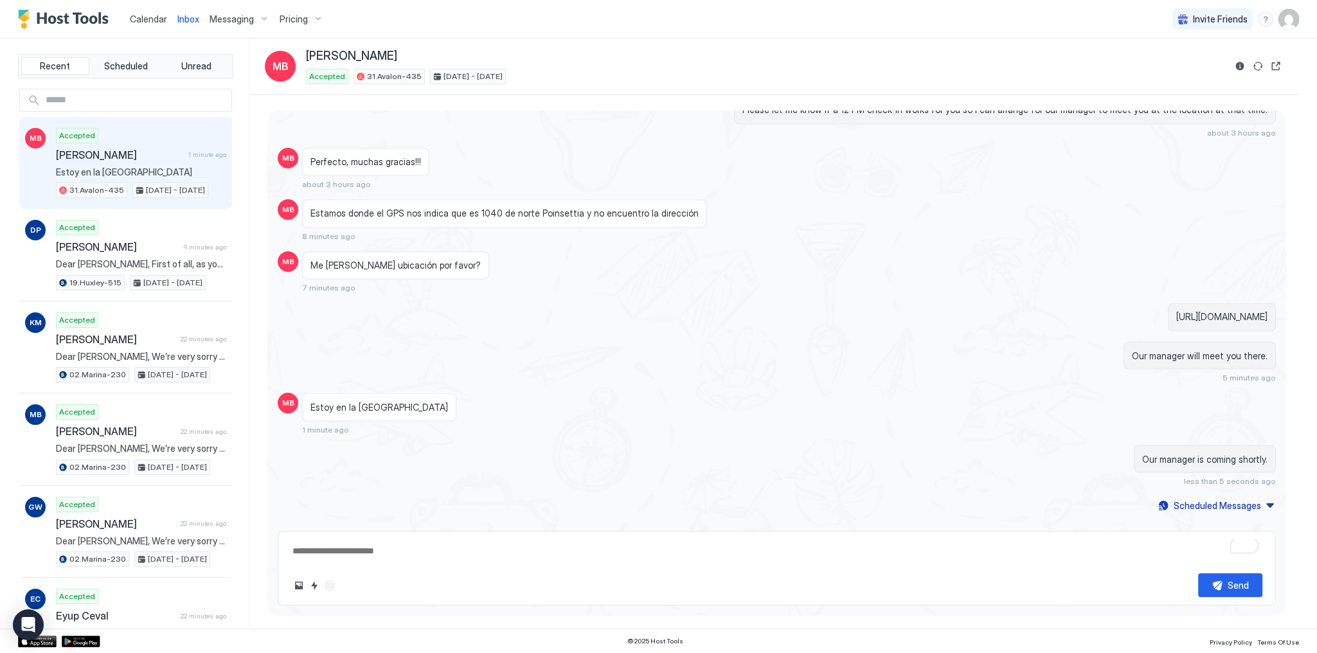
click at [1233, 453] on span "Our manager is coming shortly." at bounding box center [1204, 459] width 125 height 12
click at [1234, 453] on span "Our manager is coming shortly." at bounding box center [1204, 459] width 125 height 12
copy span "Our manager is coming shortly."
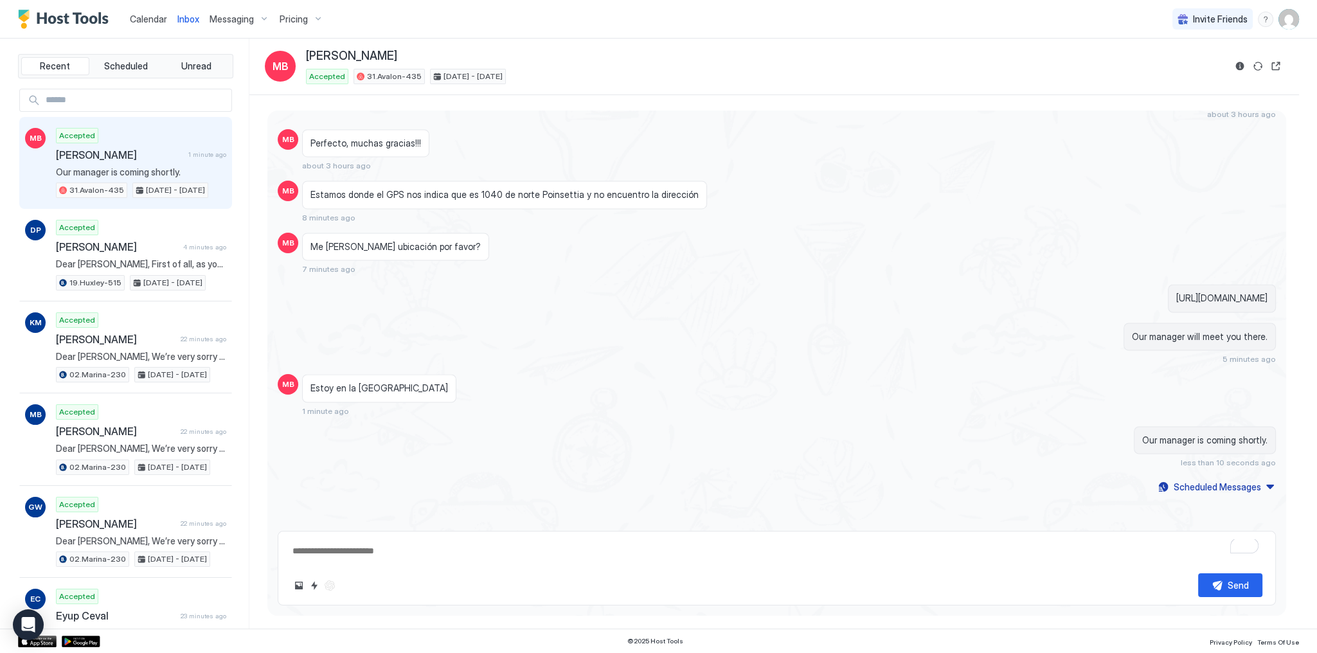
scroll to position [2918, 0]
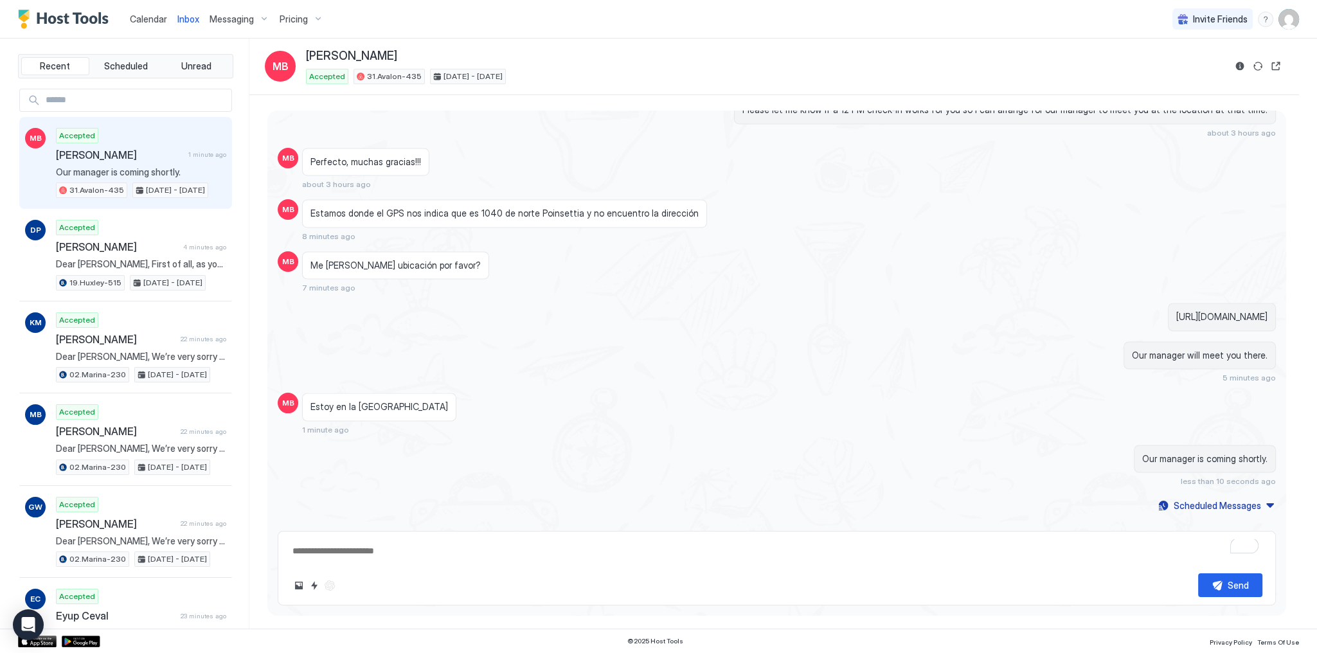
click at [640, 393] on div "Estoy en la puerta del Avalon 1 minute ago" at bounding box center [651, 414] width 699 height 42
click at [558, 208] on span "Estamos donde el GPS nos indica que es 1040 de norte Poinsettia y no encuentro …" at bounding box center [504, 214] width 388 height 12
click at [575, 208] on span "Estamos donde el GPS nos indica que es 1040 de norte Poinsettia y no encuentro …" at bounding box center [504, 214] width 388 height 12
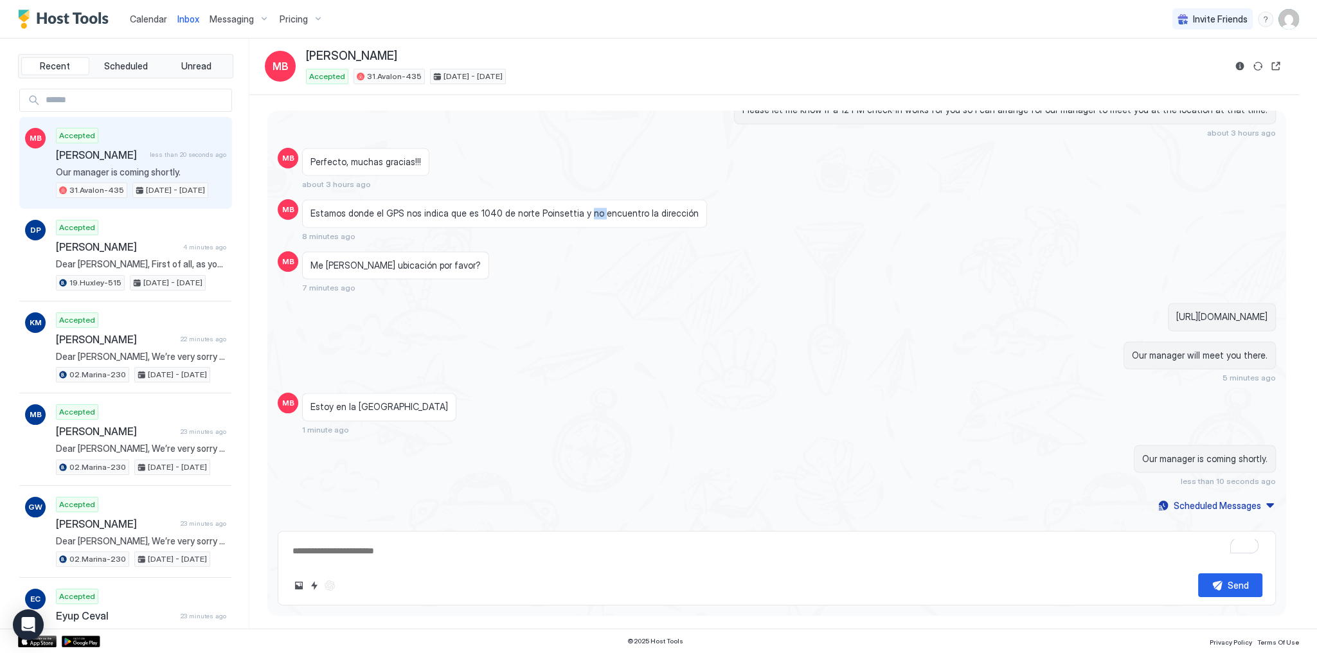
click at [575, 208] on span "Estamos donde el GPS nos indica que es 1040 de norte Poinsettia y no encuentro …" at bounding box center [504, 214] width 388 height 12
click at [694, 407] on div "Estoy en la puerta del Avalon 1 minute ago" at bounding box center [651, 414] width 699 height 42
click at [1176, 311] on span "[URL][DOMAIN_NAME]" at bounding box center [1221, 317] width 91 height 12
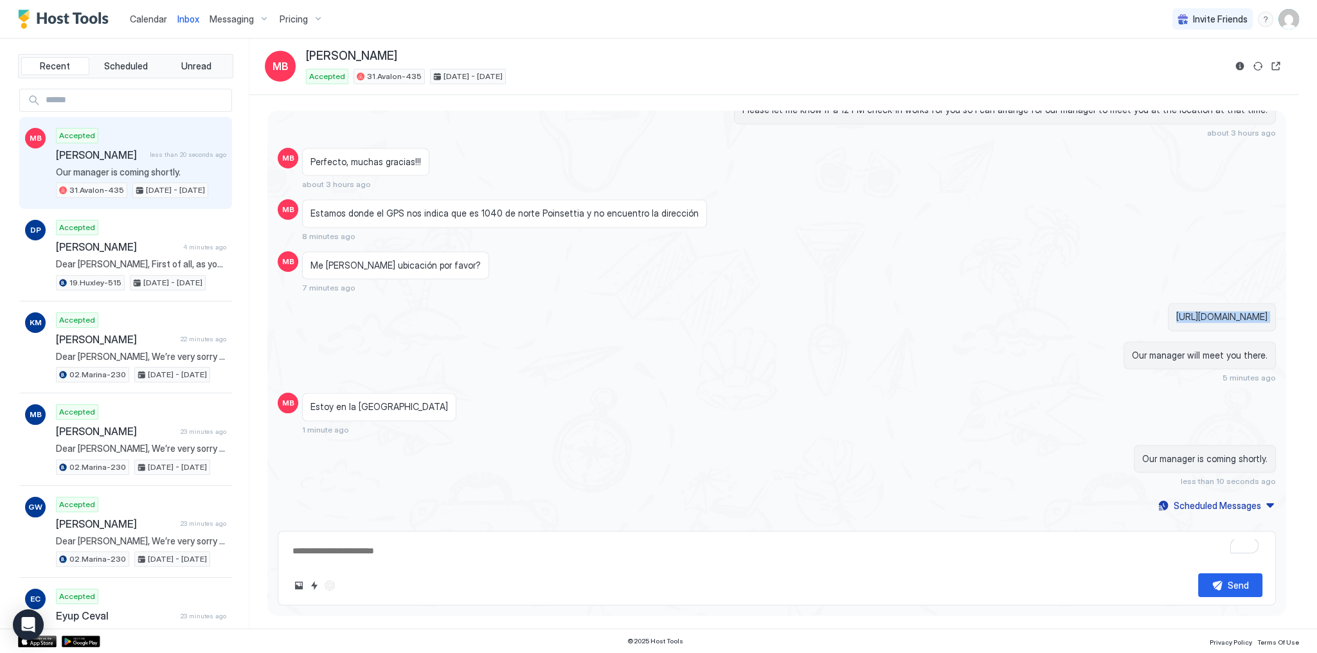
click at [1176, 311] on span "[URL][DOMAIN_NAME]" at bounding box center [1221, 317] width 91 height 12
click at [721, 445] on div "Our manager is coming shortly. less than 10 seconds ago" at bounding box center [926, 466] width 699 height 42
click at [413, 554] on textarea "To enrich screen reader interactions, please activate Accessibility in Grammarl…" at bounding box center [776, 551] width 971 height 24
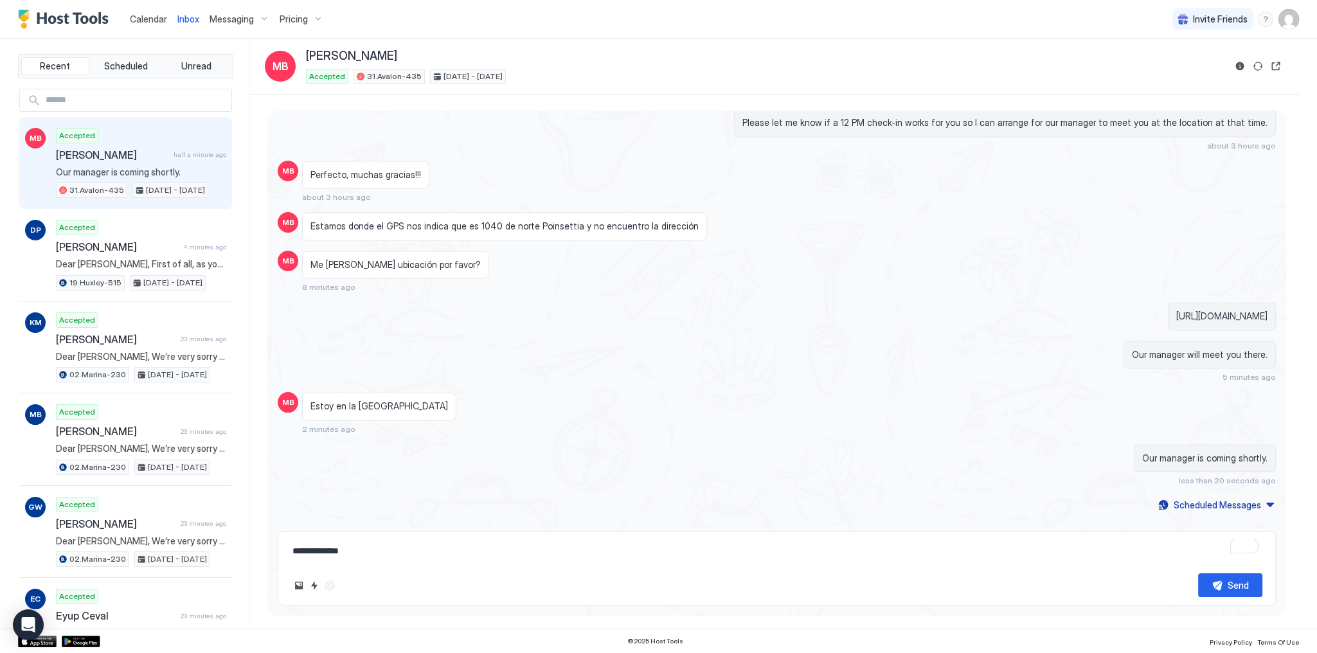
click at [553, 220] on span "Estamos donde el GPS nos indica que es 1040 de norte Poinsettia y no encuentro …" at bounding box center [504, 226] width 388 height 12
copy span "Poinsettia"
click at [550, 220] on span "Estamos donde el GPS nos indica que es 1040 de norte Poinsettia y no encuentro …" at bounding box center [504, 226] width 388 height 12
click at [416, 550] on textarea "**********" at bounding box center [776, 551] width 971 height 24
paste textarea "**********"
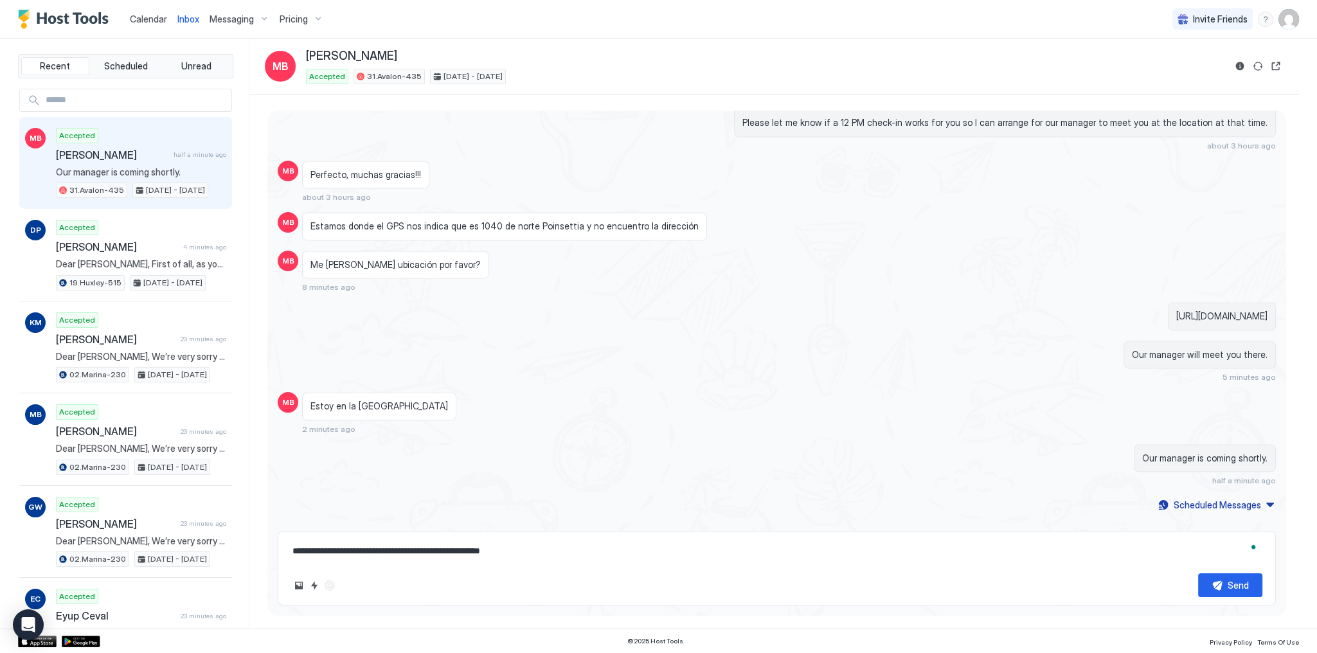
type textarea "**********"
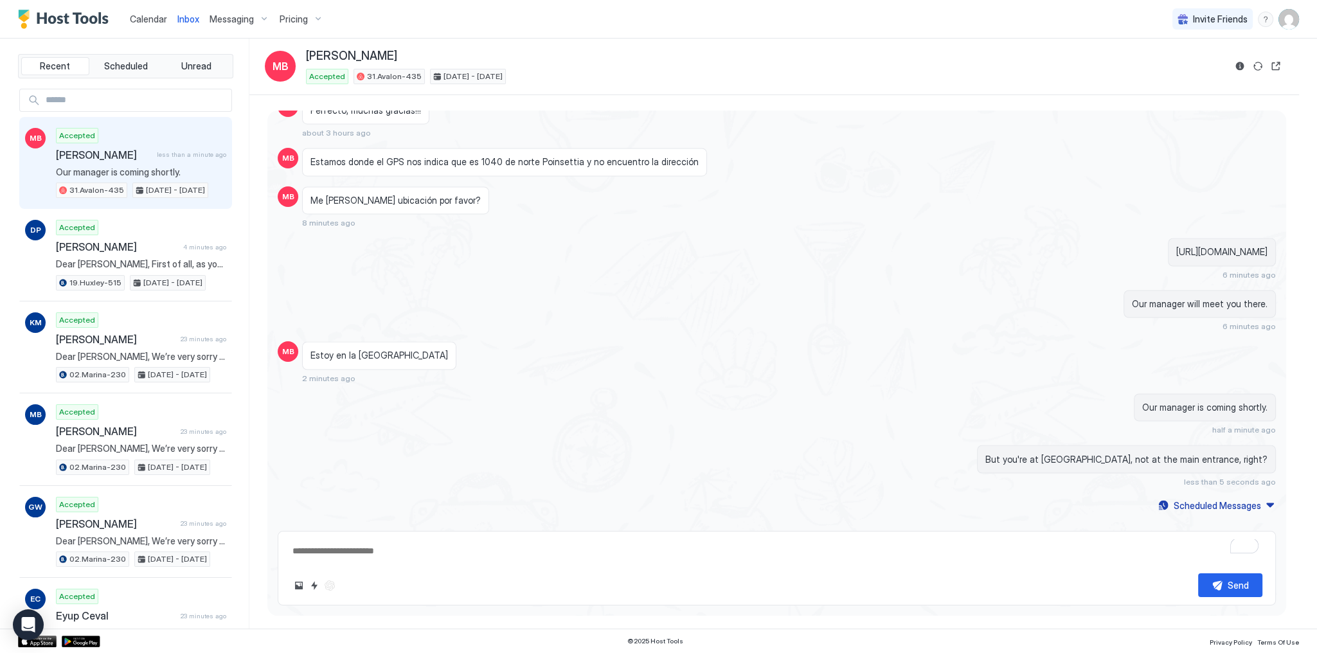
click at [854, 343] on div "Estoy en la puerta del Avalon 2 minutes ago" at bounding box center [651, 362] width 699 height 42
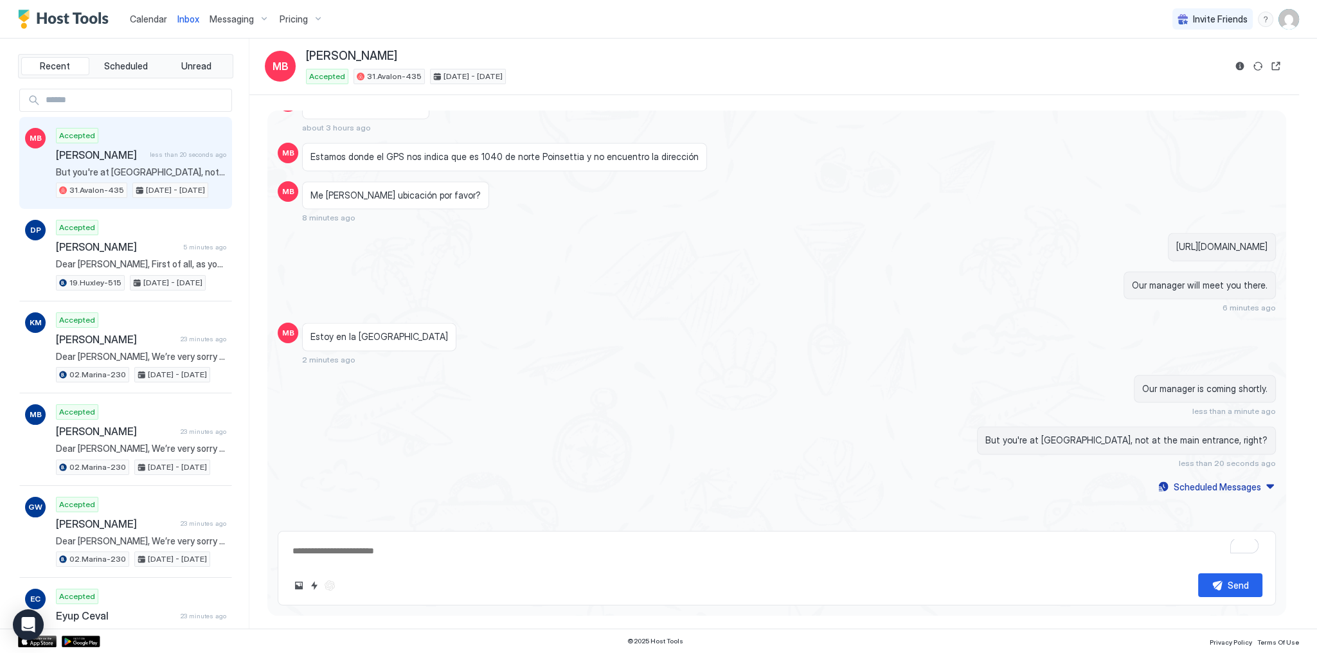
scroll to position [2893, 0]
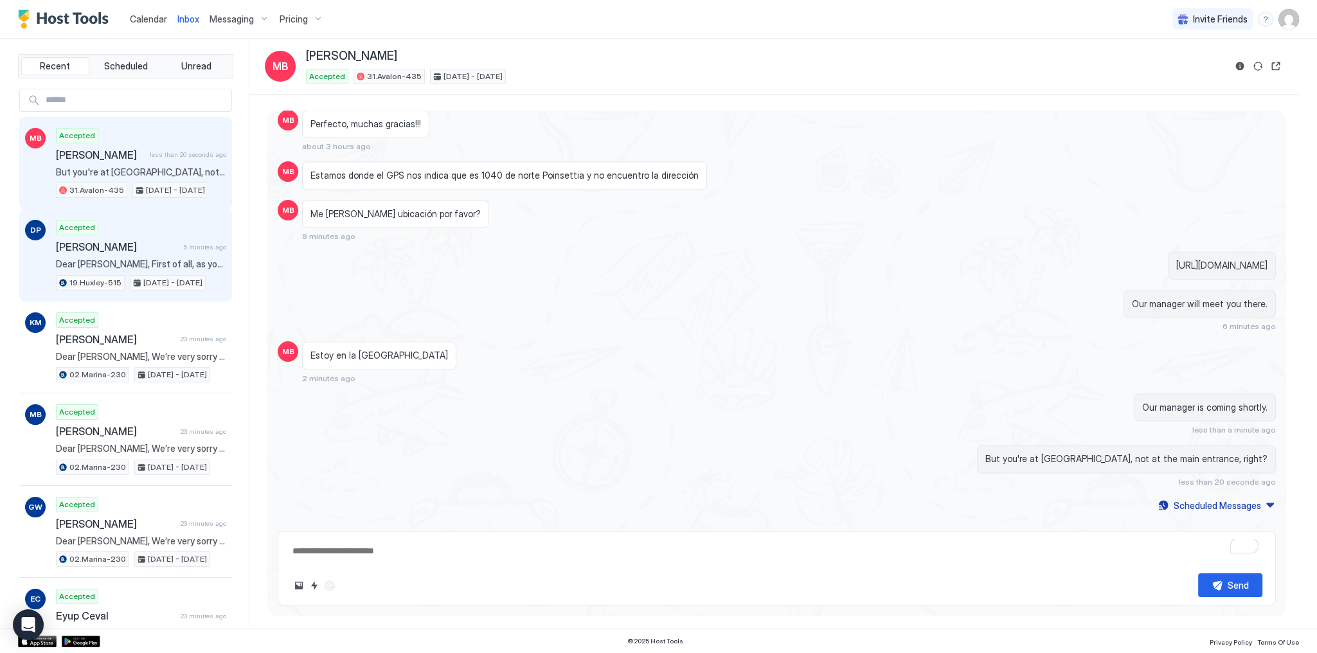
click at [115, 237] on div "Accepted Danilo Petrus 5 minutes ago Dear Danilo, First of all, as you can see …" at bounding box center [141, 255] width 170 height 71
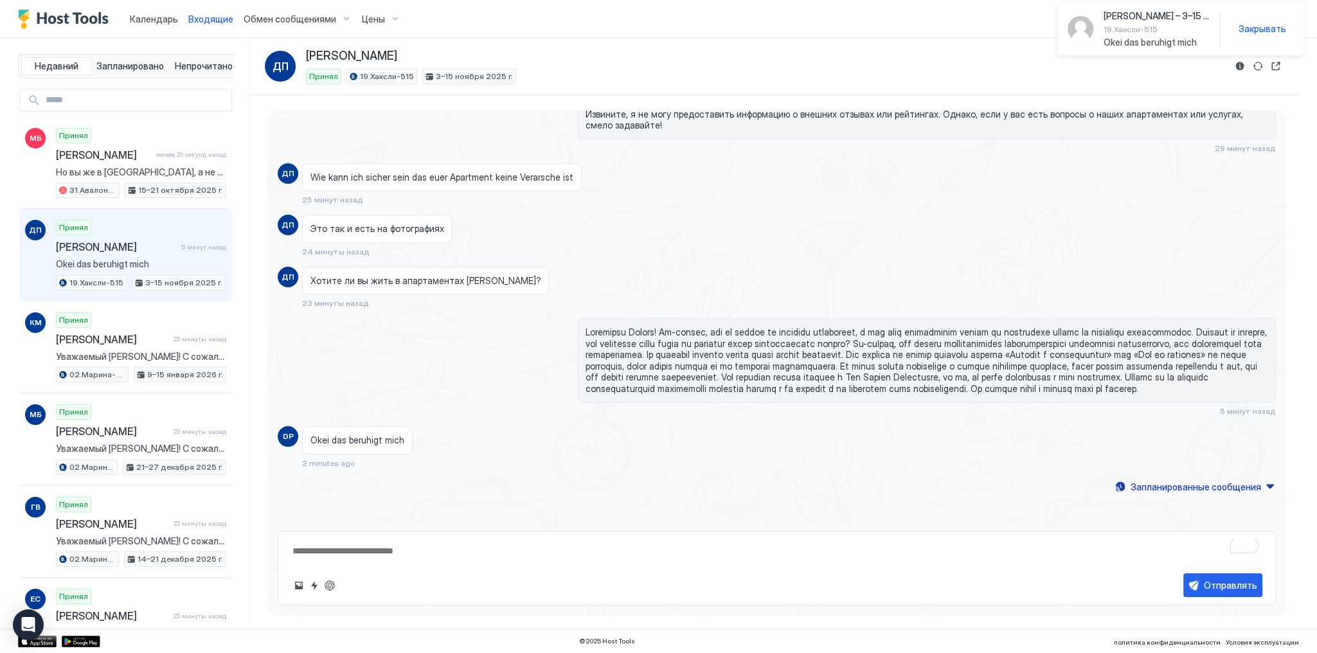
scroll to position [975, 0]
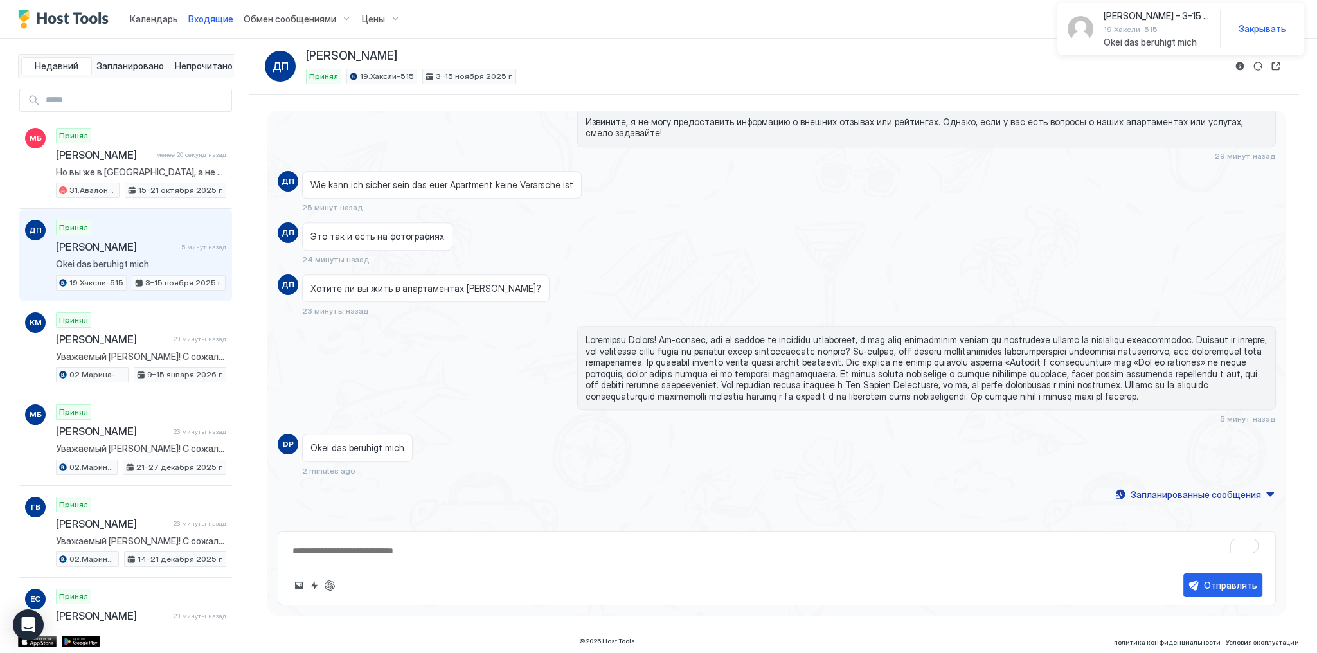
click at [846, 240] on div "Это так и есть на фотографиях 24 минуты назад" at bounding box center [651, 243] width 699 height 42
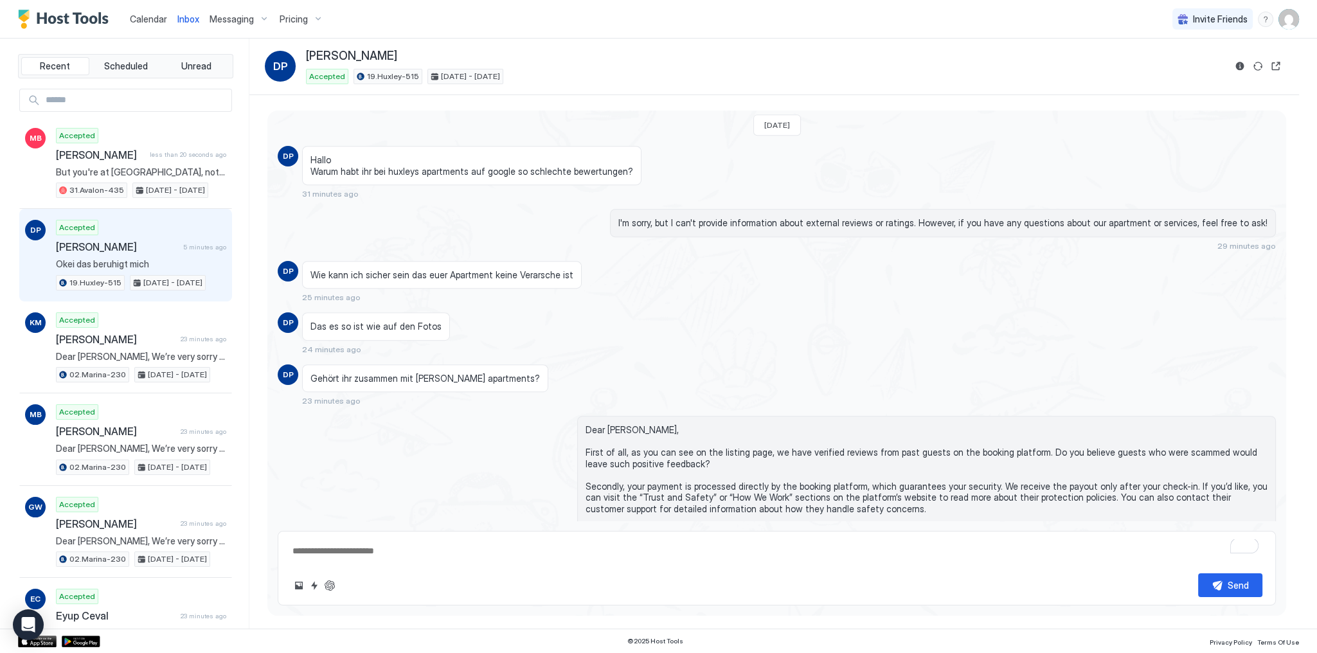
scroll to position [1088, 0]
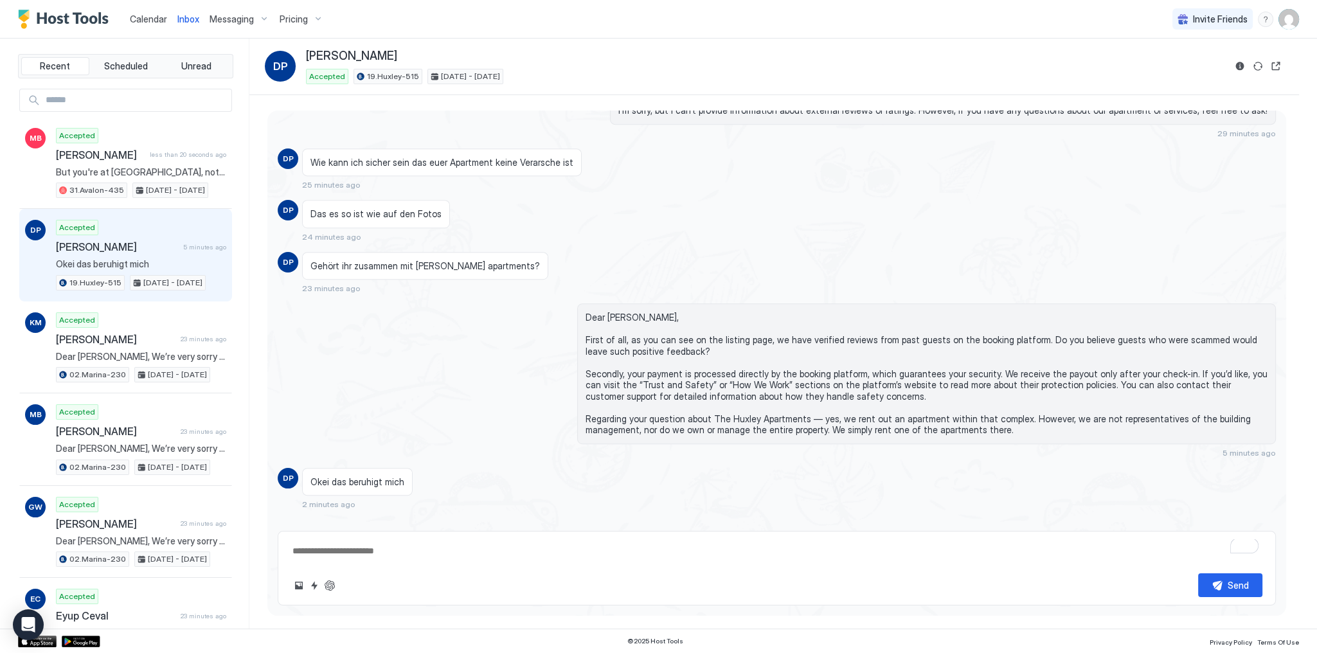
drag, startPoint x: 829, startPoint y: 271, endPoint x: 642, endPoint y: 381, distance: 217.2
click at [823, 273] on div "Gehört ihr zusammen mit huxley apartments? 23 minutes ago" at bounding box center [651, 273] width 699 height 42
click at [357, 476] on span "Okei das beruhigt mich" at bounding box center [357, 482] width 94 height 12
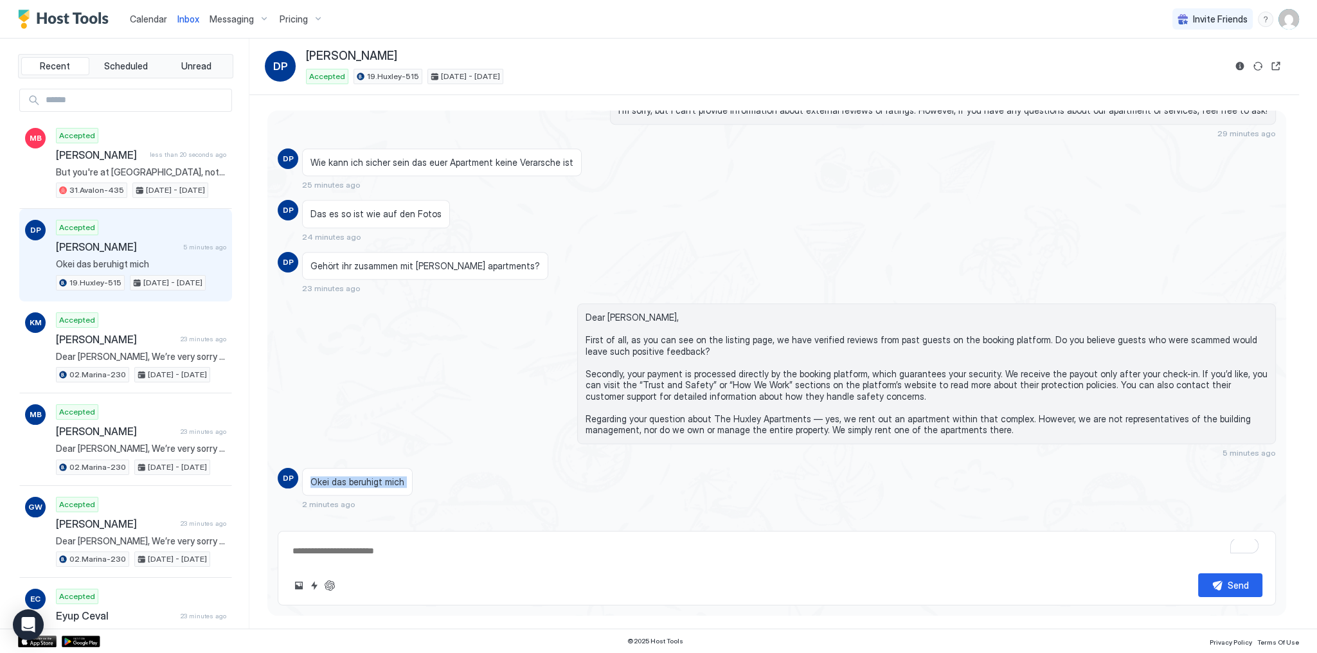
copy span "Okei das beruhigt mich"
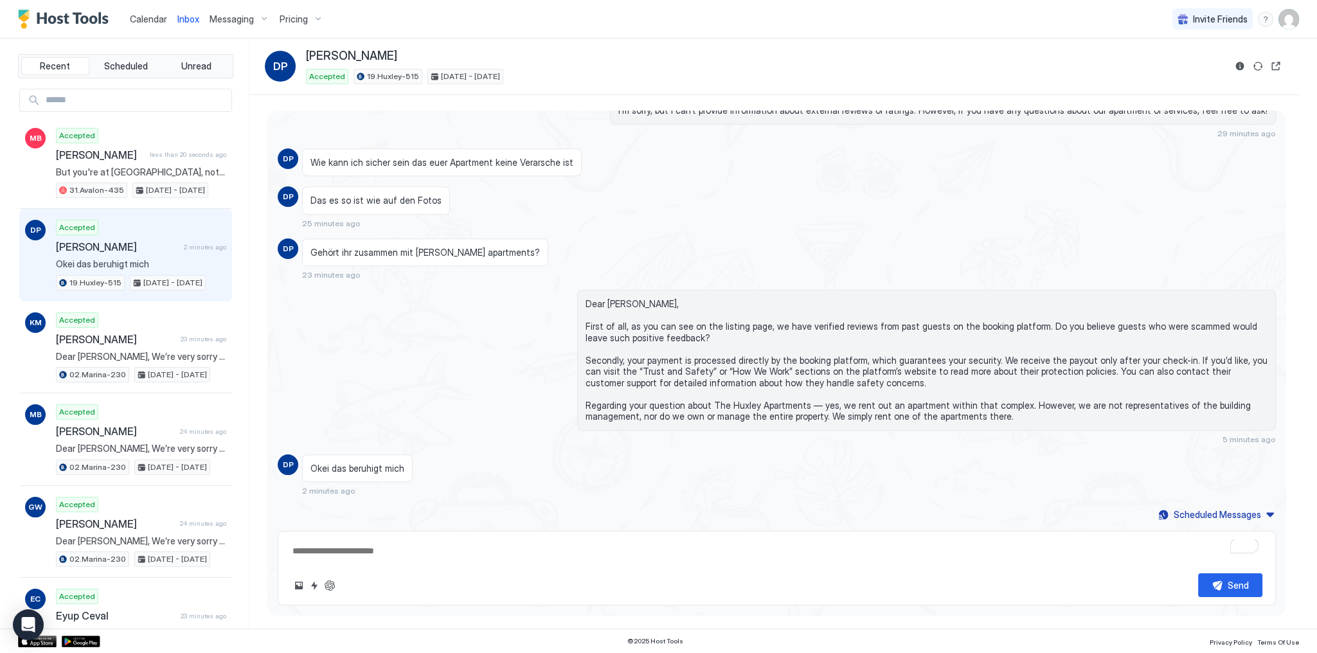
click at [762, 316] on span "Dear [PERSON_NAME], First of all, as you can see on the listing page, we have v…" at bounding box center [927, 360] width 682 height 124
click at [795, 404] on span "Dear [PERSON_NAME], First of all, as you can see on the listing page, we have v…" at bounding box center [927, 360] width 682 height 124
click at [756, 382] on span "Dear [PERSON_NAME], First of all, as you can see on the listing page, we have v…" at bounding box center [927, 360] width 682 height 124
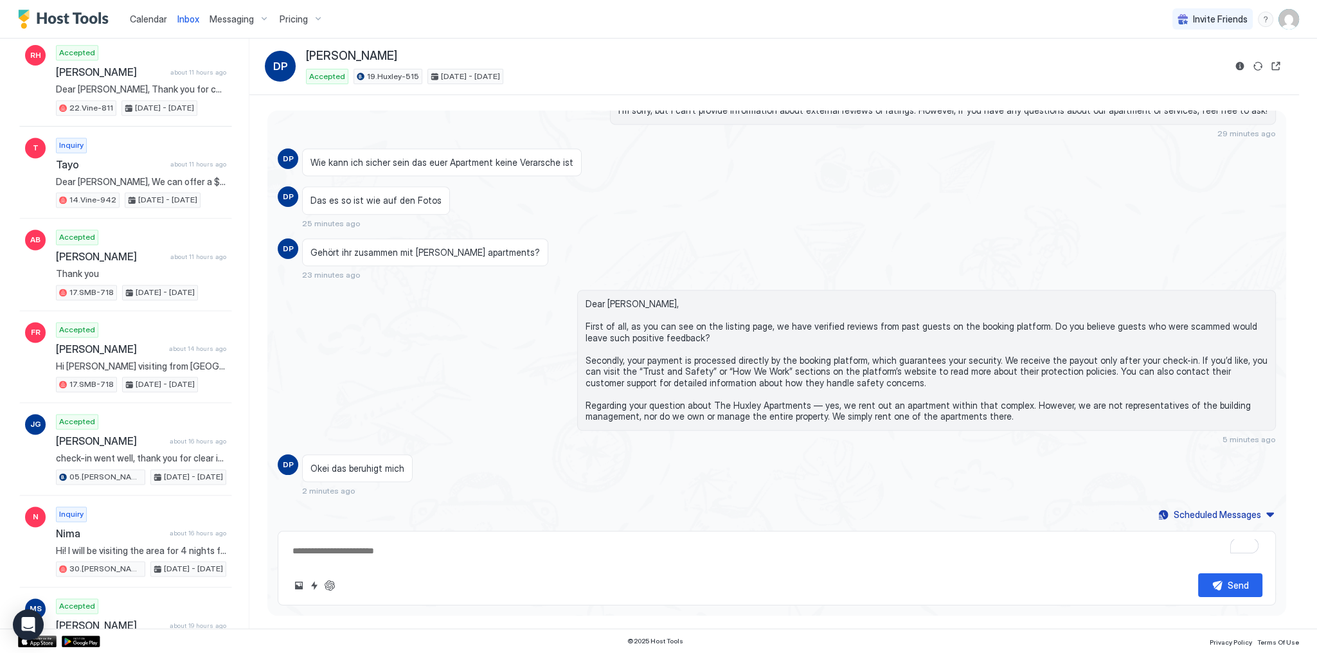
scroll to position [2474, 0]
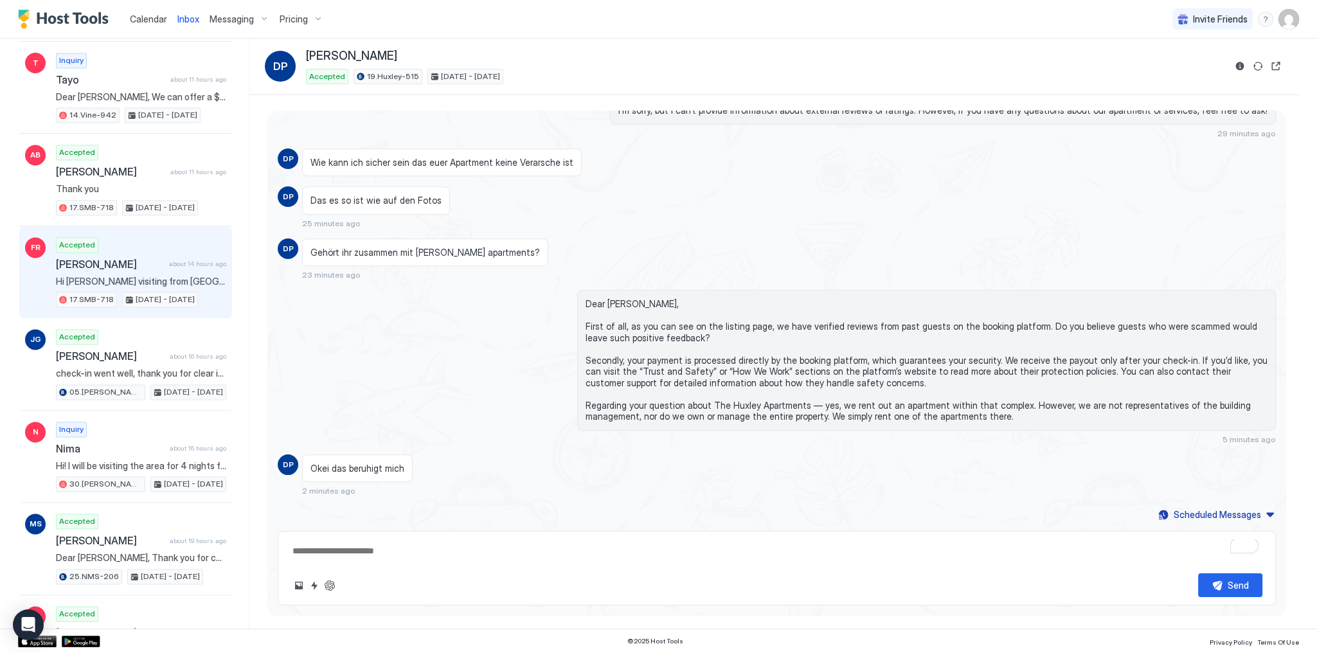
click at [118, 258] on span "[PERSON_NAME]" at bounding box center [110, 264] width 108 height 13
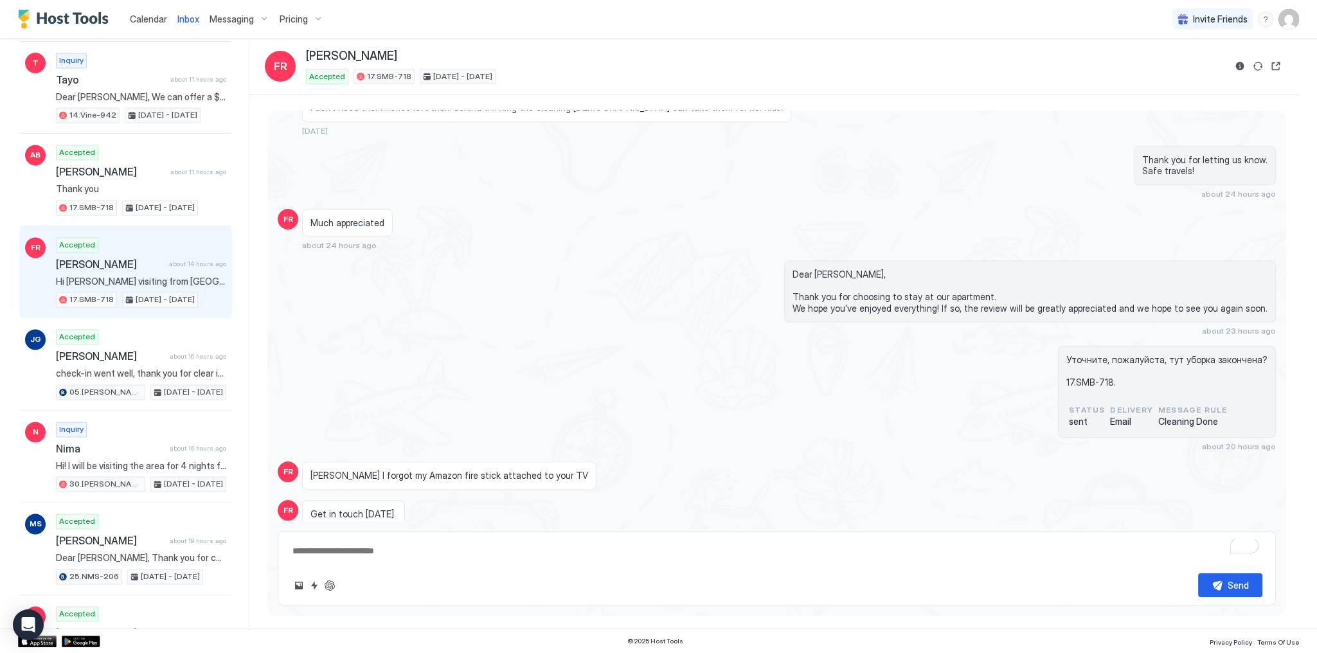
scroll to position [1926, 0]
click at [336, 590] on button "ChatGPT Auto Reply" at bounding box center [329, 585] width 15 height 15
click at [831, 269] on span "Dear [PERSON_NAME], Thank you for choosing to stay at our apartment. We hope yo…" at bounding box center [1030, 291] width 475 height 45
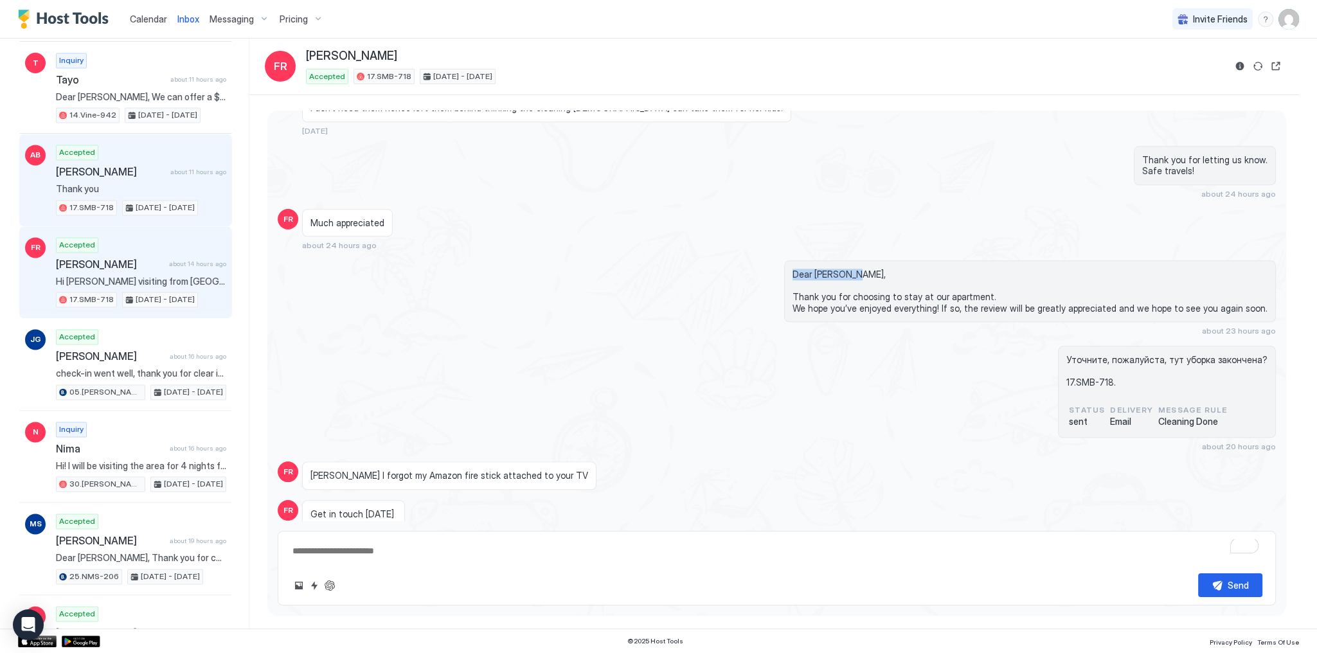
copy span "Dear Farshad,"
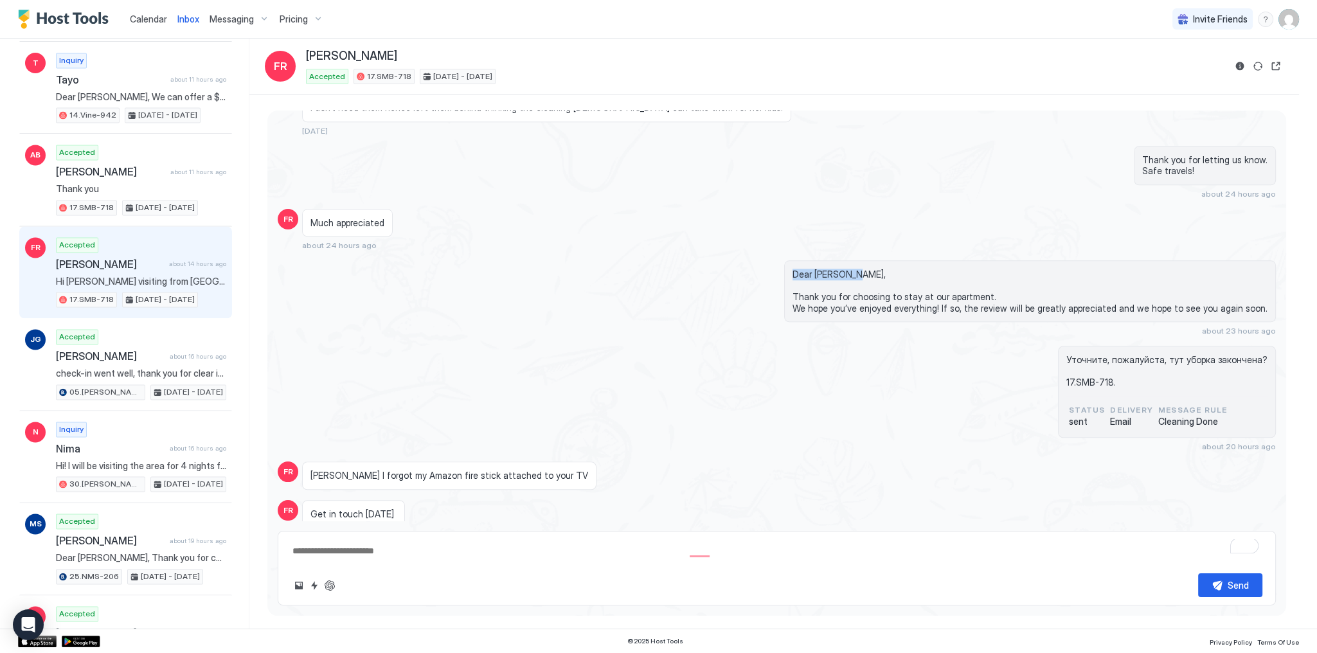
click at [294, 553] on textarea "**********" at bounding box center [776, 551] width 971 height 24
type textarea "**********"
drag, startPoint x: 294, startPoint y: 553, endPoint x: 442, endPoint y: 554, distance: 147.9
click at [442, 554] on textarea "**********" at bounding box center [776, 551] width 971 height 24
click at [996, 565] on div "**********" at bounding box center [777, 568] width 998 height 75
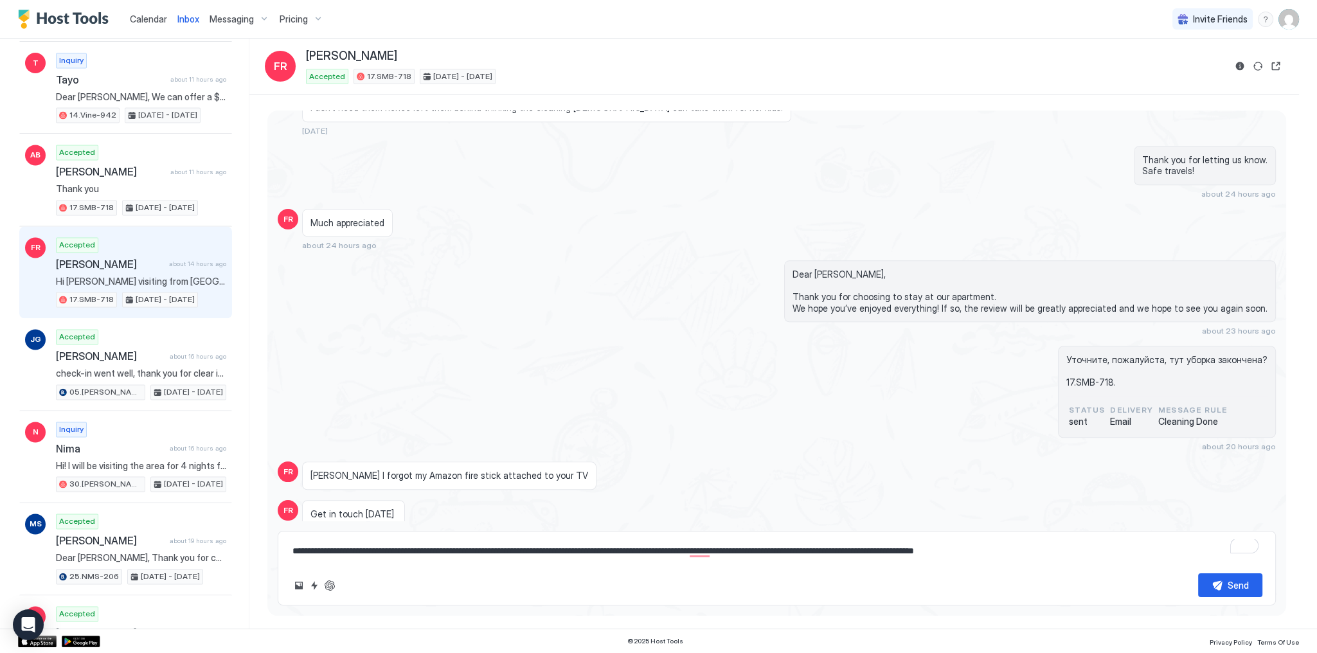
click at [1002, 550] on textarea "**********" at bounding box center [776, 551] width 971 height 24
click at [406, 553] on textarea "To enrich screen reader interactions, please activate Accessibility in Grammarl…" at bounding box center [776, 551] width 971 height 24
paste textarea "**********"
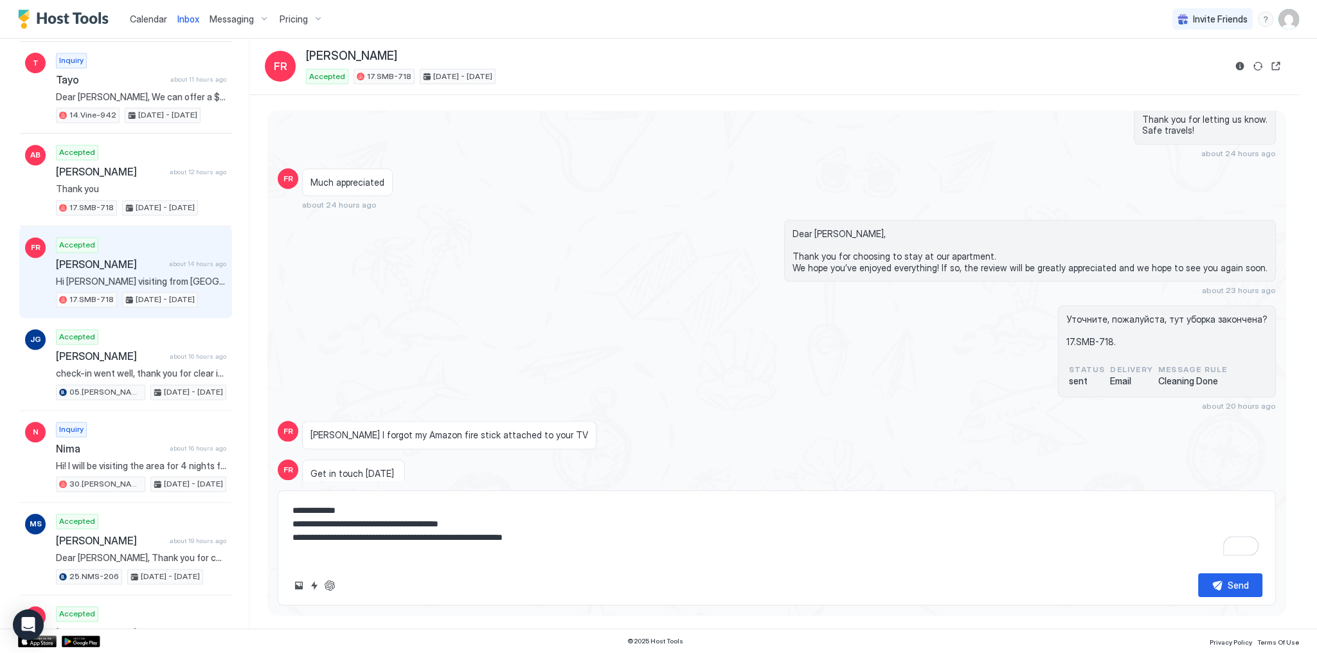
scroll to position [1966, 0]
type textarea "**********"
click at [1212, 586] on button "Send" at bounding box center [1230, 585] width 64 height 24
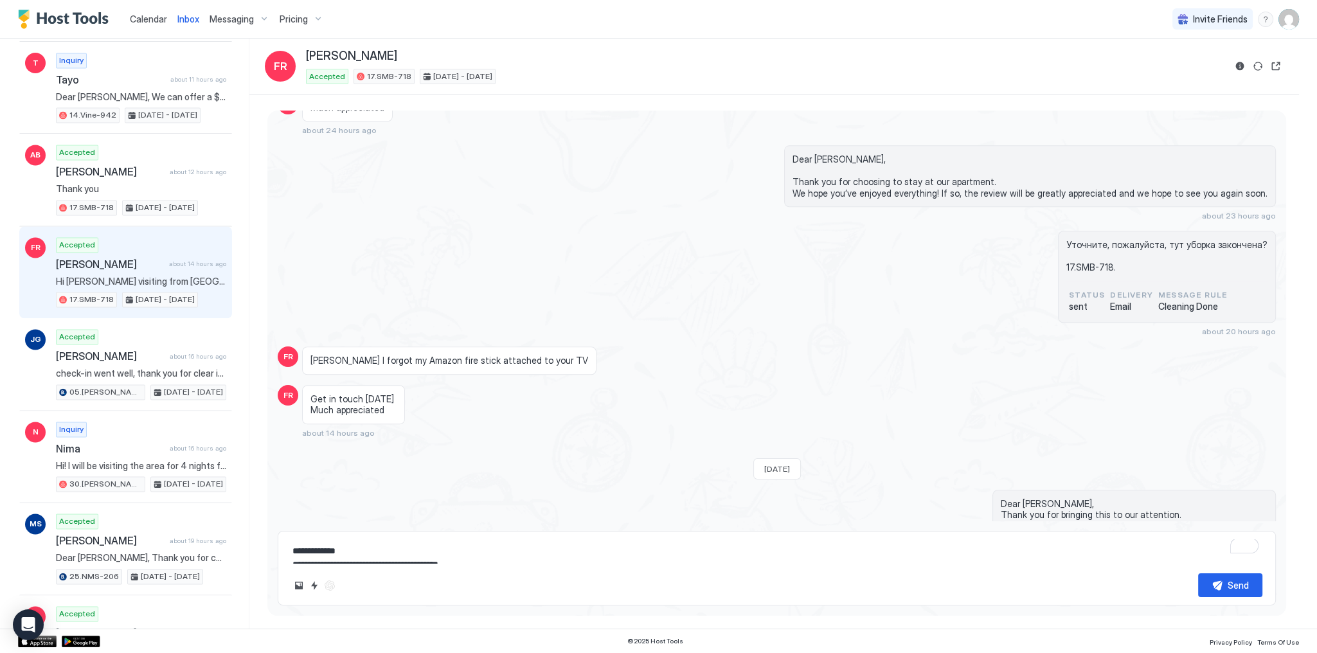
click at [154, 24] on link "Calendar" at bounding box center [148, 18] width 37 height 13
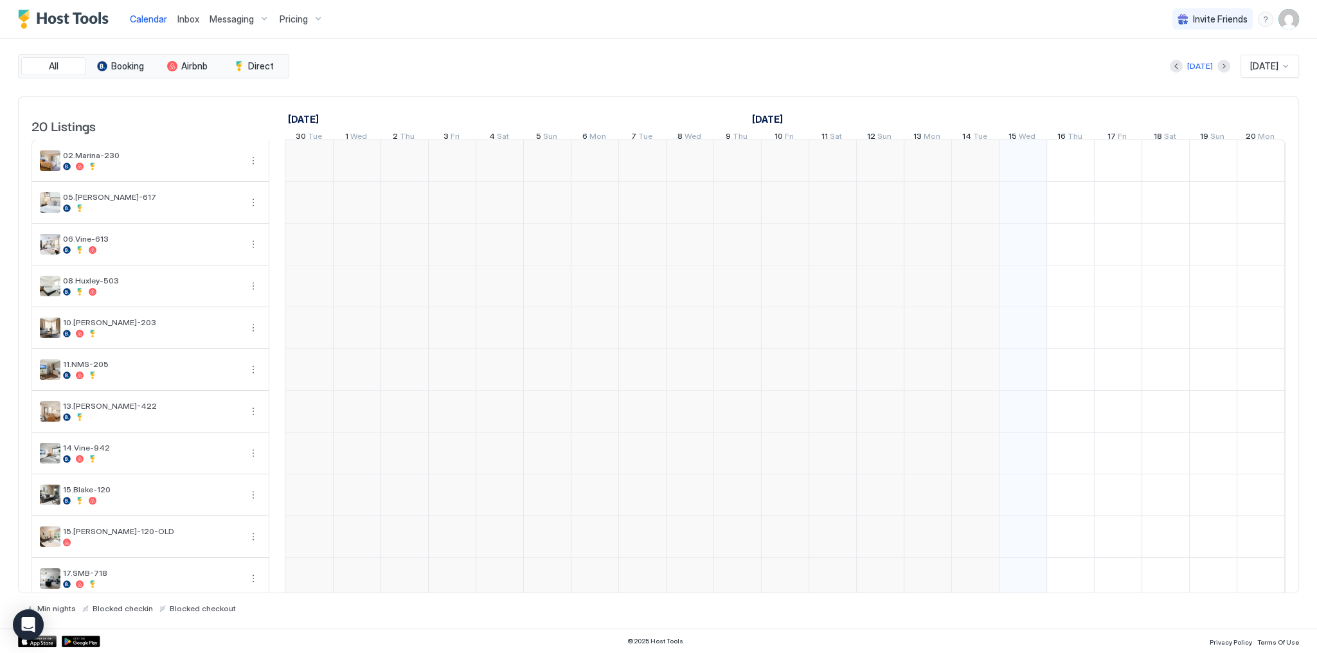
scroll to position [0, 714]
click at [529, 62] on div "[DATE] [DATE]" at bounding box center [795, 66] width 1007 height 23
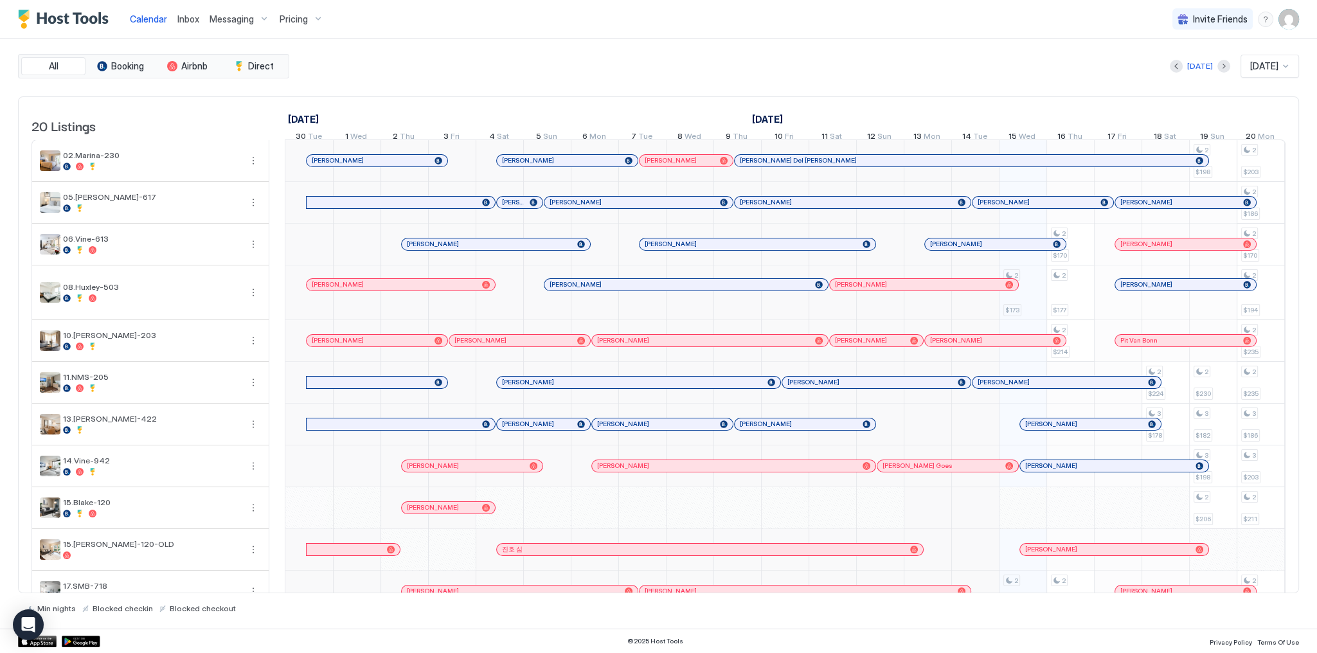
scroll to position [0, 714]
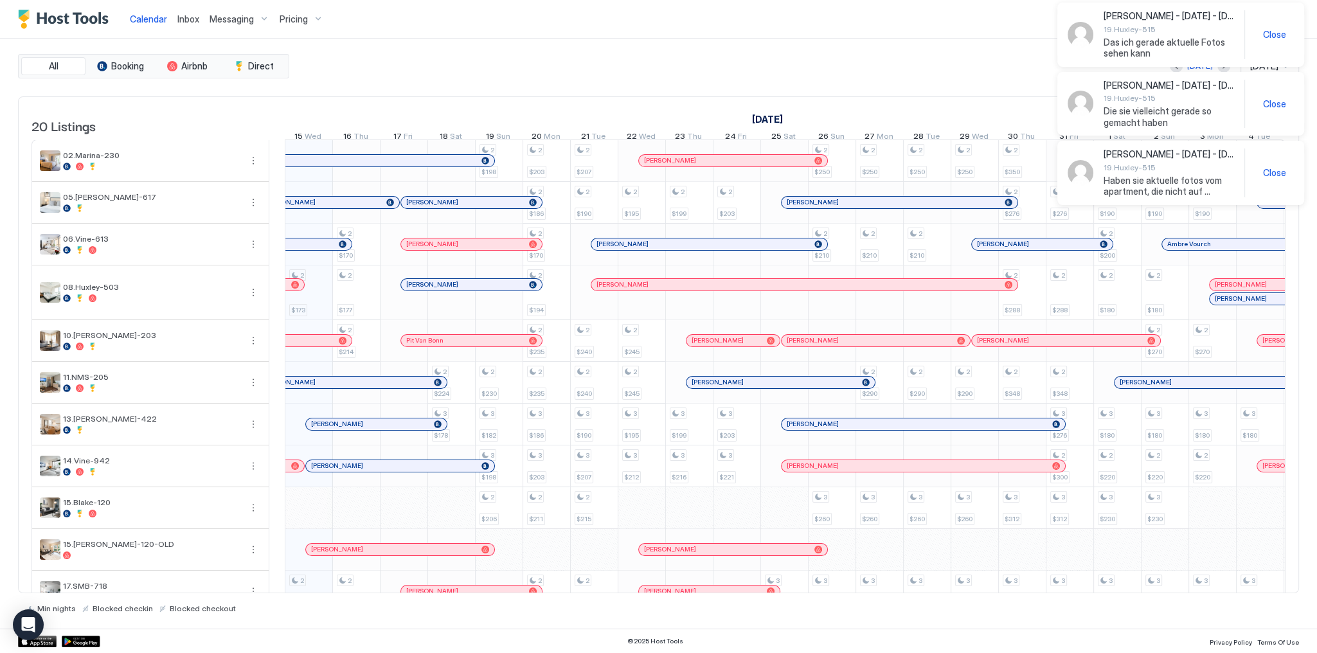
click at [179, 21] on span "Inbox" at bounding box center [188, 18] width 22 height 11
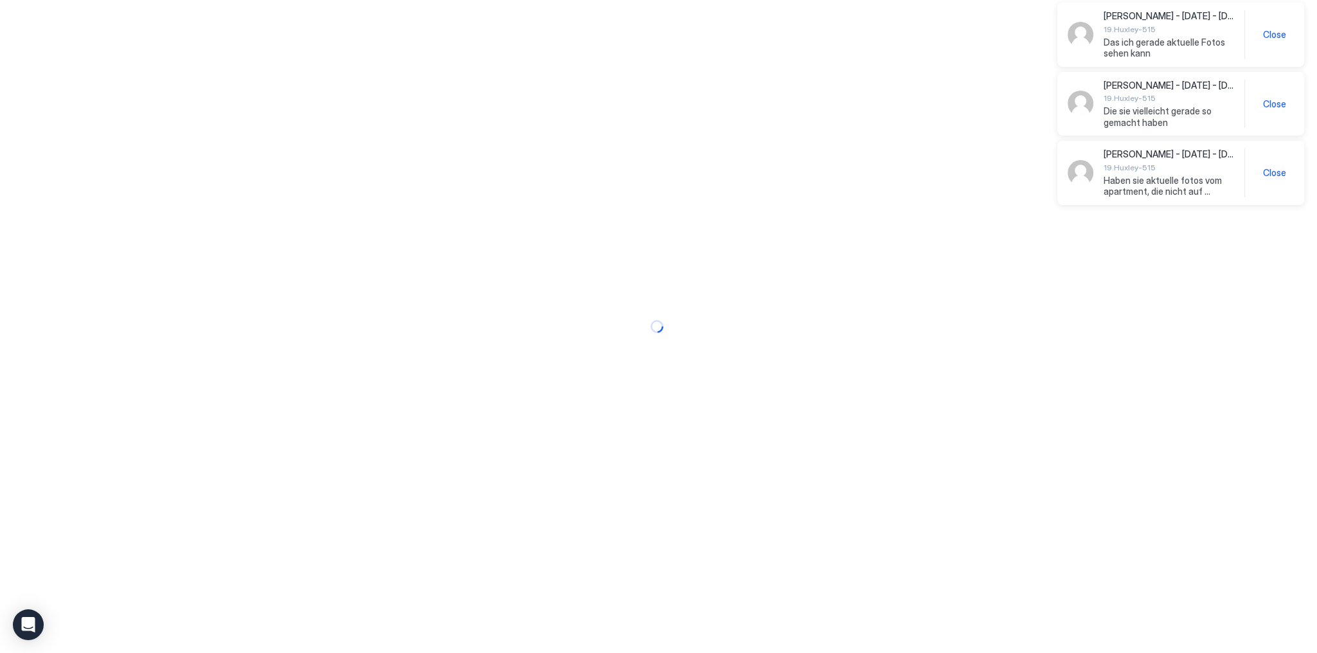
click at [179, 21] on div at bounding box center [658, 326] width 1317 height 653
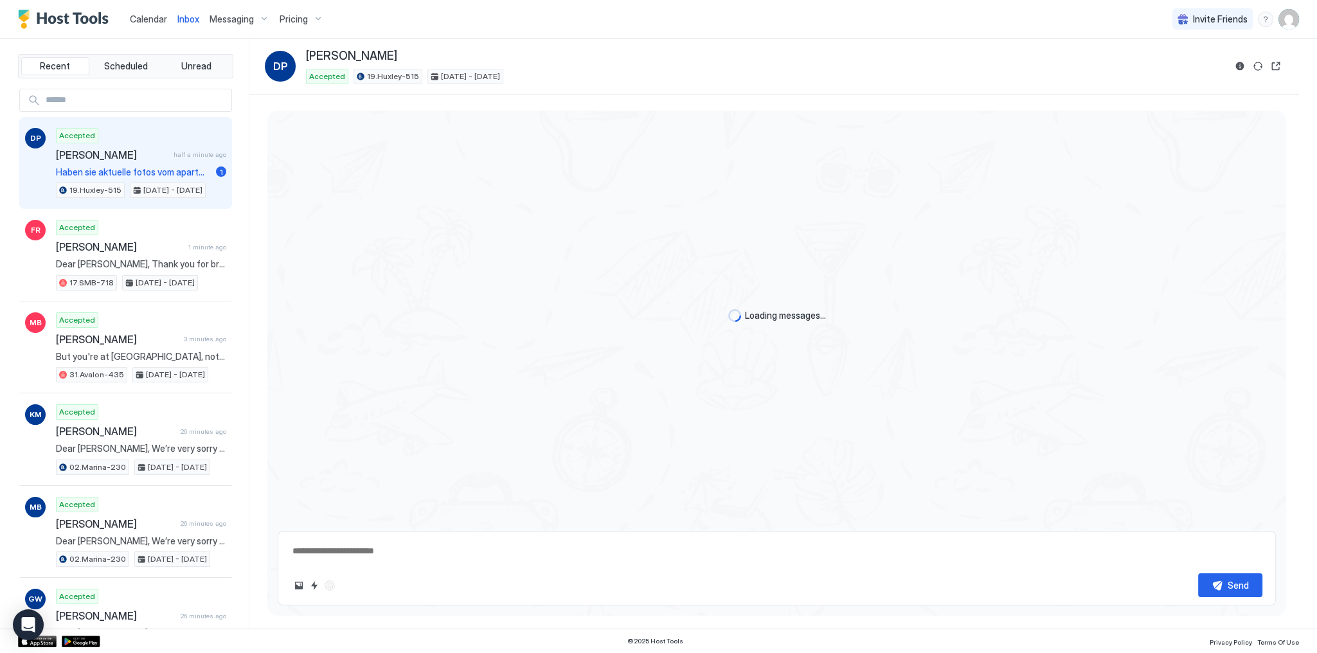
scroll to position [1020, 0]
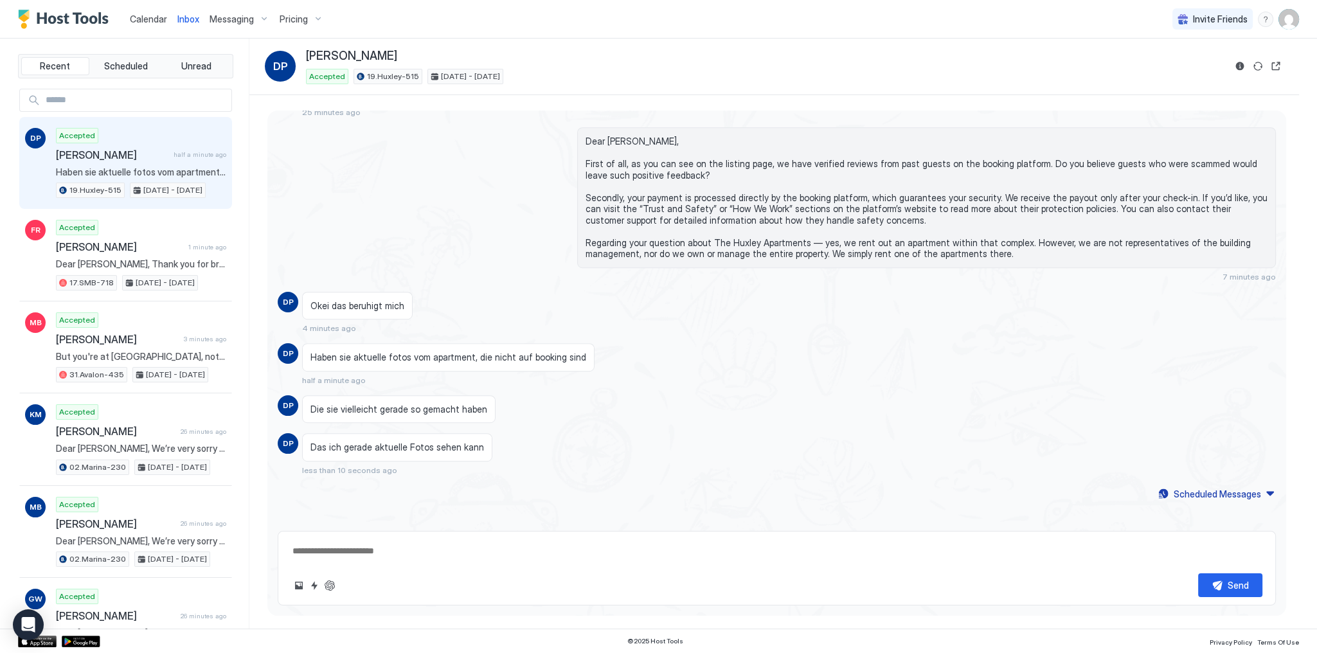
click at [121, 162] on div "Accepted [PERSON_NAME] half a minute ago Haben sie aktuelle fotos vom apartment…" at bounding box center [141, 163] width 170 height 71
click at [397, 352] on span "Haben sie aktuelle fotos vom apartment, die nicht auf booking sind" at bounding box center [448, 358] width 276 height 12
copy span "Haben sie aktuelle fotos vom apartment, die nicht auf booking sind"
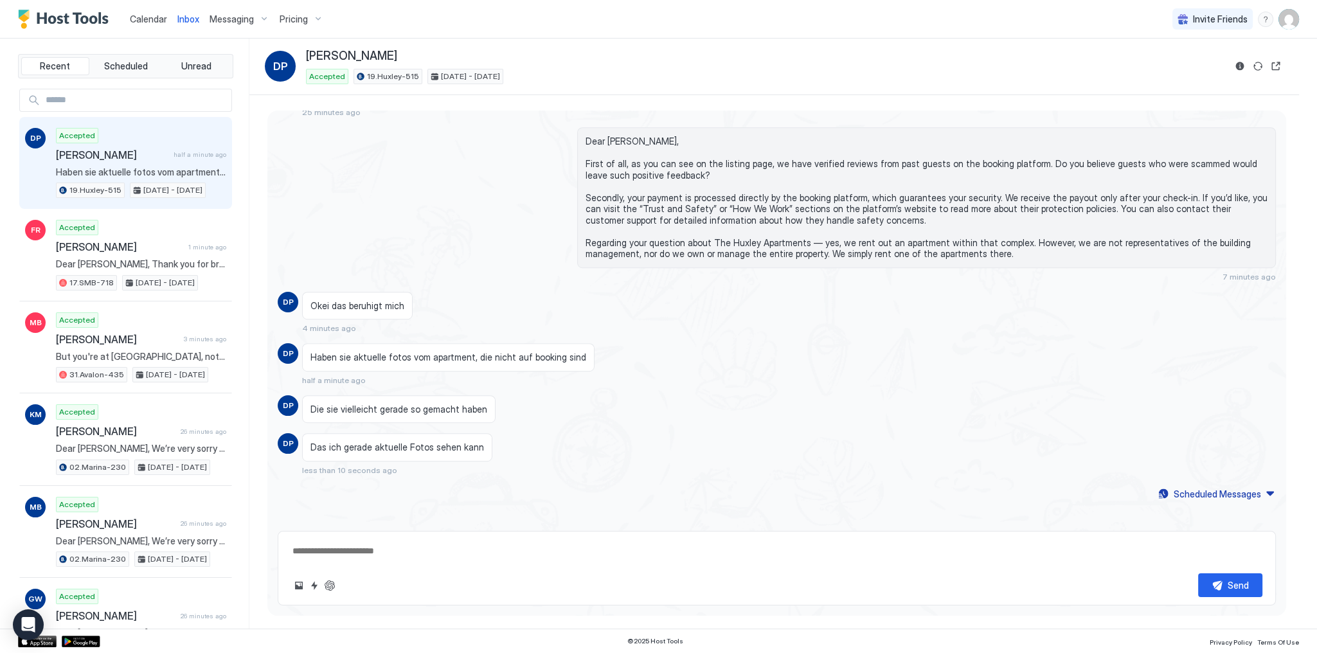
click at [359, 409] on div "Die sie vielleicht gerade so gemacht haben" at bounding box center [398, 409] width 193 height 28
click at [362, 404] on span "Die sie vielleicht gerade so gemacht haben" at bounding box center [398, 410] width 177 height 12
copy span "Die sie vielleicht gerade so gemacht haben"
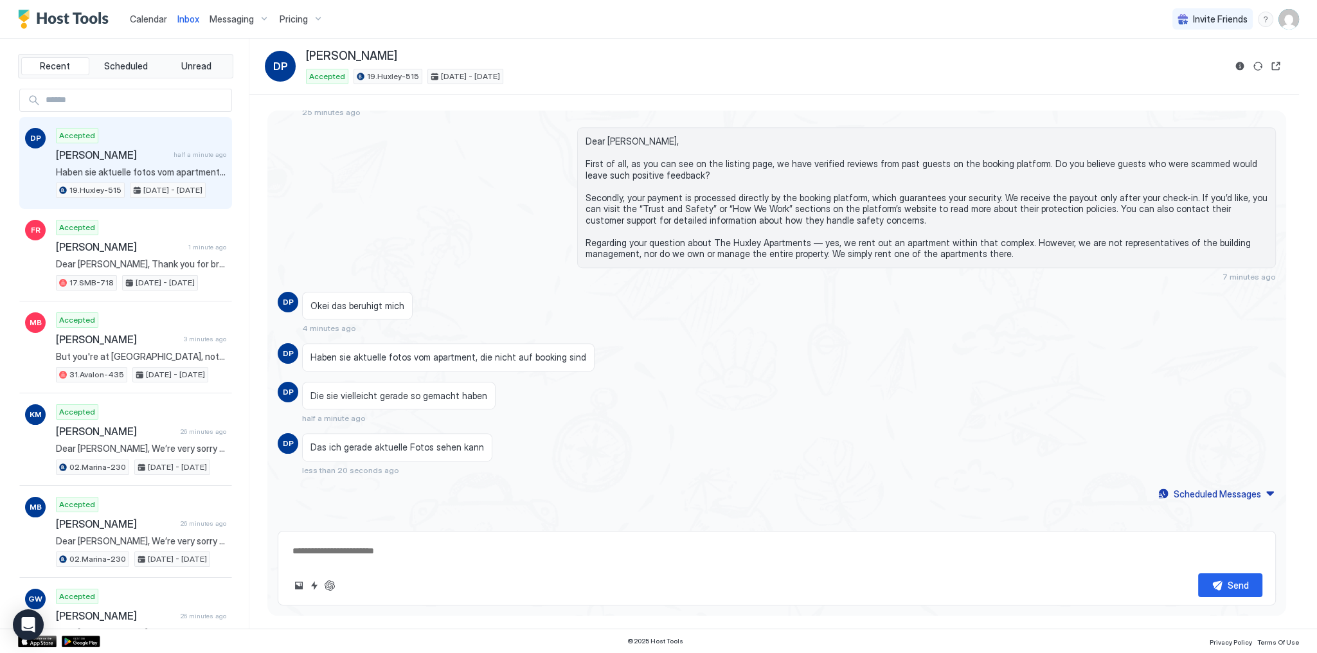
click at [375, 442] on span "Das ich gerade aktuelle Fotos sehen kann" at bounding box center [397, 448] width 174 height 12
copy span "Das ich gerade aktuelle Fotos sehen kann"
click at [539, 247] on div "Dear [PERSON_NAME], First of all, as you can see on the listing page, we have v…" at bounding box center [777, 204] width 998 height 154
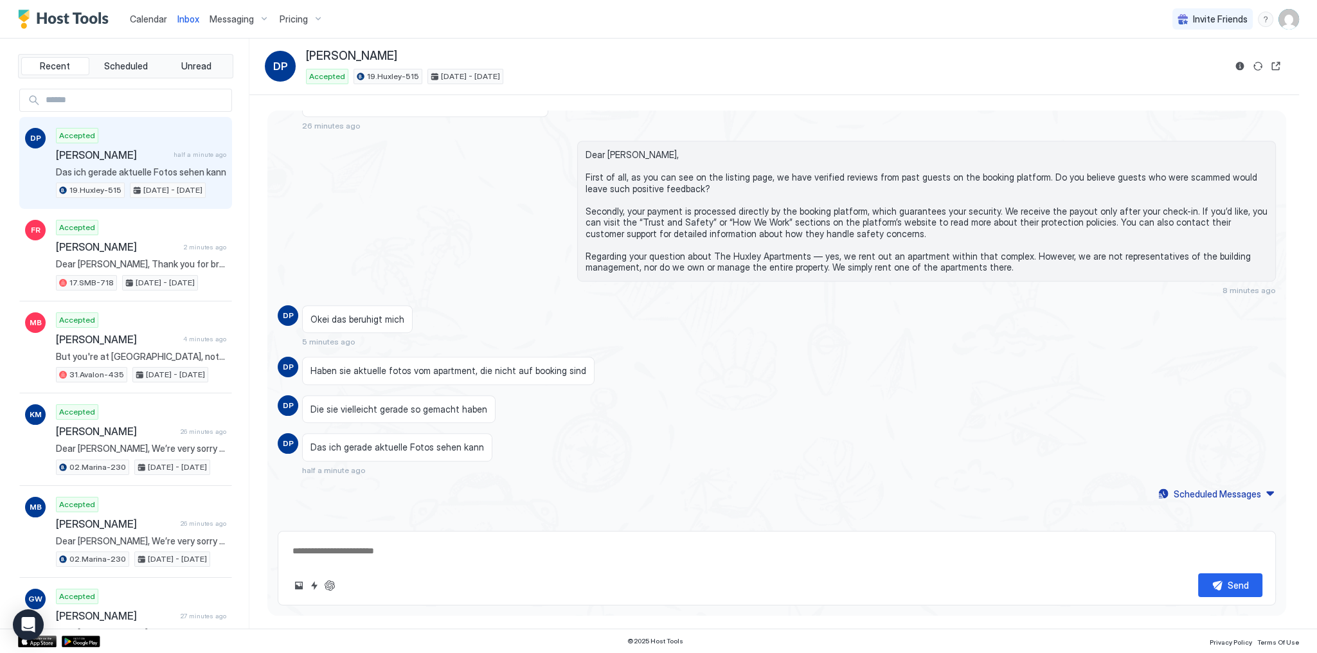
click at [885, 270] on div "Dear [PERSON_NAME], First of all, as you can see on the listing page, we have v…" at bounding box center [926, 211] width 699 height 141
click at [923, 263] on span "Dear [PERSON_NAME], First of all, as you can see on the listing page, we have v…" at bounding box center [927, 211] width 682 height 124
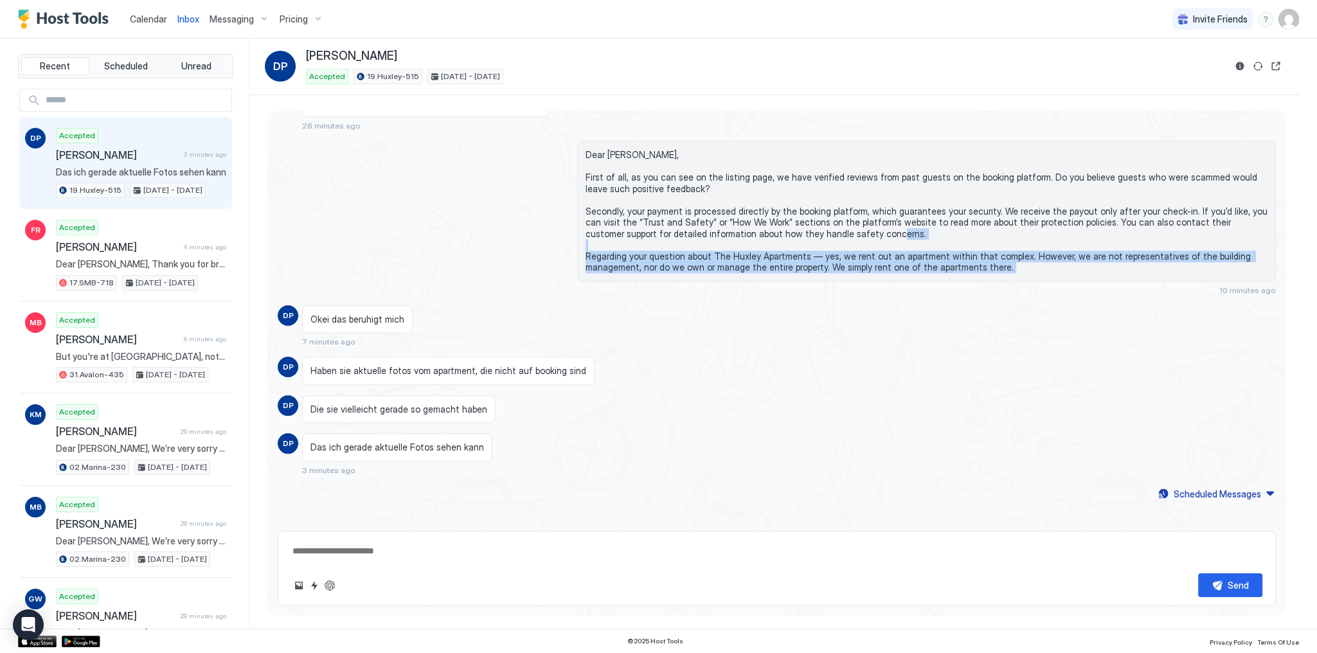
click at [923, 262] on span "Dear [PERSON_NAME], First of all, as you can see on the listing page, we have v…" at bounding box center [927, 211] width 682 height 124
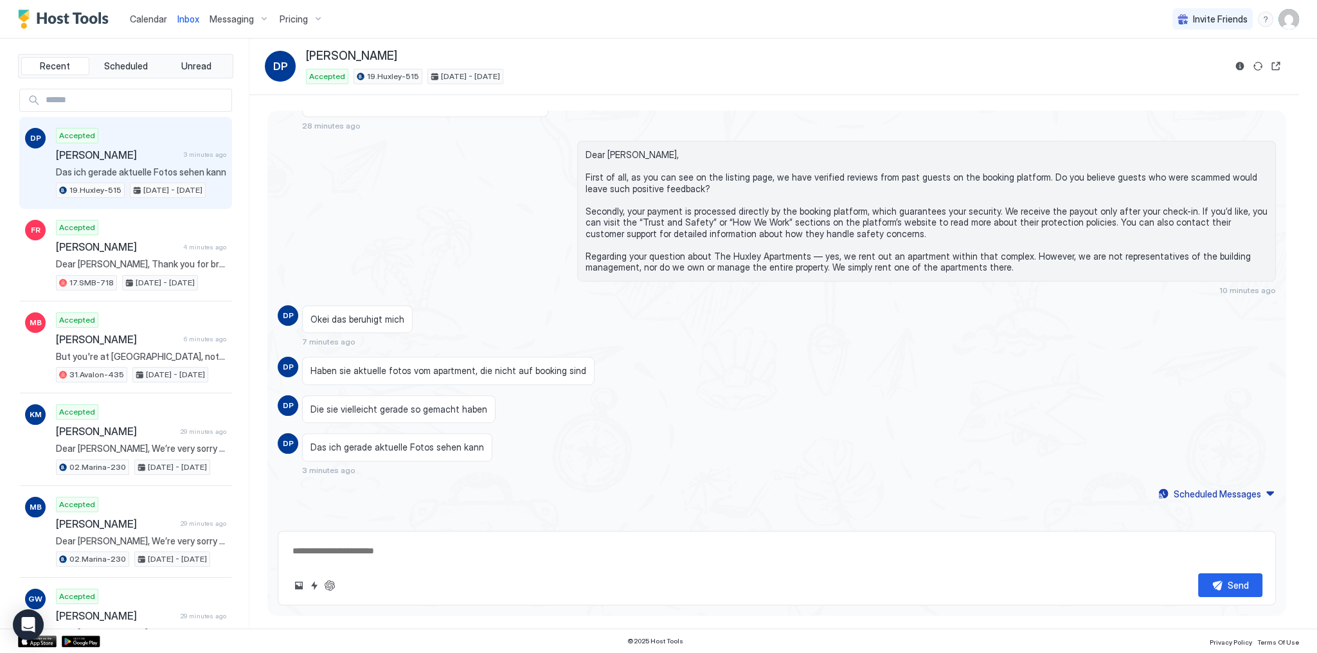
click at [807, 237] on span "Dear [PERSON_NAME], First of all, as you can see on the listing page, we have v…" at bounding box center [927, 211] width 682 height 124
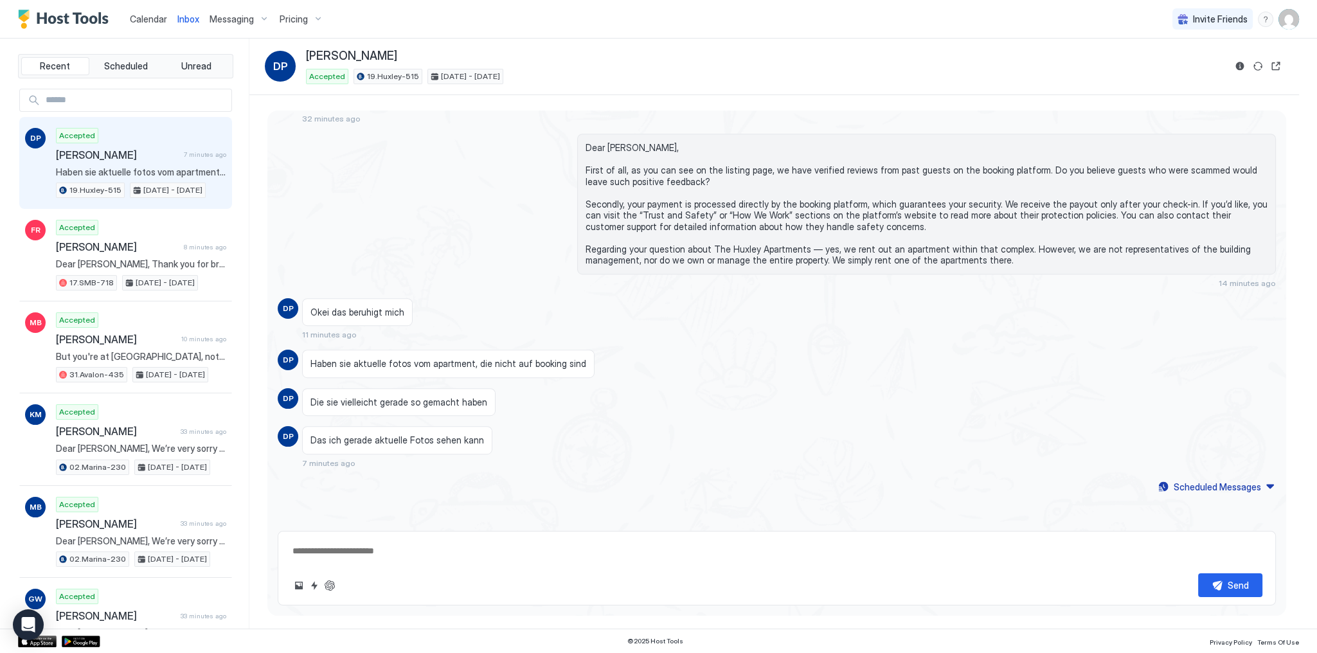
scroll to position [1005, 0]
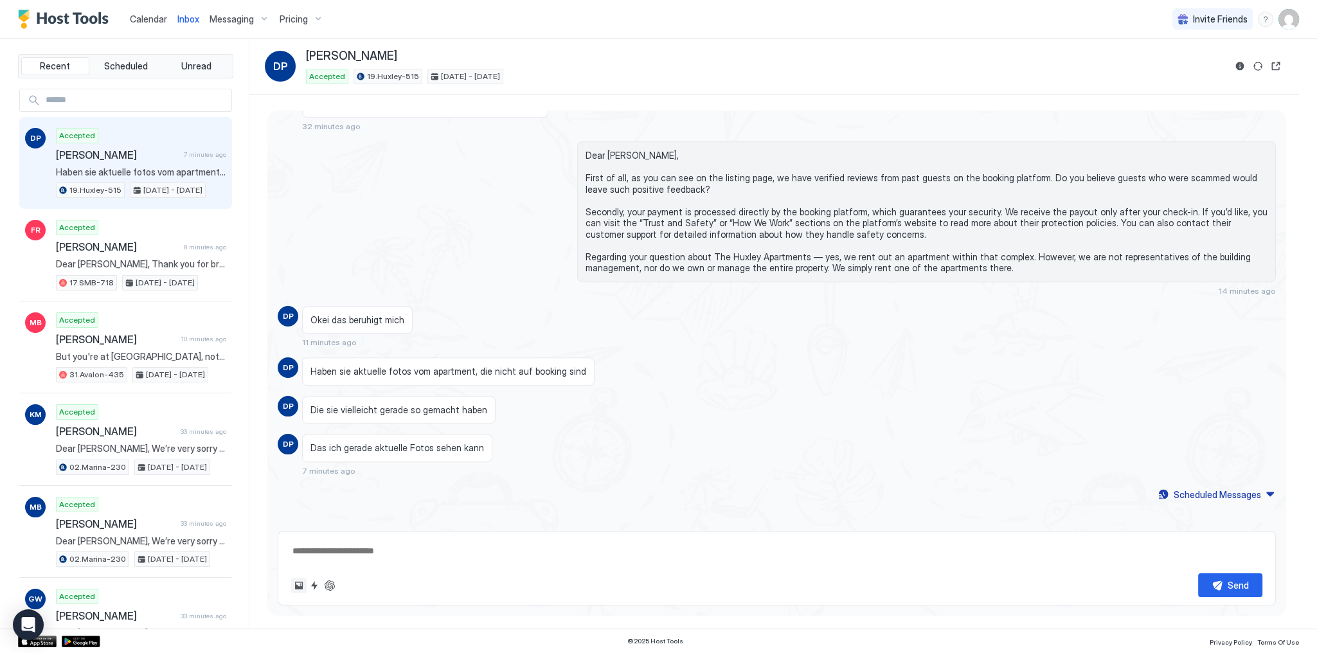
click at [303, 588] on button "Upload image" at bounding box center [298, 585] width 15 height 15
type textarea "*"
type input "**********"
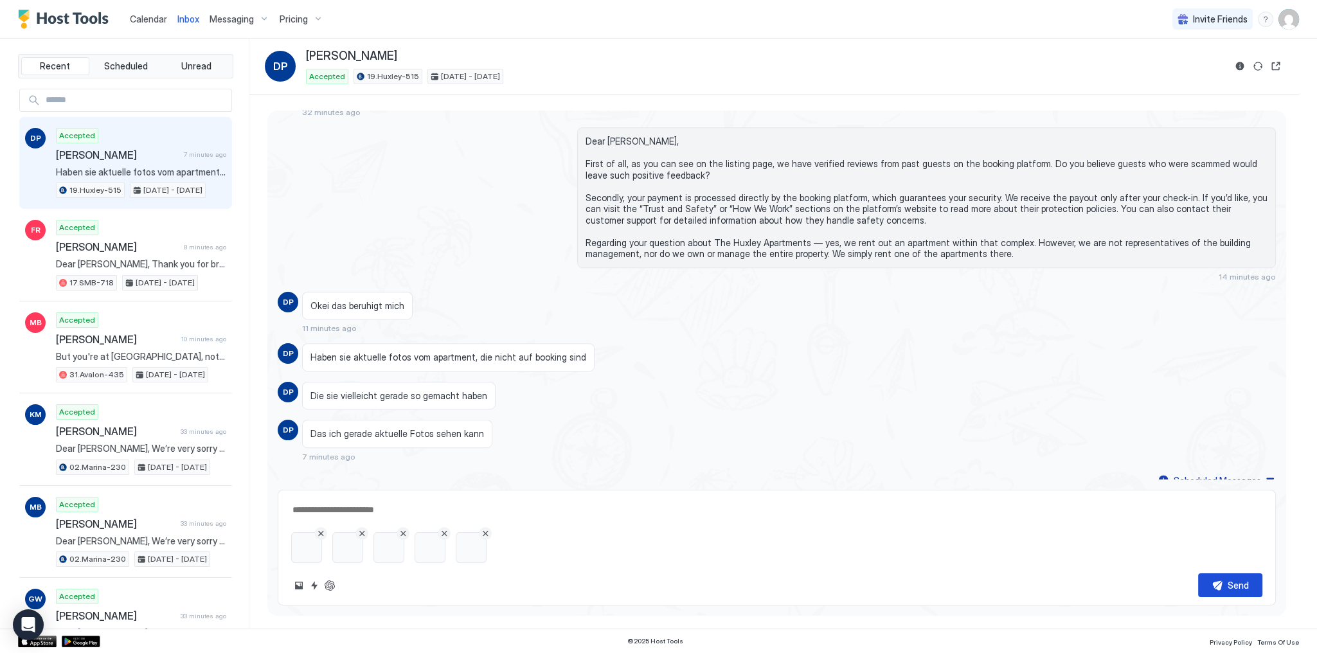
click at [1243, 591] on div "Send" at bounding box center [1238, 585] width 21 height 13
click at [873, 424] on div "Das ich gerade aktuelle Fotos sehen kann 7 minutes ago" at bounding box center [651, 441] width 699 height 42
click at [790, 188] on span "Dear [PERSON_NAME], First of all, as you can see on the listing page, we have v…" at bounding box center [927, 198] width 682 height 124
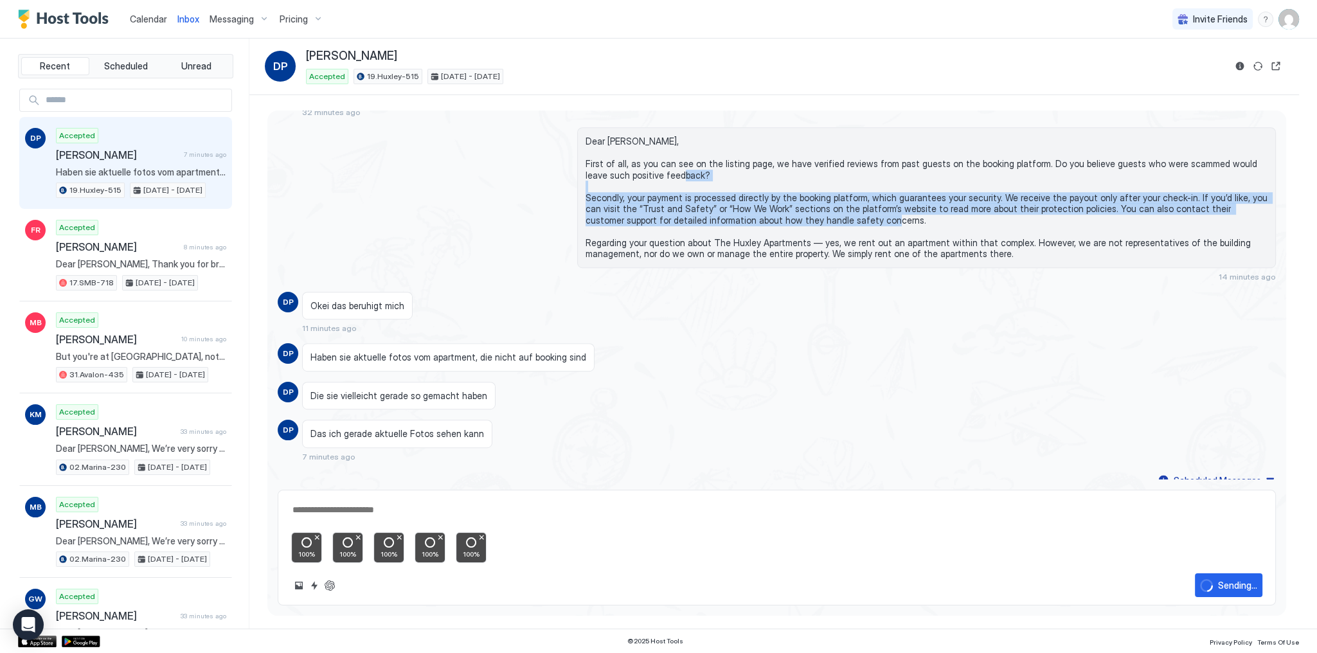
click at [790, 188] on span "Dear [PERSON_NAME], First of all, as you can see on the listing page, we have v…" at bounding box center [927, 198] width 682 height 124
click at [828, 219] on span "Dear [PERSON_NAME], First of all, as you can see on the listing page, we have v…" at bounding box center [927, 198] width 682 height 124
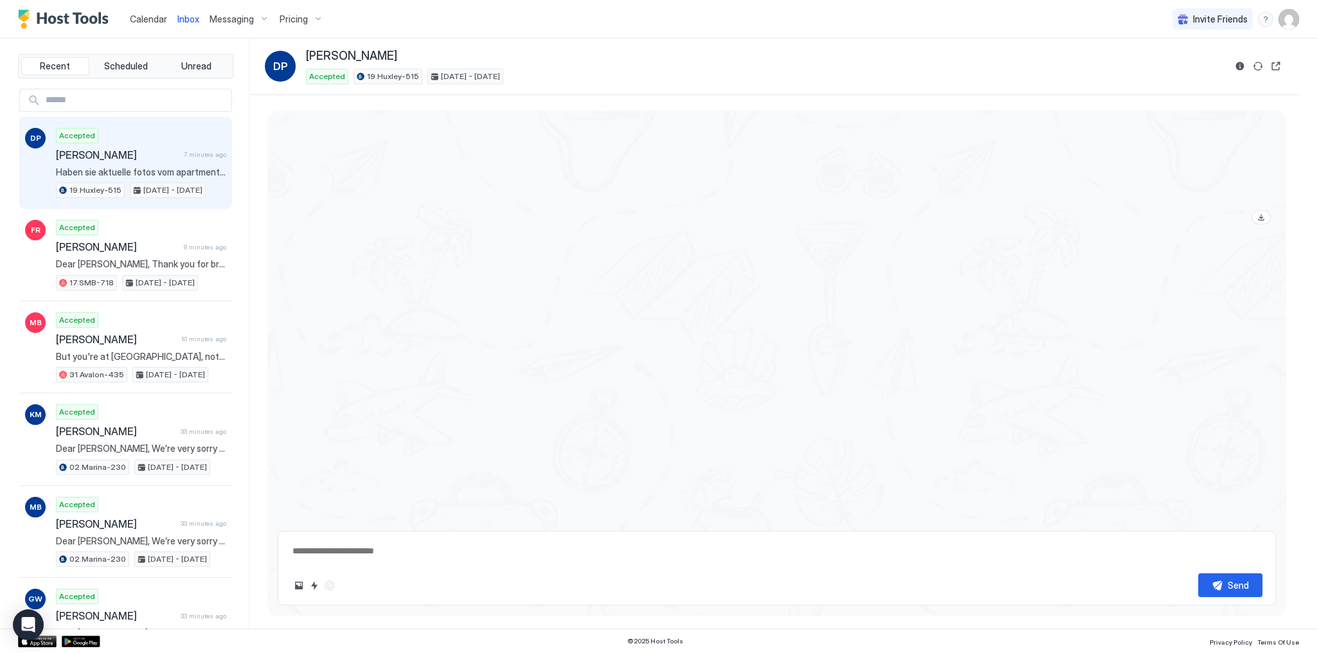
scroll to position [2772, 0]
click at [301, 589] on button "Upload image" at bounding box center [298, 585] width 15 height 15
type textarea "*"
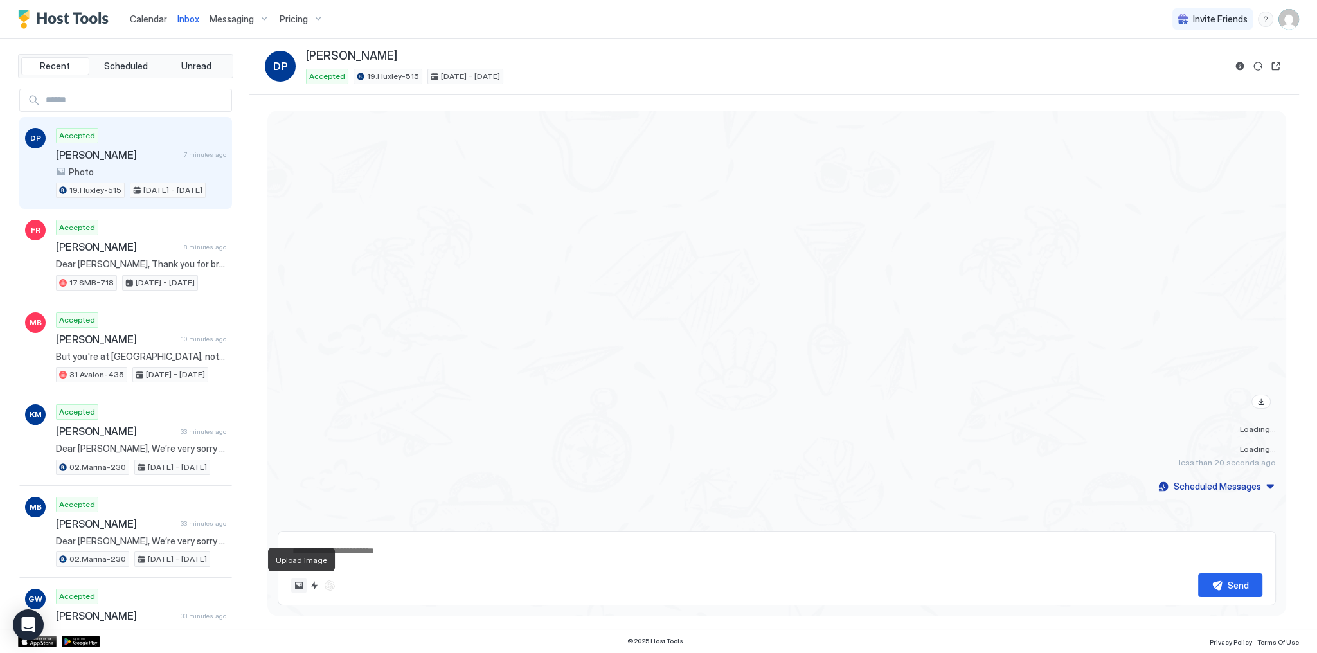
type input "**********"
click at [1257, 587] on button "Send" at bounding box center [1230, 585] width 64 height 24
click at [518, 387] on div "half a minute ago" at bounding box center [777, 295] width 998 height 356
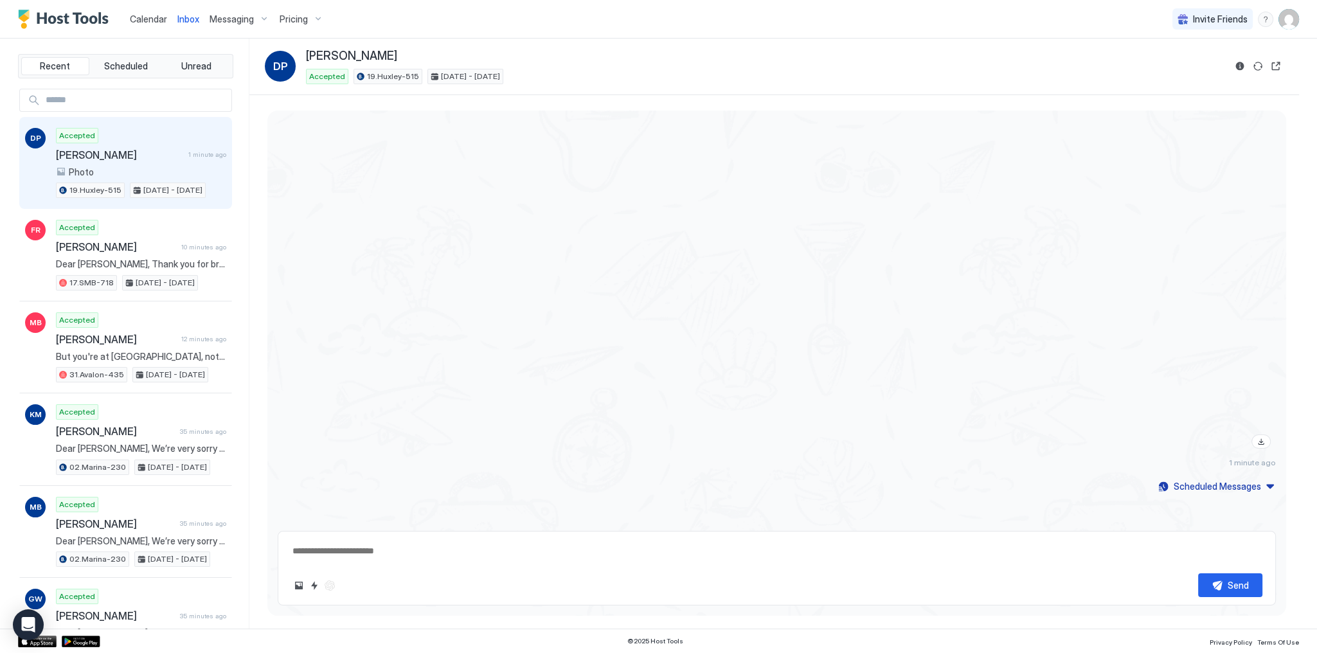
scroll to position [3042, 0]
type textarea "*"
click at [373, 558] on textarea at bounding box center [776, 551] width 971 height 24
paste textarea "**********"
type textarea "**********"
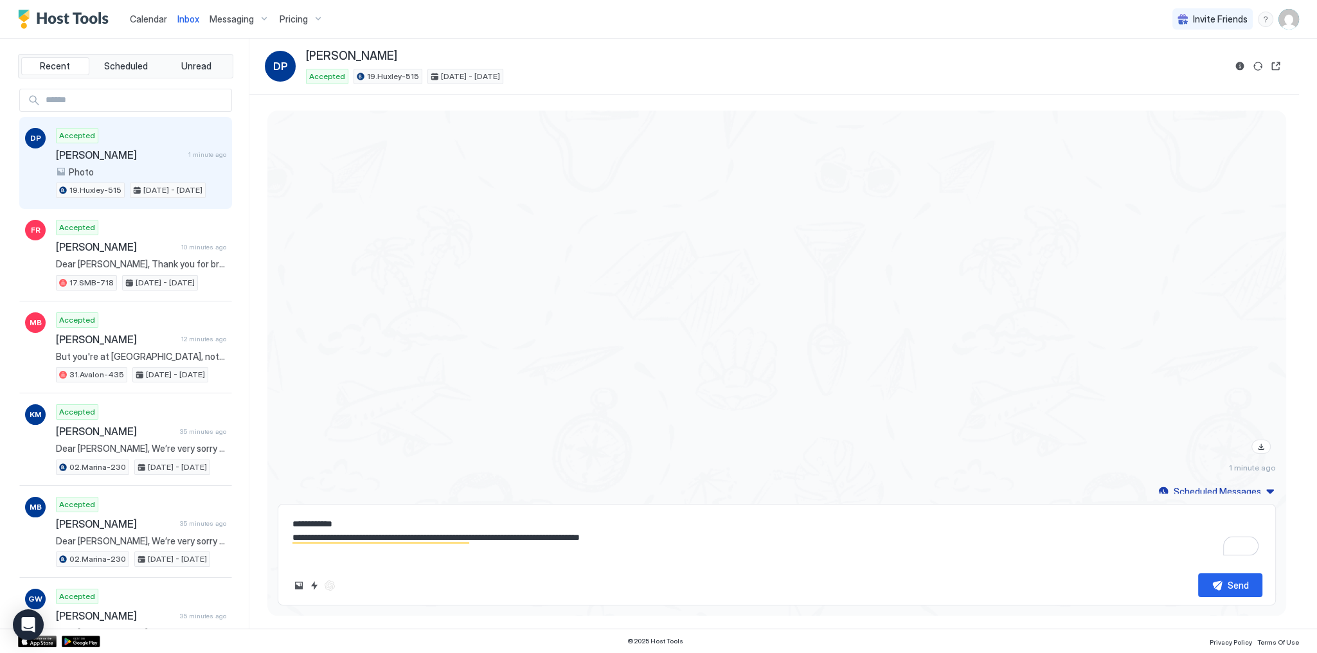
drag, startPoint x: 696, startPoint y: 537, endPoint x: 539, endPoint y: 541, distance: 156.3
click at [539, 541] on textarea "**********" at bounding box center [776, 537] width 971 height 51
type textarea "*"
type textarea "**********"
type textarea "*"
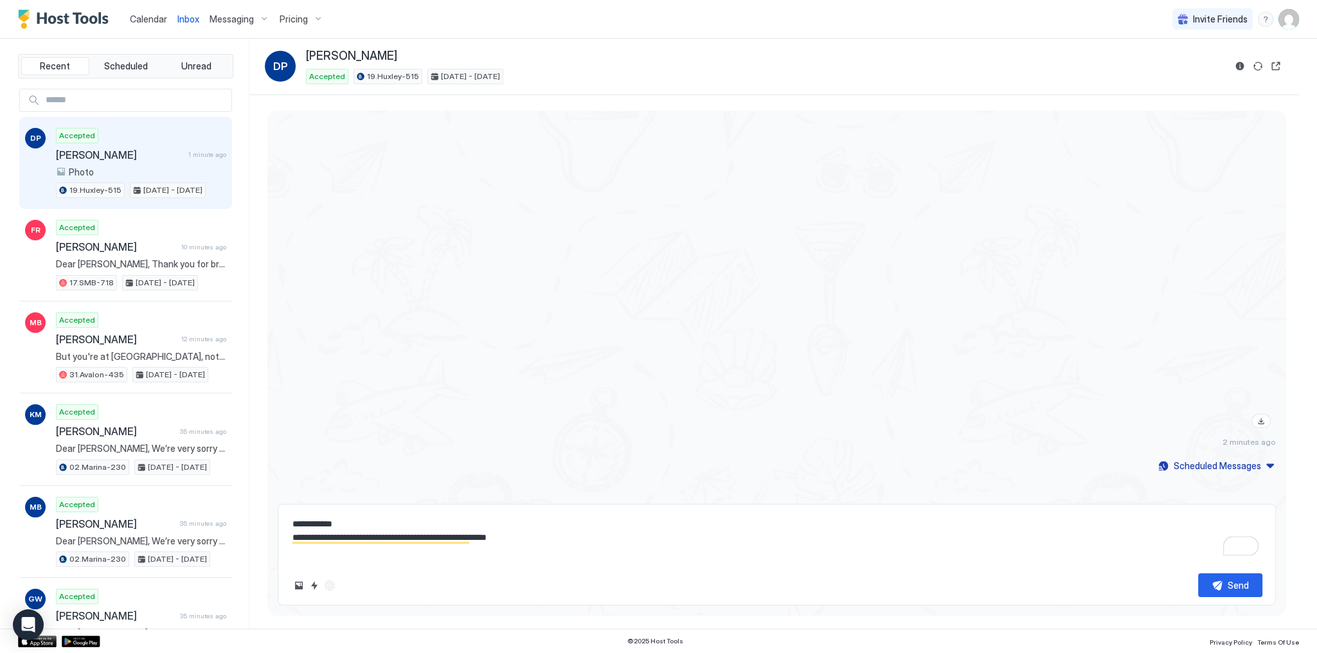
scroll to position [3069, 0]
type textarea "**********"
click at [1211, 576] on button "Send" at bounding box center [1230, 585] width 64 height 24
type textarea "*"
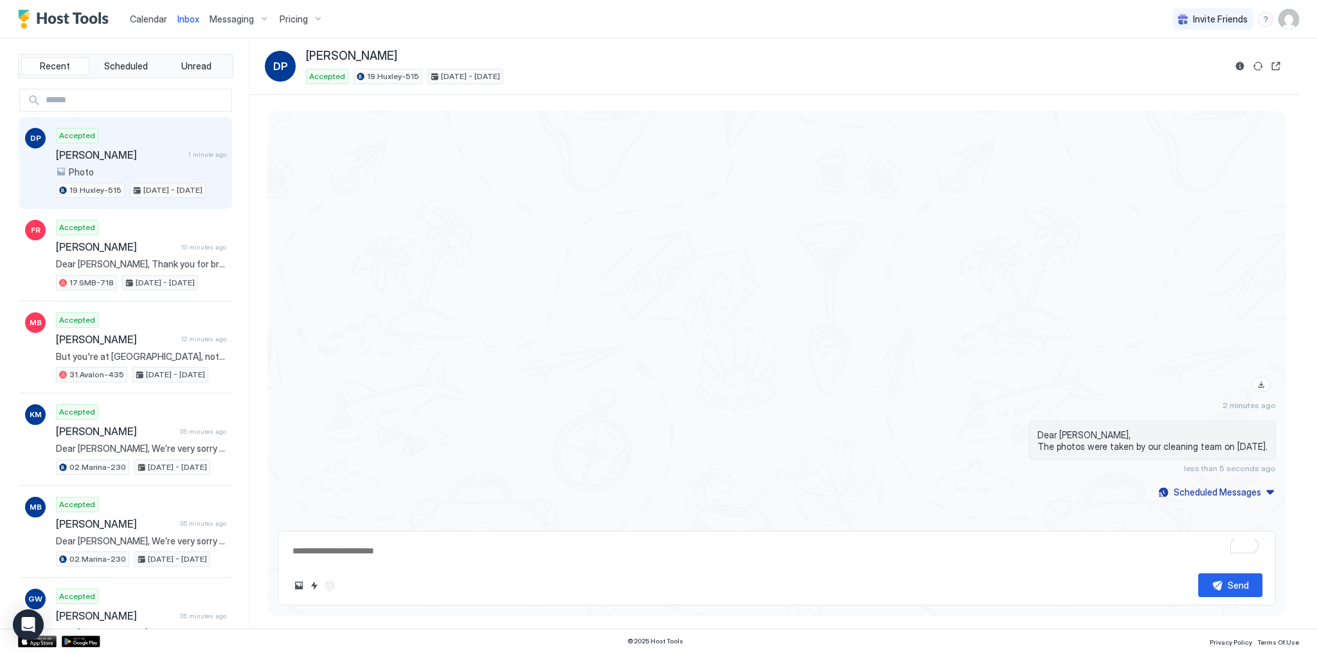
click at [743, 303] on div at bounding box center [926, 225] width 699 height 343
click at [161, 27] on div "Calendar" at bounding box center [149, 19] width 48 height 24
click at [157, 24] on link "Calendar" at bounding box center [148, 18] width 37 height 13
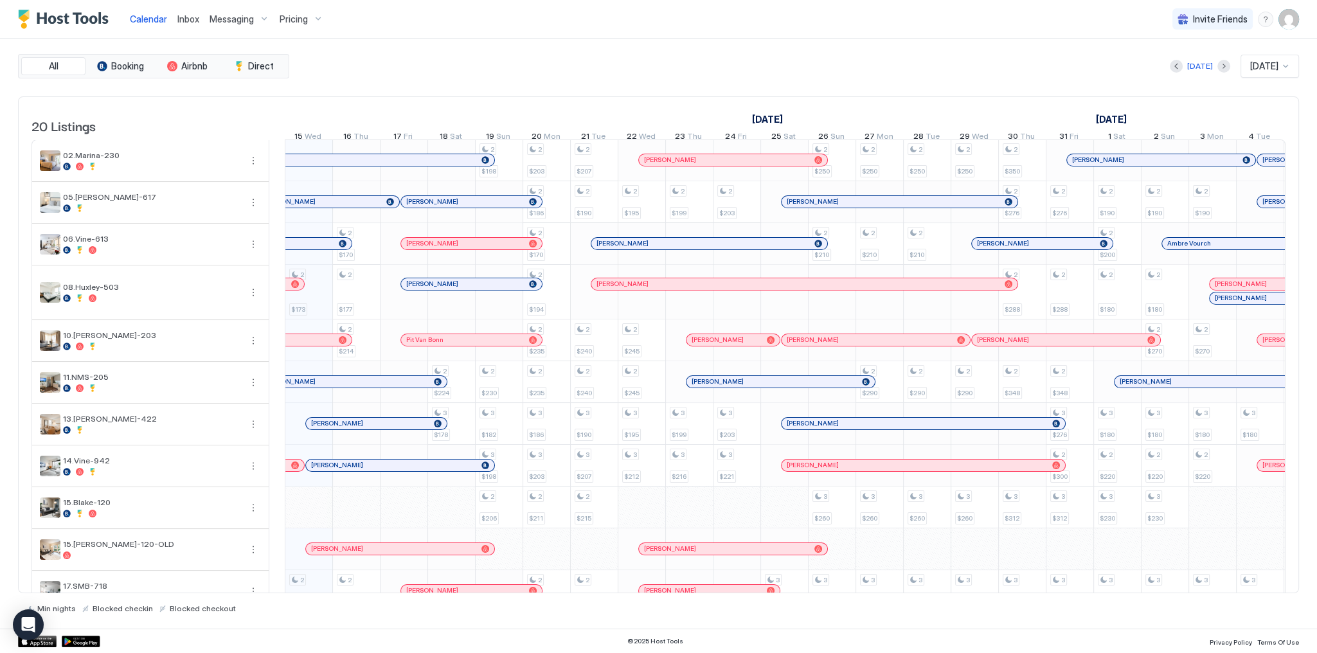
scroll to position [0, 714]
drag, startPoint x: 186, startPoint y: 19, endPoint x: 251, endPoint y: 37, distance: 66.9
click at [186, 19] on span "Inbox" at bounding box center [188, 18] width 22 height 11
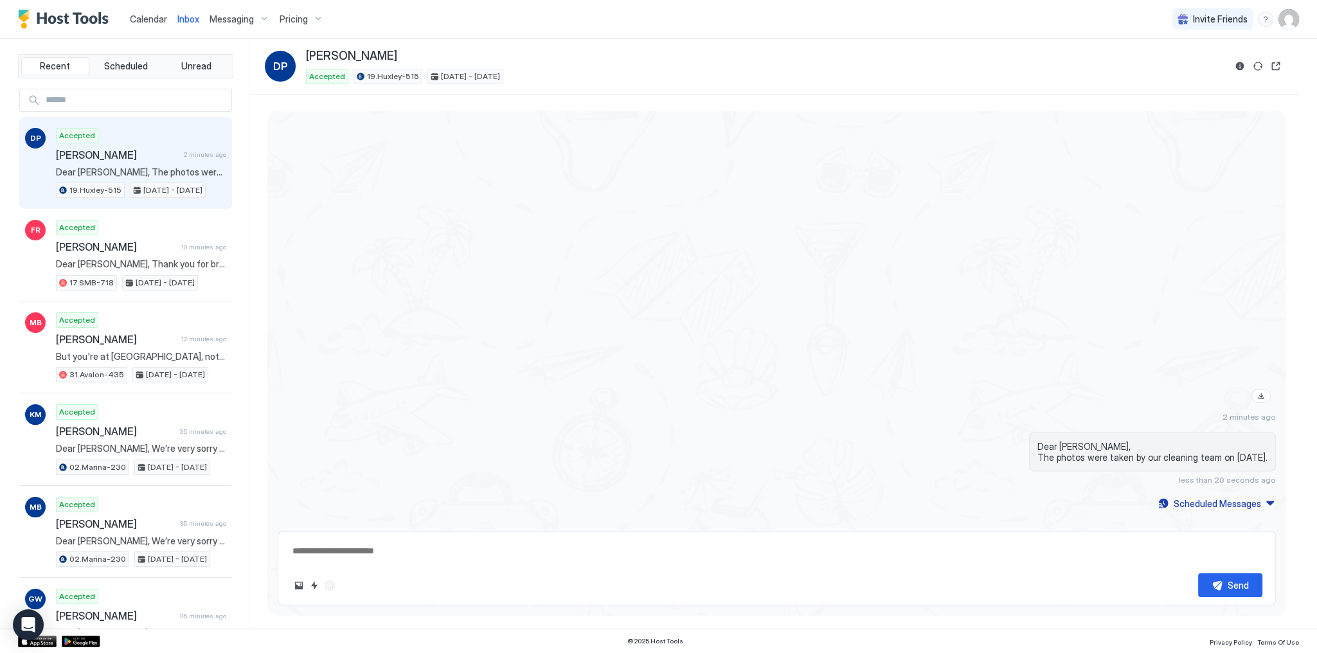
scroll to position [3053, 0]
click at [376, 81] on span "19.Huxley-515" at bounding box center [393, 77] width 52 height 12
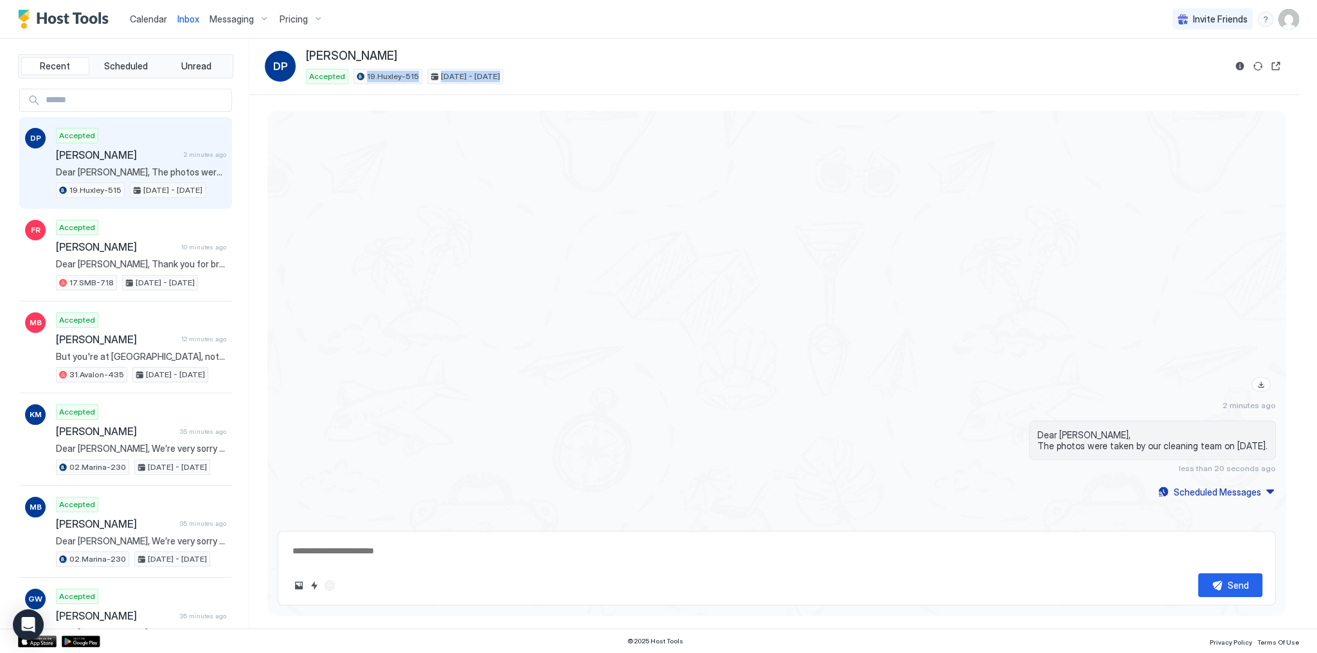
drag, startPoint x: 376, startPoint y: 81, endPoint x: 468, endPoint y: 84, distance: 92.0
click at [465, 82] on div "Accepted 19.[PERSON_NAME]-515 [DATE] - [DATE]" at bounding box center [765, 76] width 919 height 15
copy div "19.[PERSON_NAME]-515 [DATE] - [DATE]"
click at [701, 236] on div at bounding box center [926, 225] width 699 height 343
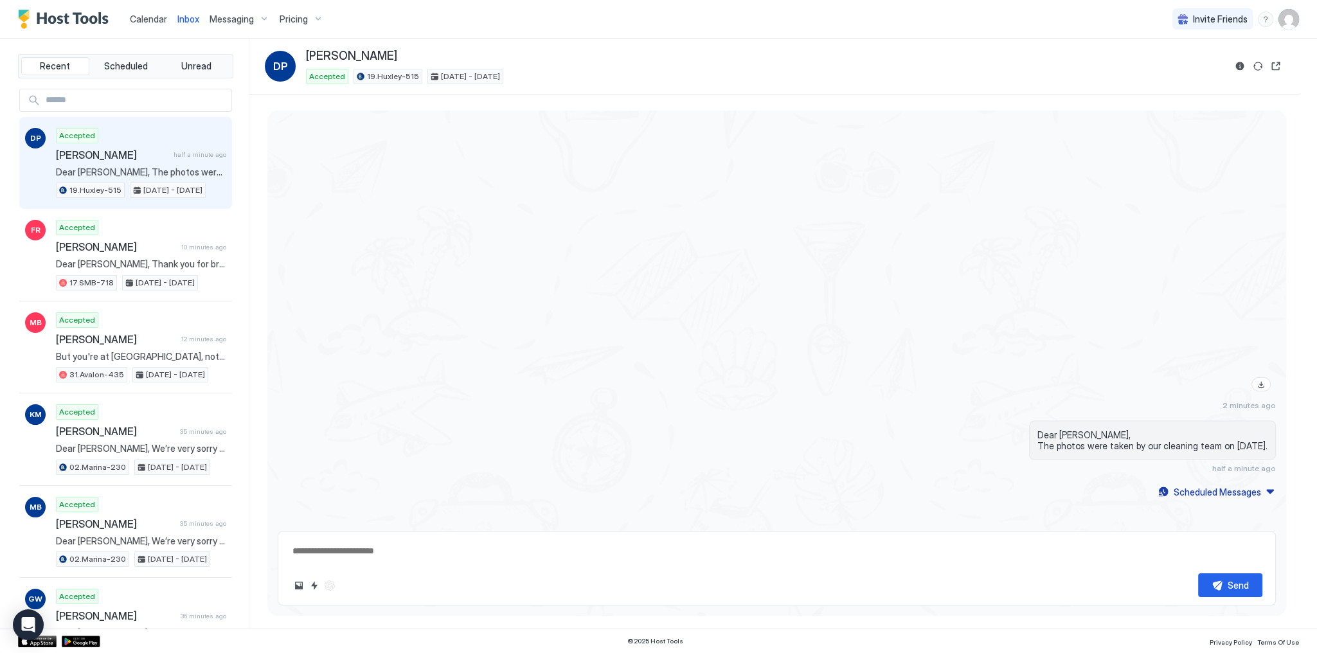
click at [152, 18] on span "Calendar" at bounding box center [148, 18] width 37 height 11
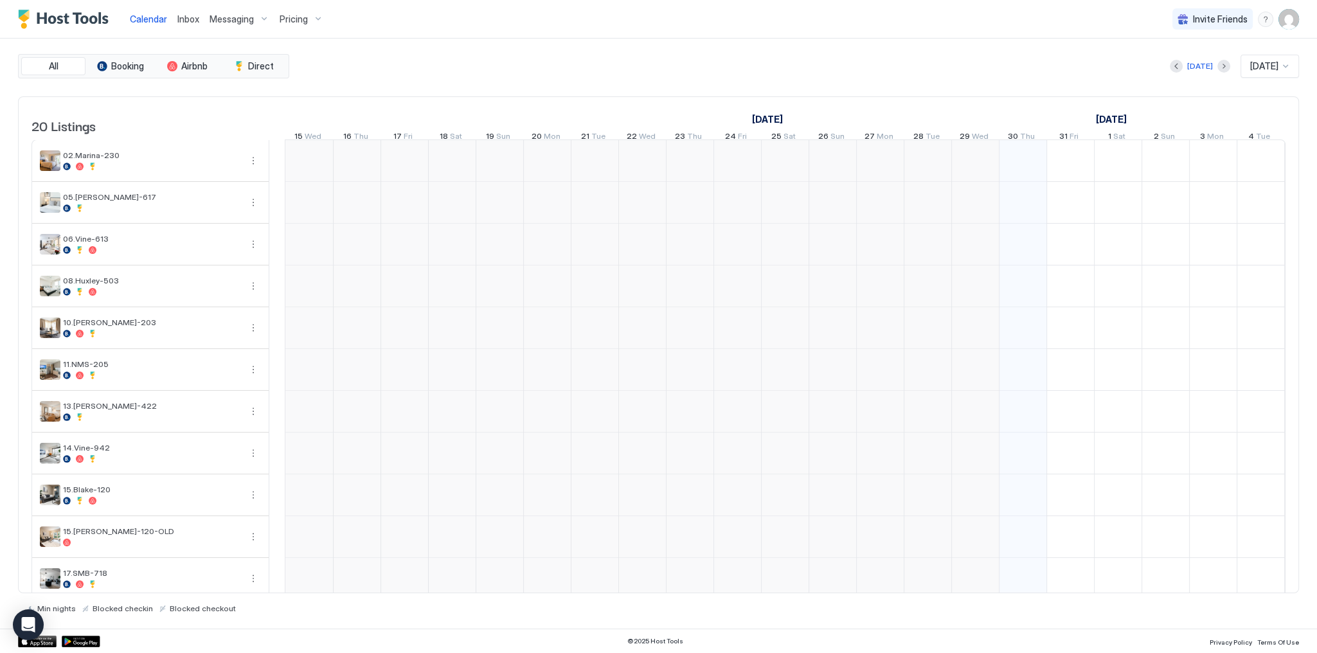
scroll to position [0, 714]
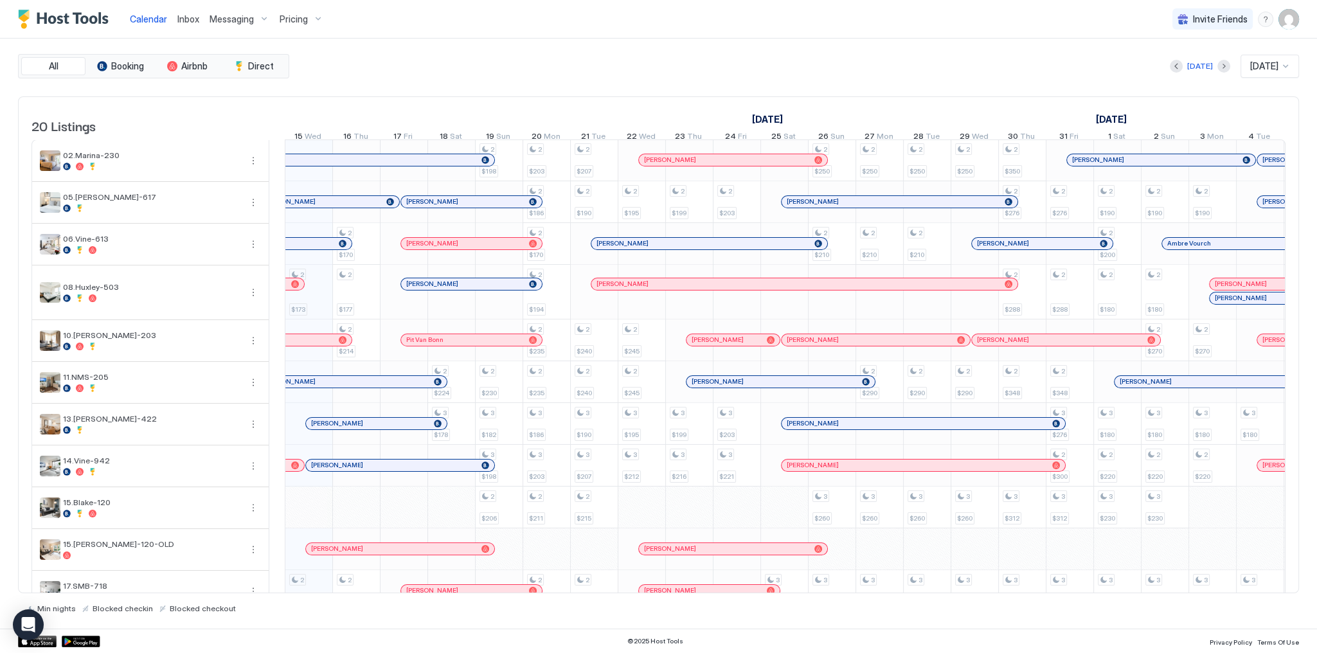
click at [535, 66] on div "[DATE] [DATE]" at bounding box center [795, 66] width 1007 height 23
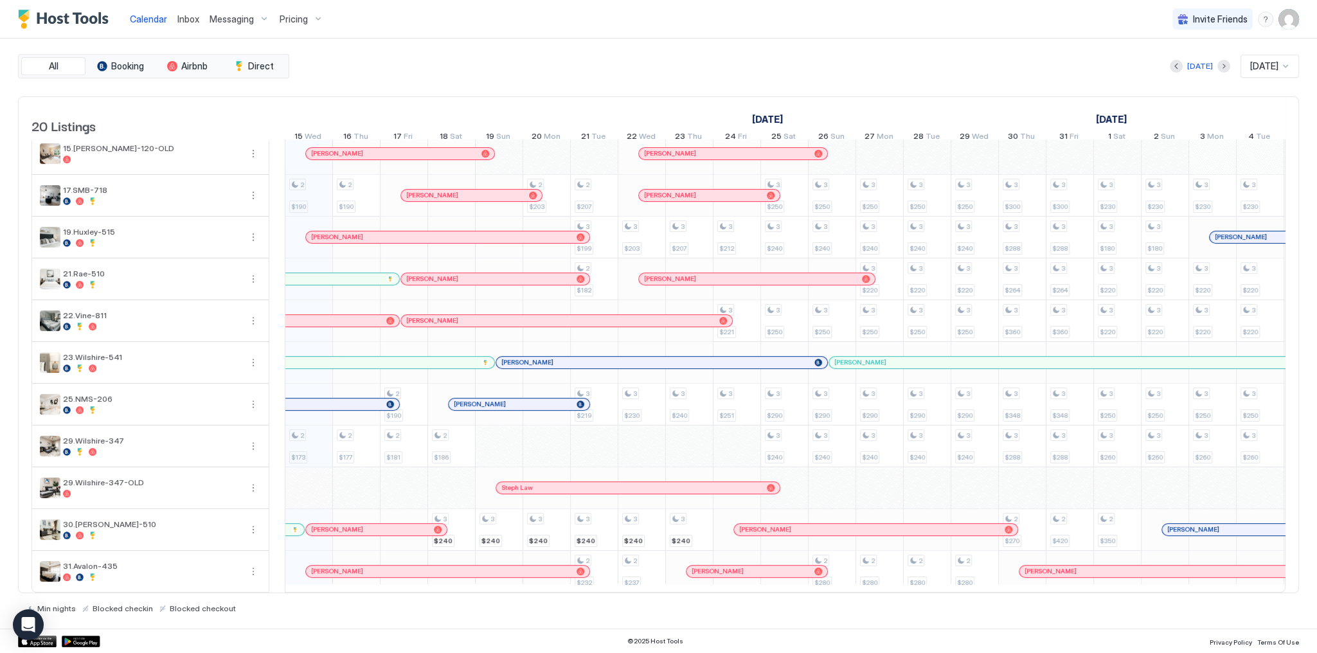
scroll to position [355, 0]
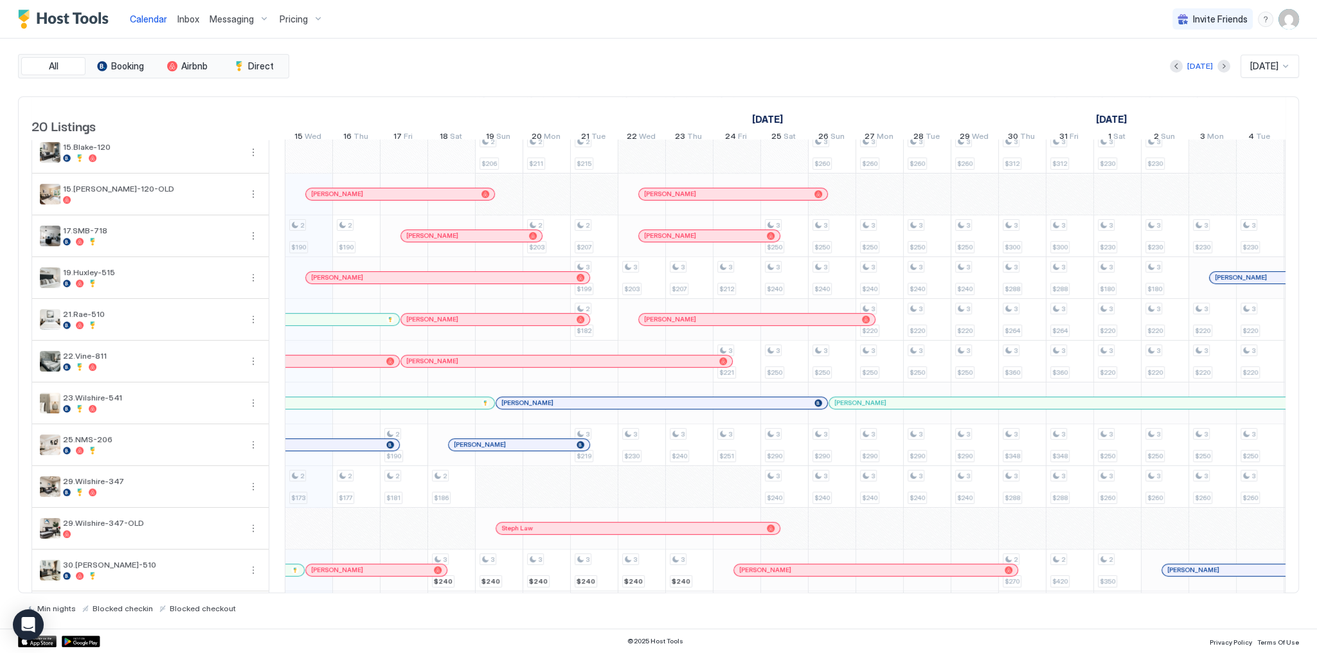
click at [857, 91] on div "All Booking Airbnb Direct [DATE] [DATE] 20 Listings [DATE] [DATE] [DATE] 30 Tue…" at bounding box center [658, 333] width 1281 height 559
click at [190, 21] on span "Inbox" at bounding box center [188, 18] width 22 height 11
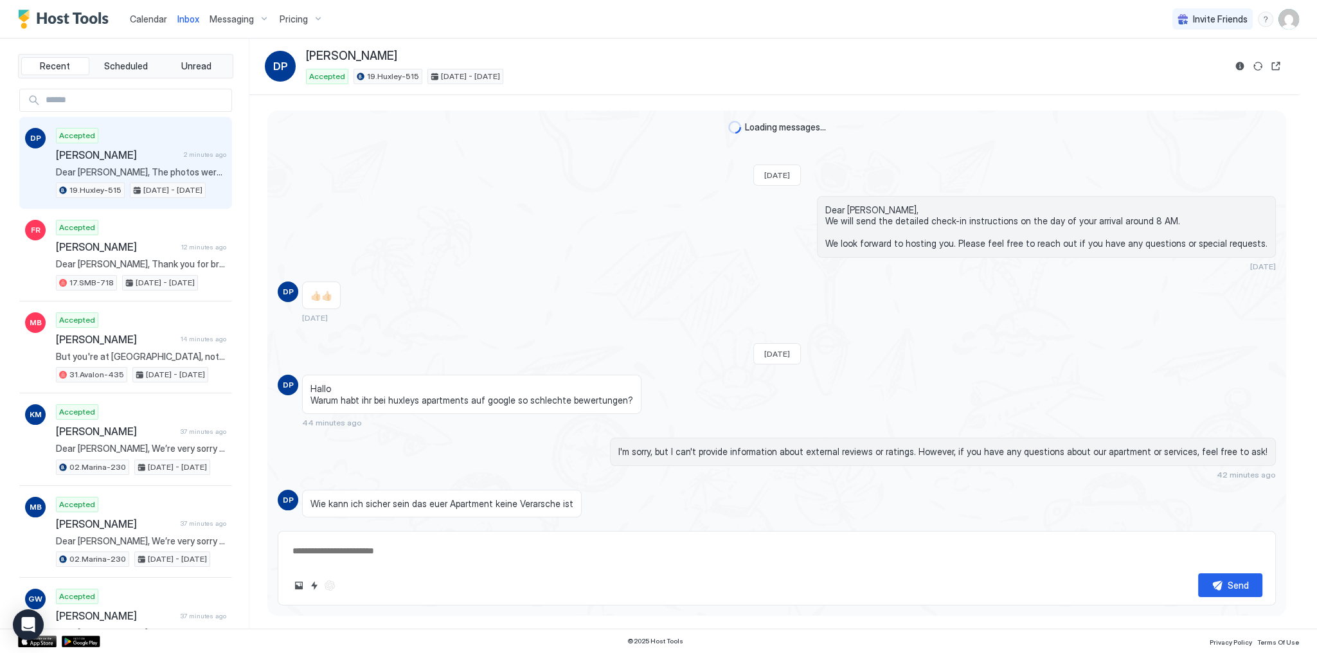
click at [190, 21] on span "Inbox" at bounding box center [188, 18] width 22 height 11
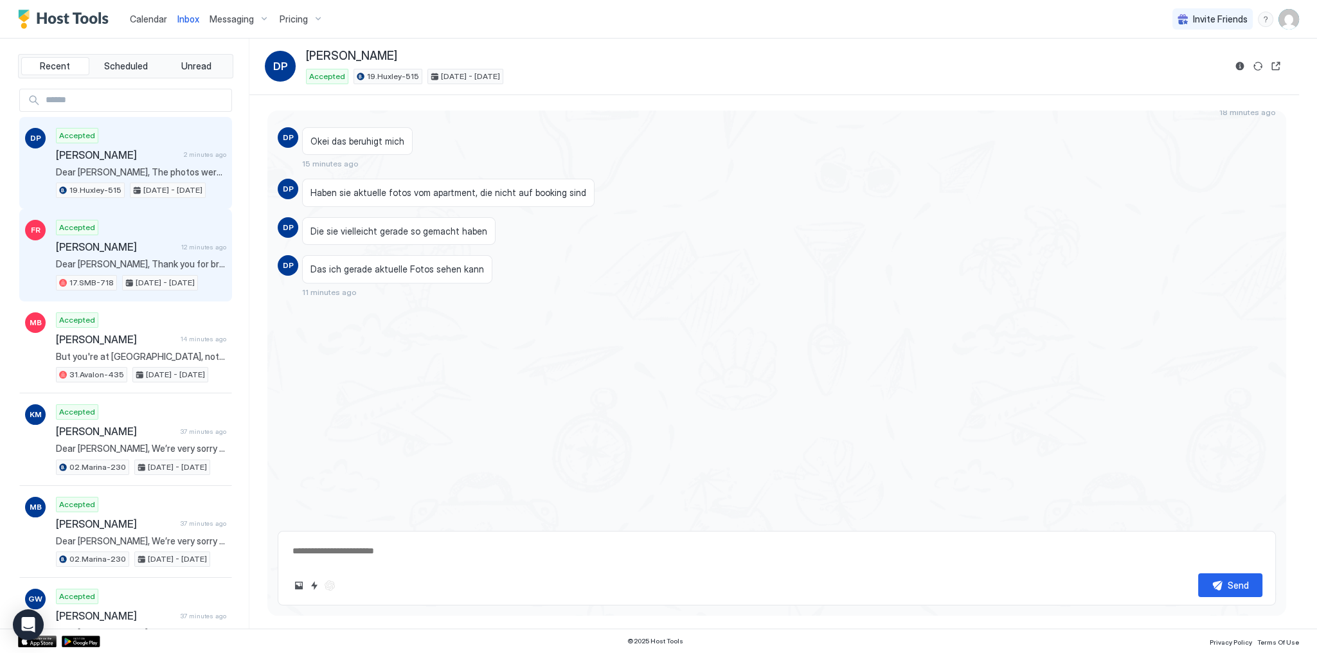
scroll to position [3053, 0]
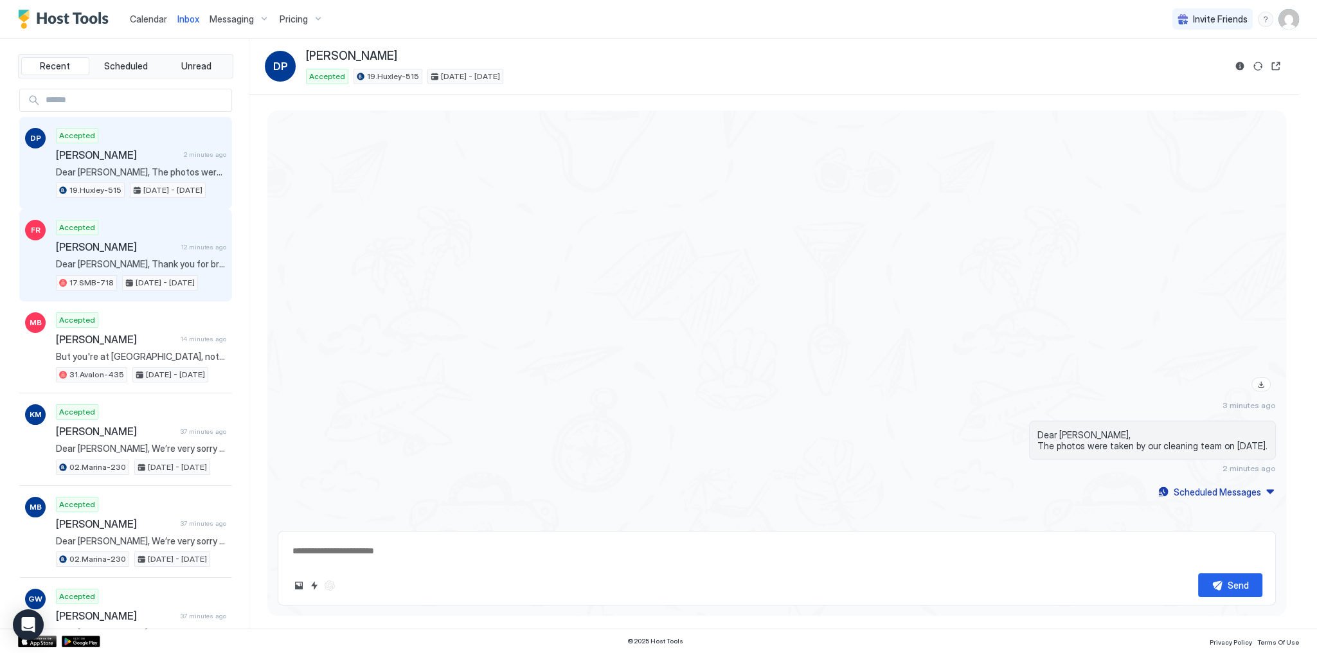
click at [114, 248] on span "[PERSON_NAME]" at bounding box center [116, 246] width 120 height 13
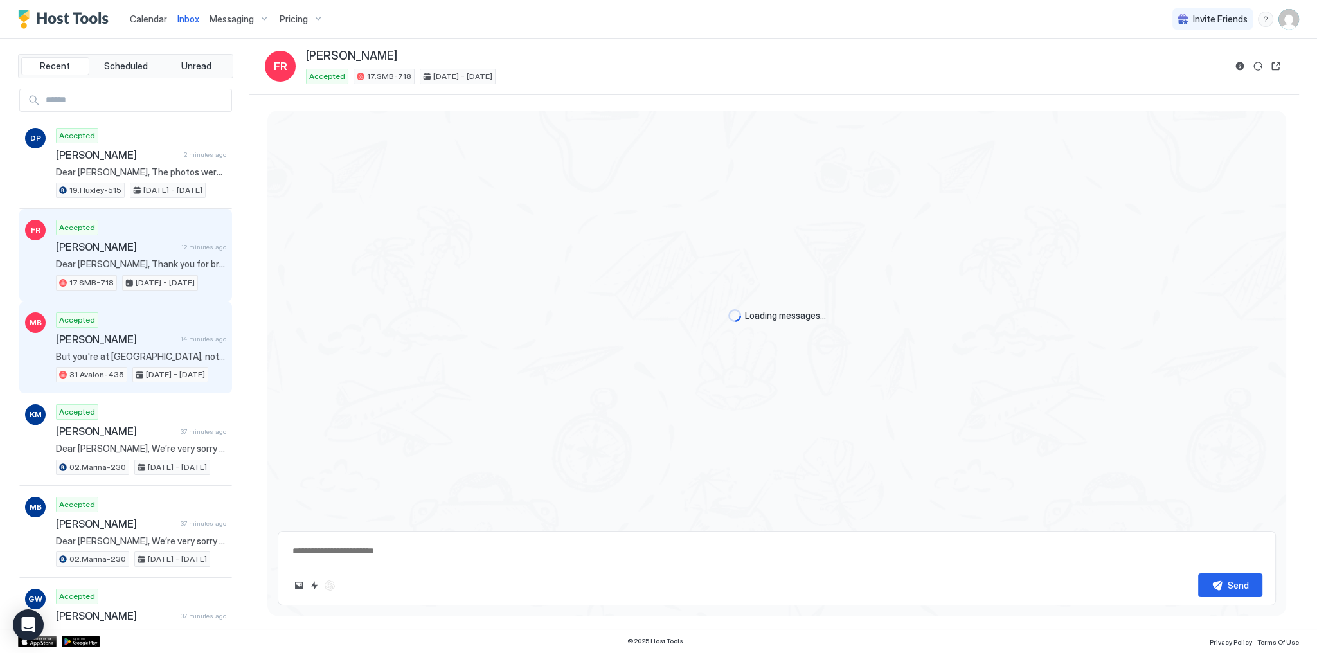
scroll to position [1988, 0]
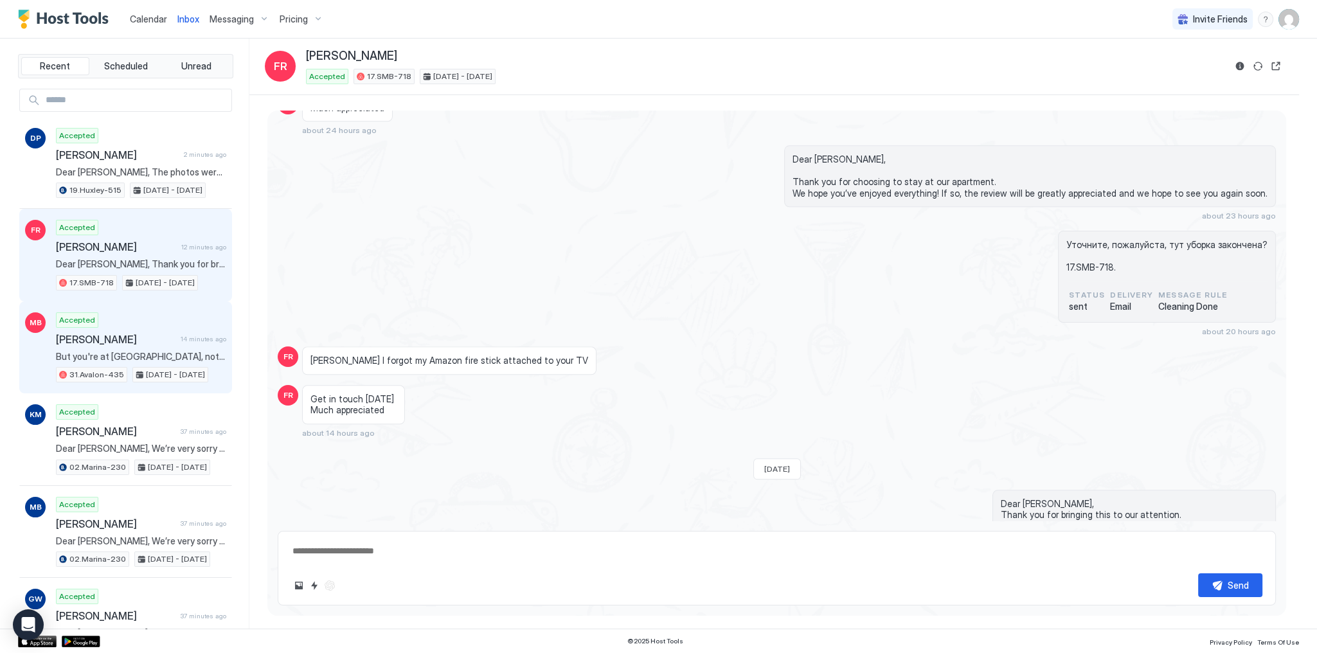
click at [183, 355] on span "But you're at [GEOGRAPHIC_DATA], not at the main entrance, right?" at bounding box center [141, 357] width 170 height 12
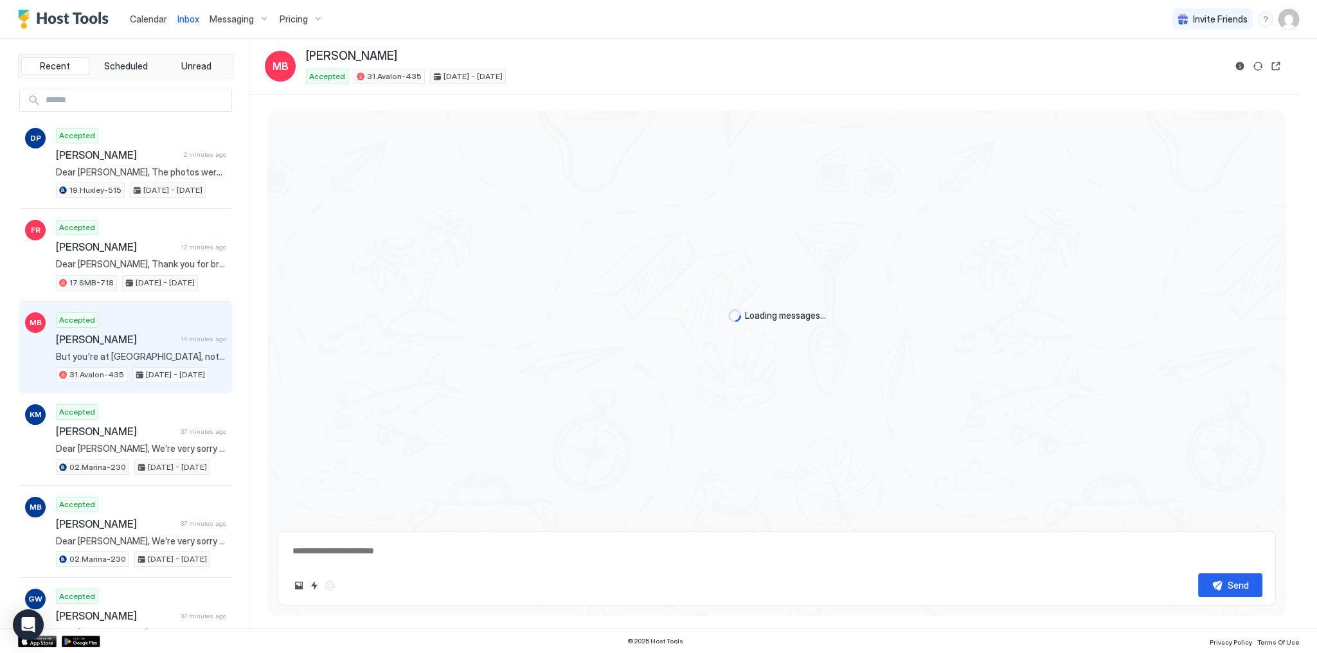
scroll to position [2894, 0]
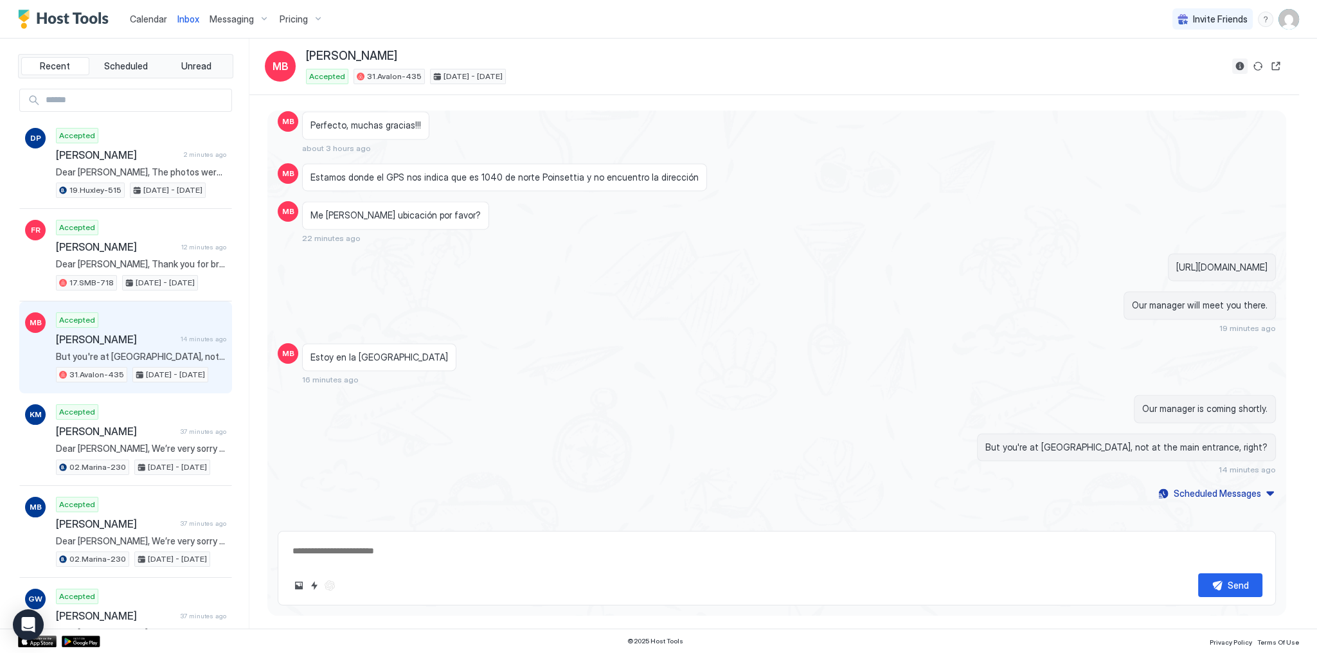
click at [1234, 69] on button "Reservation information" at bounding box center [1239, 65] width 15 height 15
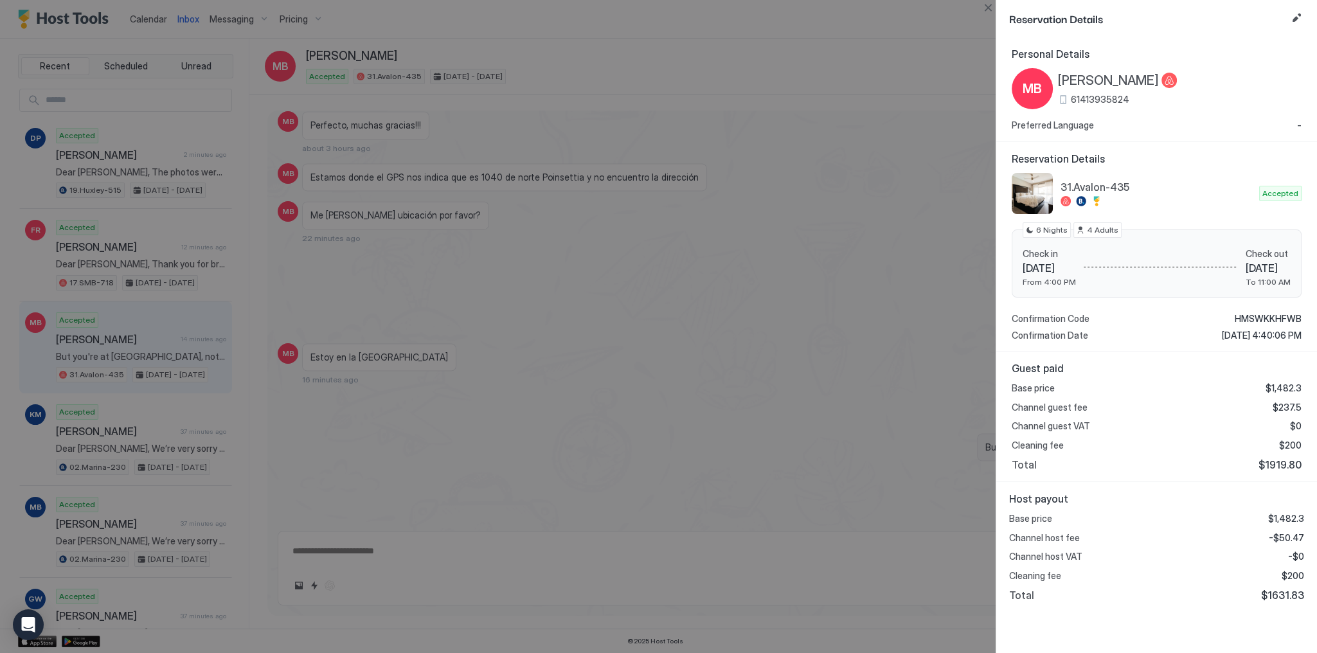
click at [1101, 95] on span "61413935824" at bounding box center [1100, 100] width 58 height 12
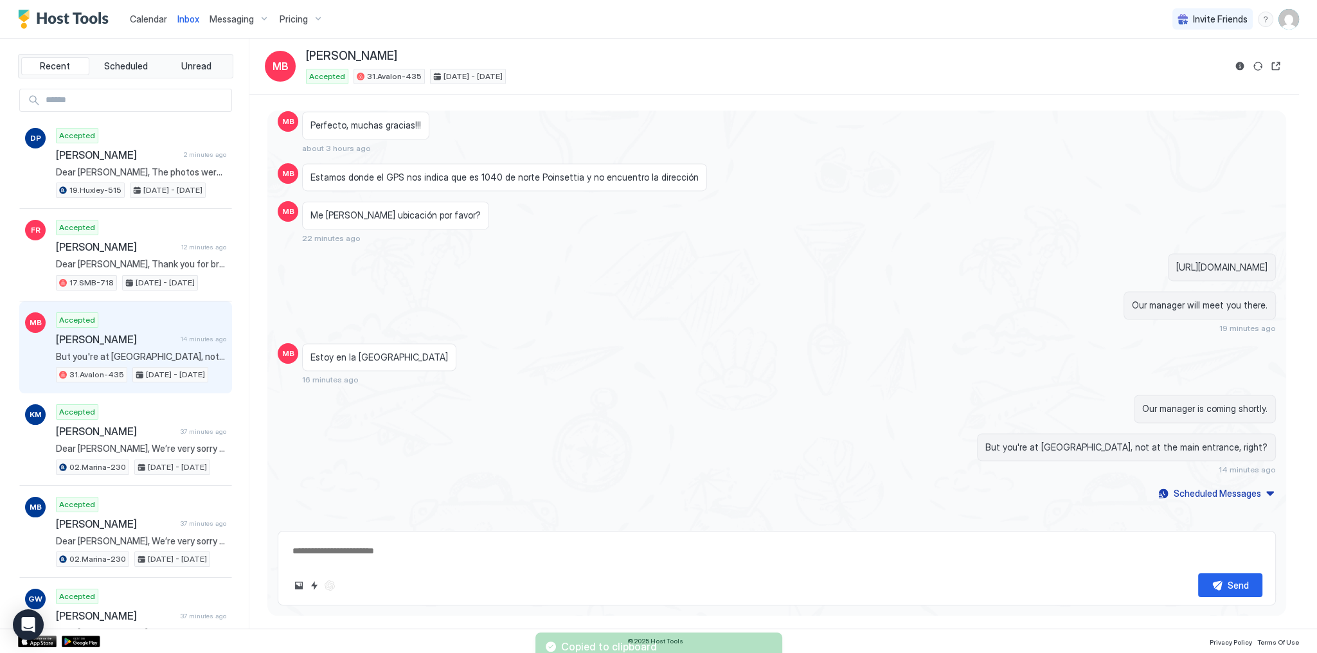
drag, startPoint x: 728, startPoint y: 177, endPoint x: 728, endPoint y: 170, distance: 7.1
click at [728, 177] on div "Estamos donde el GPS nos indica que es 1040 de norte Poinsettia y no encuentro …" at bounding box center [651, 177] width 699 height 28
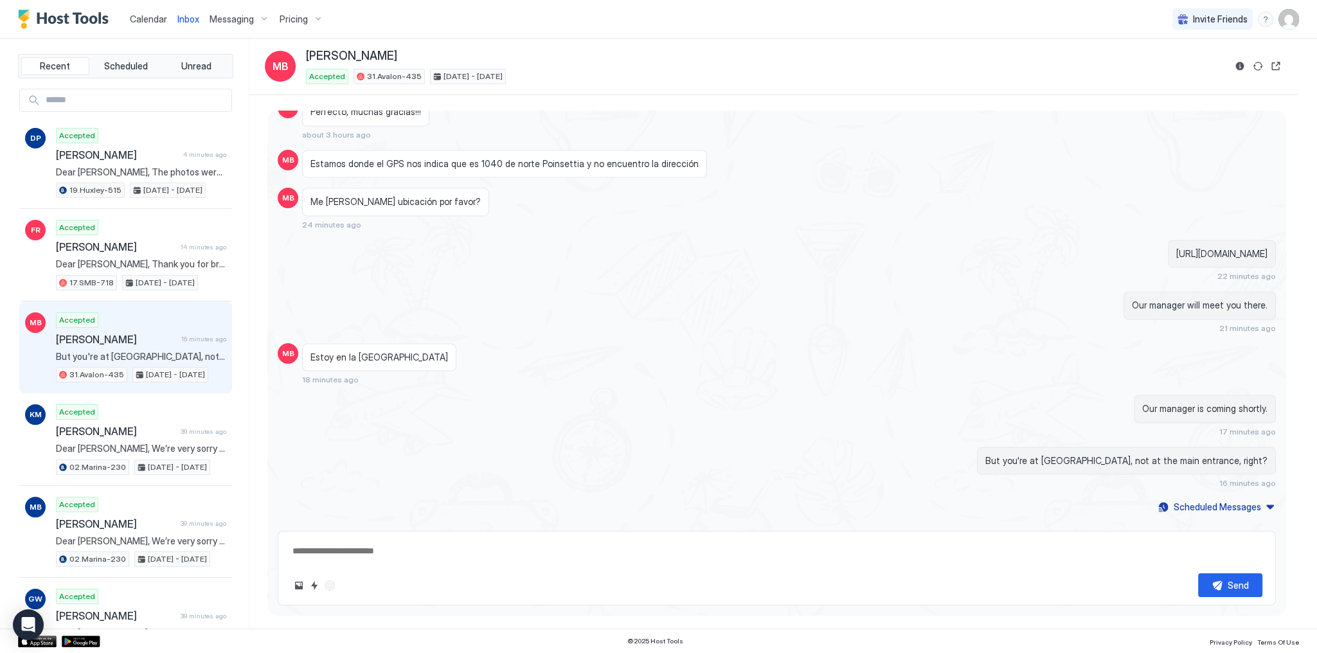
scroll to position [2921, 0]
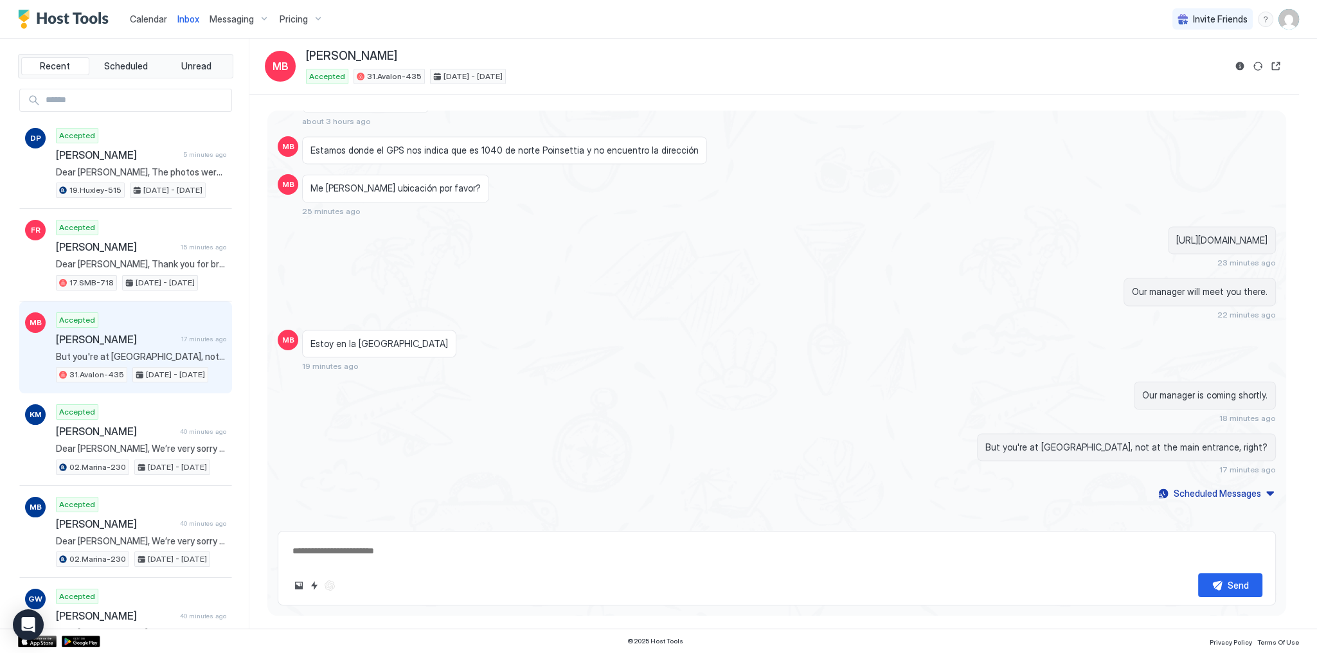
click at [814, 300] on div "Our manager will meet you there. 22 minutes ago" at bounding box center [926, 299] width 699 height 42
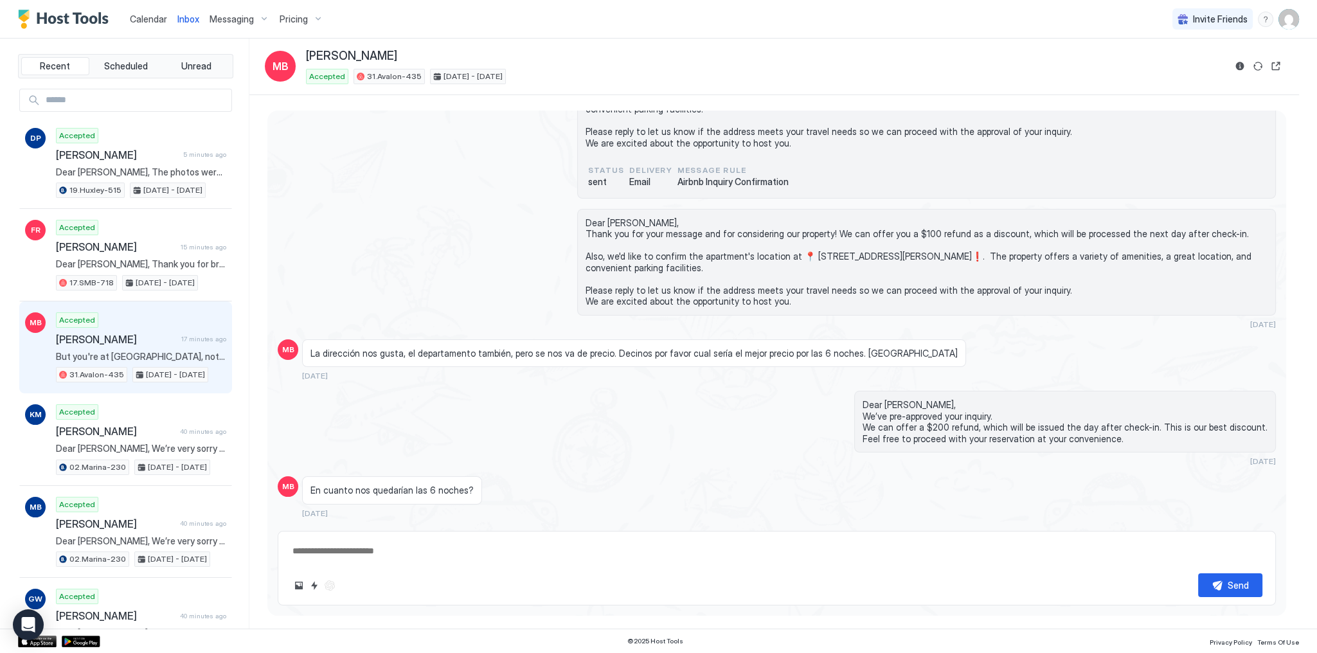
scroll to position [206, 0]
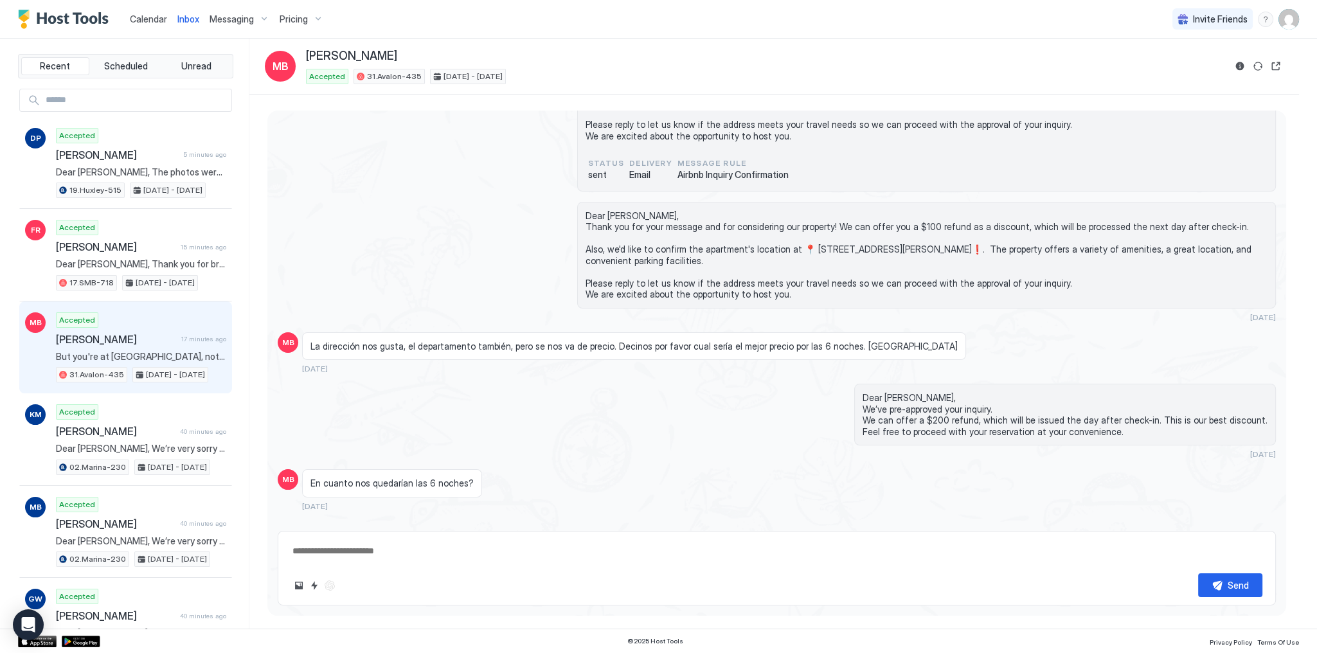
click at [1014, 431] on span "Dear [PERSON_NAME], We’ve pre-approved your inquiry. We can offer a $200 refund…" at bounding box center [1065, 414] width 405 height 45
click at [1025, 435] on span "Dear [PERSON_NAME], We’ve pre-approved your inquiry. We can offer a $200 refund…" at bounding box center [1065, 414] width 405 height 45
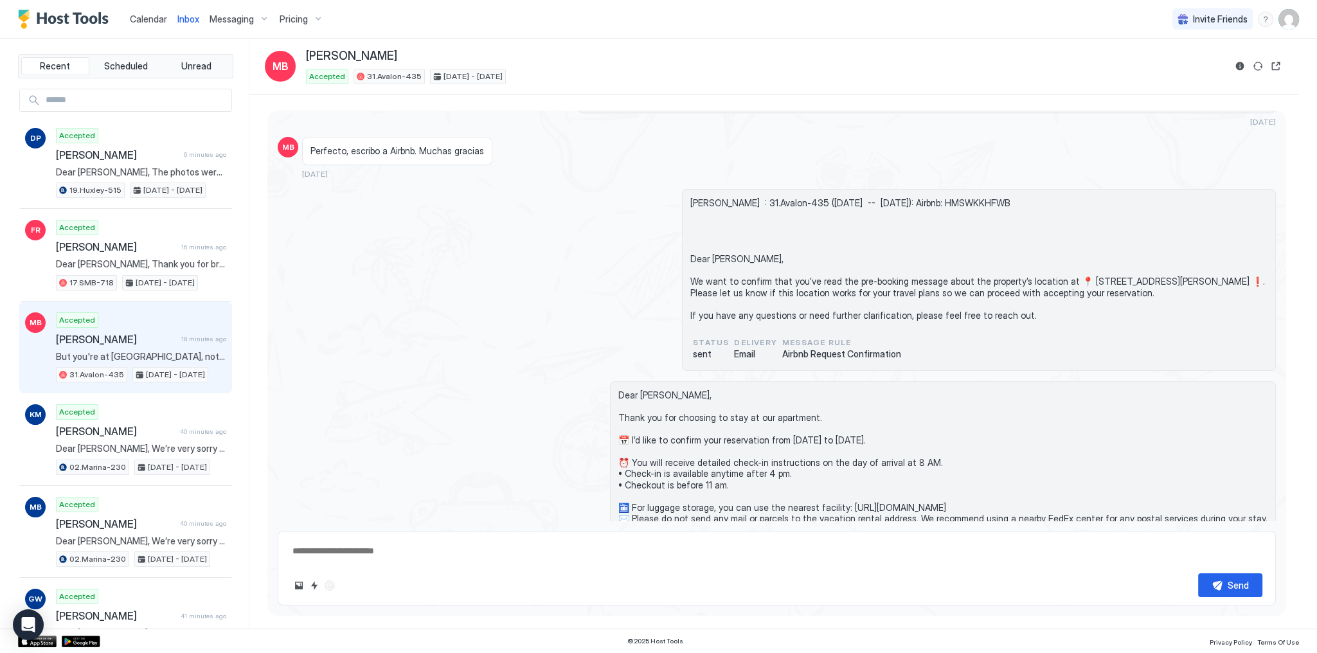
scroll to position [874, 0]
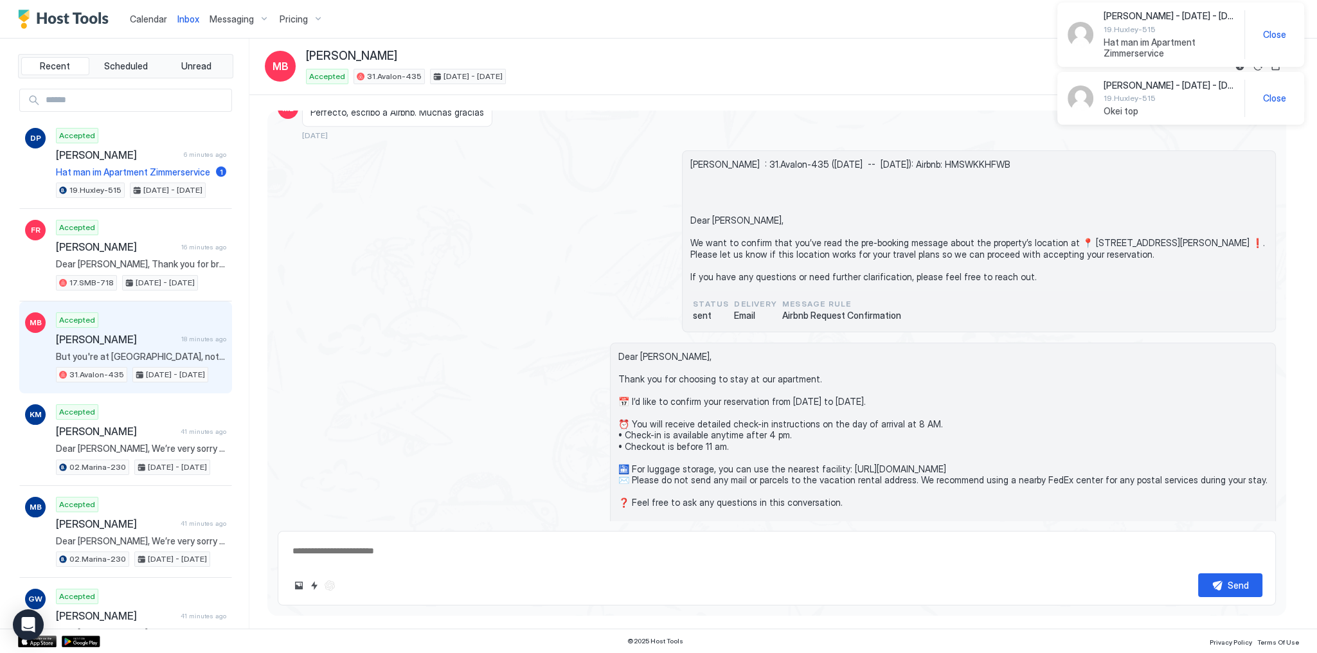
drag, startPoint x: 615, startPoint y: 278, endPoint x: 753, endPoint y: 225, distance: 148.5
click at [615, 278] on div "[PERSON_NAME] : 31.Avalon-435 ([DATE] -- [DATE]): Airbnb: HMSWKKHFWB Dear [PERS…" at bounding box center [777, 241] width 998 height 182
click at [1165, 40] on span "Hat man im Apartment Zimmerservice" at bounding box center [1169, 48] width 130 height 22
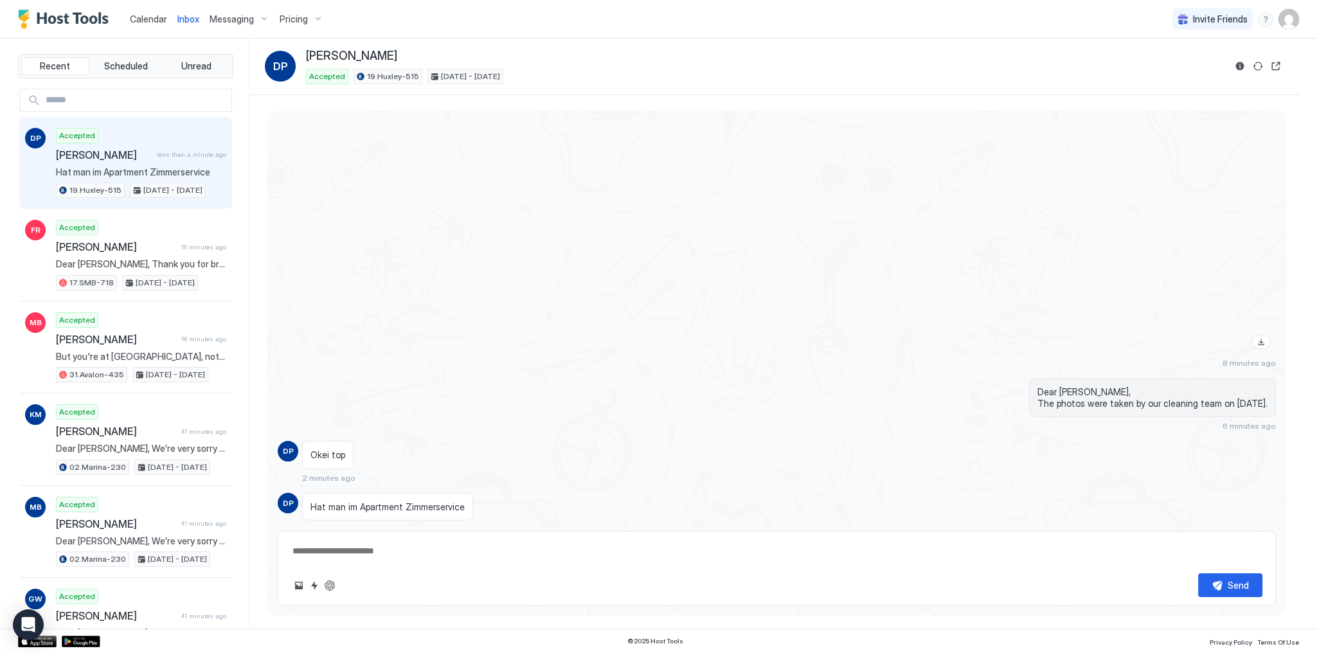
scroll to position [4344, 0]
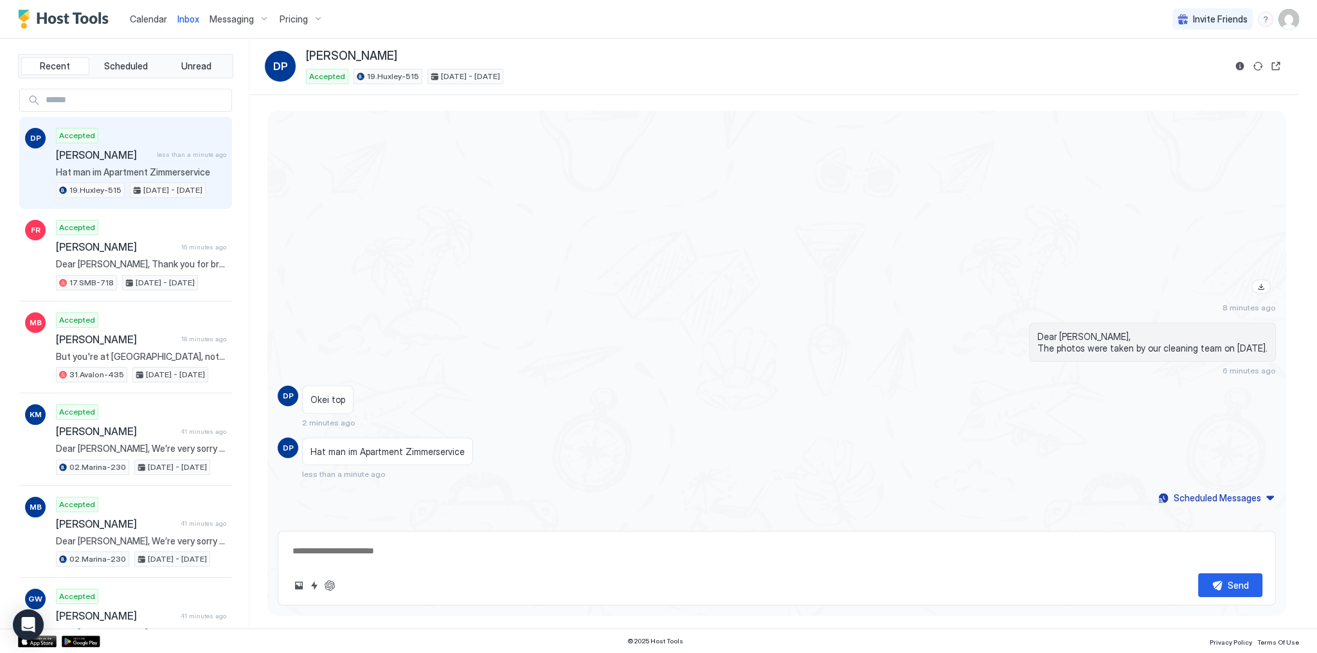
click at [404, 446] on span "Hat man im Apartment Zimmerservice" at bounding box center [387, 452] width 154 height 12
click at [406, 446] on span "Hat man im Apartment Zimmerservice" at bounding box center [387, 452] width 154 height 12
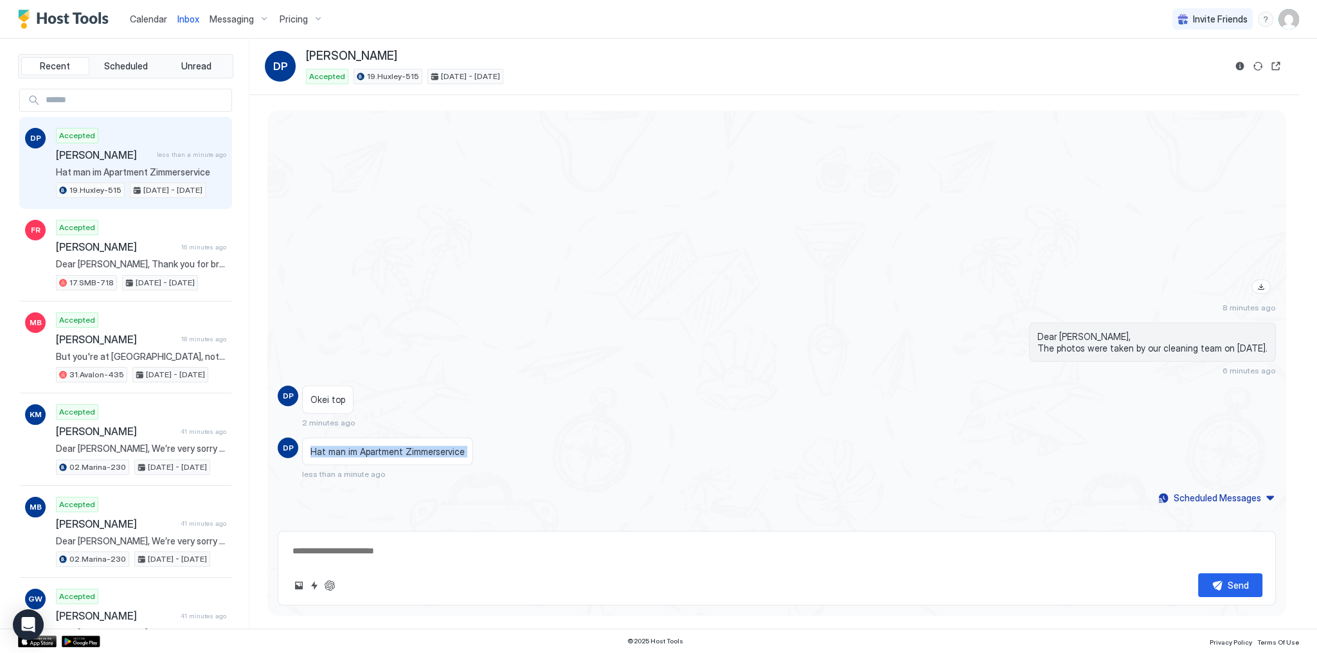
copy span "Hat man im Apartment Zimmerservice"
click at [530, 467] on div "Hat man im Apartment Zimmerservice less than a minute ago" at bounding box center [651, 459] width 699 height 42
drag, startPoint x: 532, startPoint y: 357, endPoint x: 61, endPoint y: 123, distance: 526.4
click at [531, 354] on div "Dear [PERSON_NAME], The photos were taken by our cleaning team on [DATE]. 6 min…" at bounding box center [777, 349] width 998 height 53
click at [528, 294] on div "8 minutes ago" at bounding box center [777, 134] width 998 height 356
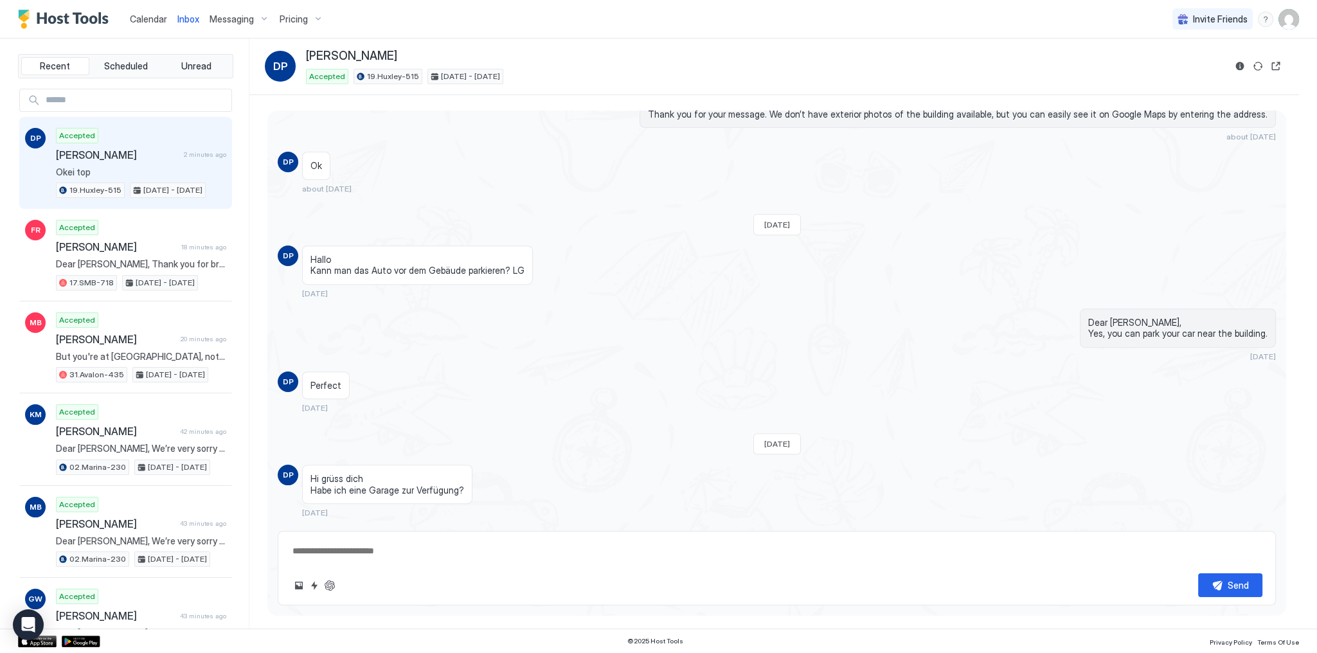
scroll to position [752, 0]
click at [354, 53] on span "[PERSON_NAME]" at bounding box center [351, 56] width 91 height 15
copy div "[PERSON_NAME]"
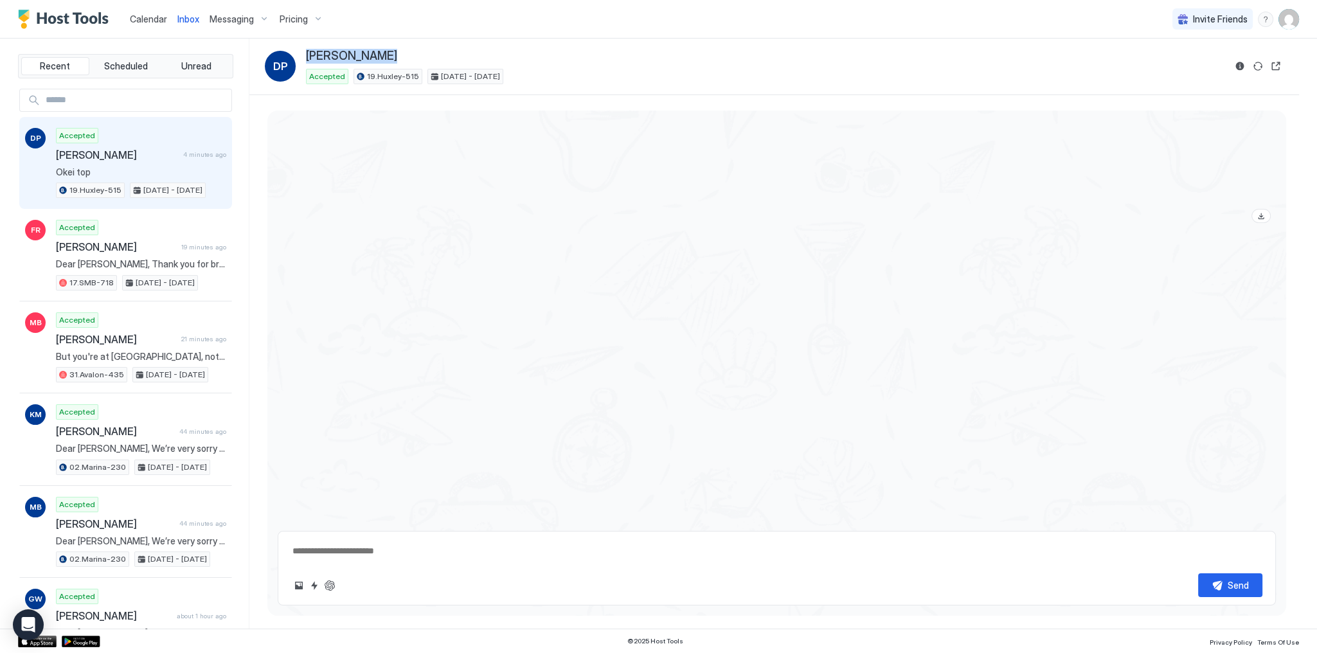
scroll to position [4506, 0]
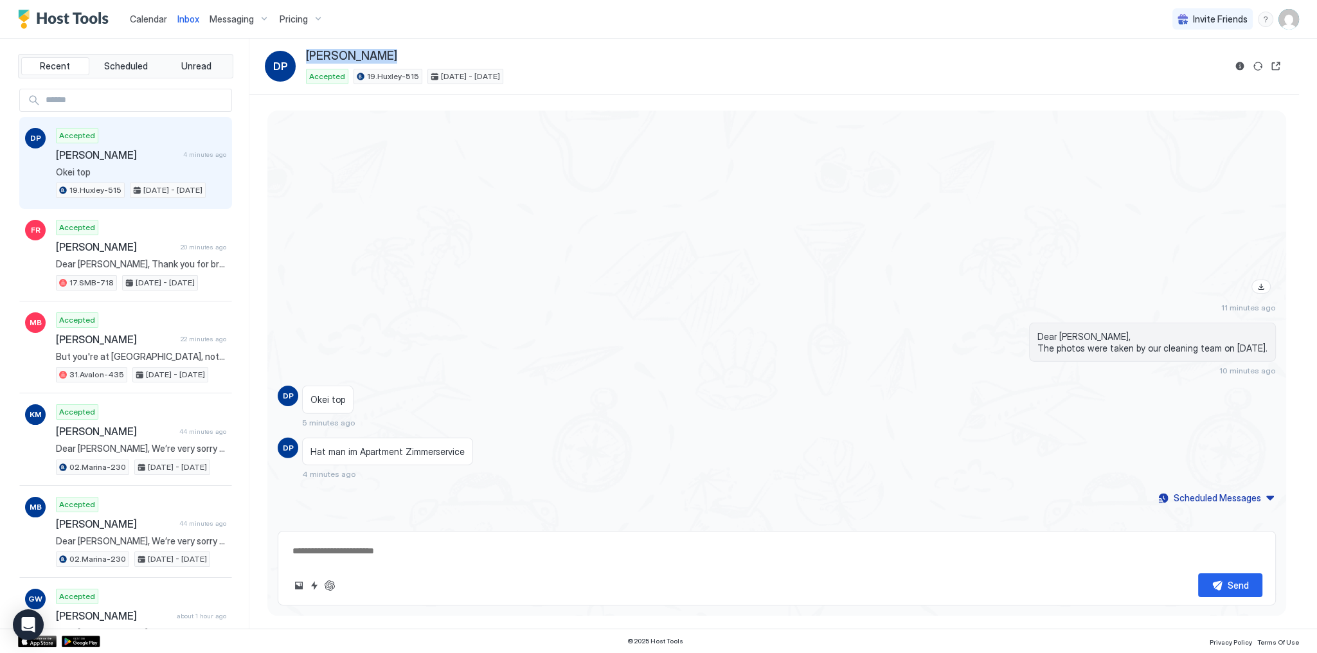
drag, startPoint x: 523, startPoint y: 548, endPoint x: 533, endPoint y: 547, distance: 9.7
click at [524, 548] on textarea at bounding box center [776, 551] width 971 height 24
paste textarea "**********"
type textarea "*"
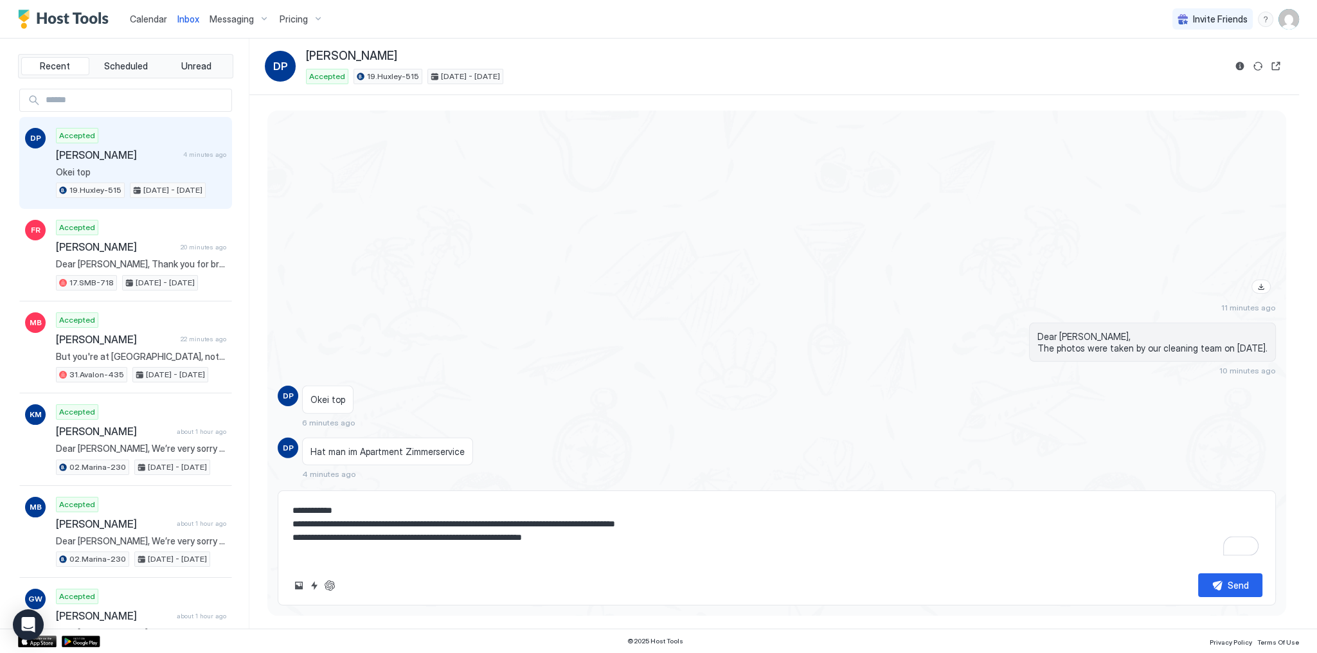
click at [746, 537] on textarea "**********" at bounding box center [776, 531] width 971 height 64
type textarea "**********"
click at [1225, 588] on button "Send" at bounding box center [1230, 585] width 64 height 24
type textarea "*"
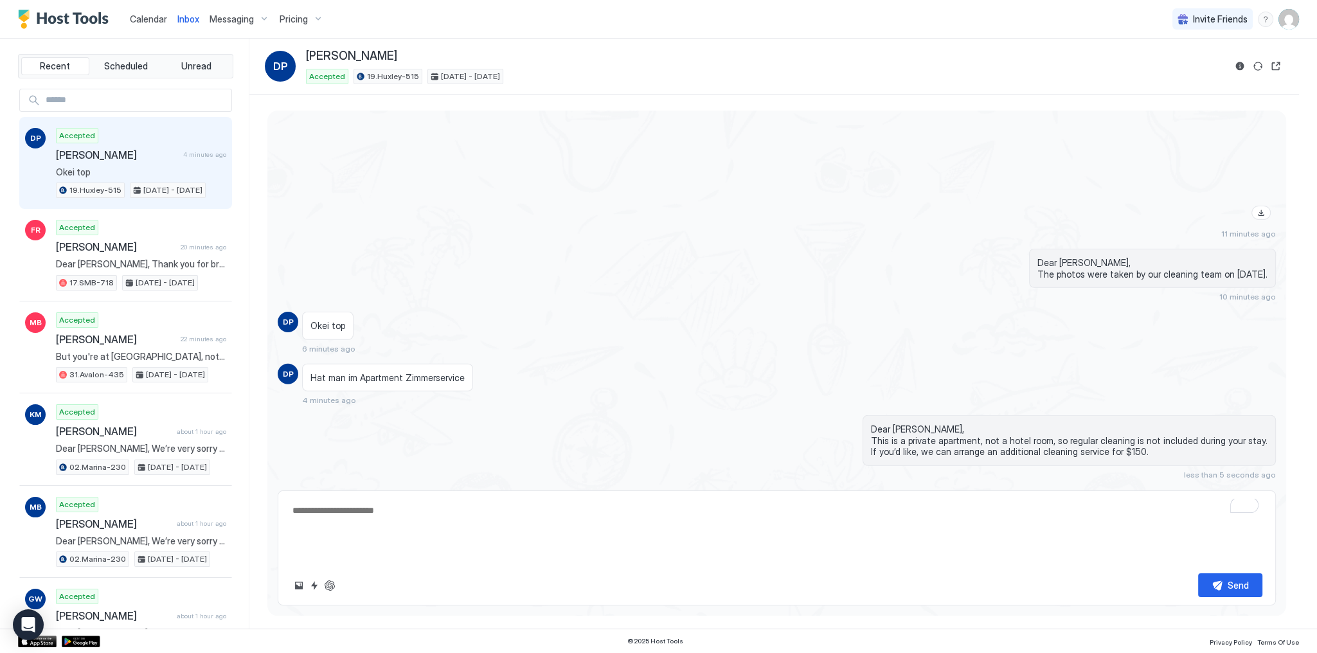
click at [755, 337] on div "Okei top 6 minutes ago" at bounding box center [651, 333] width 699 height 42
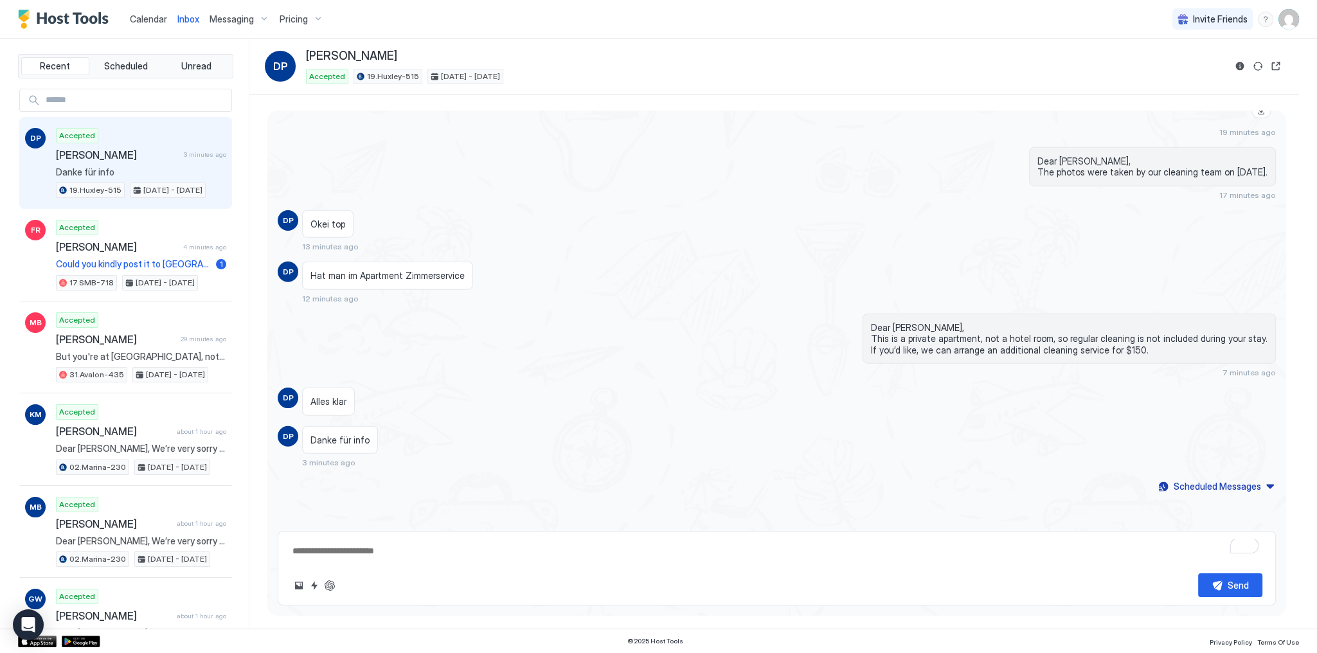
scroll to position [4451, 0]
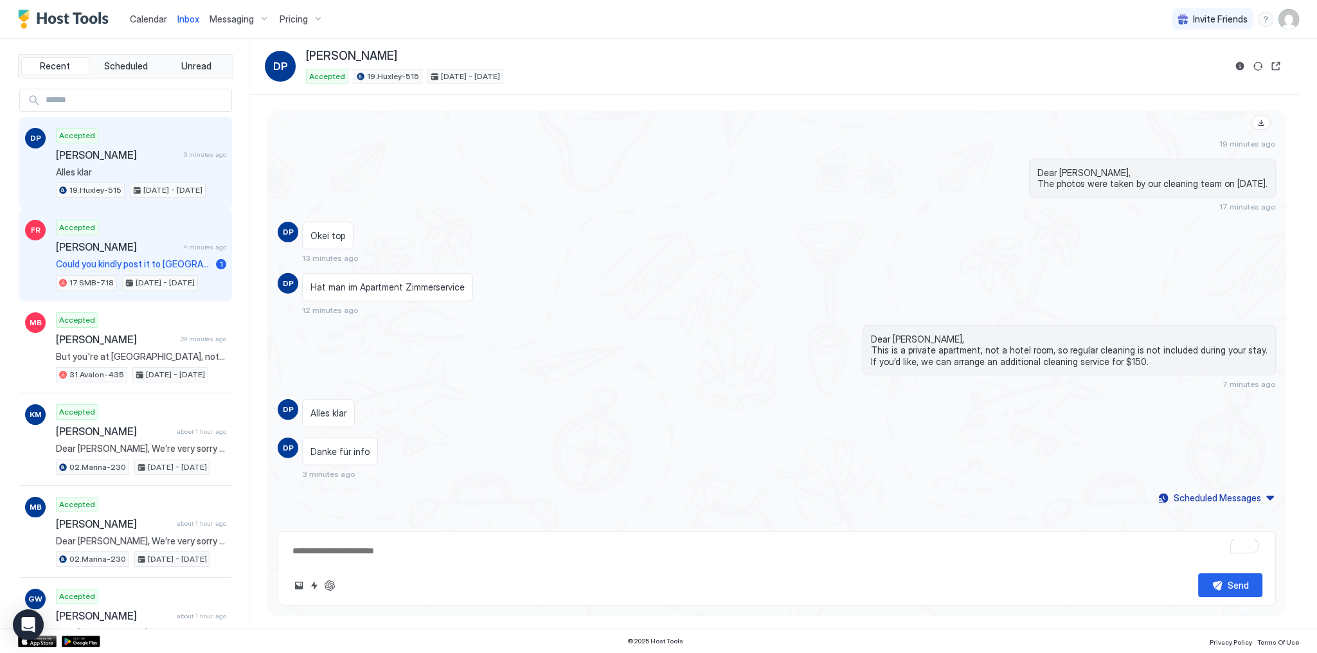
click at [153, 253] on div "Accepted [PERSON_NAME] 4 minutes ago Could you kindly post it to [GEOGRAPHIC_DA…" at bounding box center [141, 255] width 170 height 71
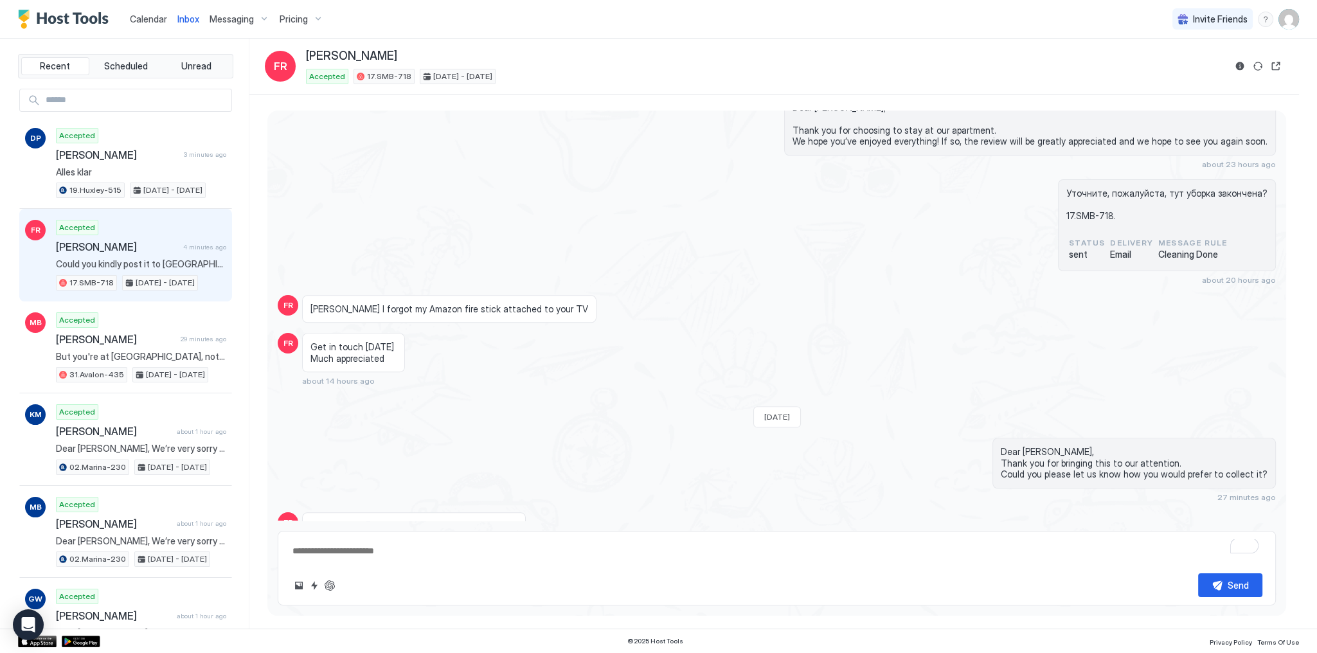
click at [393, 521] on span "Could you kindly post it to [GEOGRAPHIC_DATA] ?" at bounding box center [413, 527] width 207 height 12
click at [393, 524] on span "Could you kindly post it to [GEOGRAPHIC_DATA] ?" at bounding box center [413, 530] width 207 height 12
click at [393, 520] on span "Could you kindly post it to [GEOGRAPHIC_DATA] ?" at bounding box center [413, 526] width 207 height 12
copy span "Could you kindly post it to [GEOGRAPHIC_DATA] ?"
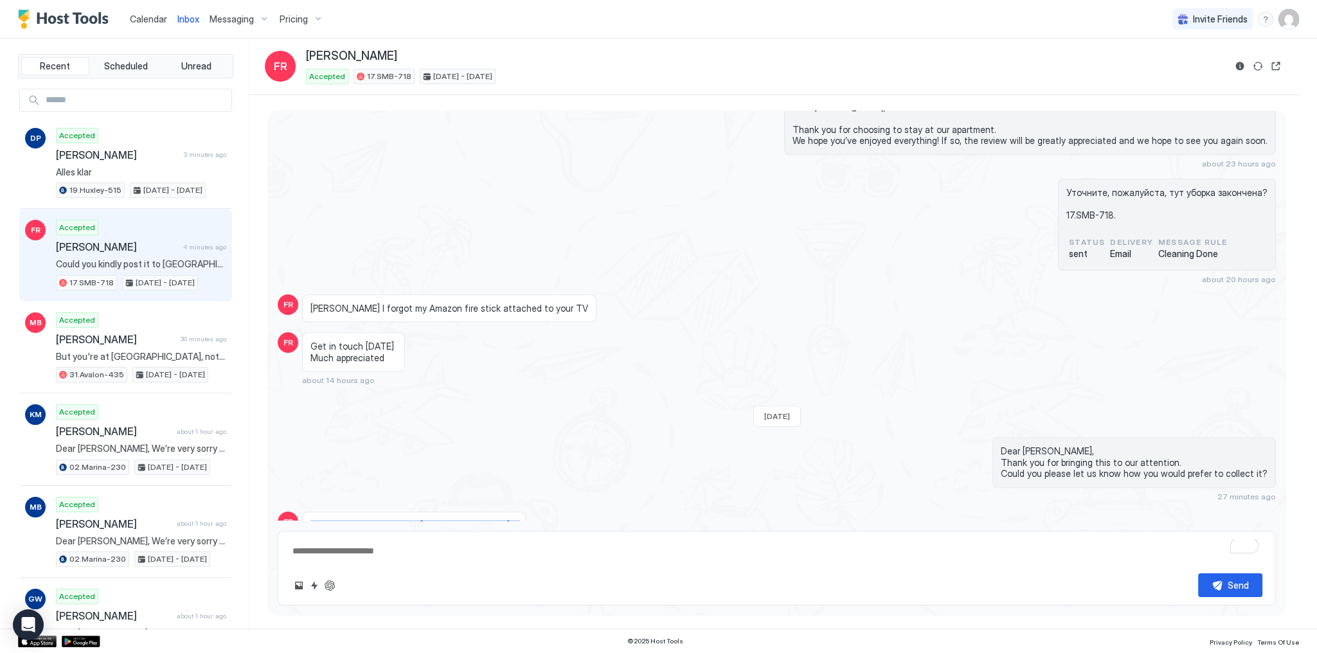
drag, startPoint x: 606, startPoint y: 409, endPoint x: 565, endPoint y: 417, distance: 41.2
click at [606, 437] on div "Dear [PERSON_NAME], Thank you for bringing this to our attention. Could you ple…" at bounding box center [926, 469] width 699 height 64
click at [335, 584] on button "ChatGPT Auto Reply" at bounding box center [329, 585] width 15 height 15
type textarea "*"
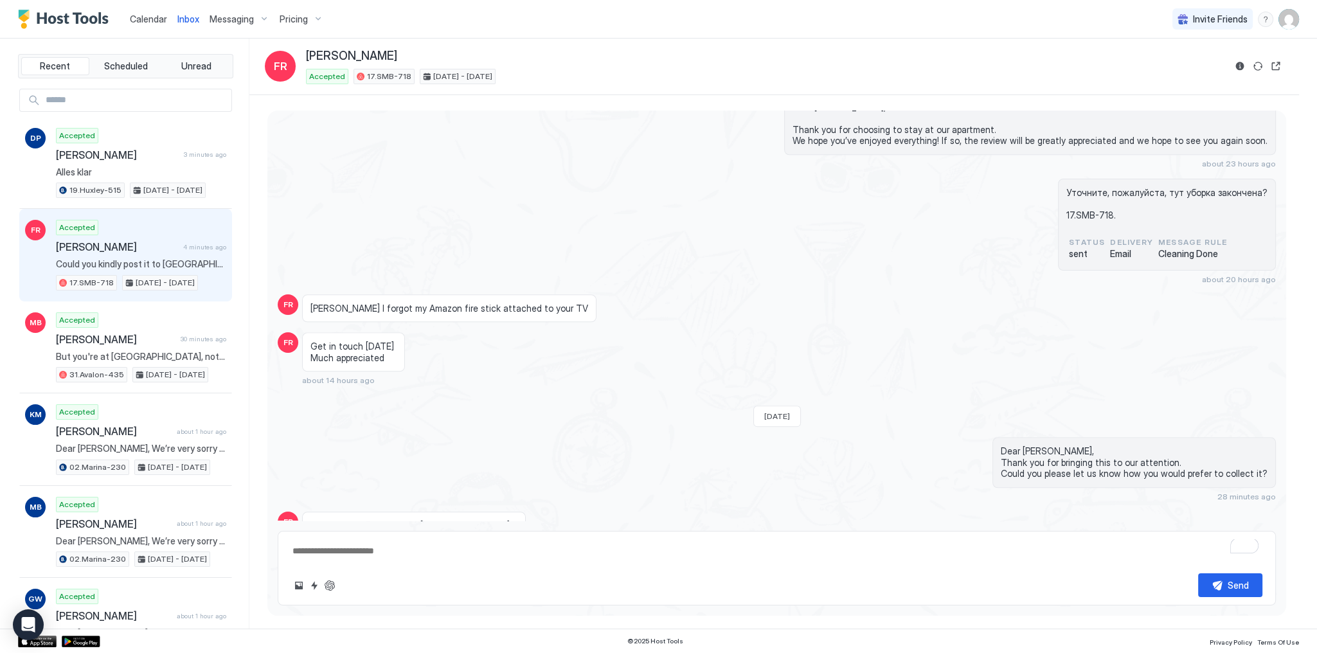
type textarea "**********"
click at [728, 332] on div "Get in touch [DATE] Much appreciated about 14 hours ago" at bounding box center [651, 358] width 699 height 53
click at [432, 557] on textarea "**********" at bounding box center [776, 551] width 971 height 24
click at [328, 586] on button "ChatGPT Auto Reply" at bounding box center [329, 585] width 15 height 15
type textarea "*"
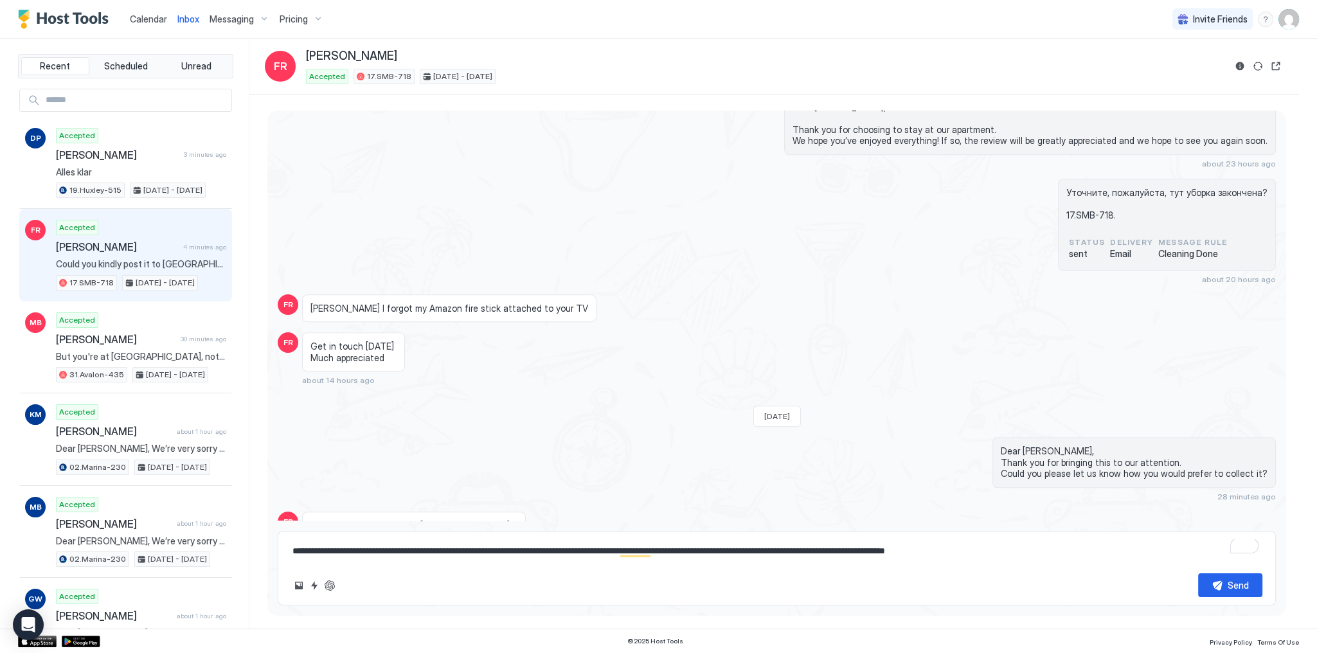
type textarea "**********"
click at [334, 584] on button "ChatGPT Auto Reply" at bounding box center [329, 585] width 15 height 15
type textarea "*"
type textarea "**********"
click at [330, 584] on button "ChatGPT Auto Reply" at bounding box center [329, 585] width 15 height 15
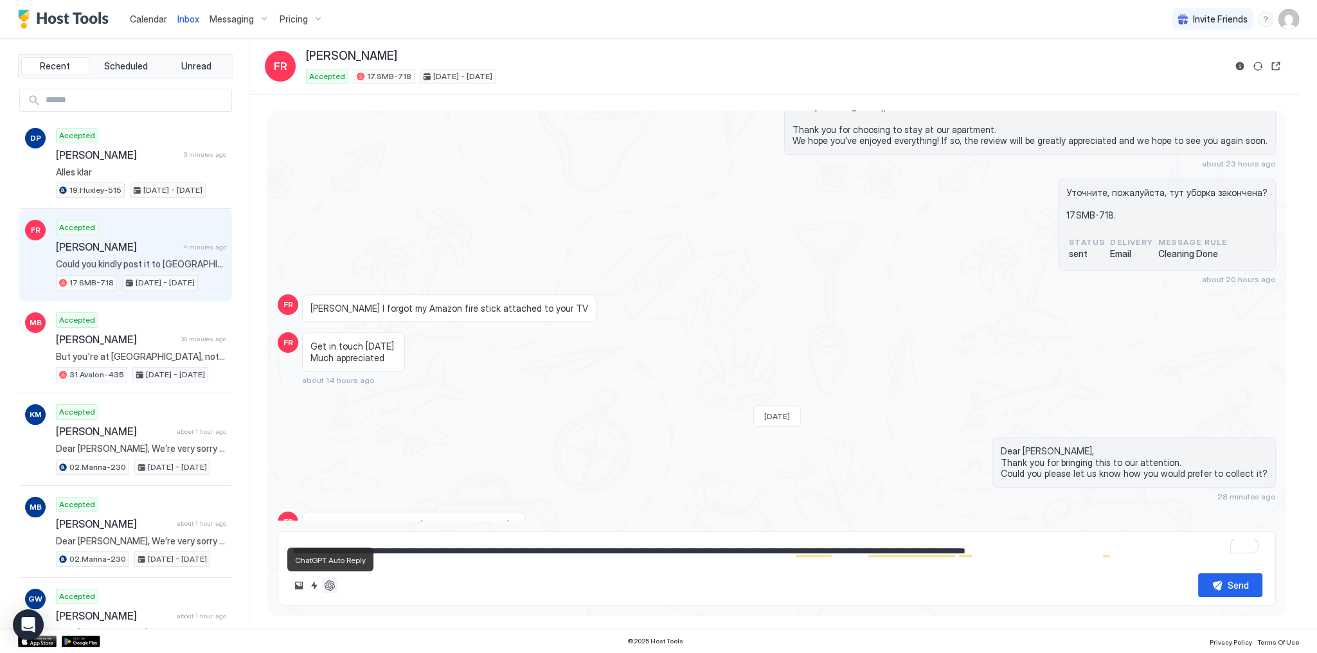
type textarea "*"
type textarea "**********"
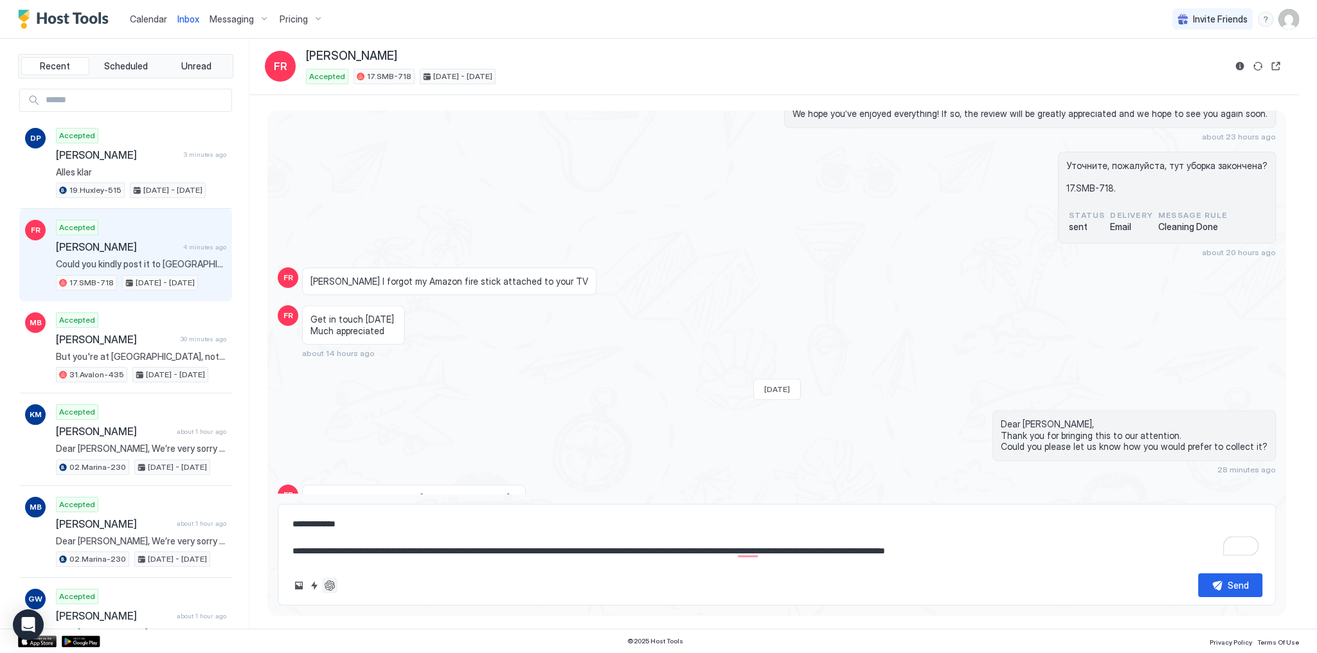
click at [334, 583] on button "ChatGPT Auto Reply" at bounding box center [329, 585] width 15 height 15
type textarea "*"
type textarea "**********"
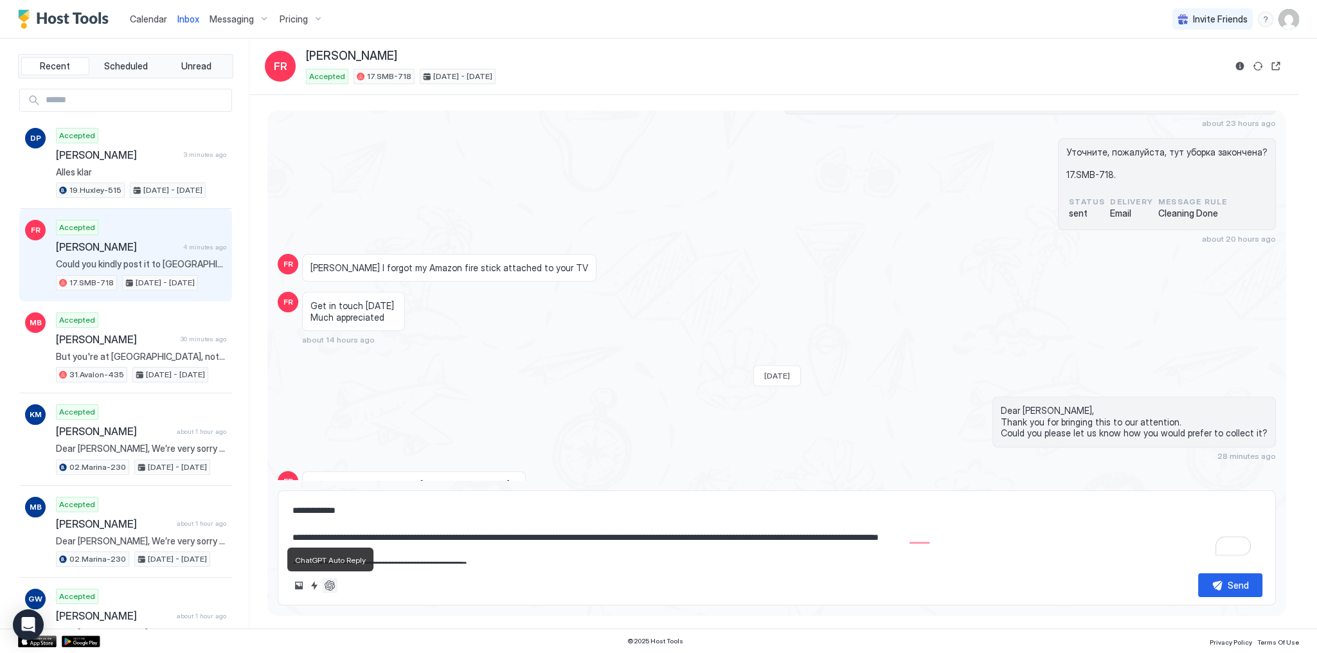
click at [332, 586] on button "ChatGPT Auto Reply" at bounding box center [329, 585] width 15 height 15
type textarea "*"
type textarea "**********"
click at [332, 586] on button "ChatGPT Auto Reply" at bounding box center [329, 585] width 15 height 15
type textarea "*"
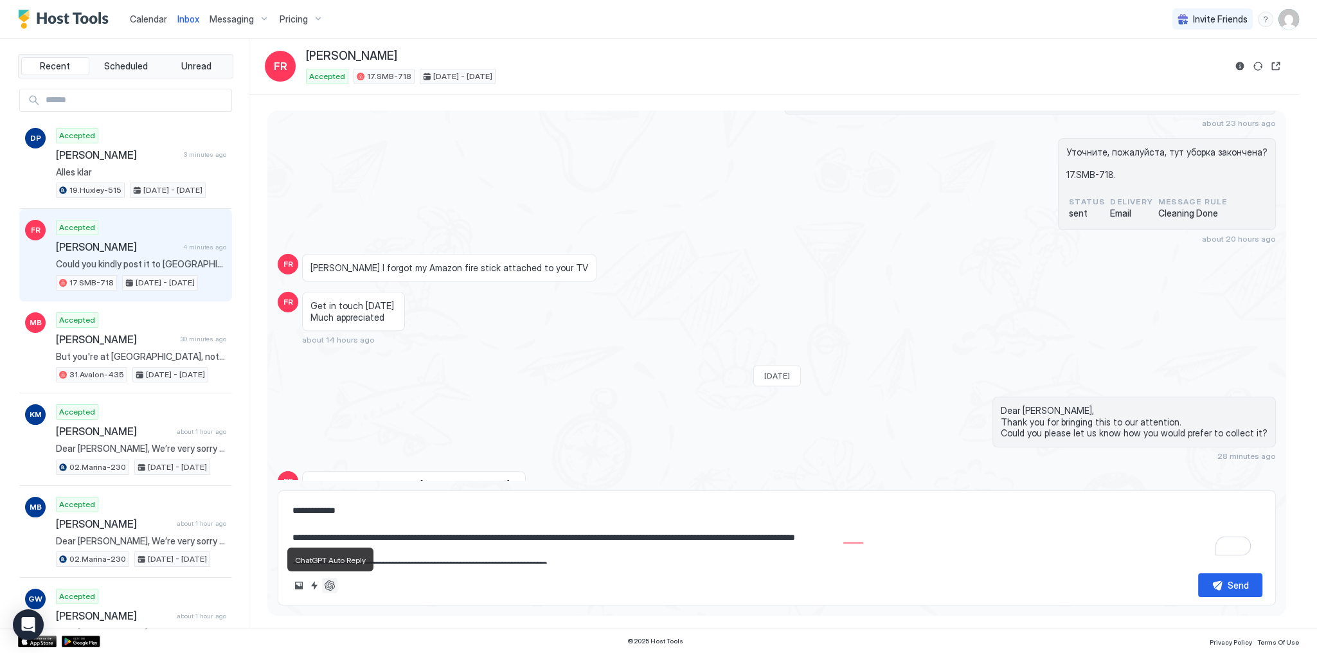
type textarea "**********"
click at [332, 586] on button "ChatGPT Auto Reply" at bounding box center [329, 585] width 15 height 15
type textarea "*"
type textarea "**********"
click at [332, 586] on button "ChatGPT Auto Reply" at bounding box center [329, 585] width 15 height 15
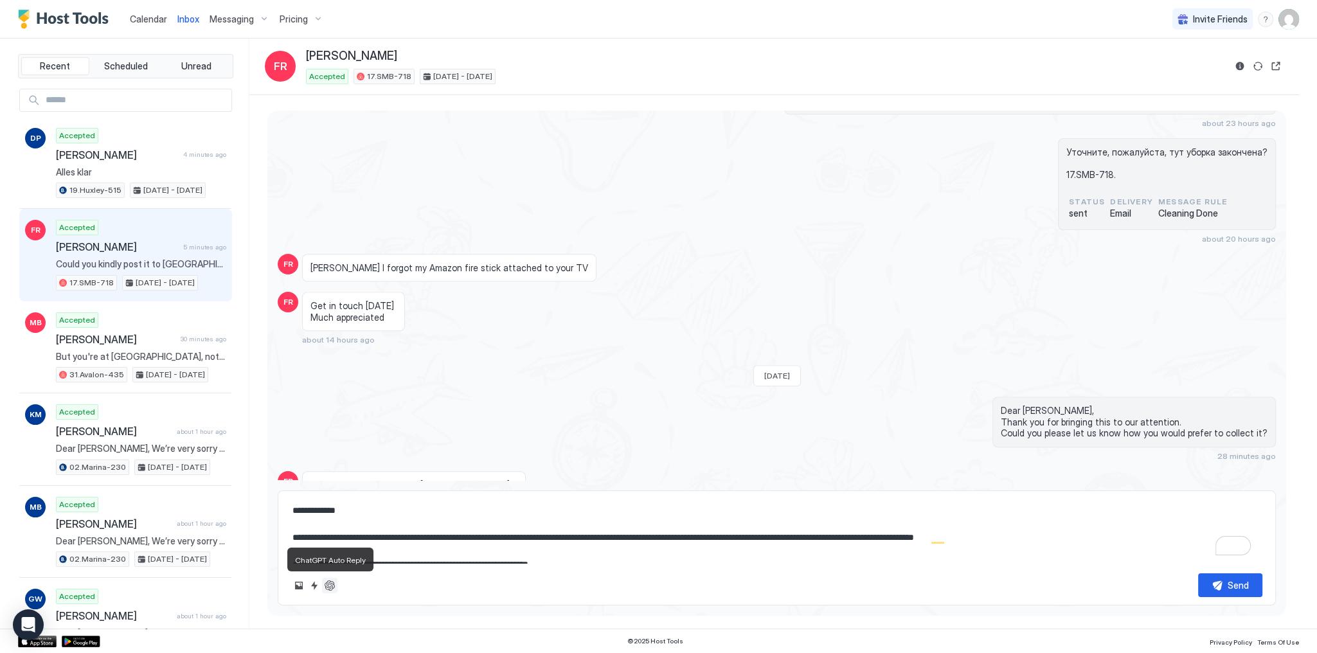
type textarea "*"
type textarea "**********"
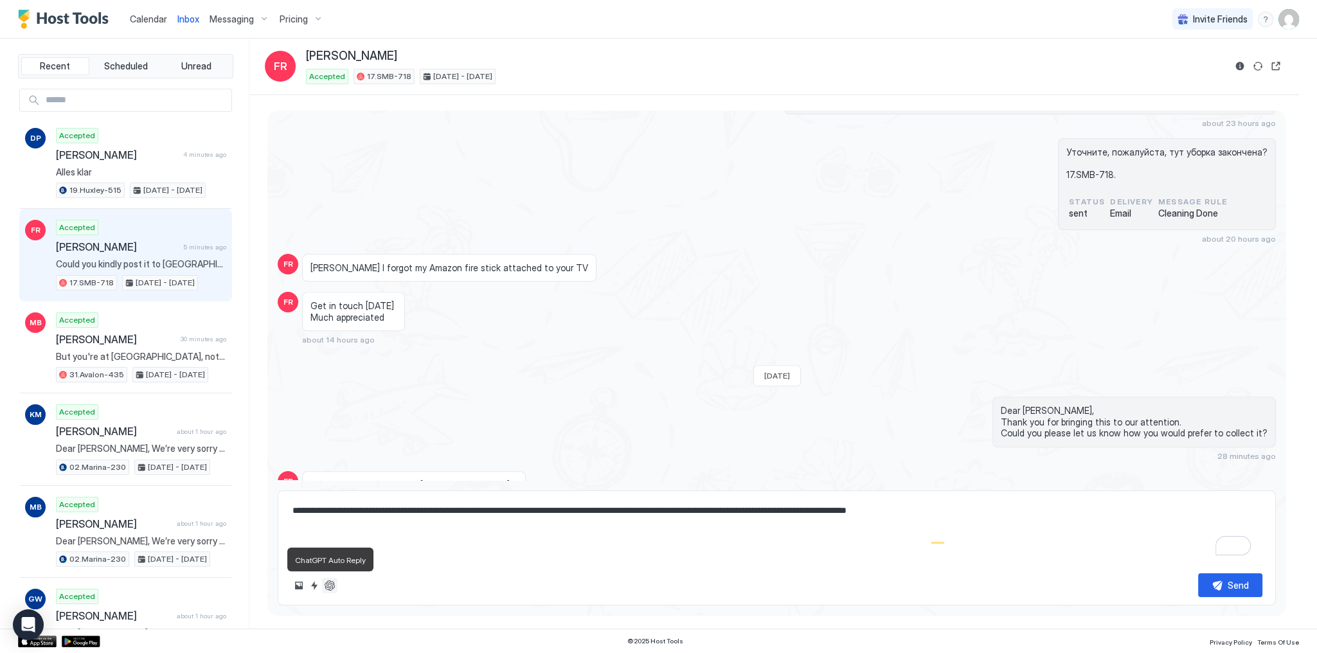
scroll to position [1992, 0]
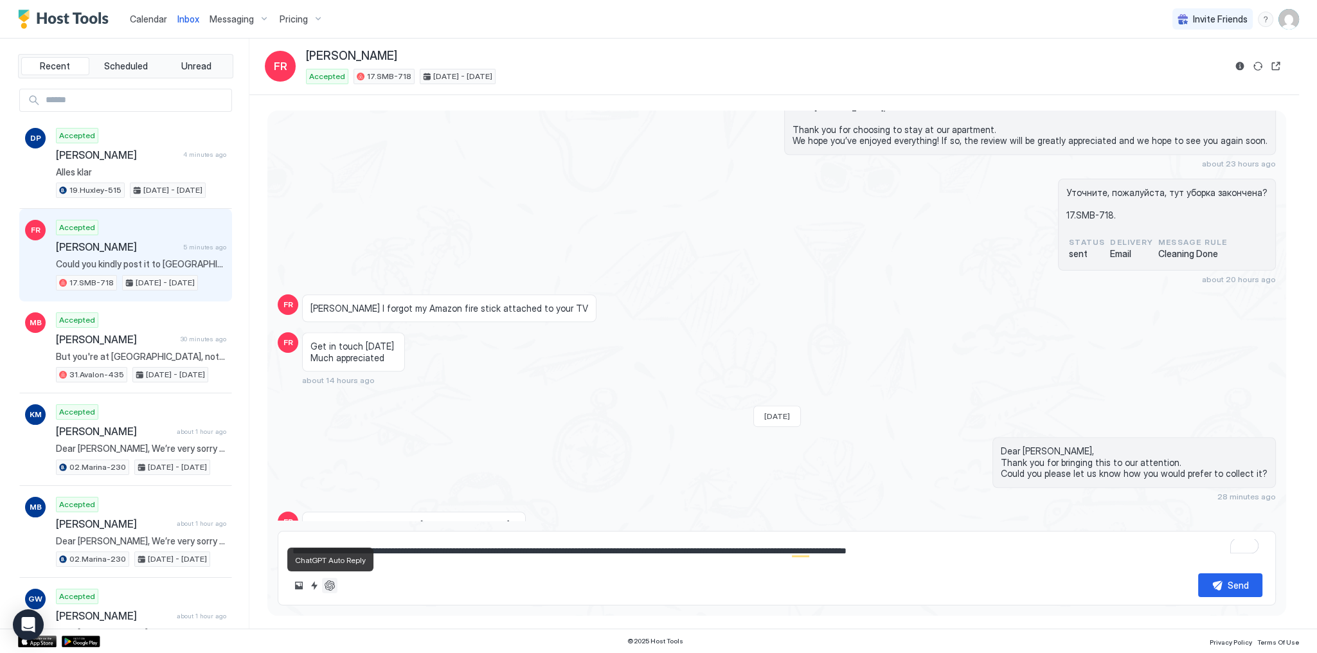
click at [332, 586] on button "ChatGPT Auto Reply" at bounding box center [329, 585] width 15 height 15
type textarea "*"
type textarea "**********"
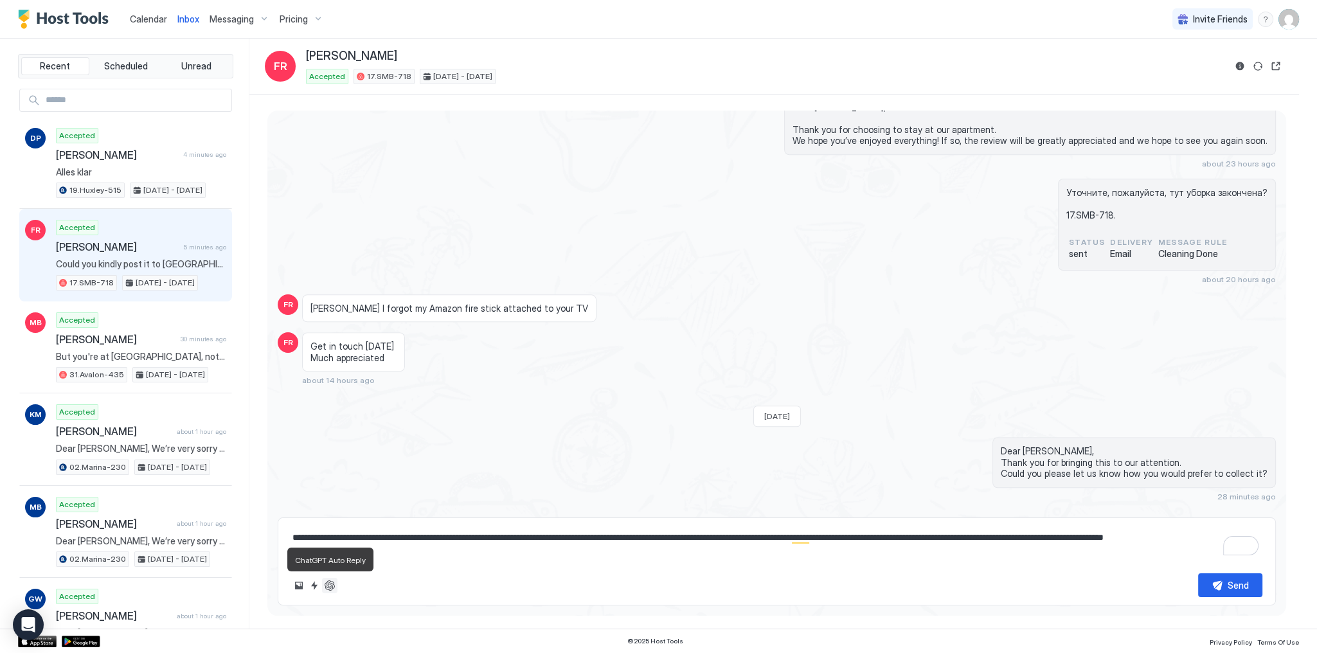
scroll to position [2006, 0]
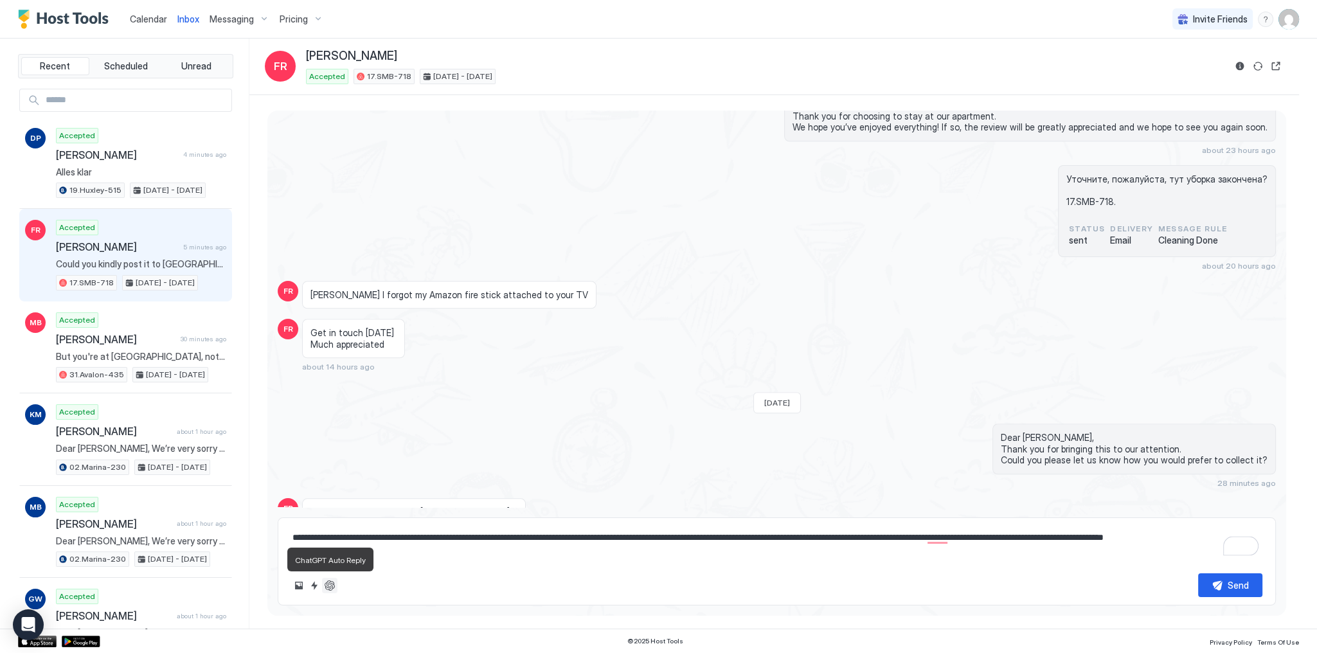
click at [332, 586] on button "ChatGPT Auto Reply" at bounding box center [329, 585] width 15 height 15
type textarea "*"
type textarea "**********"
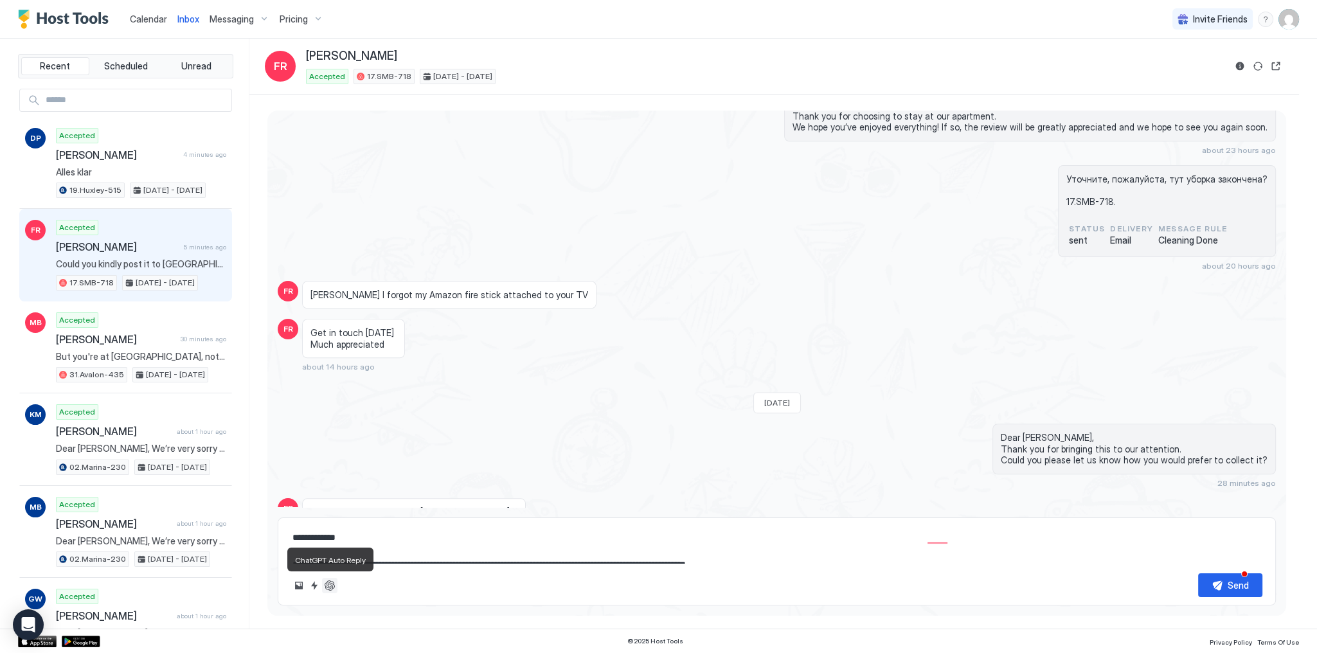
scroll to position [2033, 0]
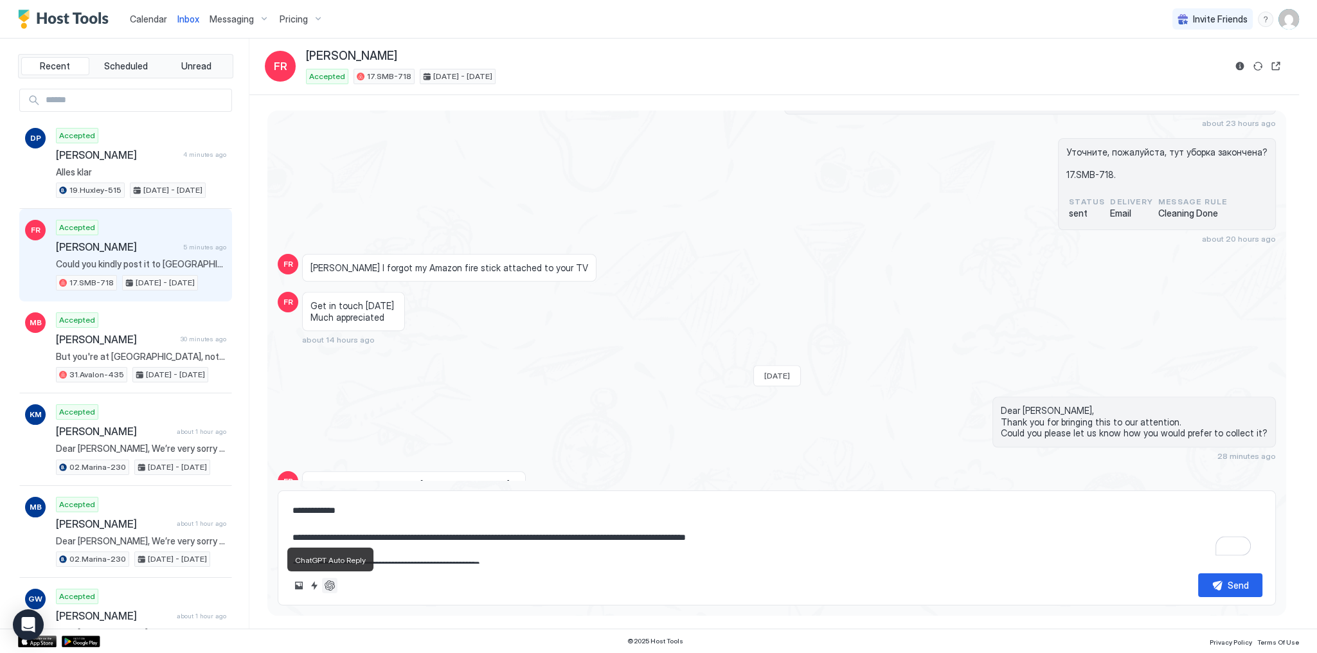
click at [332, 586] on button "ChatGPT Auto Reply" at bounding box center [329, 585] width 15 height 15
type textarea "*"
type textarea "**********"
click at [332, 586] on button "ChatGPT Auto Reply" at bounding box center [329, 585] width 15 height 15
type textarea "*"
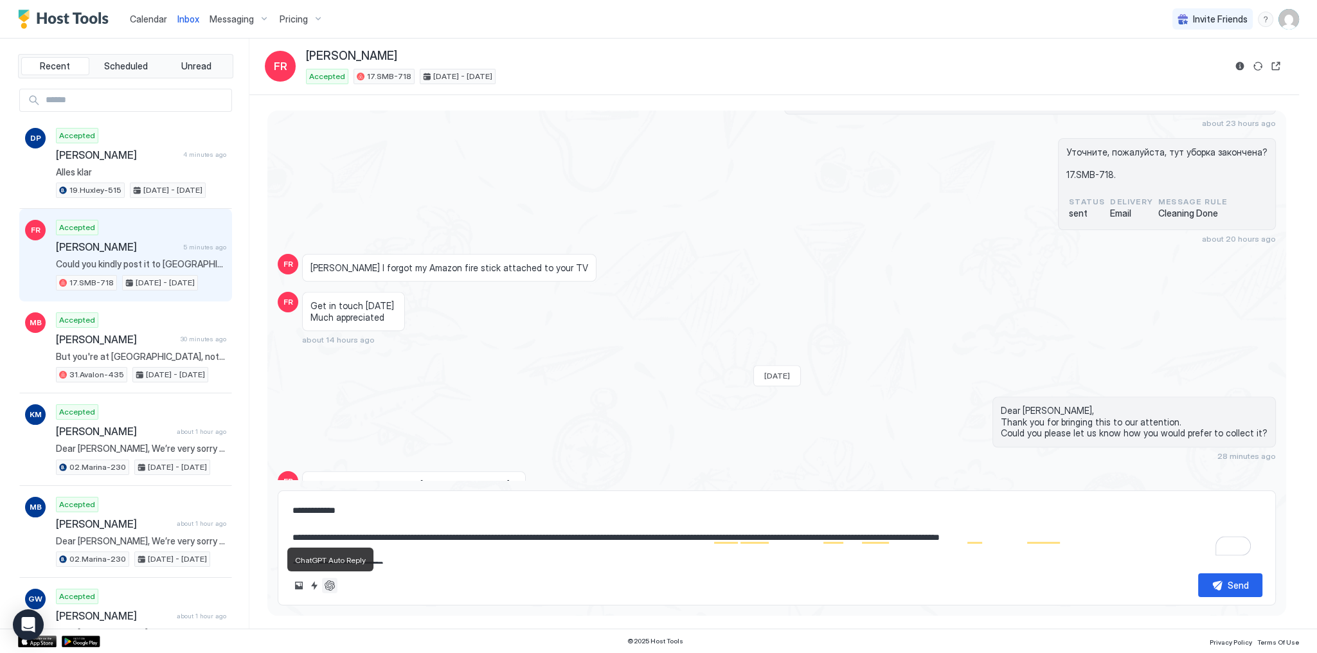
type textarea "**********"
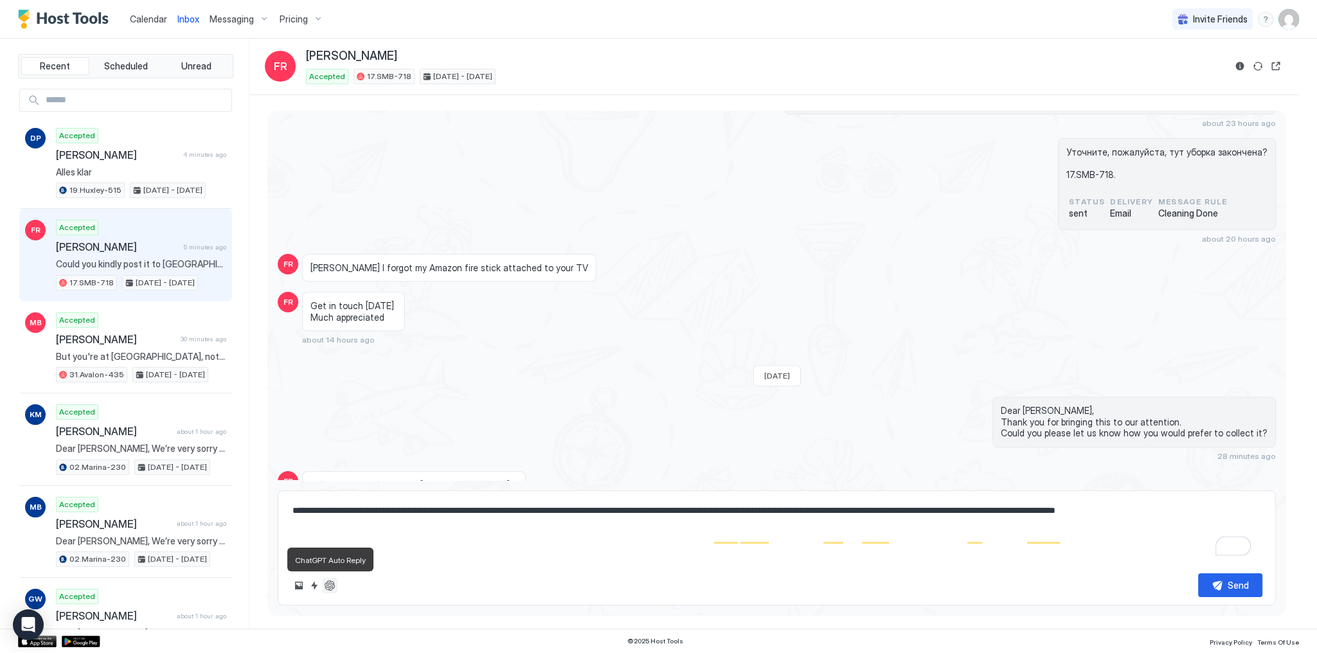
scroll to position [1992, 0]
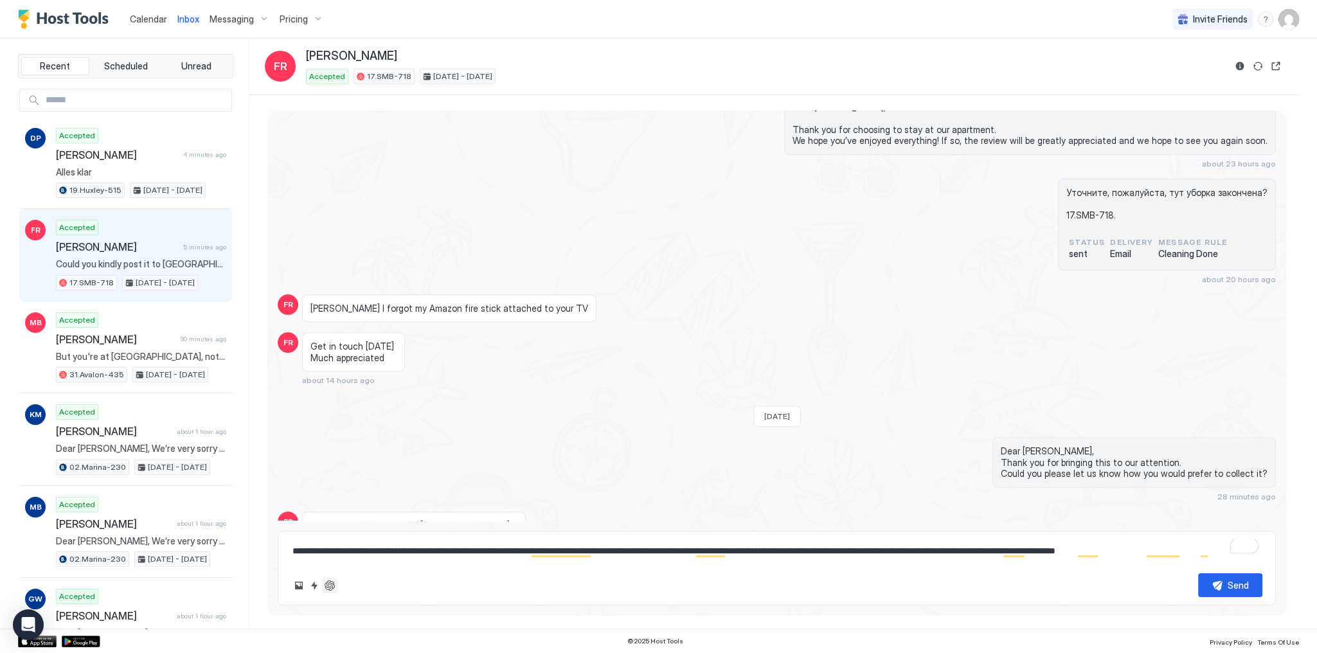
click at [329, 584] on button "ChatGPT Auto Reply" at bounding box center [329, 585] width 15 height 15
type textarea "*"
type textarea "**********"
click at [339, 586] on div "Send" at bounding box center [776, 585] width 971 height 24
click at [334, 579] on button "ChatGPT Auto Reply" at bounding box center [329, 585] width 15 height 15
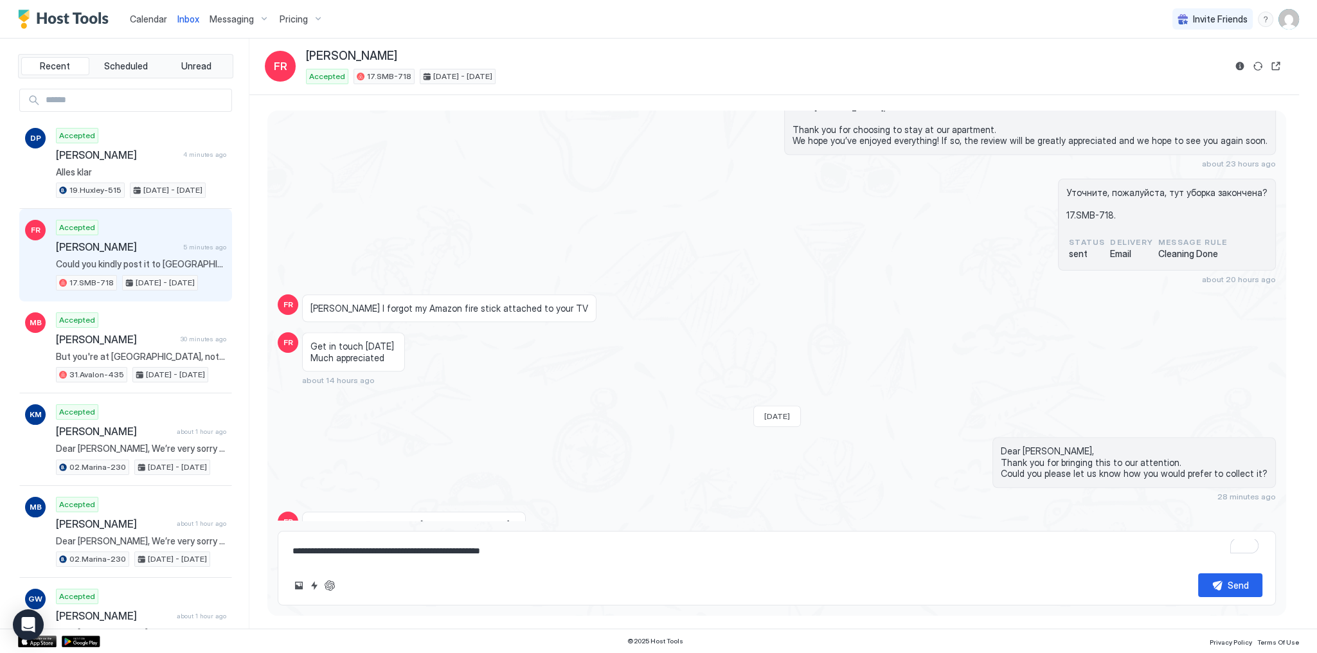
type textarea "*"
type textarea "**********"
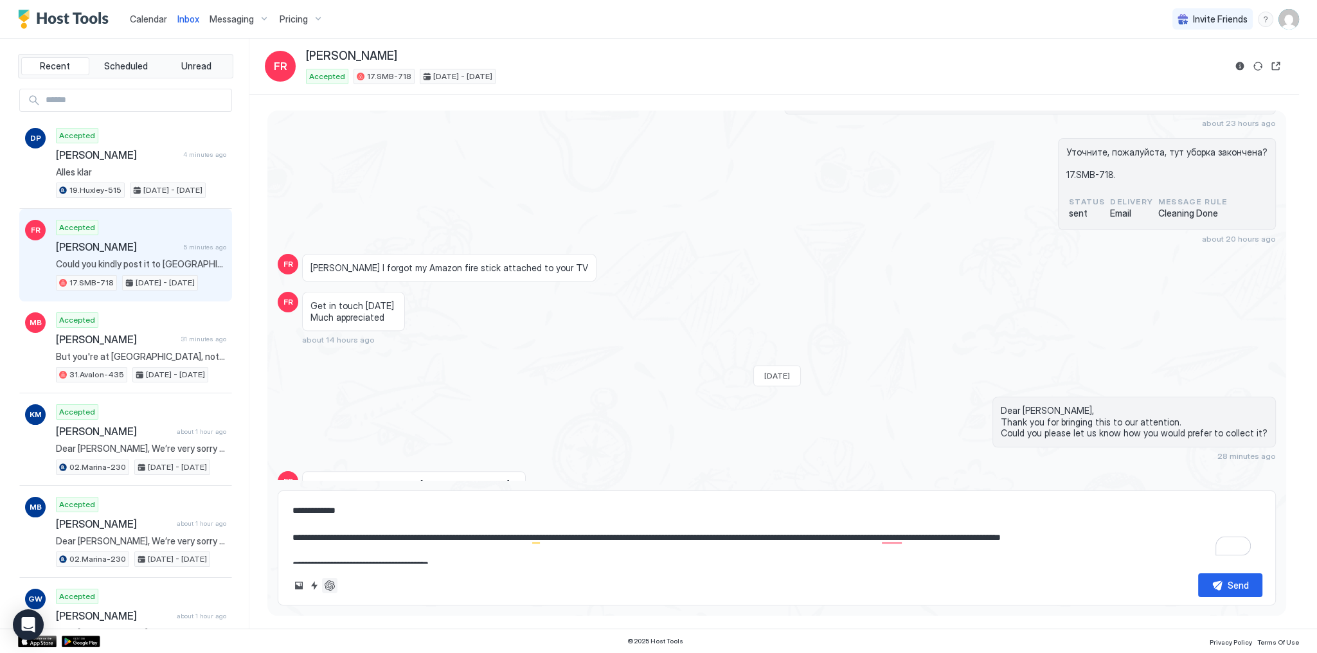
click at [327, 585] on button "ChatGPT Auto Reply" at bounding box center [329, 585] width 15 height 15
type textarea "*"
type textarea "**********"
click at [375, 512] on textarea "**********" at bounding box center [776, 531] width 971 height 64
click at [387, 540] on textarea "**********" at bounding box center [776, 531] width 971 height 64
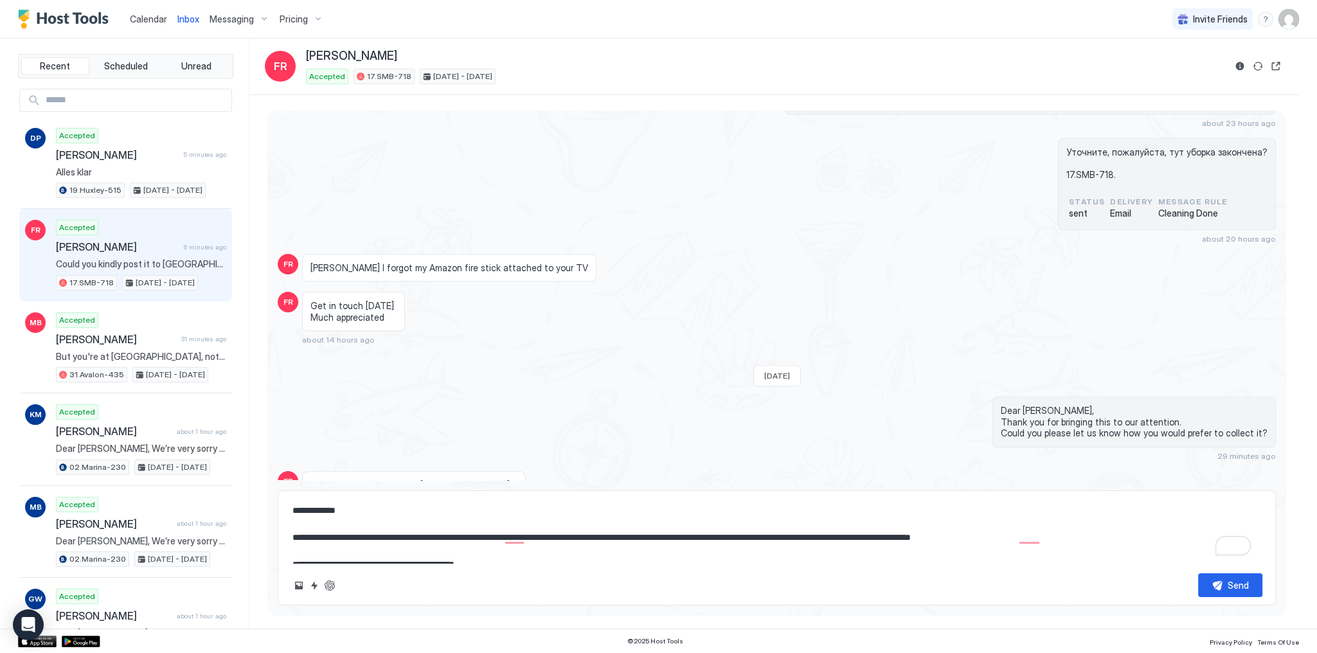
click at [579, 254] on div "[PERSON_NAME] I forgot my Amazon fire stick attached to your TV" at bounding box center [651, 268] width 699 height 28
click at [501, 529] on textarea "**********" at bounding box center [776, 531] width 971 height 64
paste textarea "**********"
type textarea "*"
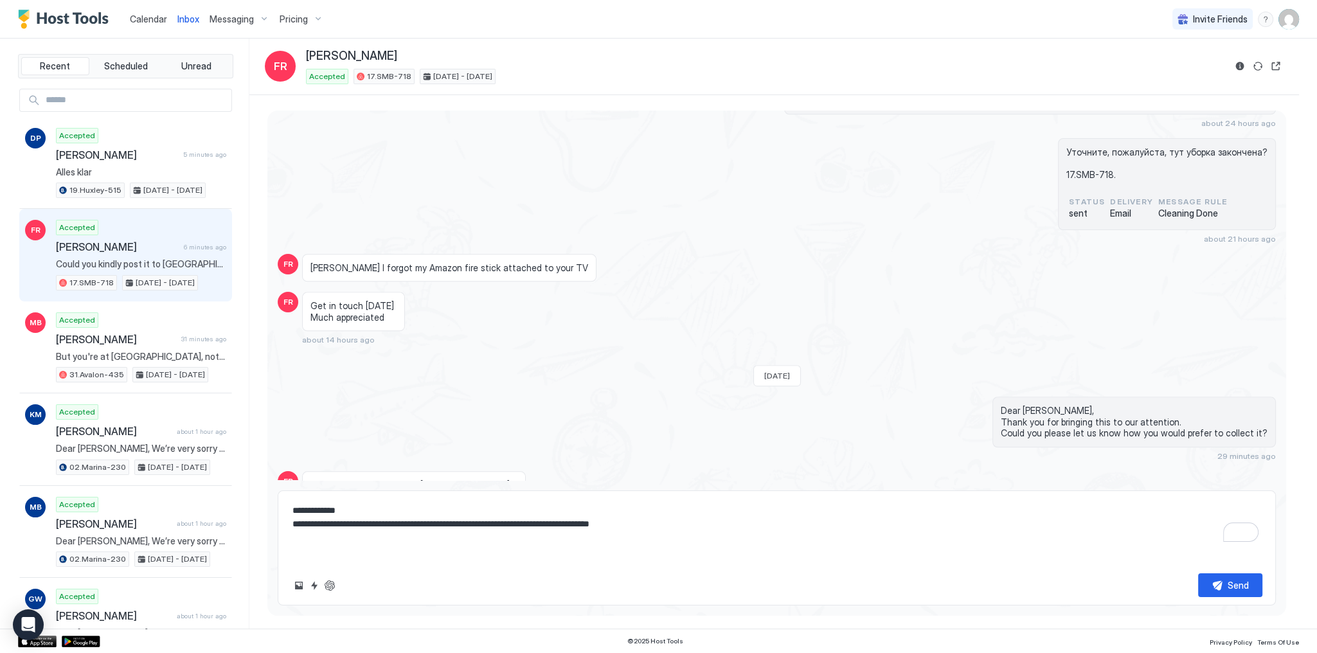
scroll to position [2019, 0]
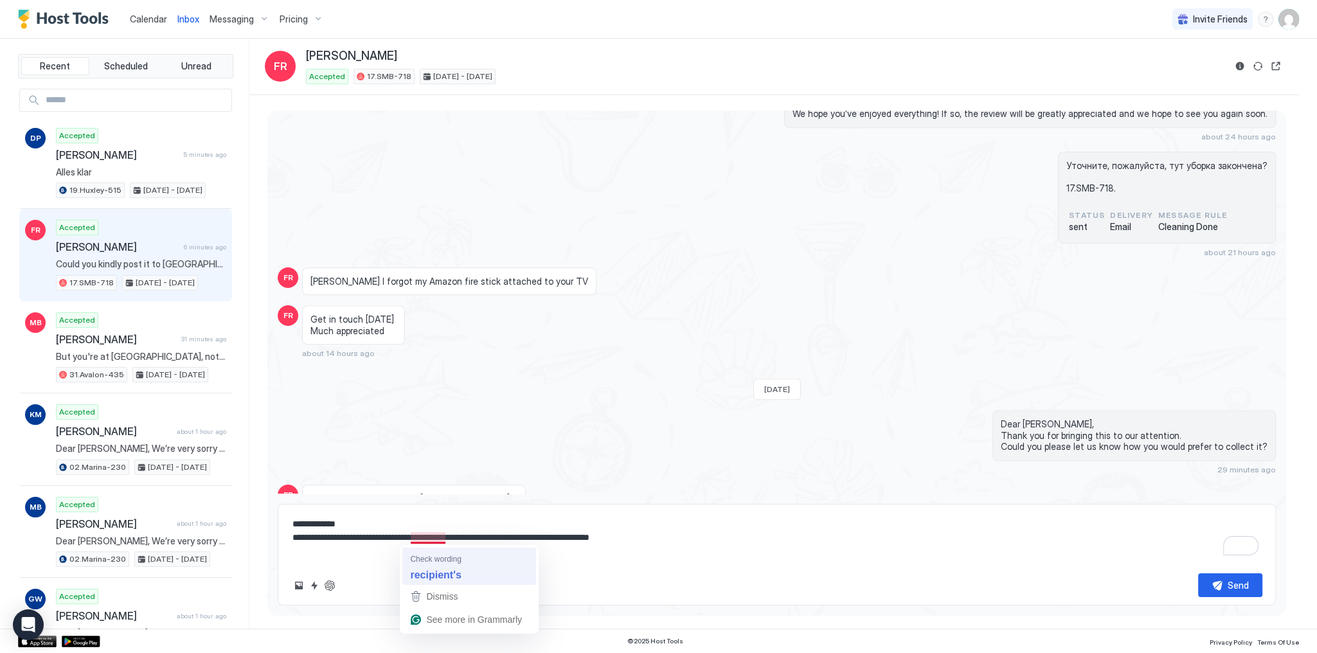
type textarea "**********"
type textarea "*"
type textarea "**********"
click at [715, 542] on textarea "**********" at bounding box center [776, 537] width 971 height 51
type textarea "*"
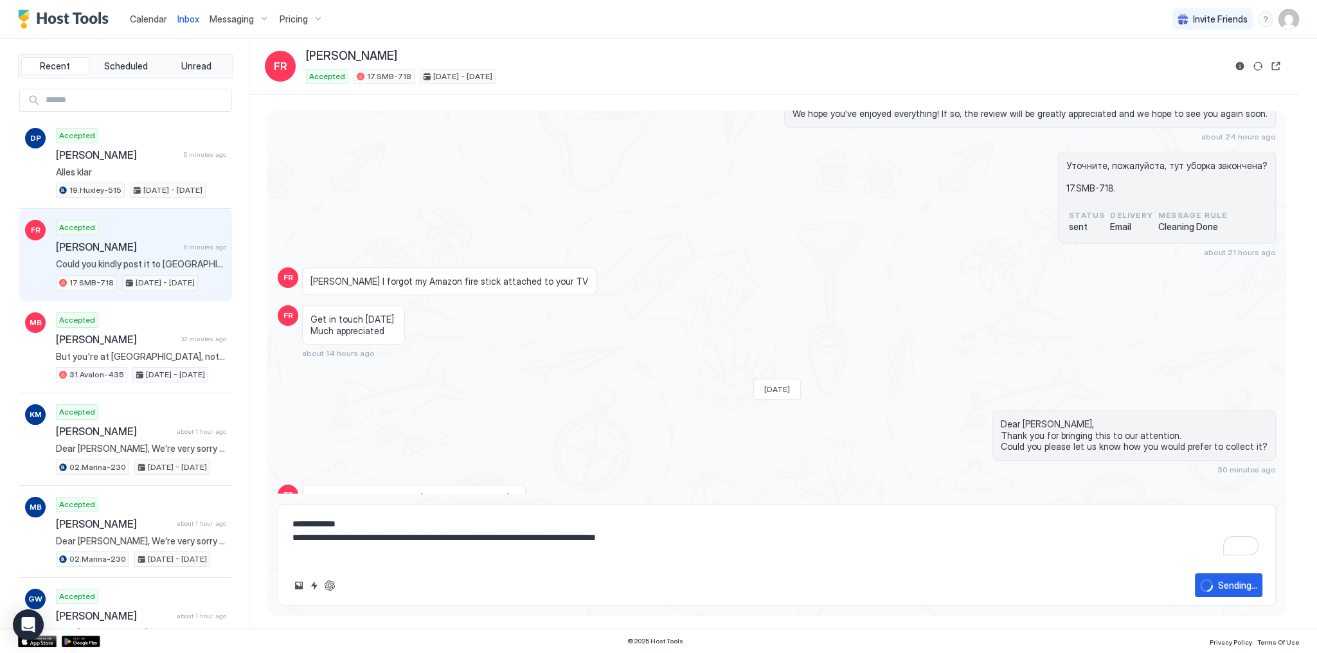
type textarea "**********"
type textarea "*"
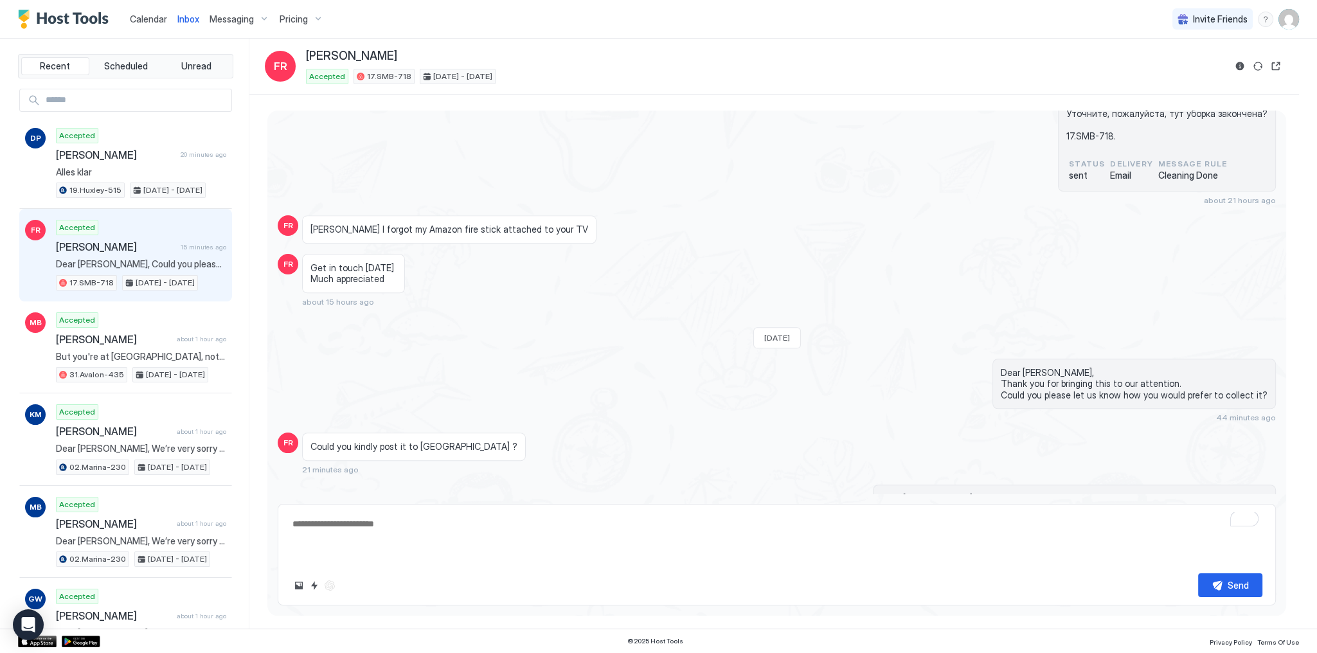
type textarea "*"
